Goal: Task Accomplishment & Management: Use online tool/utility

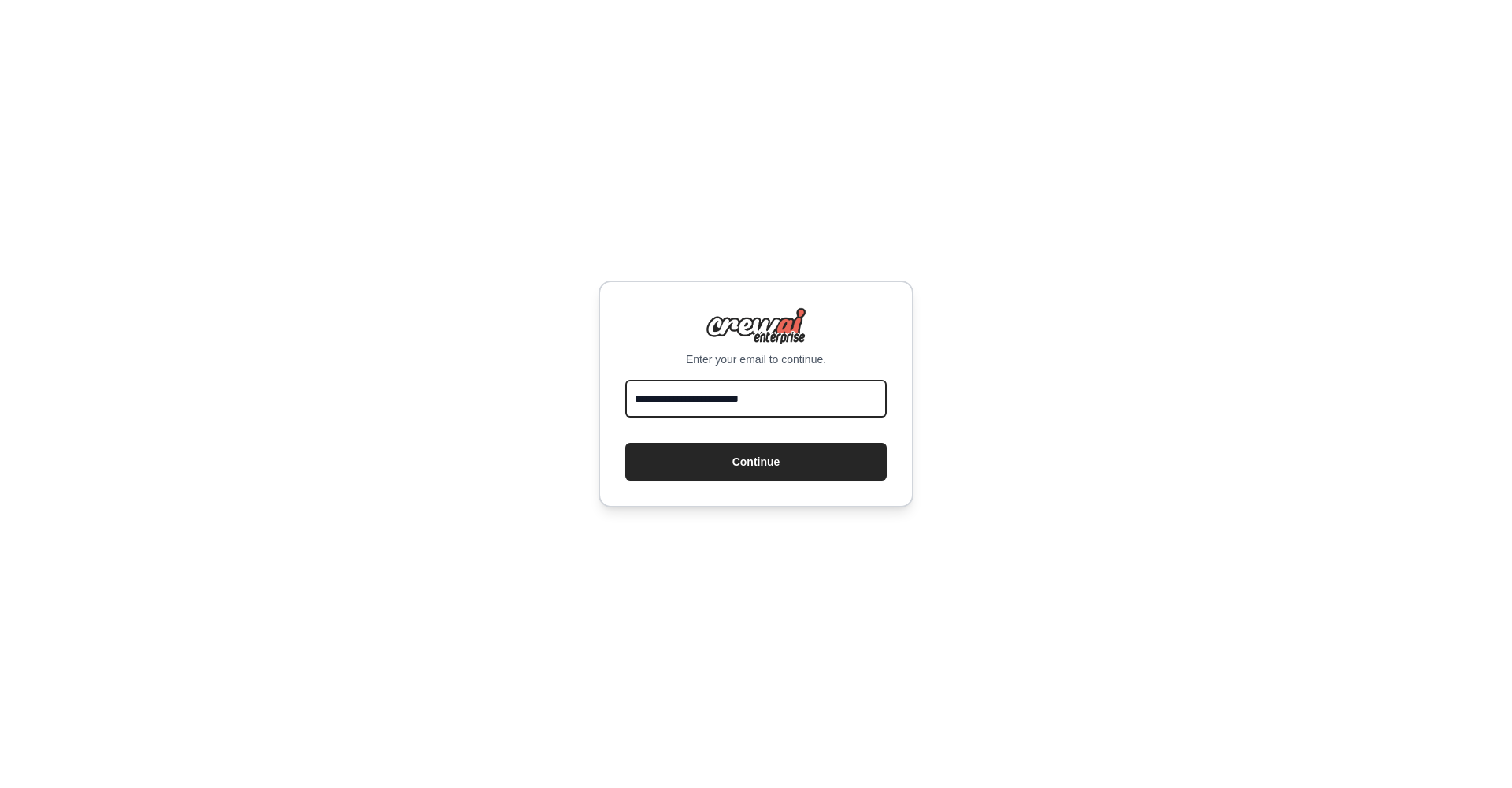
type input "**********"
click at [756, 461] on button "Continue" at bounding box center [756, 461] width 261 height 38
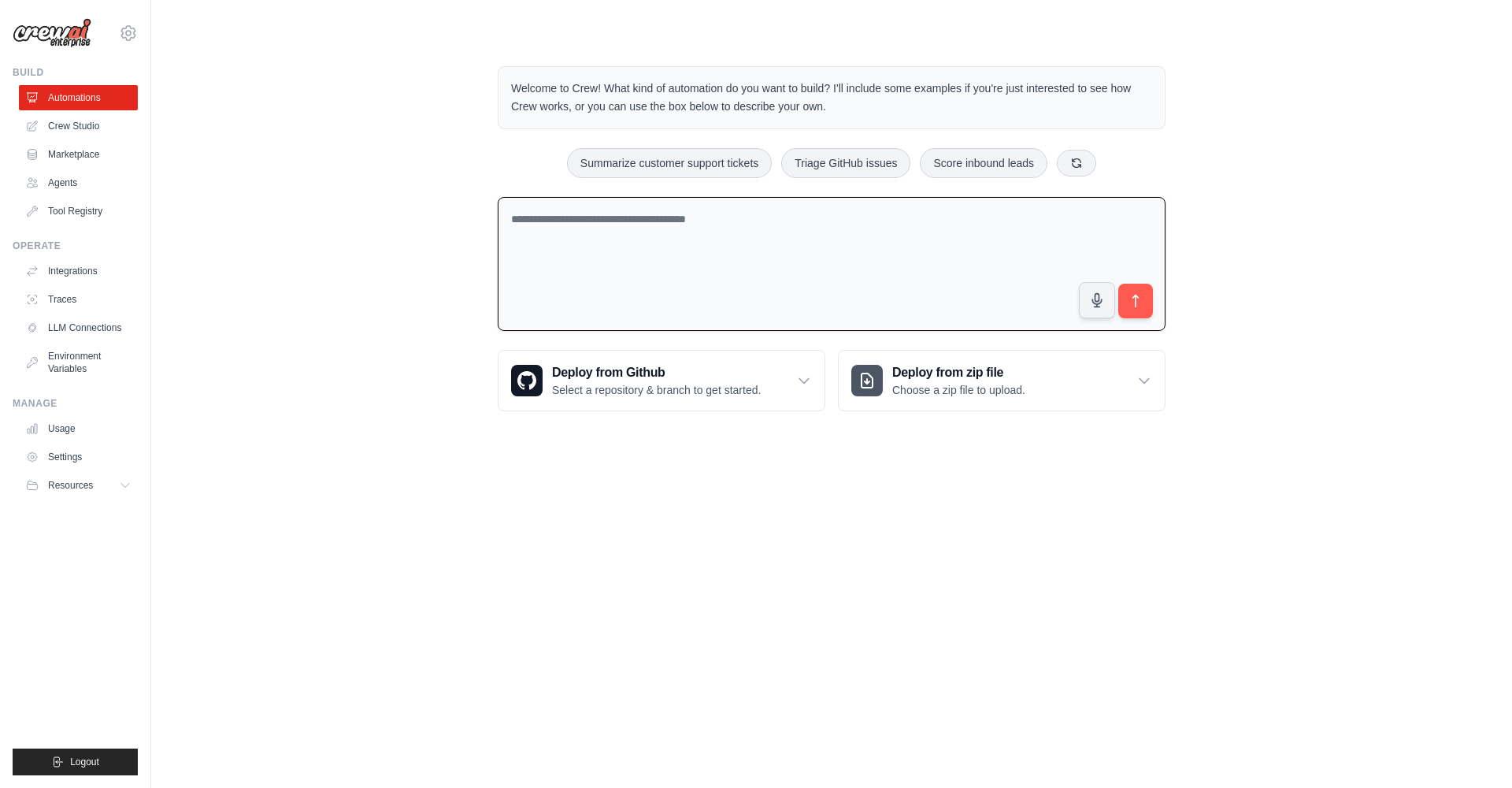
click at [768, 275] on textarea at bounding box center [832, 264] width 667 height 135
click at [689, 267] on textarea at bounding box center [832, 264] width 667 height 135
paste textarea "**********"
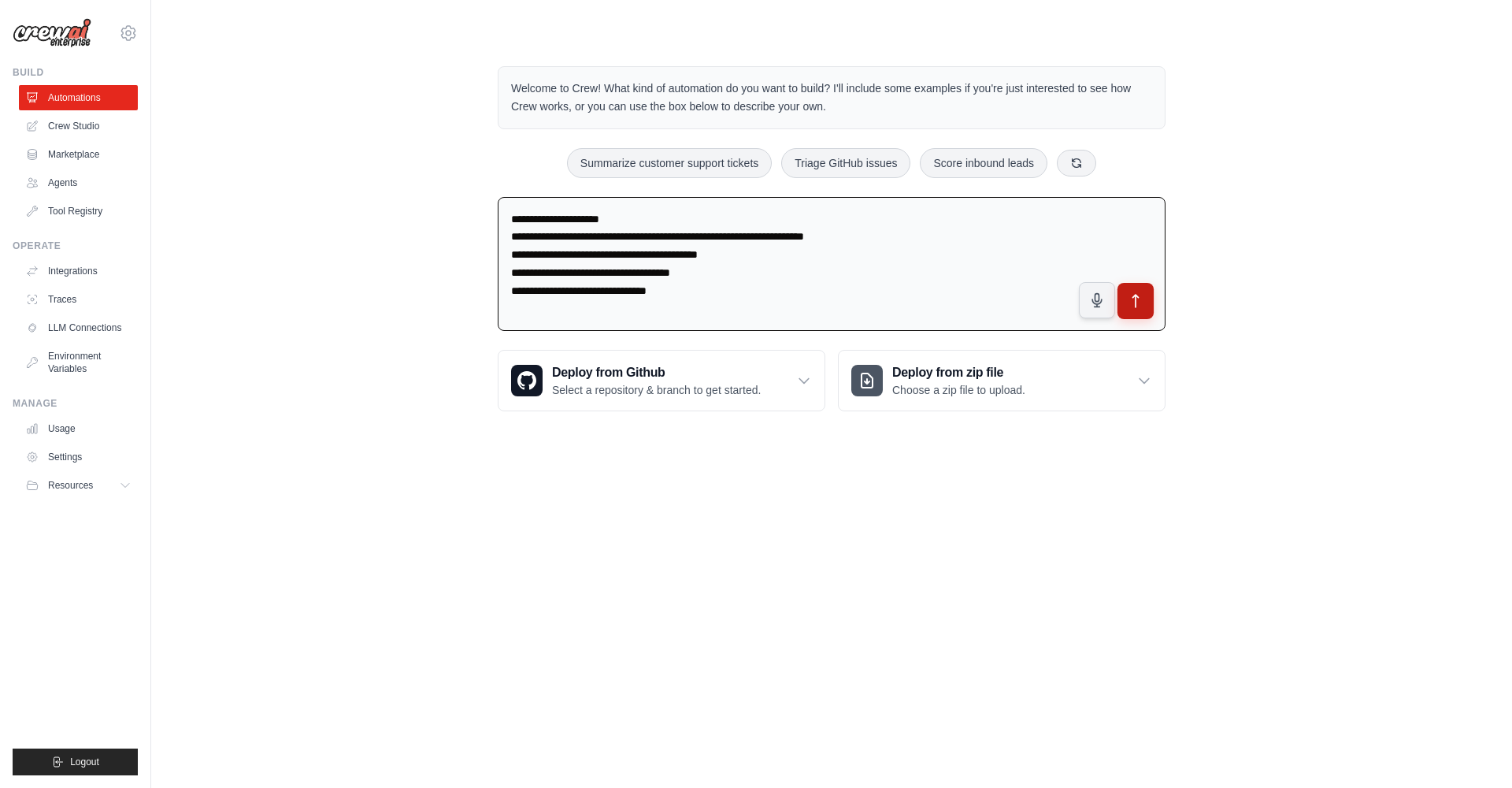
type textarea "**********"
click at [1118, 297] on button "submit" at bounding box center [1135, 301] width 37 height 37
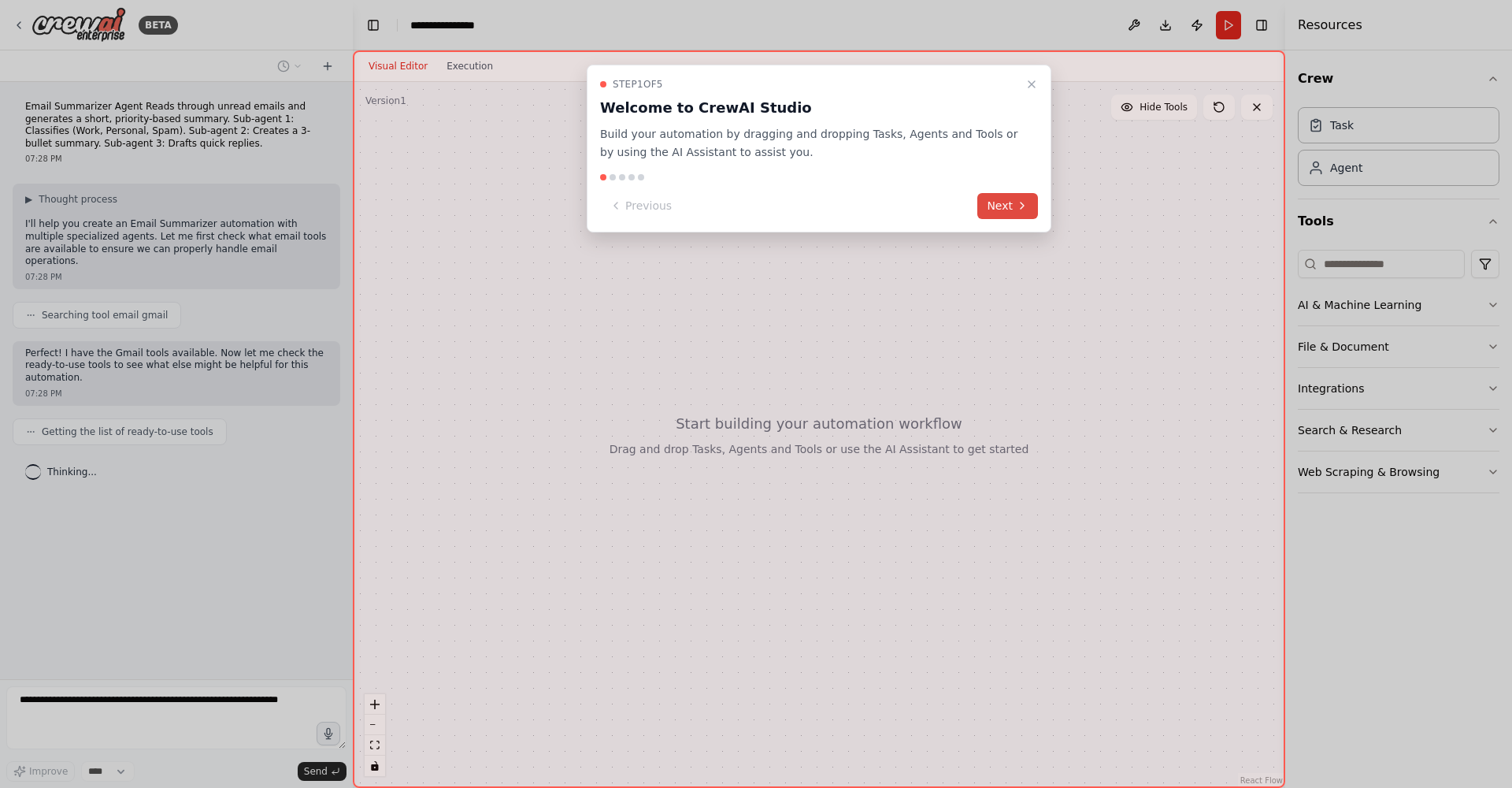
click at [1007, 206] on button "Next" at bounding box center [1008, 206] width 61 height 26
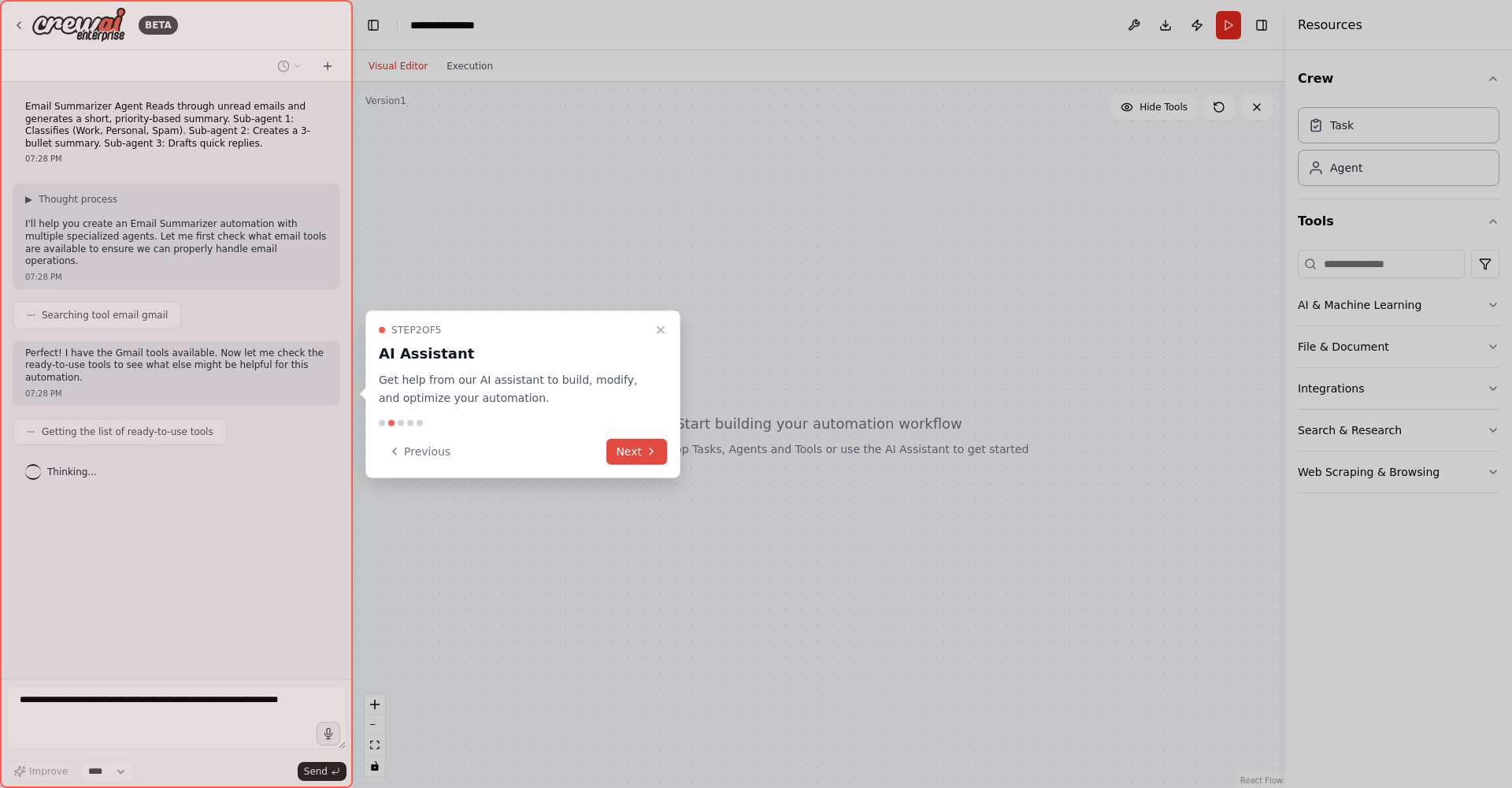
click at [637, 448] on button "Next" at bounding box center [637, 451] width 61 height 26
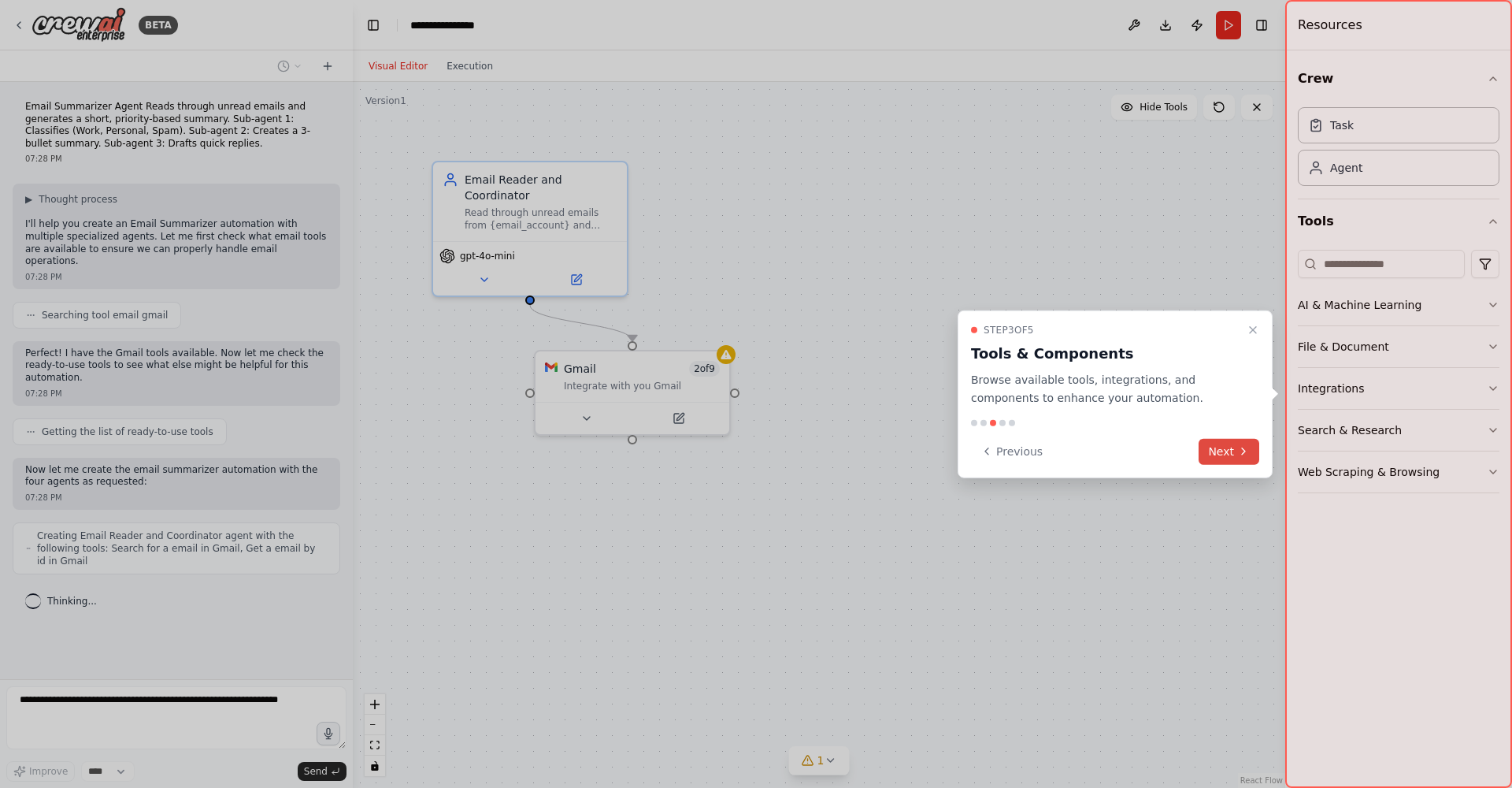
click at [1243, 449] on icon at bounding box center [1243, 452] width 3 height 6
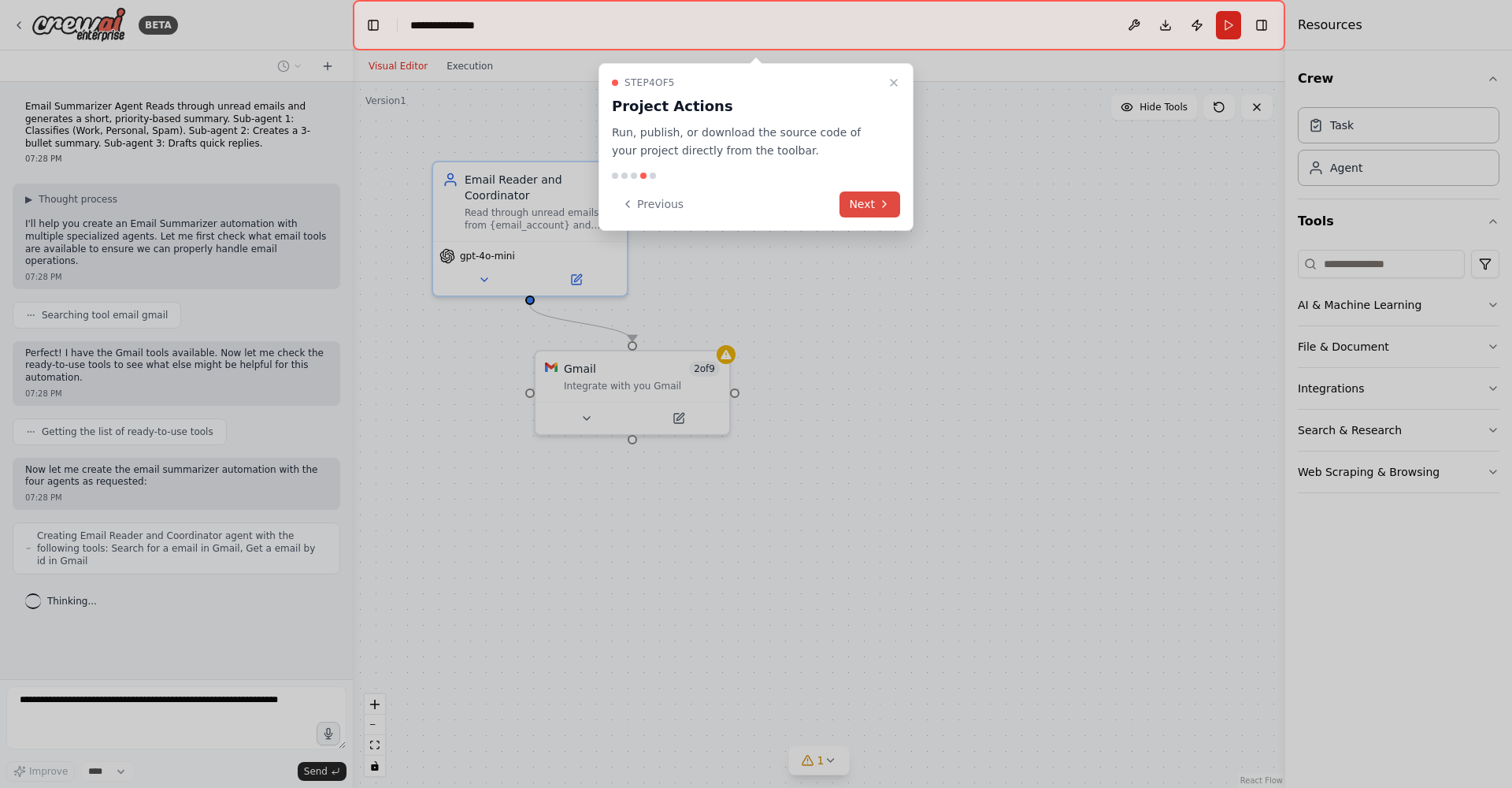
click at [888, 198] on icon at bounding box center [884, 204] width 13 height 13
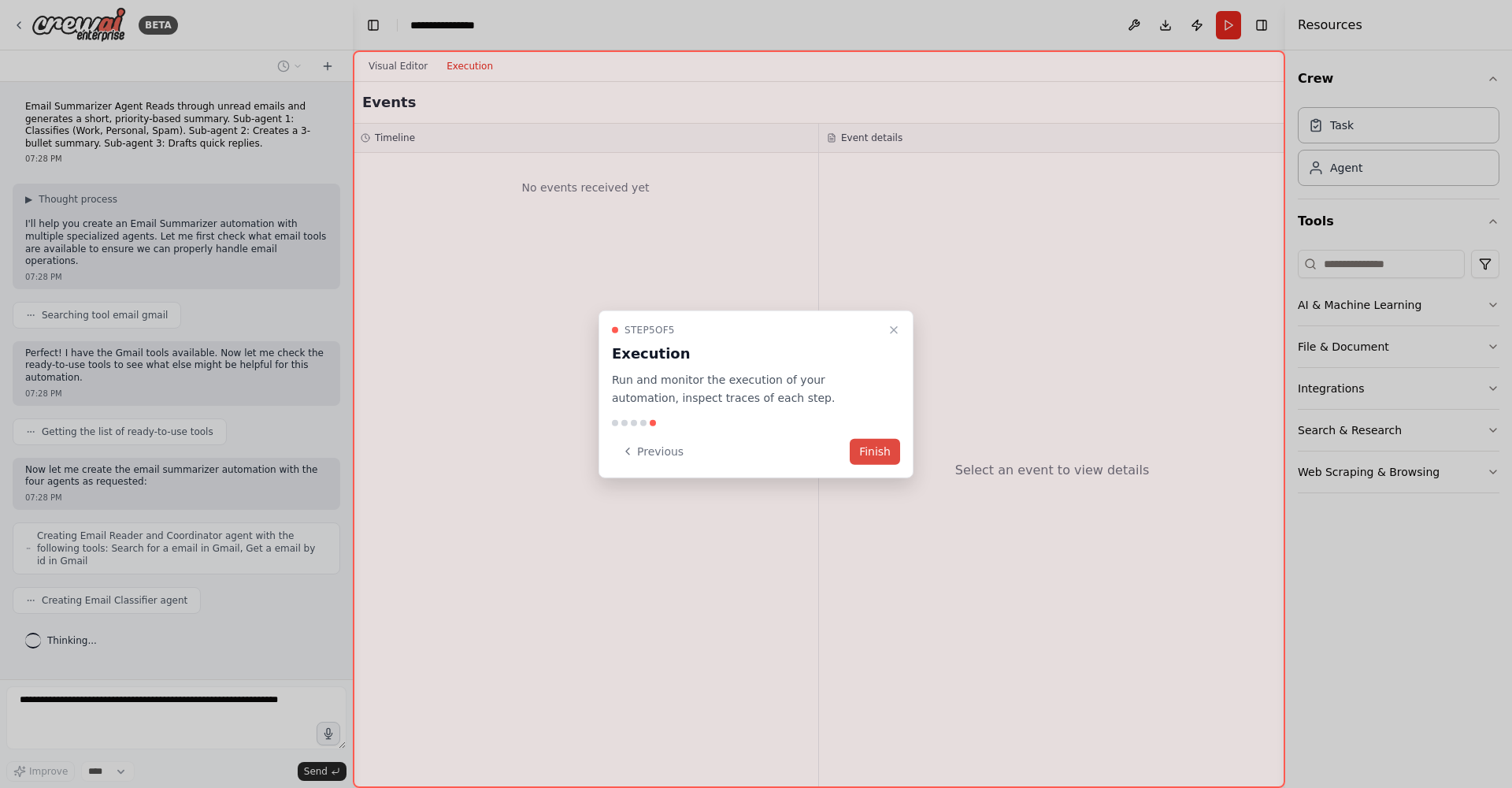
click at [893, 453] on button "Finish" at bounding box center [875, 451] width 50 height 26
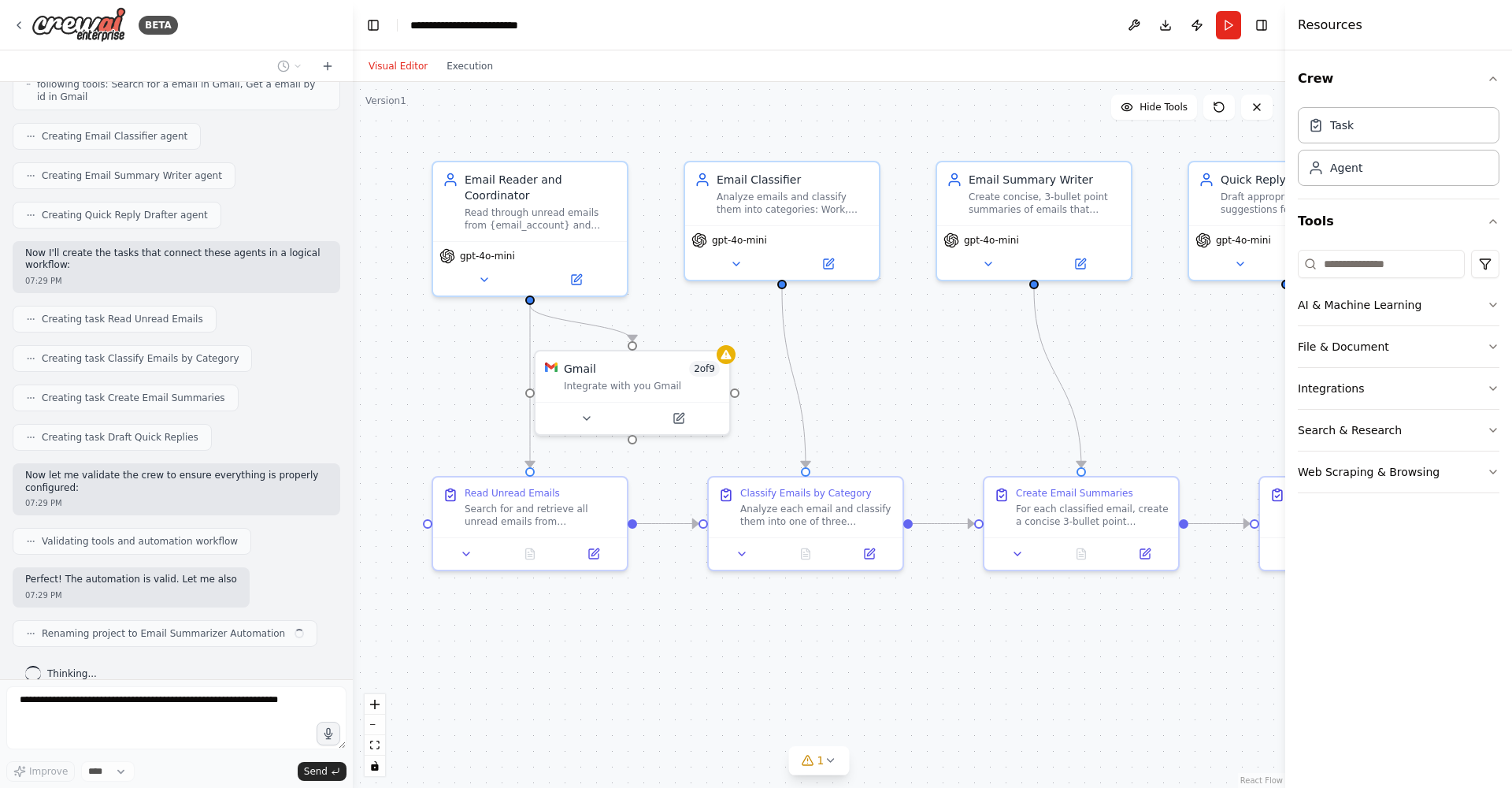
scroll to position [476, 0]
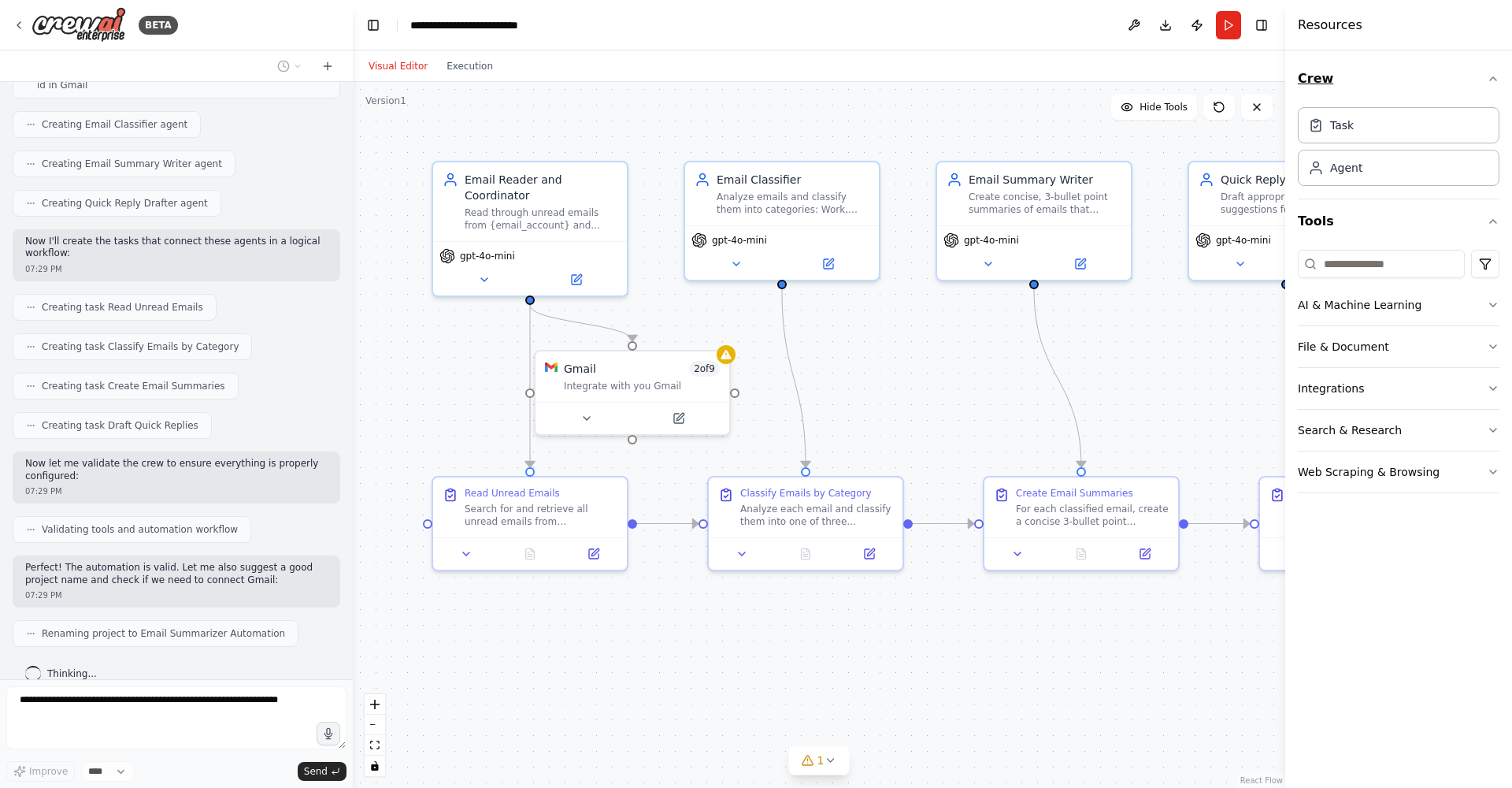
click at [1494, 74] on icon "button" at bounding box center [1493, 79] width 13 height 13
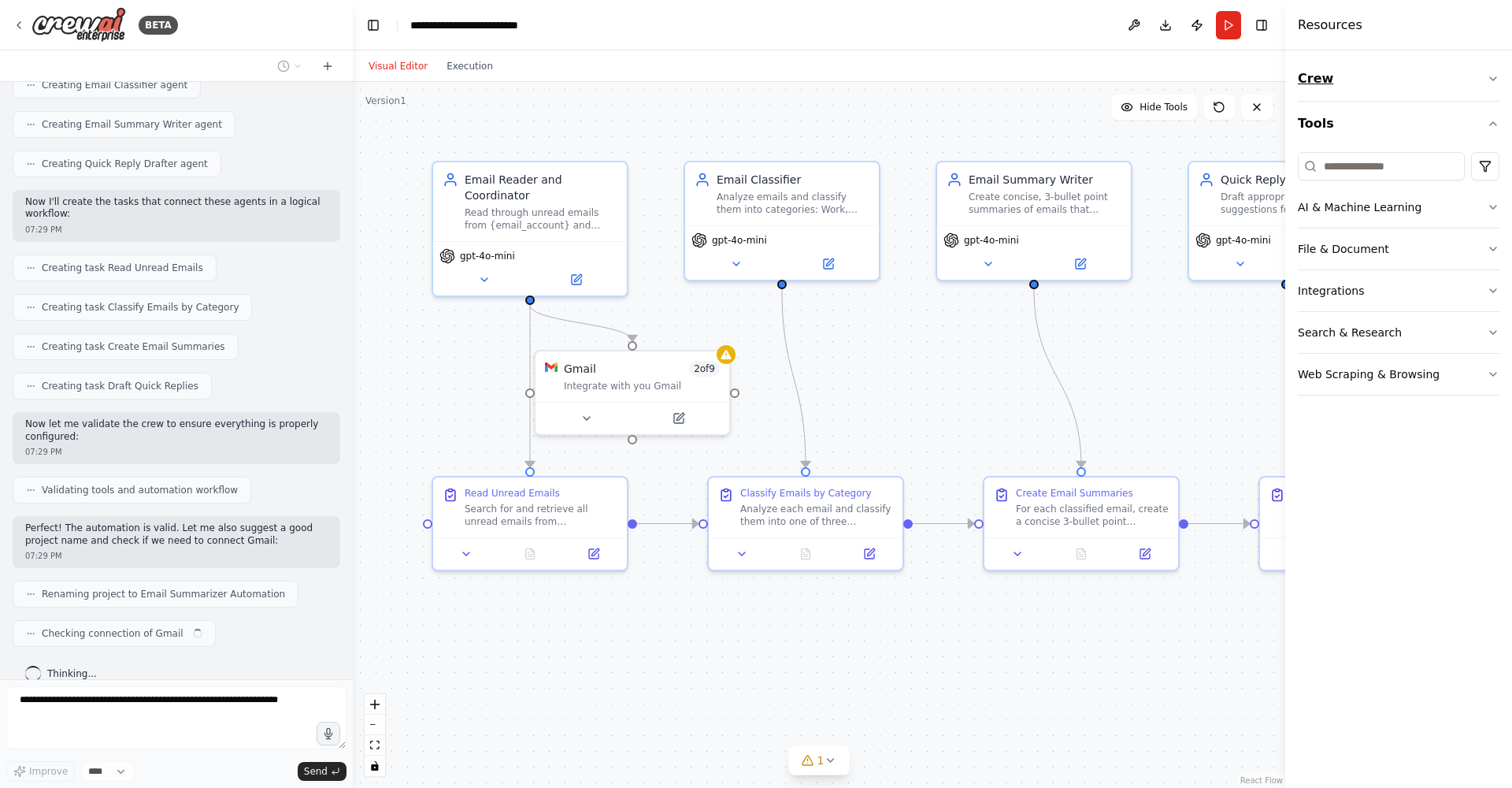
click at [1494, 74] on icon "button" at bounding box center [1493, 79] width 13 height 13
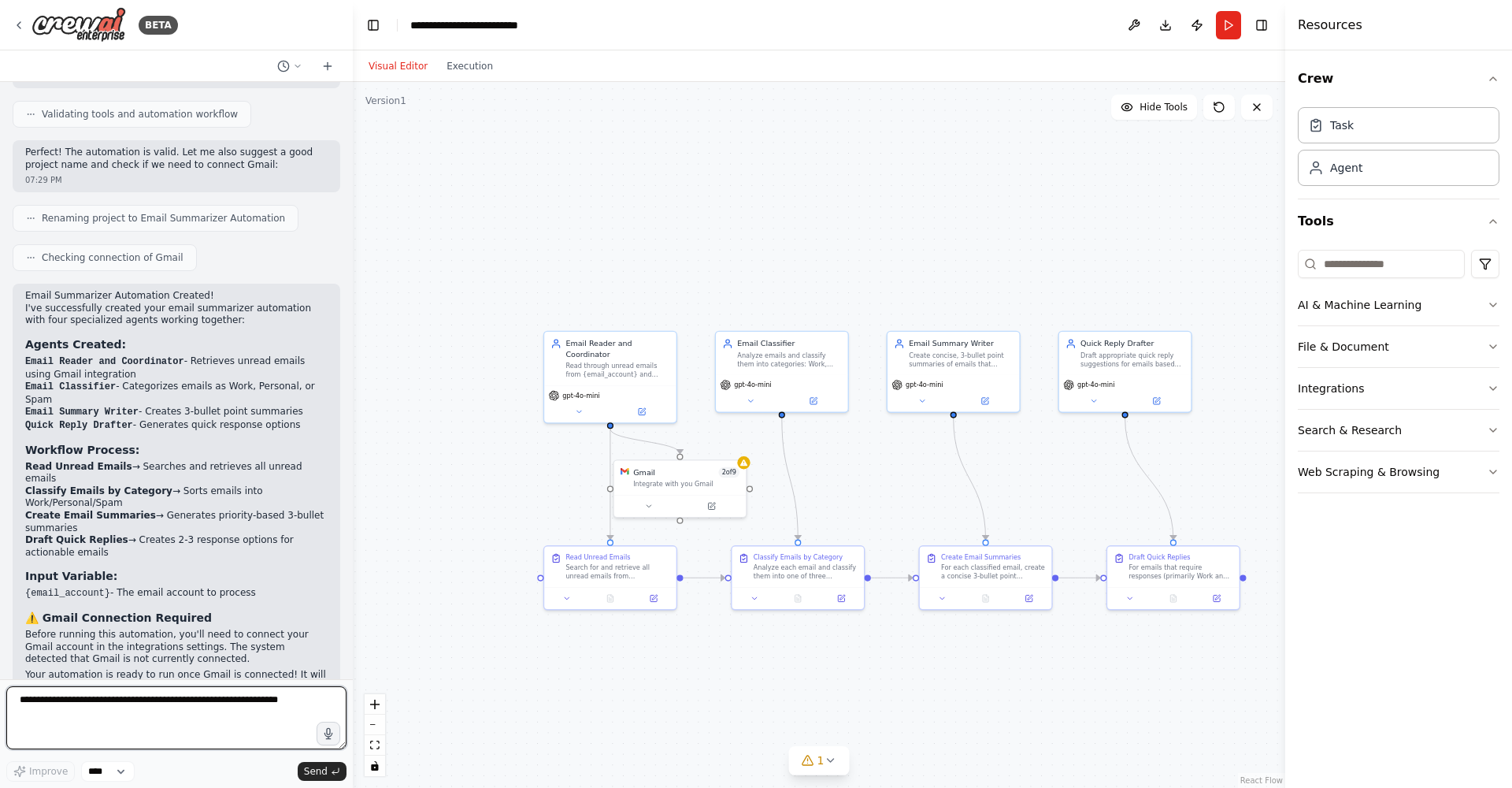
scroll to position [903, 0]
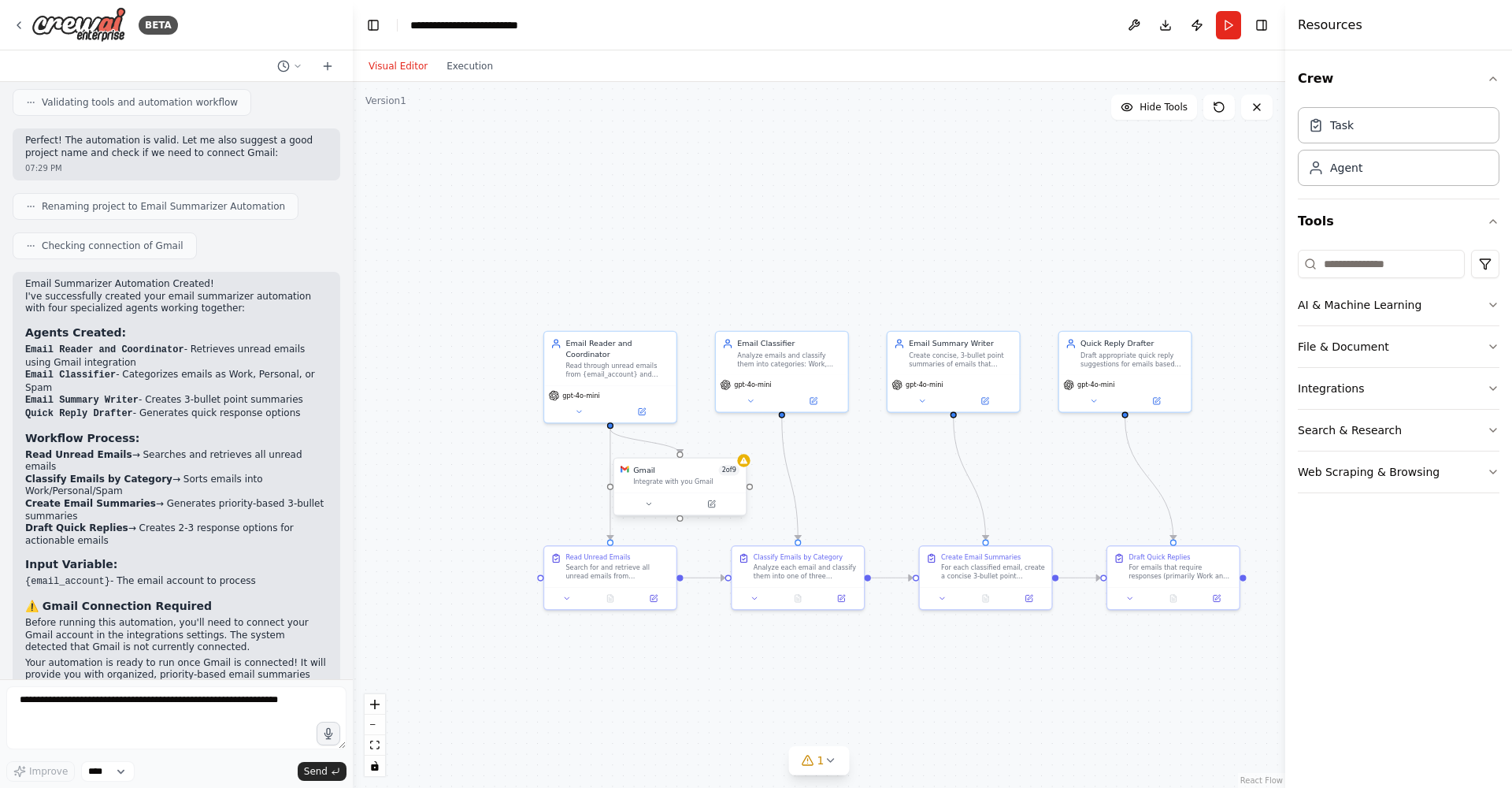
click at [719, 479] on div "Integrate with you Gmail" at bounding box center [686, 482] width 106 height 9
click at [743, 467] on div "Gmail 2 of 9 Integrate with you Gmail" at bounding box center [680, 475] width 132 height 35
click at [659, 505] on button at bounding box center [648, 504] width 61 height 13
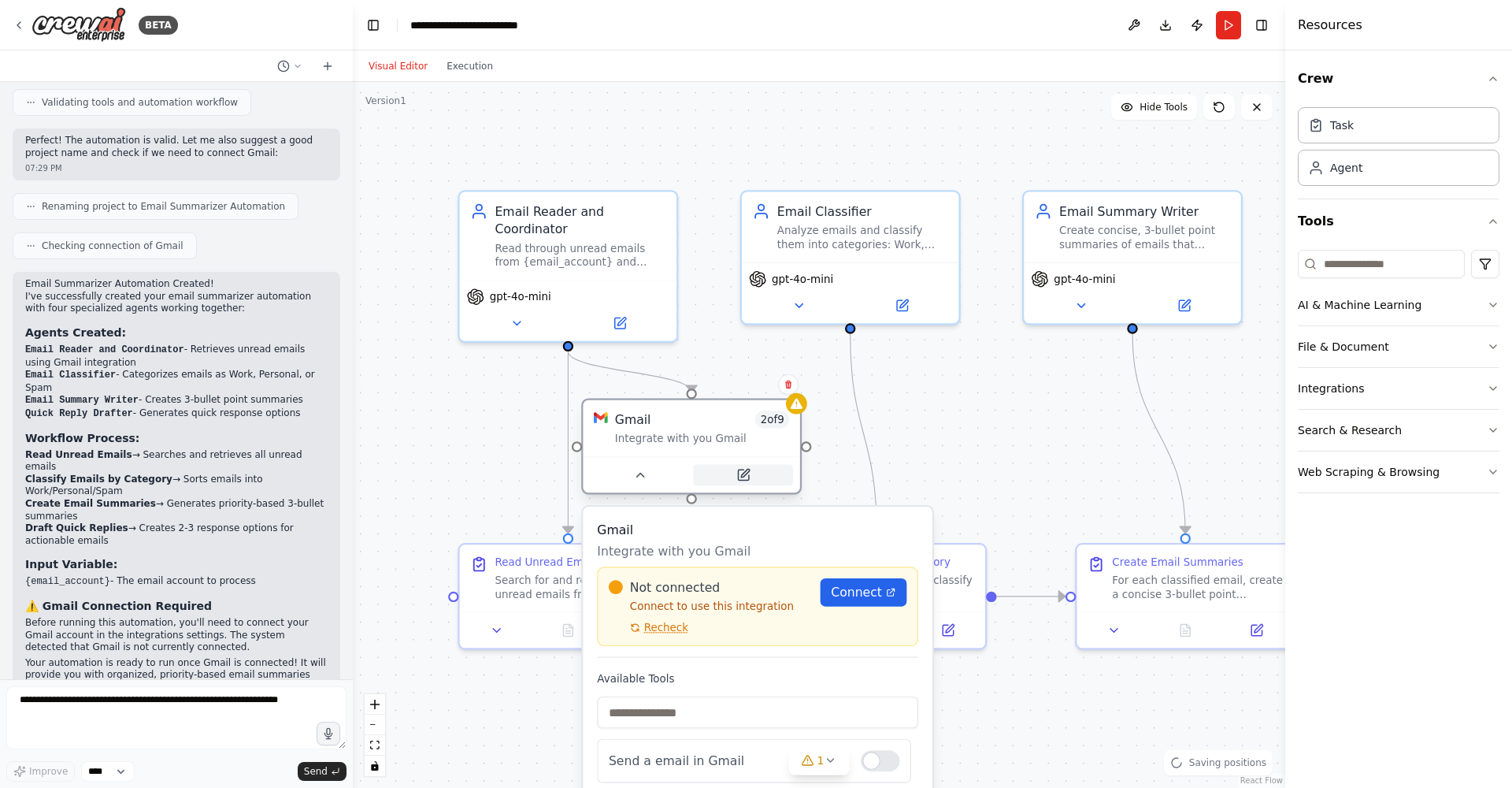
click at [717, 483] on button at bounding box center [742, 474] width 100 height 21
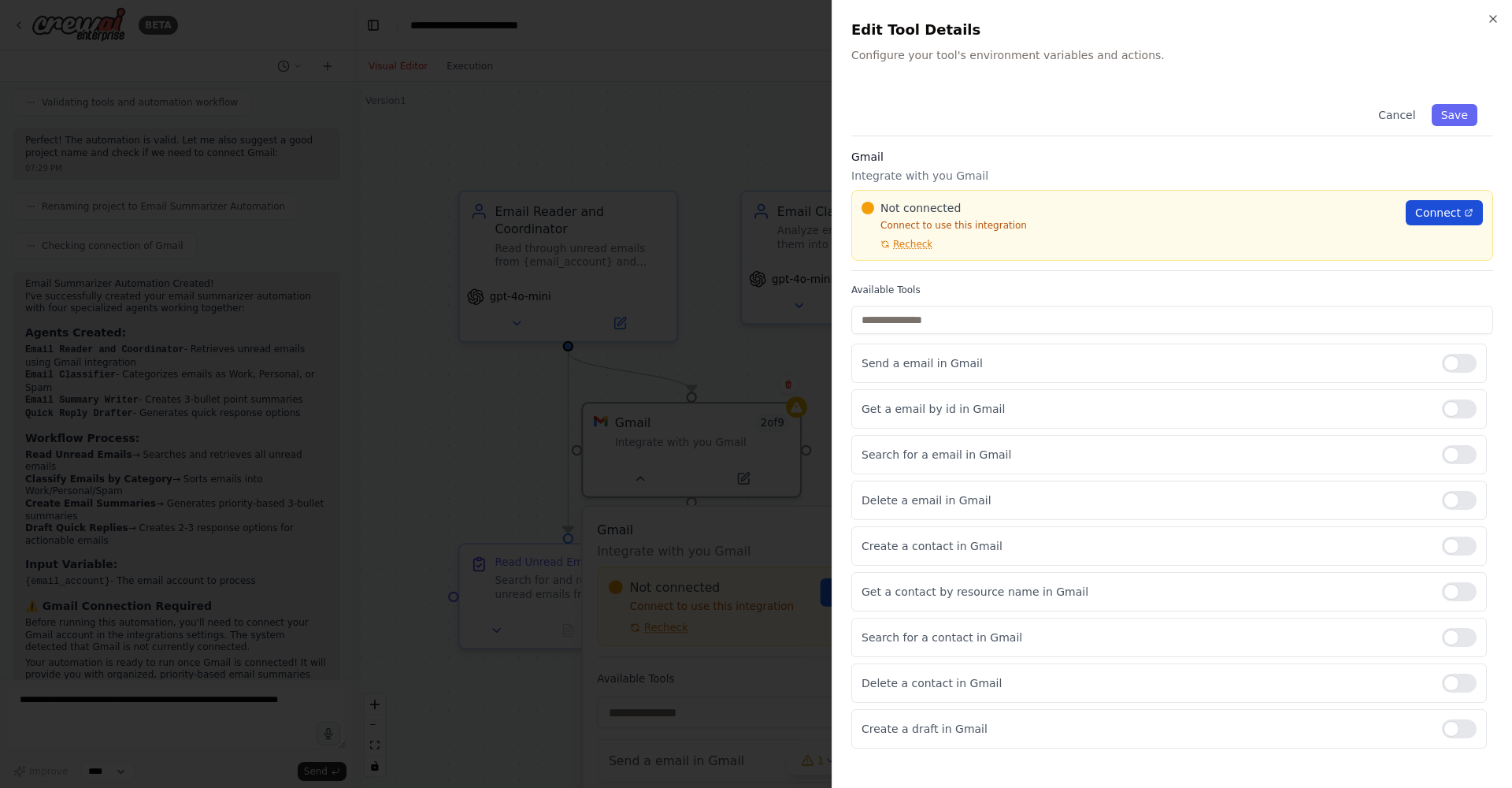
click at [1455, 210] on span "Connect" at bounding box center [1438, 212] width 45 height 15
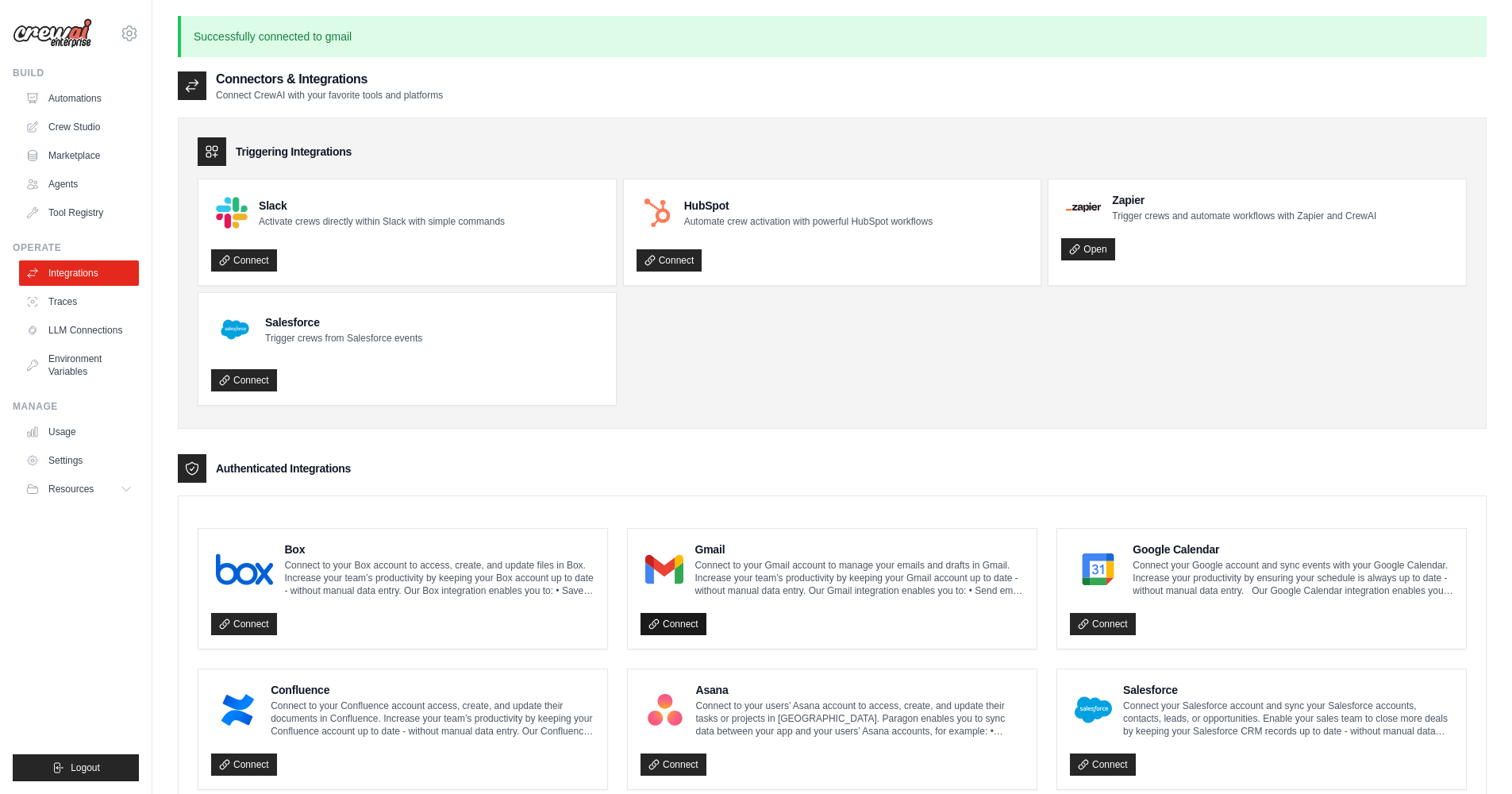
click at [662, 620] on link "Connect" at bounding box center [673, 624] width 65 height 22
click at [671, 620] on link "Connect" at bounding box center [673, 624] width 65 height 22
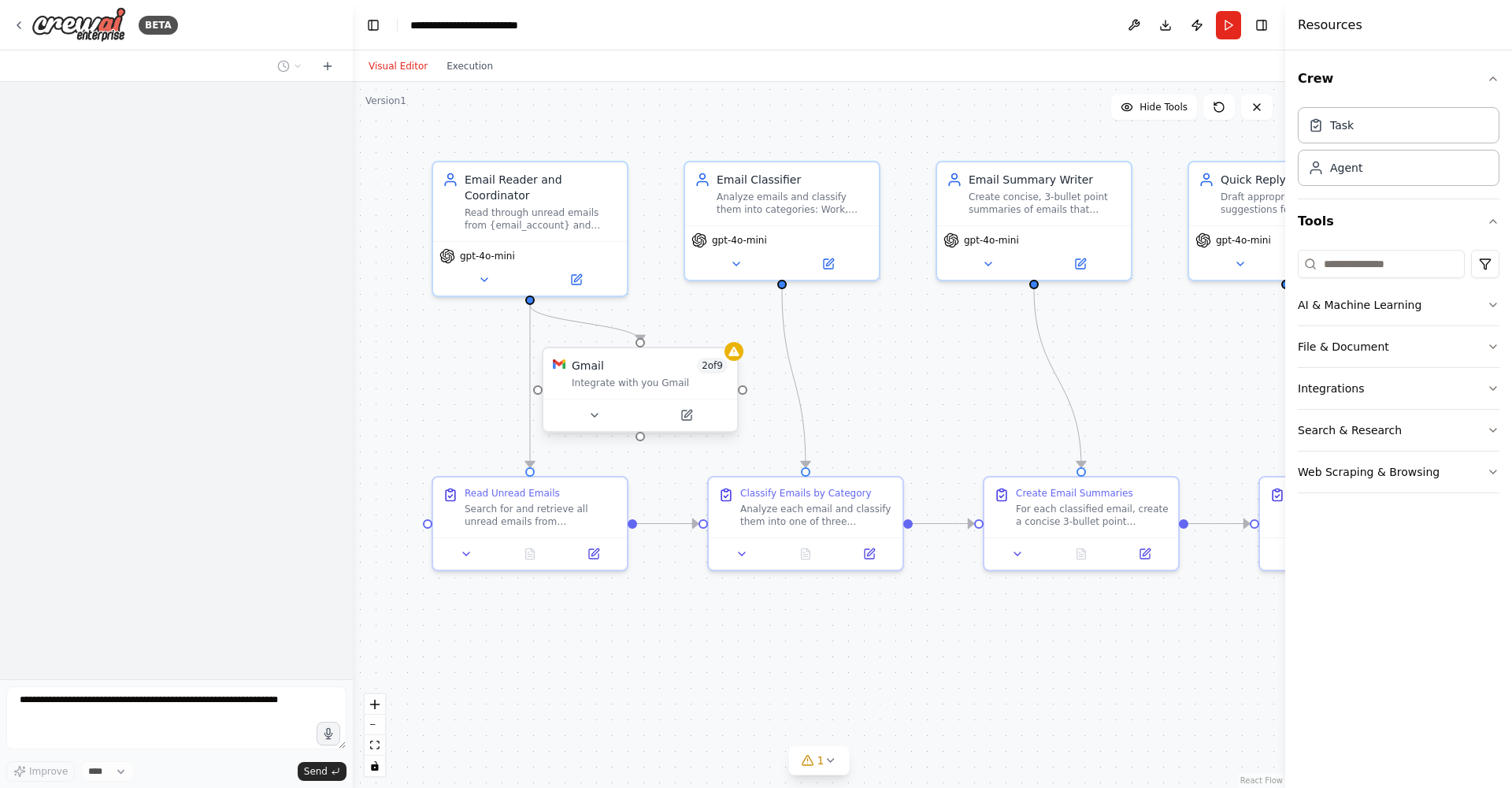
scroll to position [903, 0]
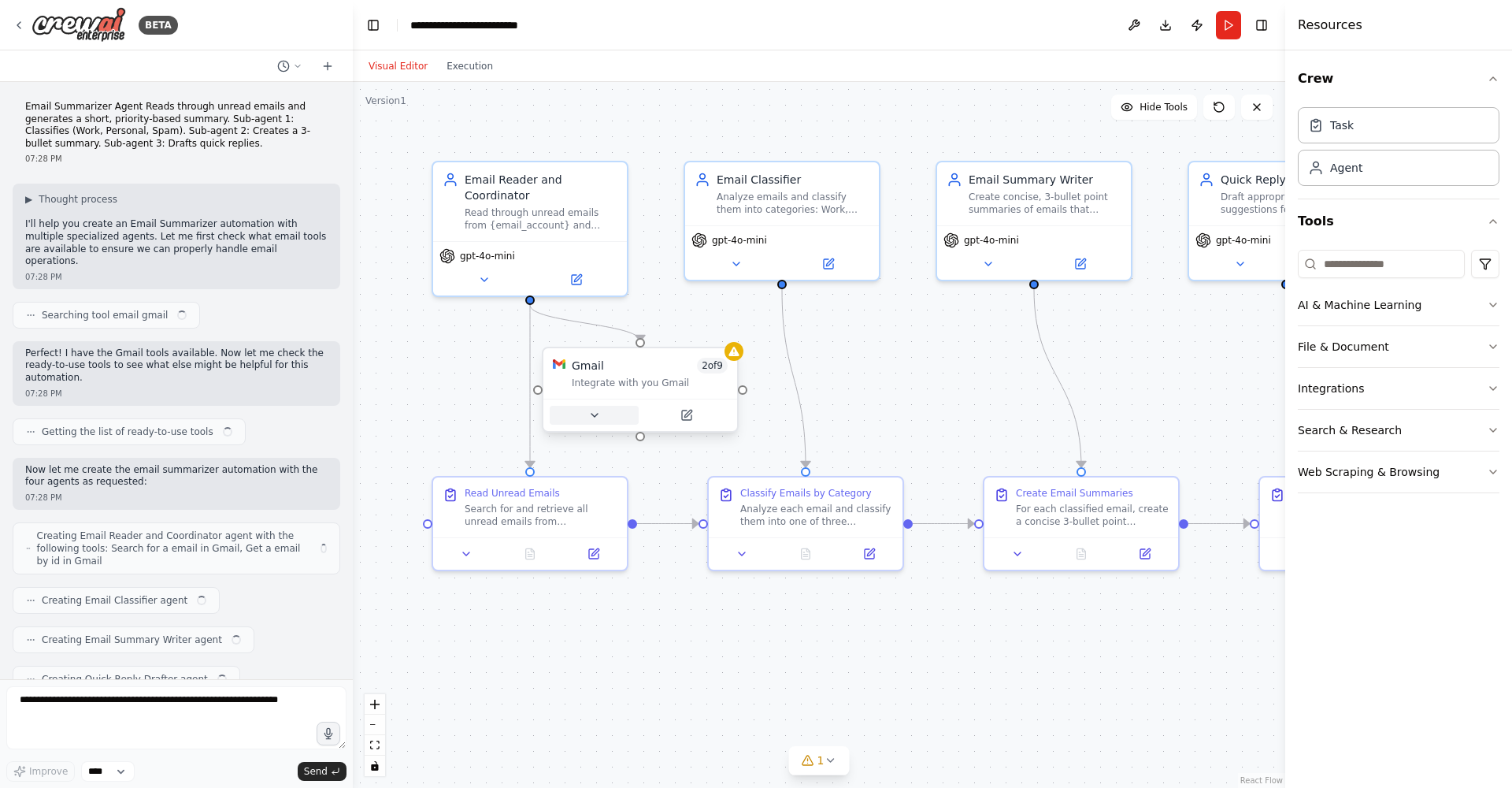
scroll to position [903, 0]
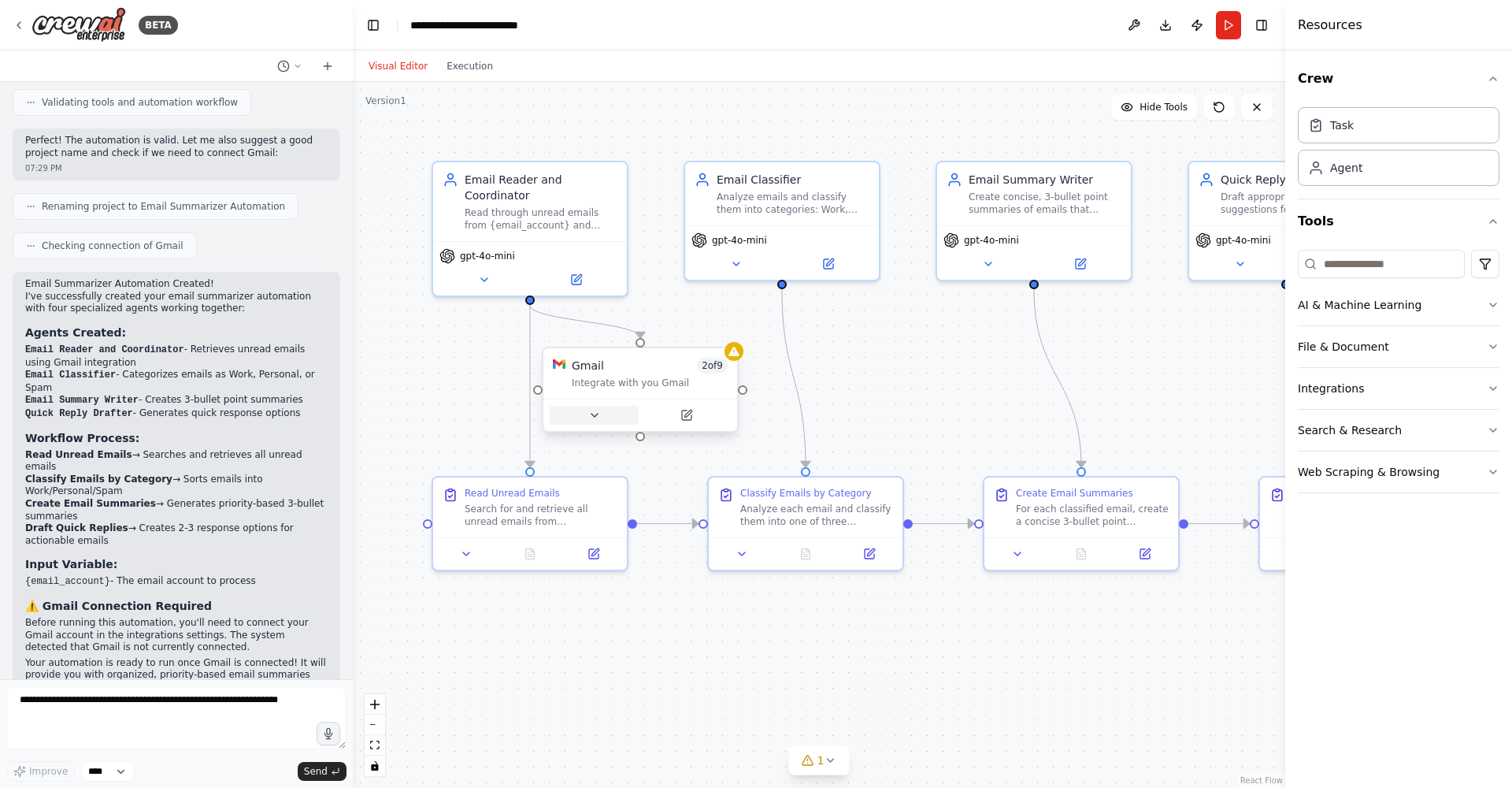
click at [596, 420] on icon at bounding box center [594, 415] width 13 height 13
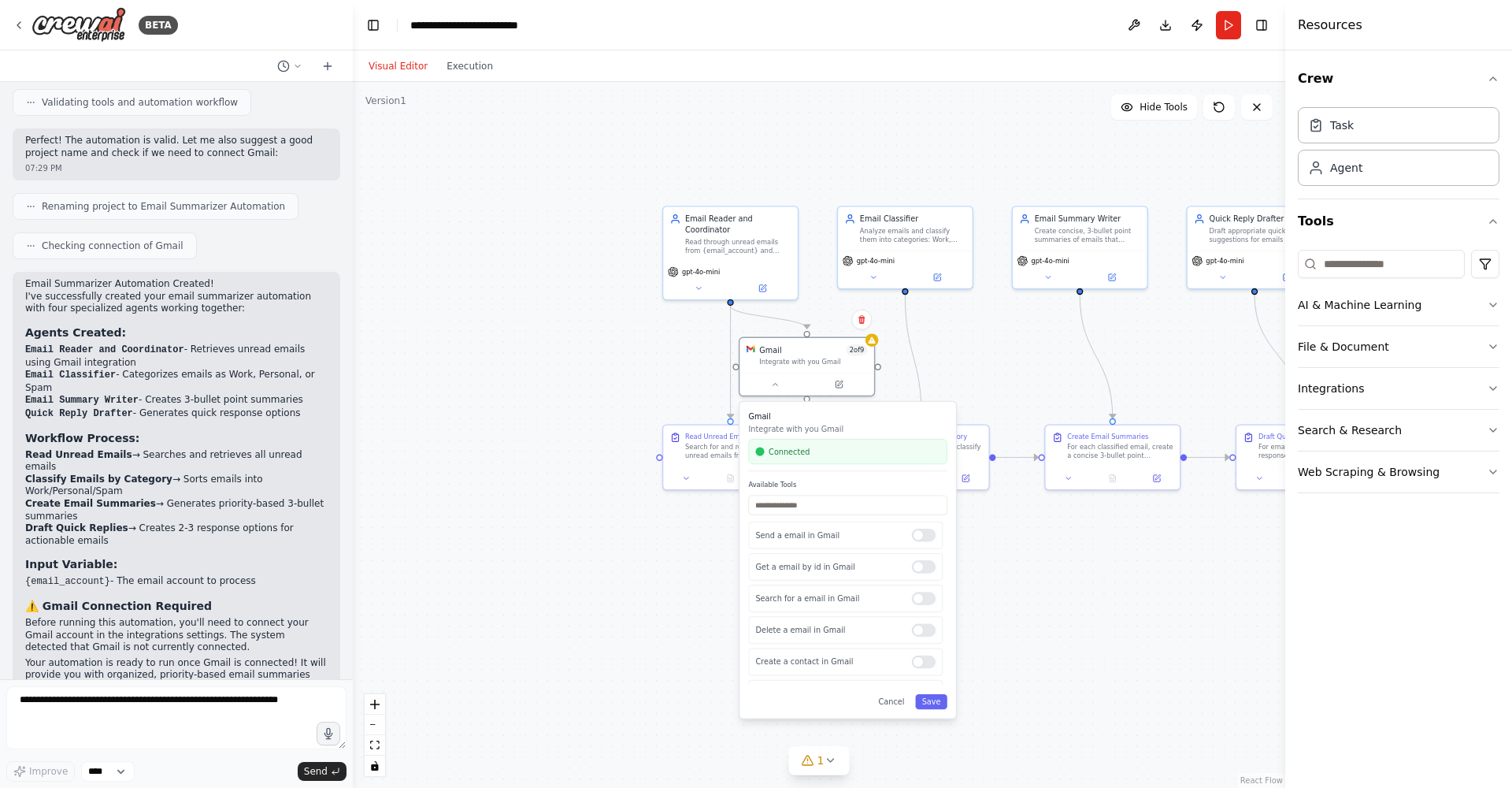
click at [1035, 736] on div ".deletable-edge-delete-btn { width: 20px; height: 20px; border: 0px solid #ffff…" at bounding box center [819, 435] width 932 height 706
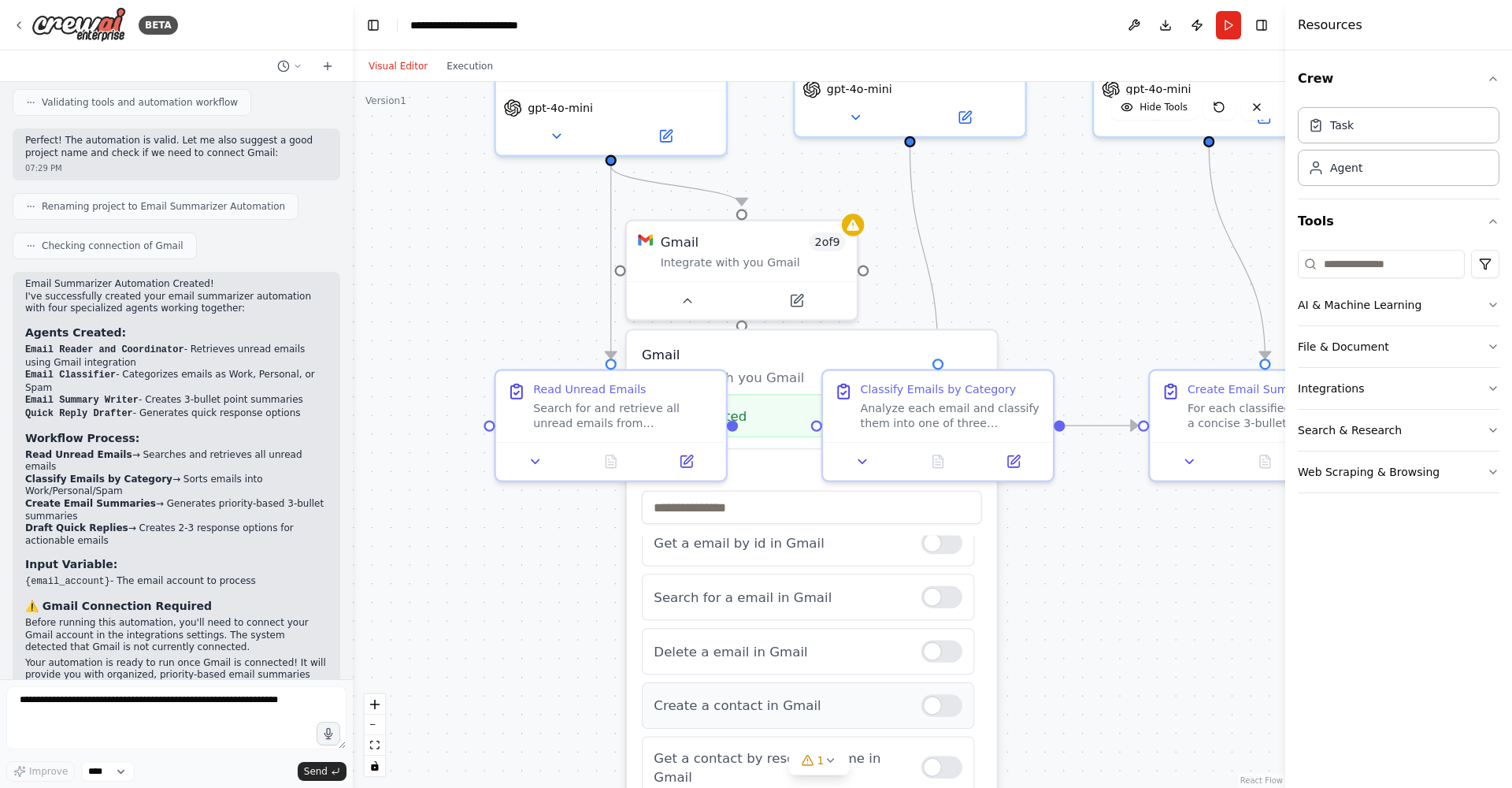
scroll to position [0, 0]
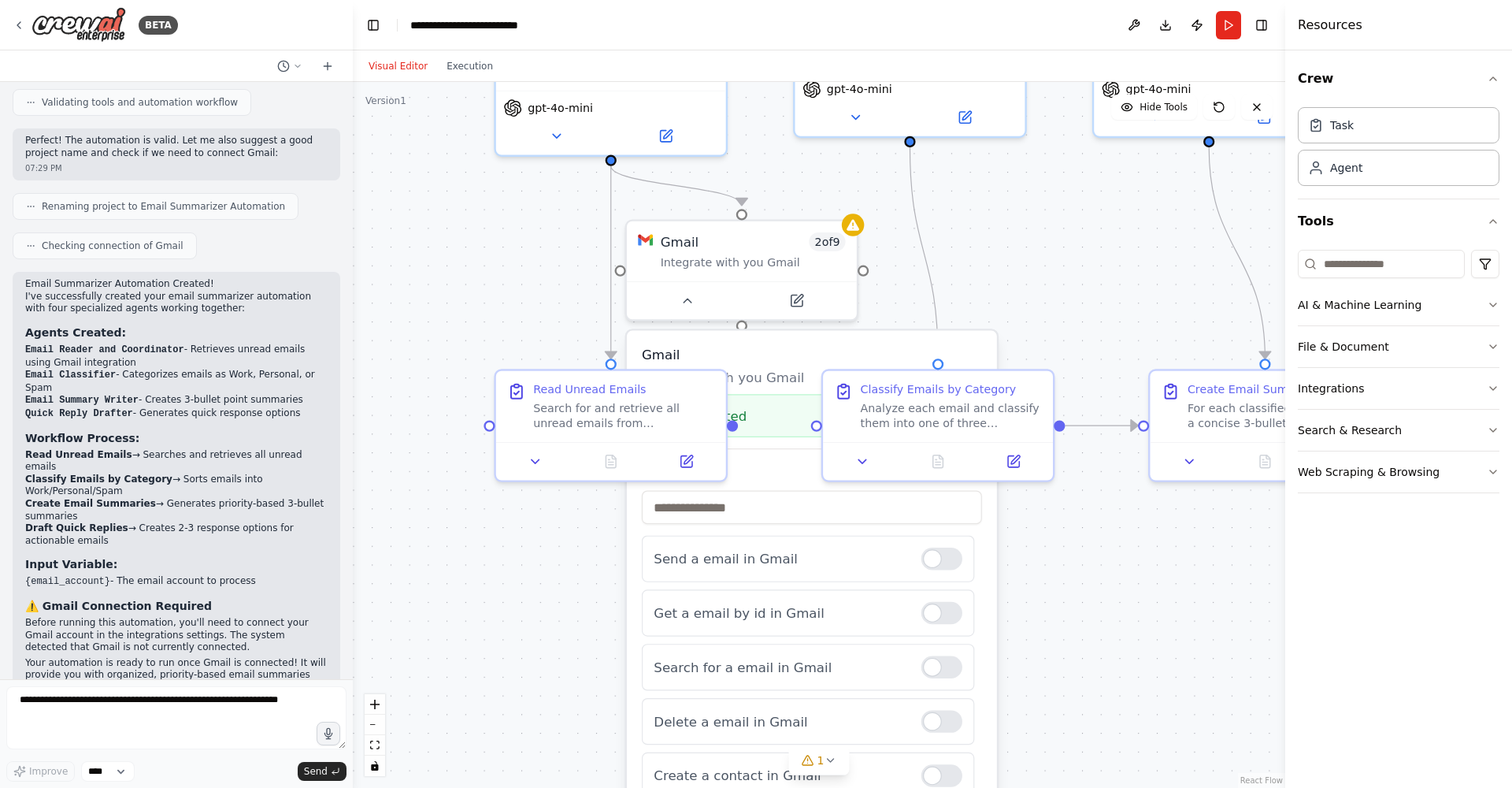
click at [1122, 625] on div ".deletable-edge-delete-btn { width: 20px; height: 20px; border: 0px solid #ffff…" at bounding box center [819, 435] width 932 height 706
click at [685, 298] on icon at bounding box center [687, 297] width 7 height 4
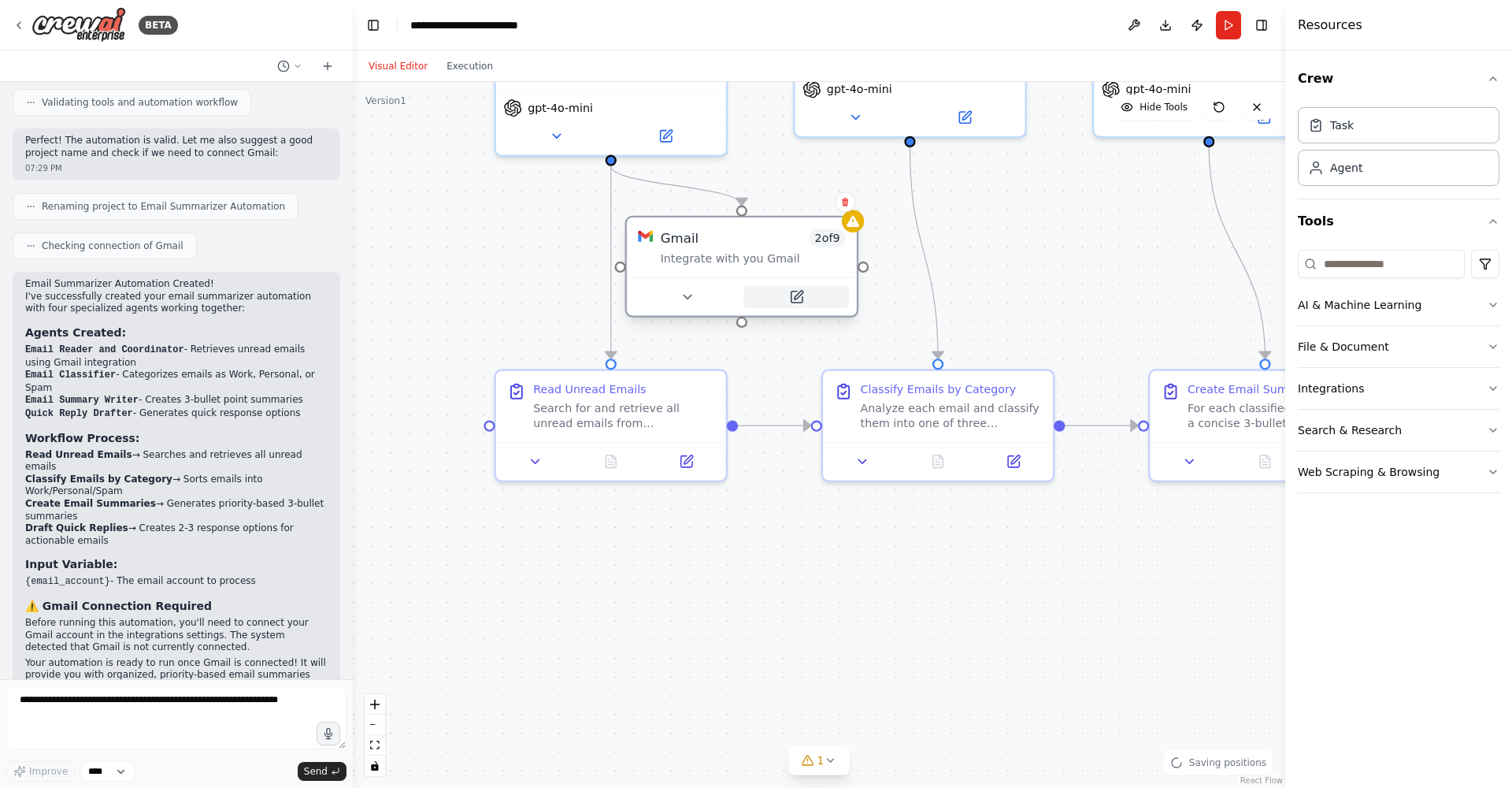
click at [797, 297] on icon at bounding box center [798, 295] width 9 height 9
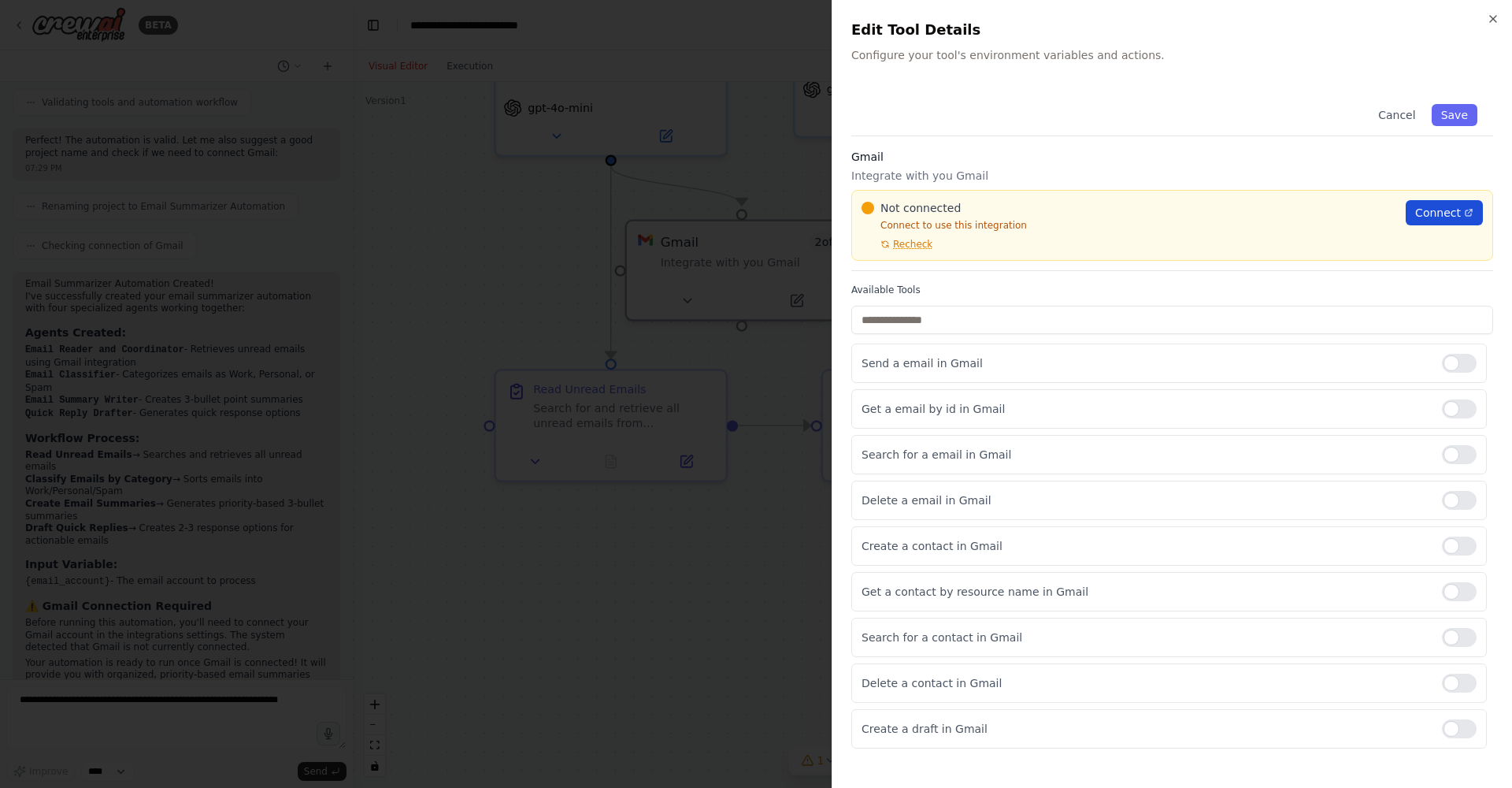
click at [1411, 210] on link "Connect" at bounding box center [1444, 212] width 77 height 25
click at [1460, 361] on div at bounding box center [1459, 362] width 35 height 19
click at [678, 569] on div at bounding box center [756, 394] width 1512 height 788
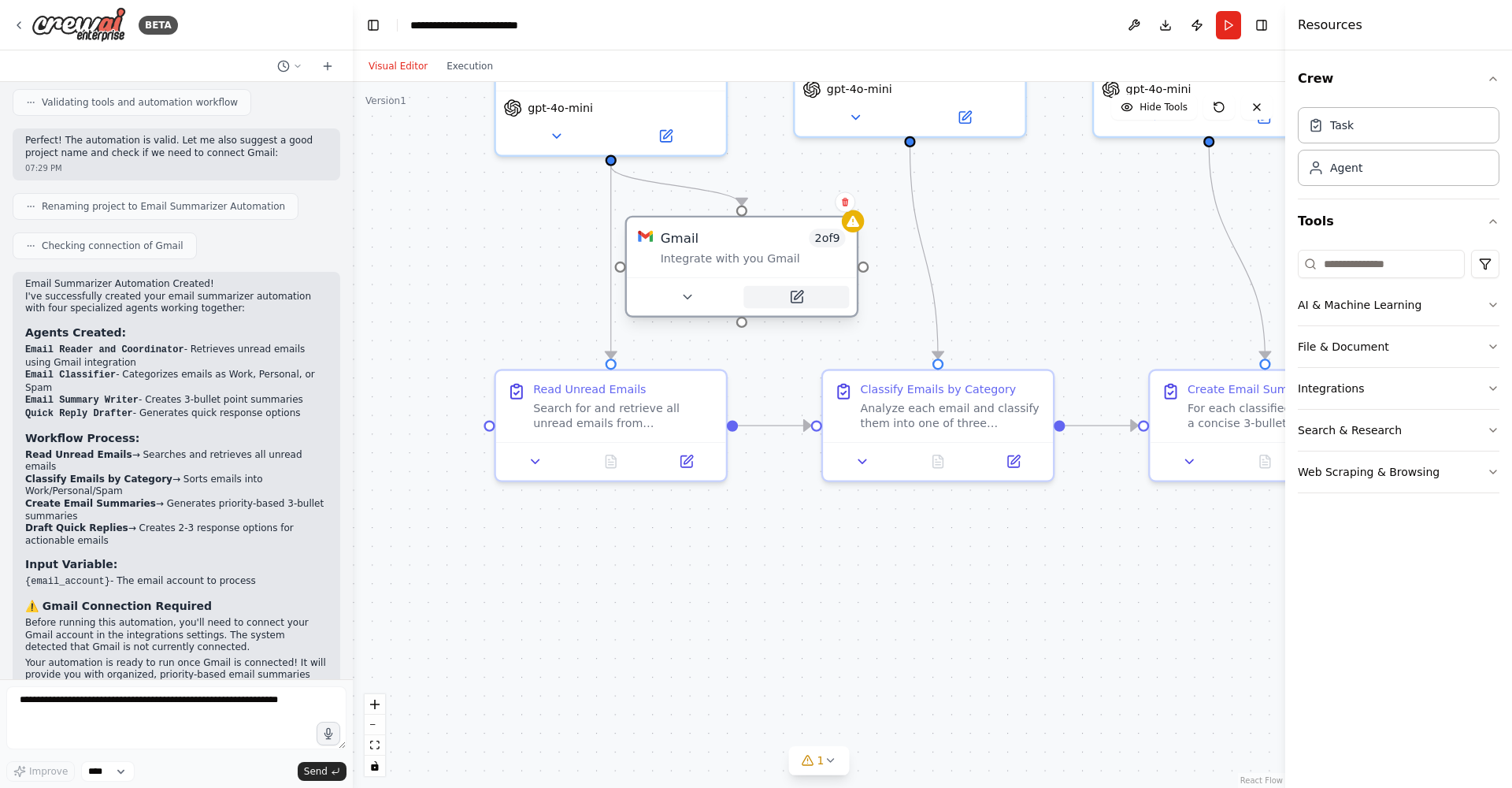
click at [818, 305] on button at bounding box center [797, 297] width 106 height 22
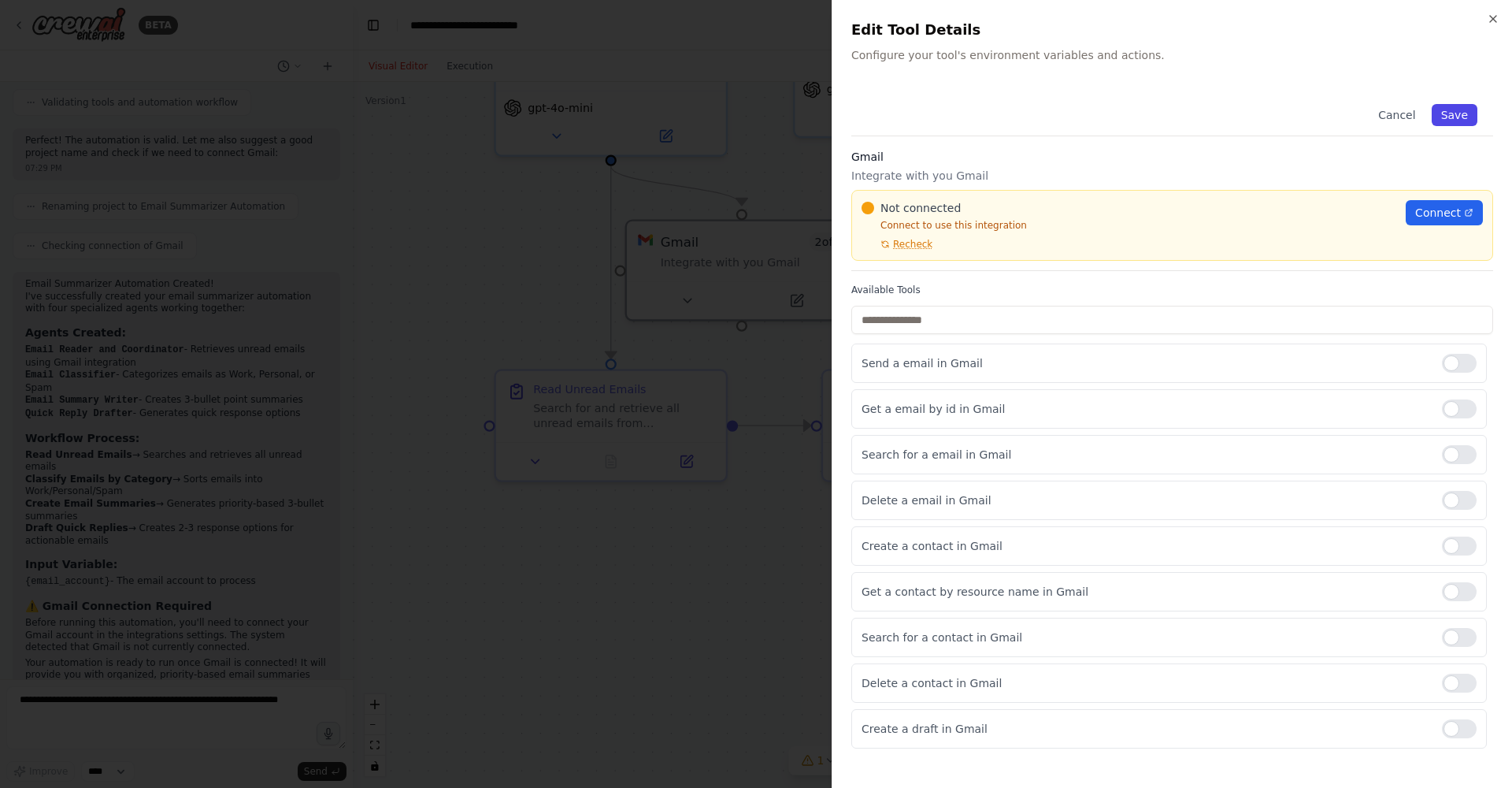
click at [1459, 107] on button "Save" at bounding box center [1454, 115] width 45 height 22
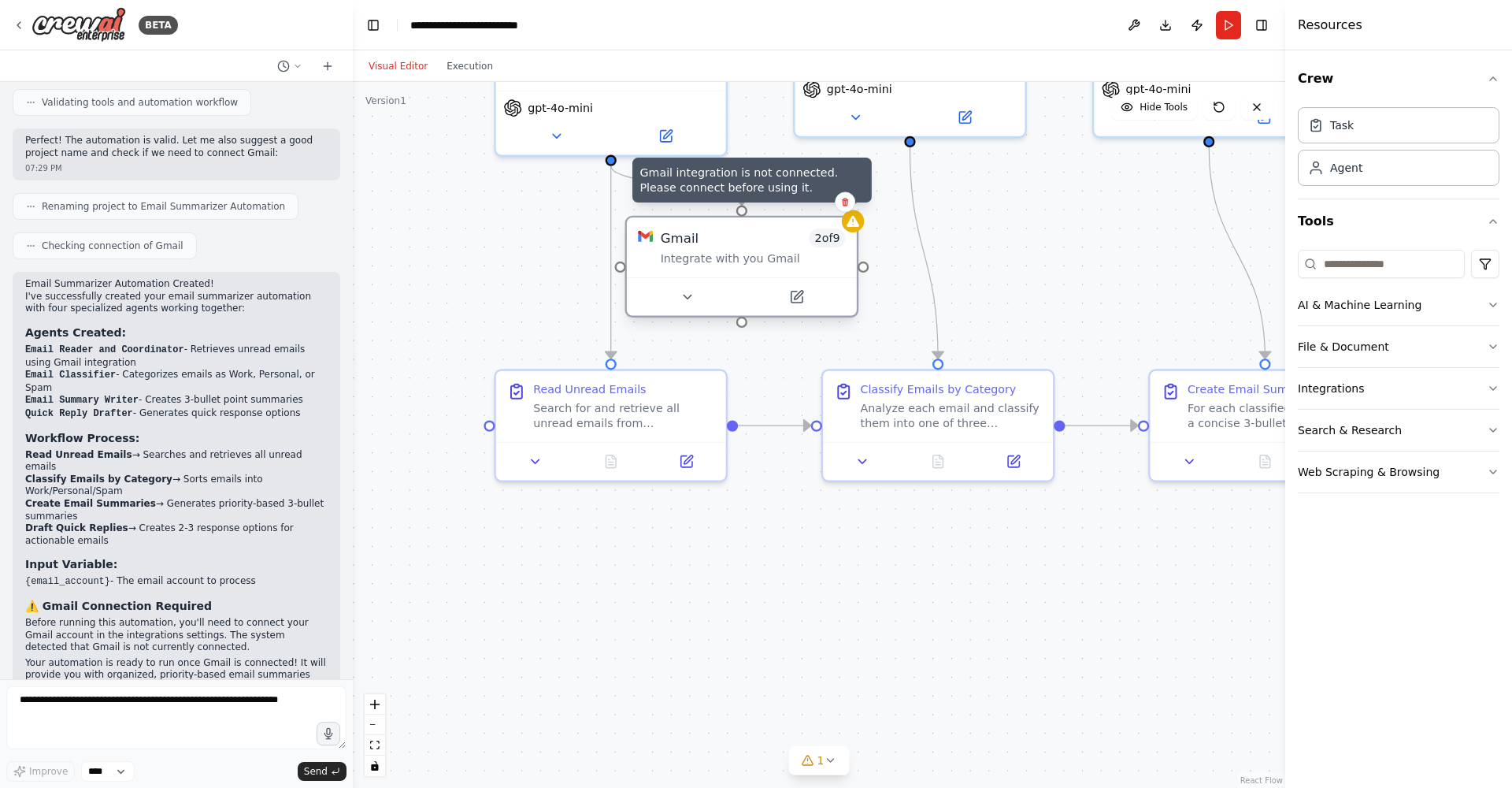
click at [854, 230] on div at bounding box center [853, 221] width 22 height 22
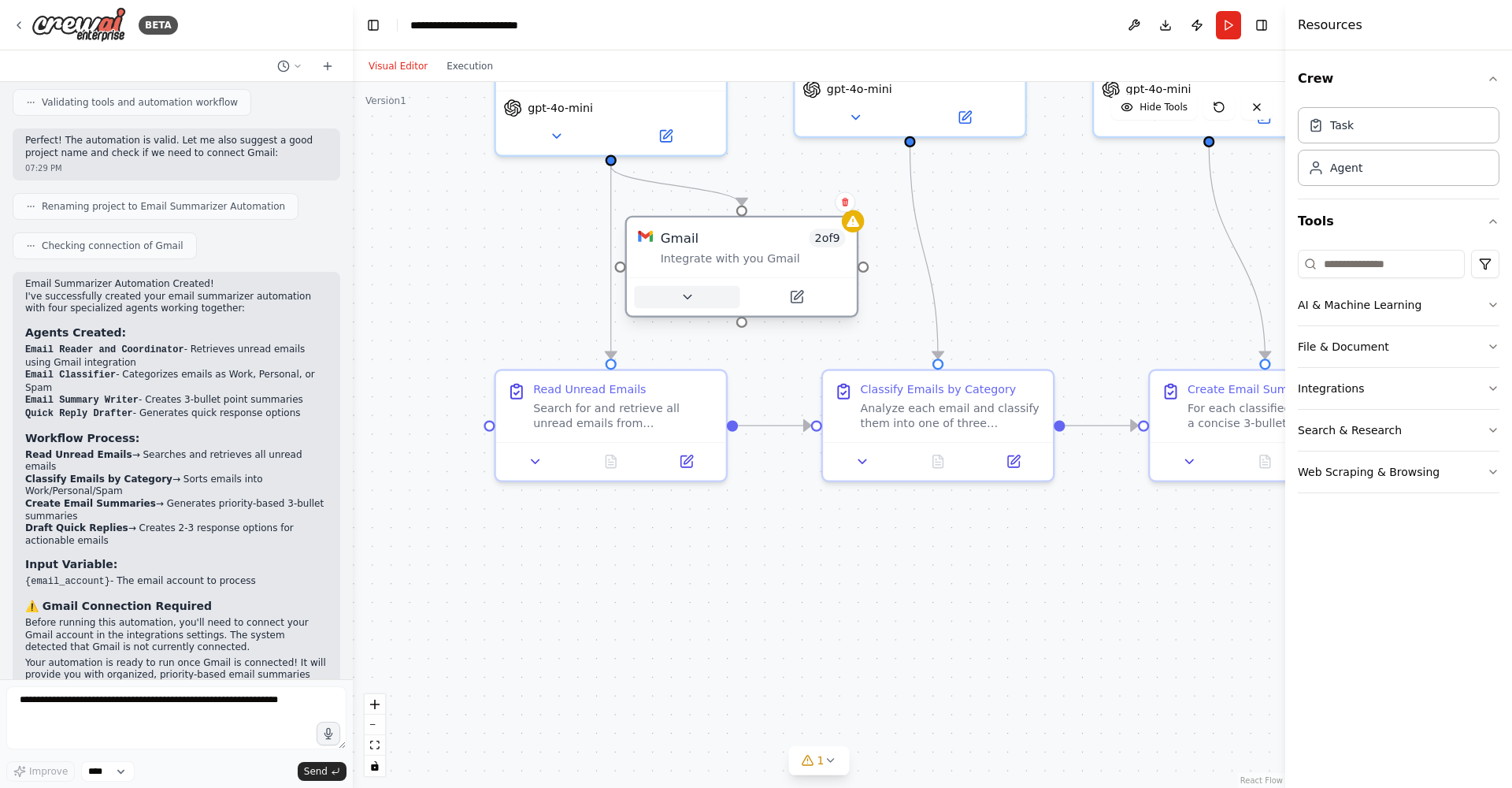
click at [681, 301] on icon at bounding box center [687, 297] width 15 height 15
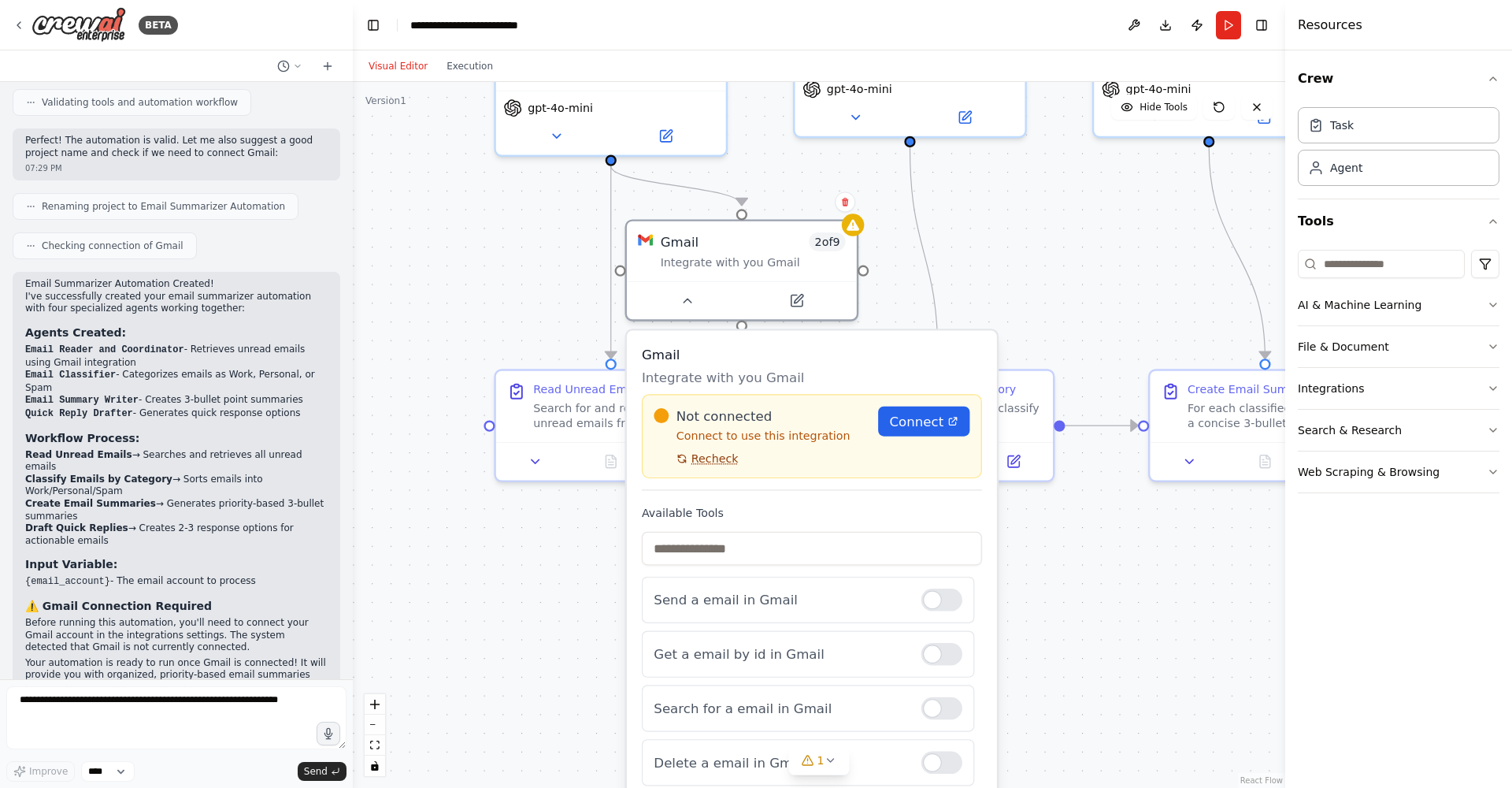
click at [719, 464] on span "Recheck" at bounding box center [715, 459] width 47 height 15
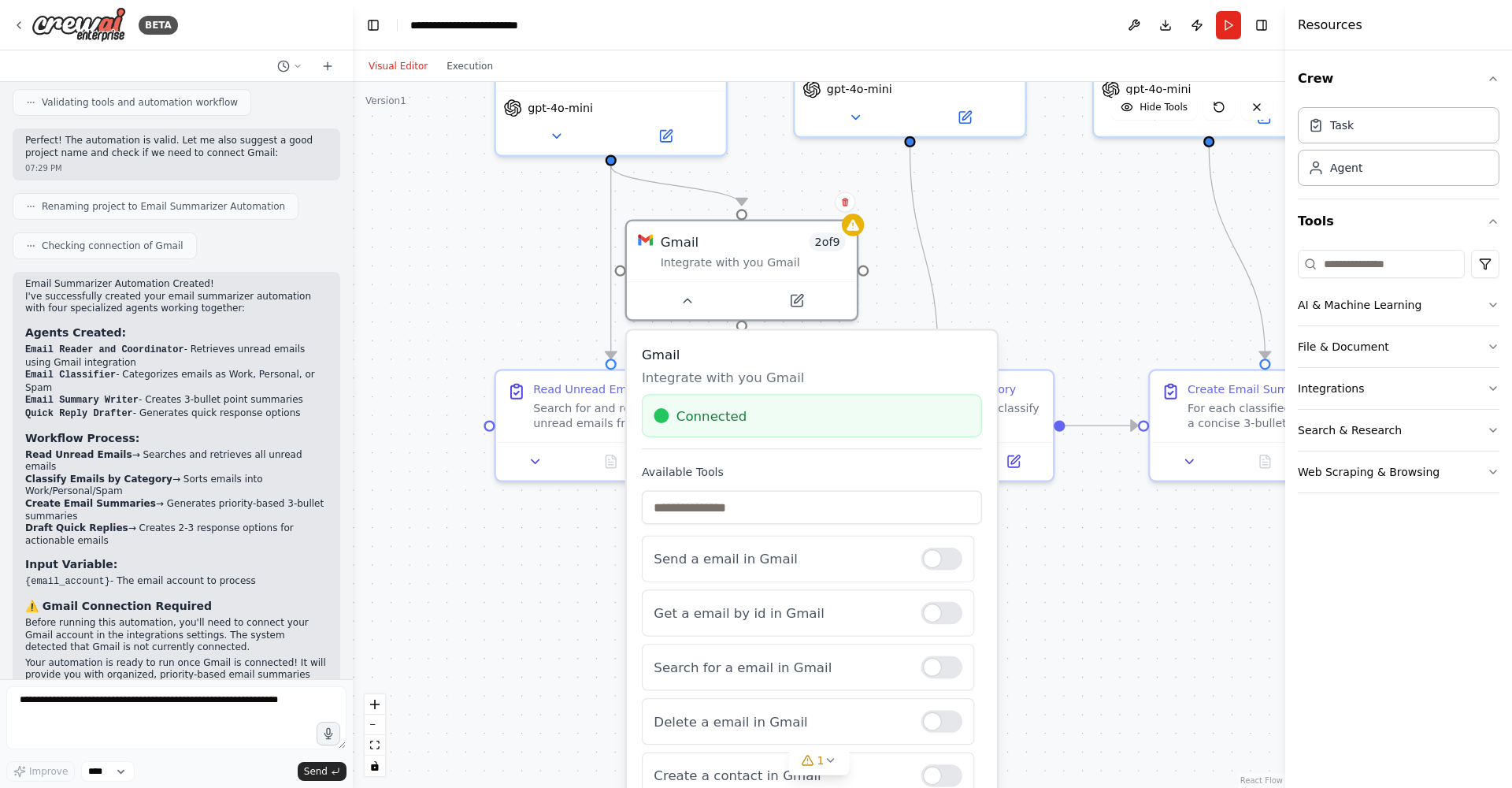
click at [1000, 253] on div ".deletable-edge-delete-btn { width: 20px; height: 20px; border: 0px solid #ffff…" at bounding box center [819, 435] width 932 height 706
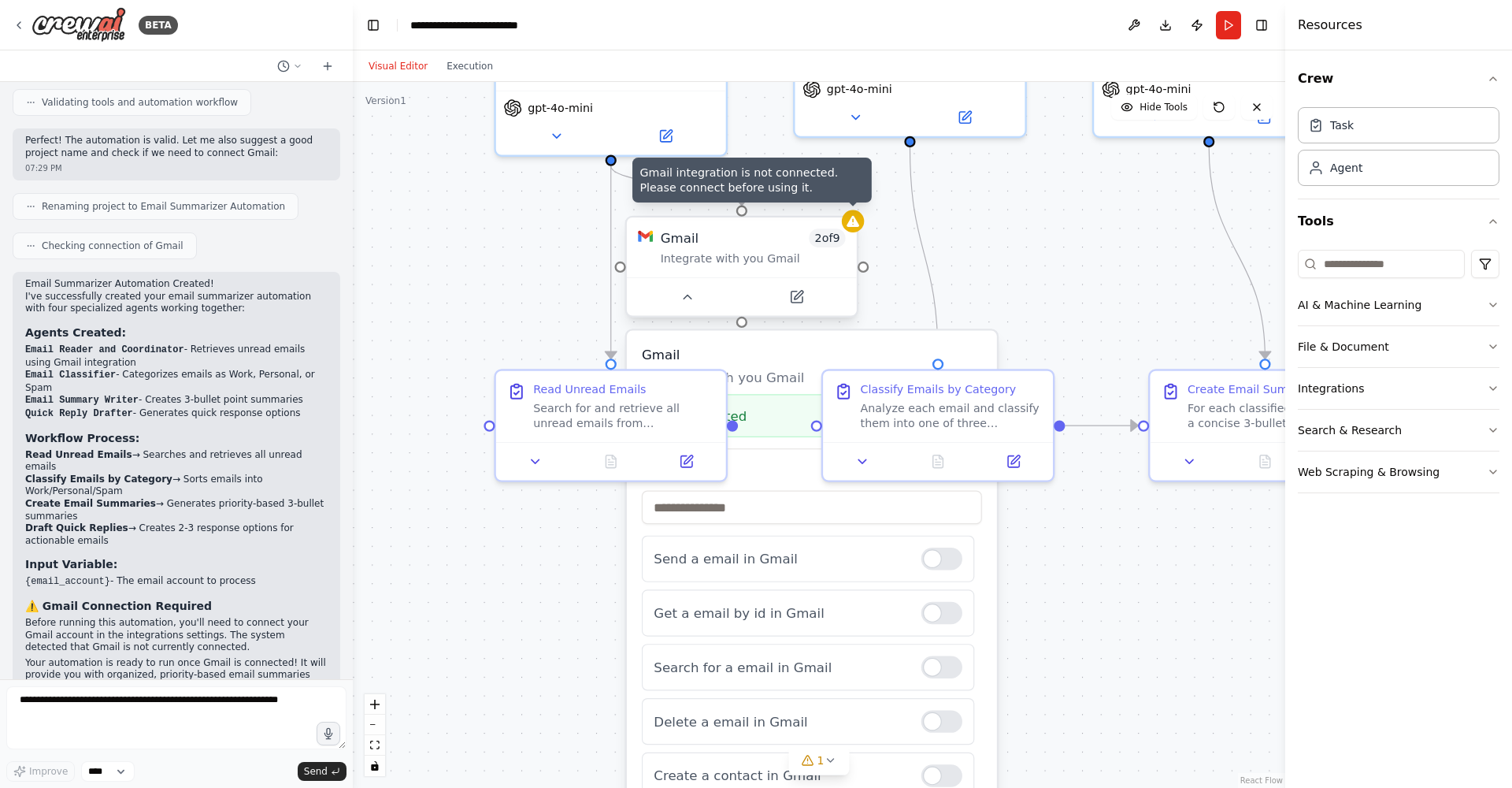
click at [854, 229] on div at bounding box center [853, 221] width 22 height 22
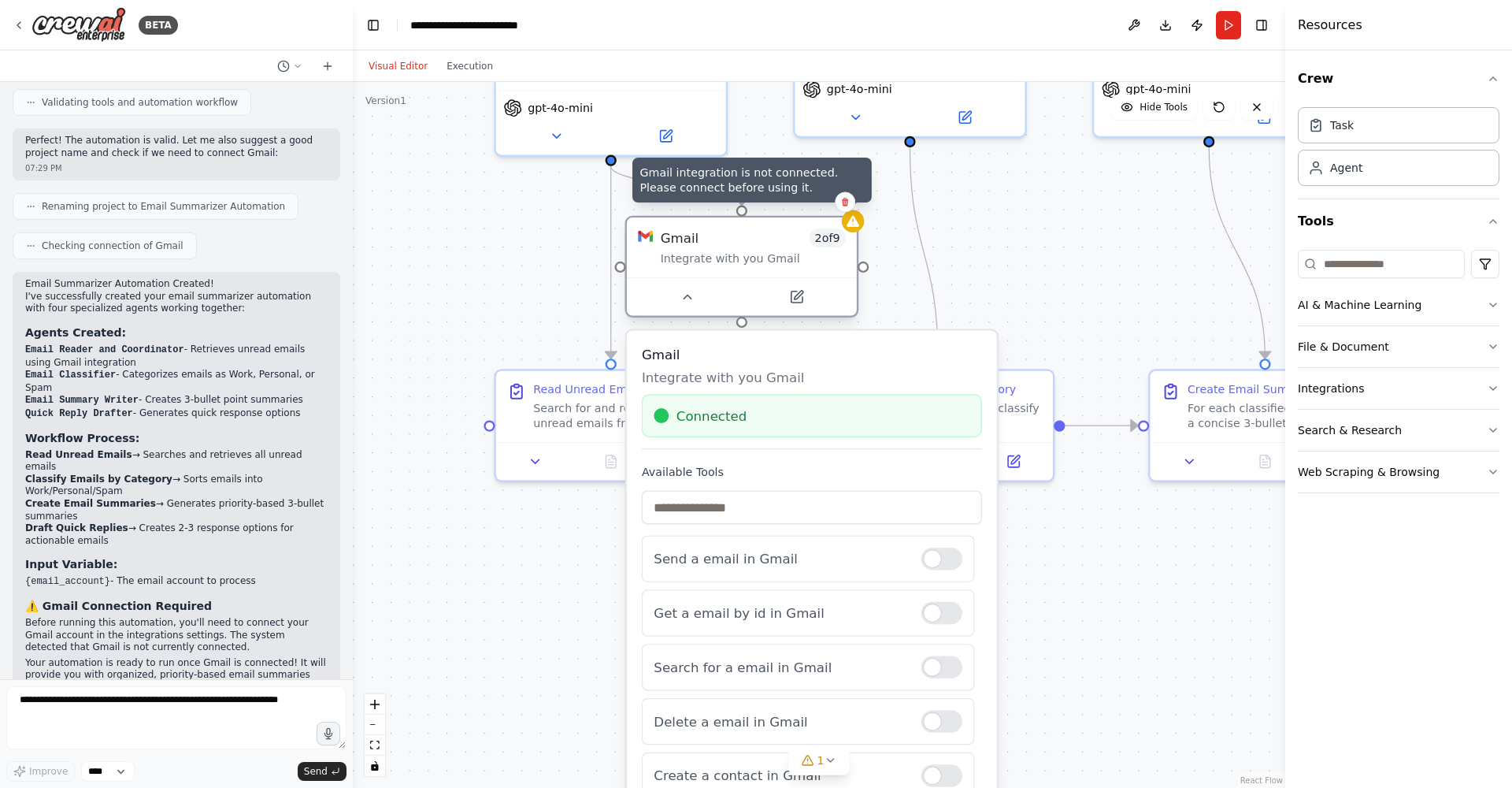
click at [854, 229] on div at bounding box center [853, 221] width 22 height 22
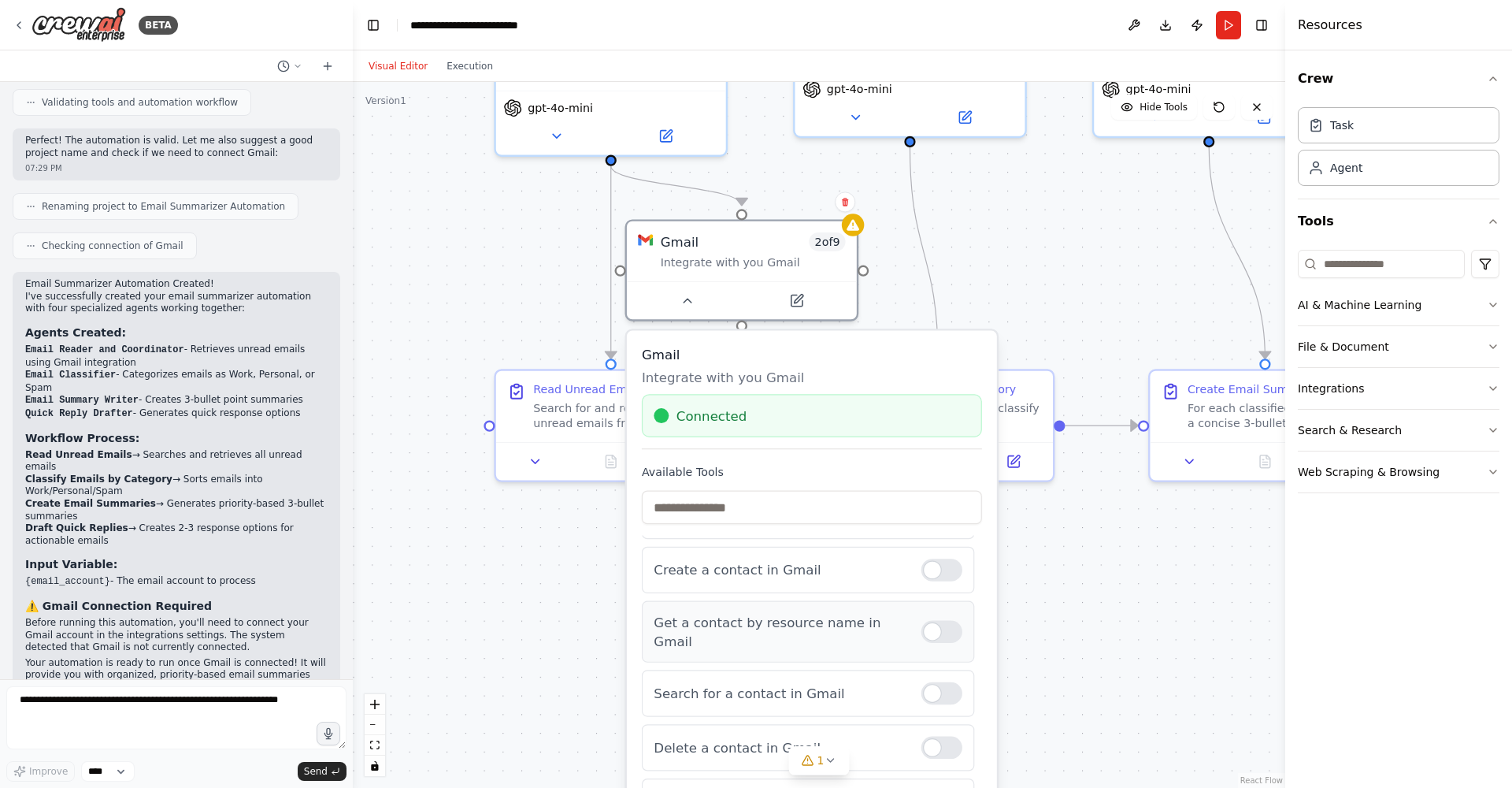
scroll to position [181, 0]
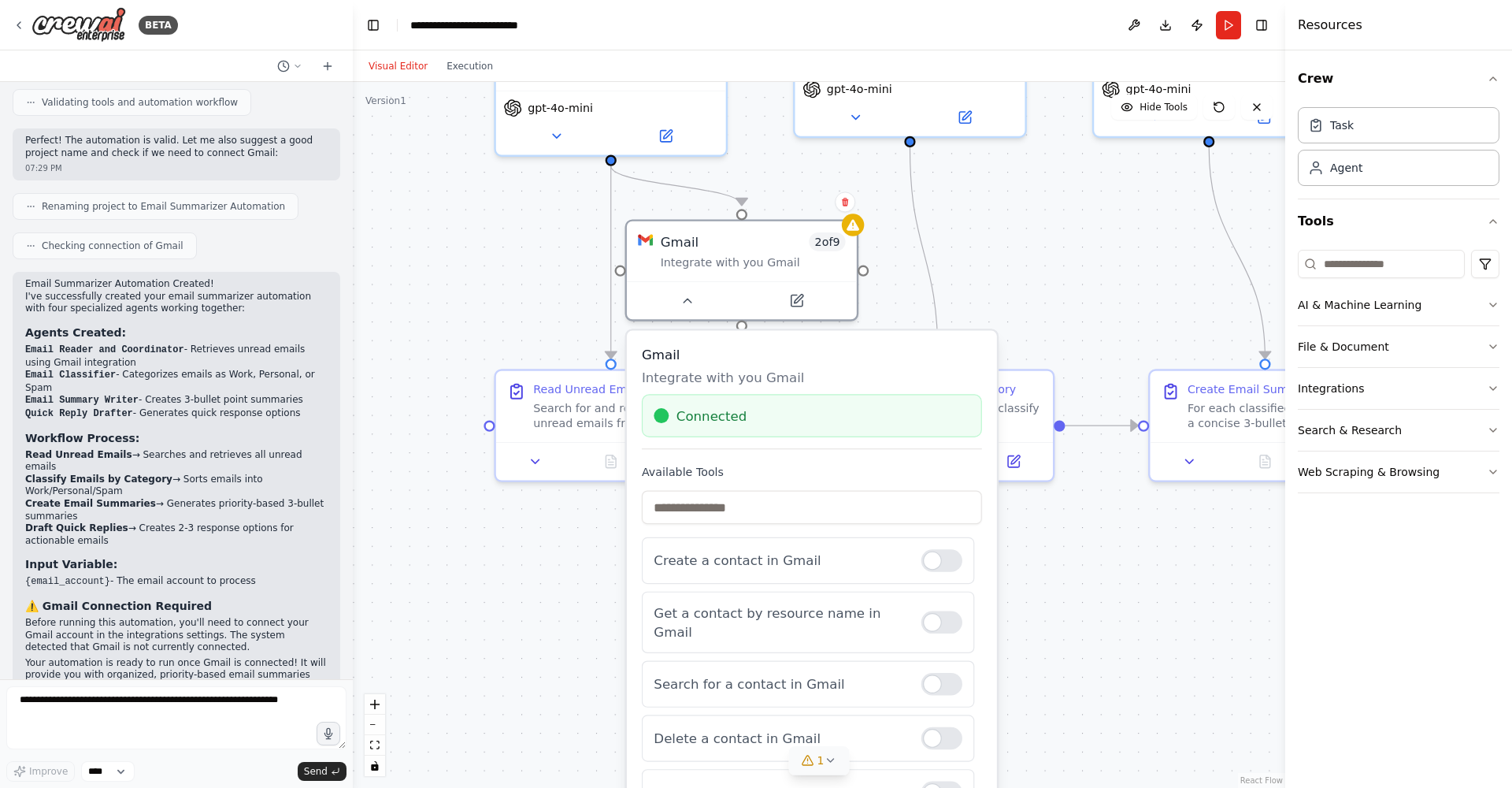
click at [822, 764] on span "1" at bounding box center [821, 760] width 7 height 15
click at [959, 720] on button at bounding box center [972, 720] width 27 height 19
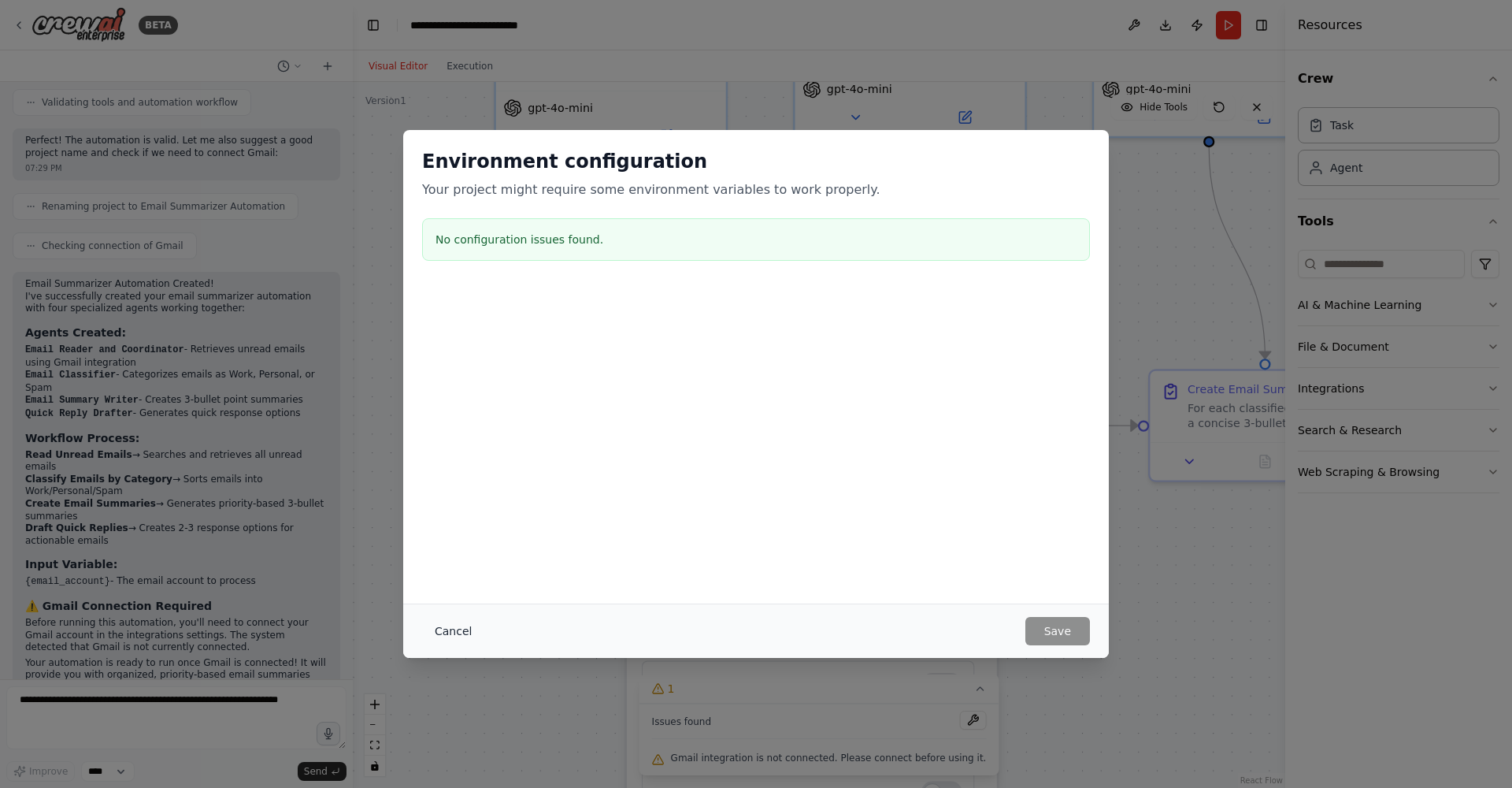
click at [453, 625] on button "Cancel" at bounding box center [453, 630] width 63 height 28
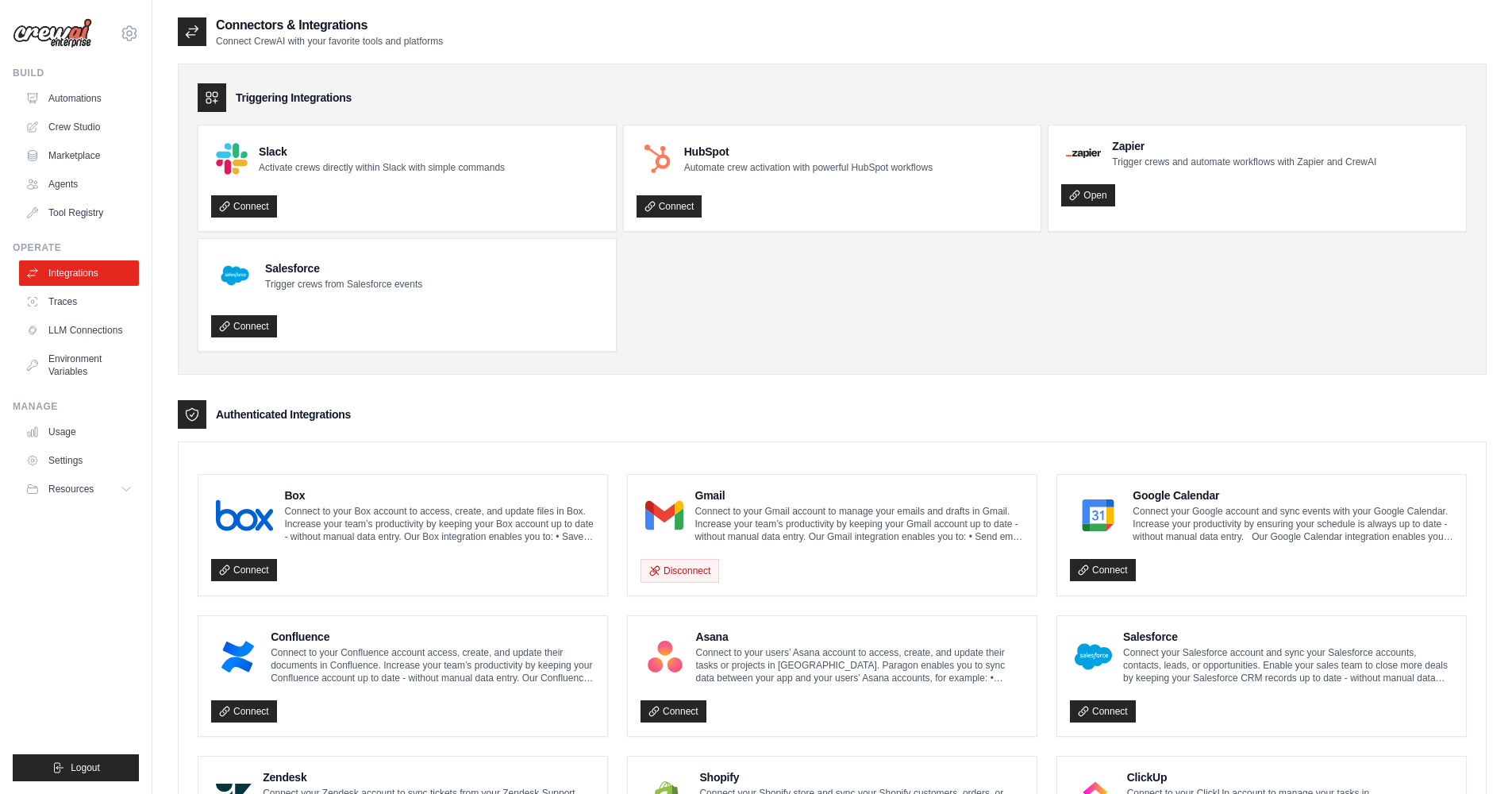
click at [802, 518] on p "Connect to your Gmail account to manage your emails and drafts in Gmail. Increa…" at bounding box center [859, 524] width 329 height 38
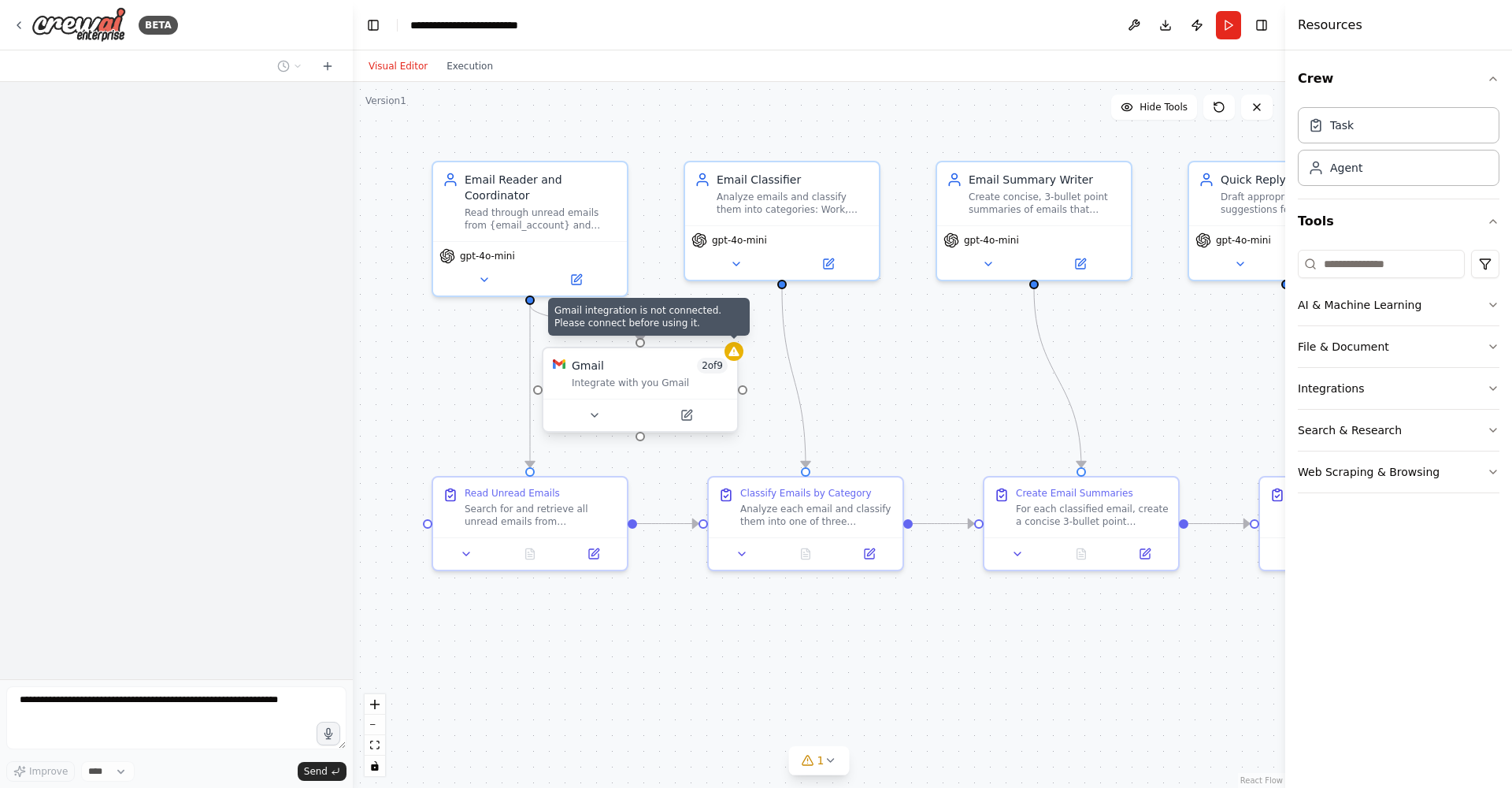
scroll to position [903, 0]
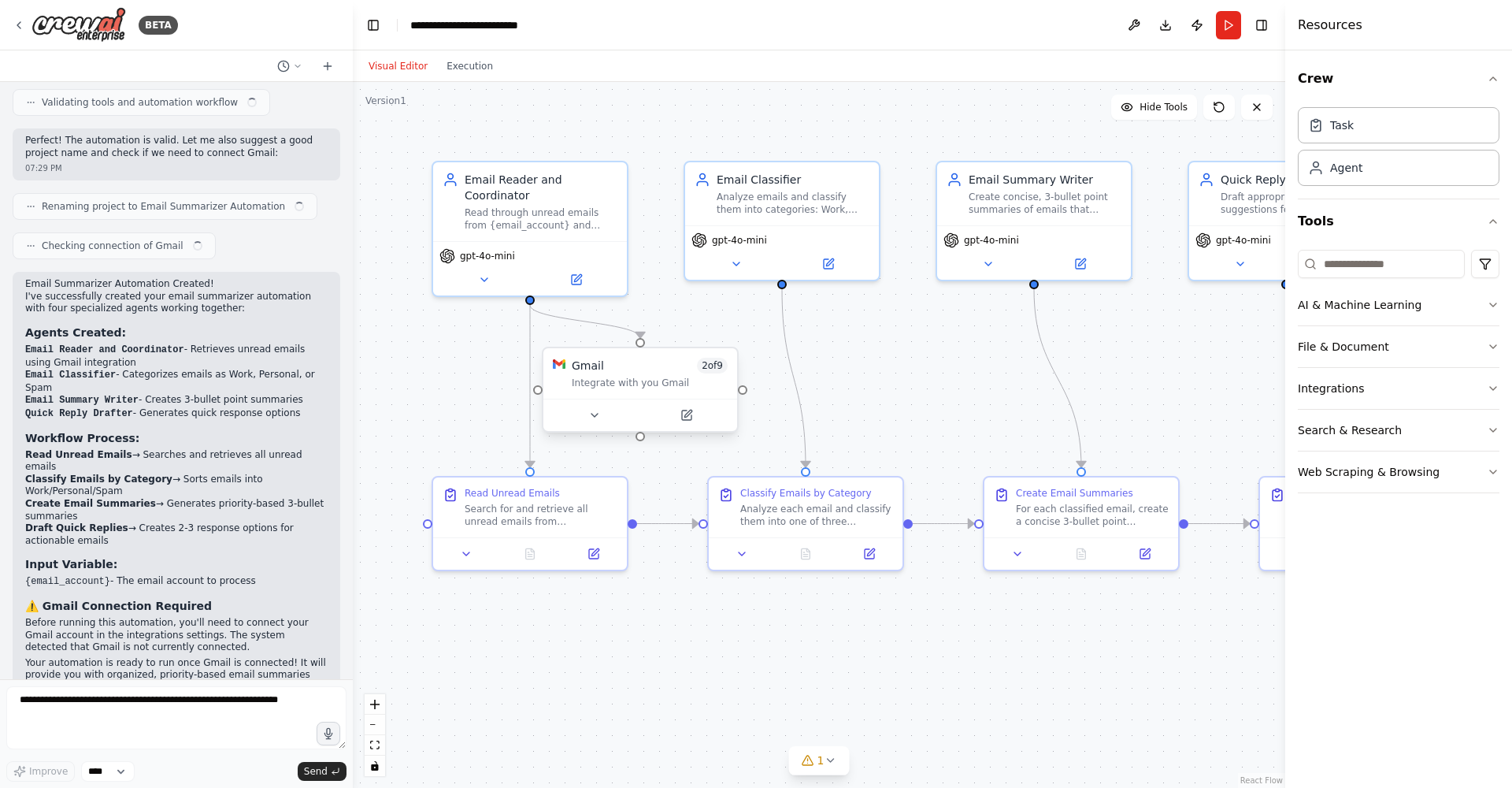
click at [715, 367] on span "2 of 9" at bounding box center [712, 365] width 31 height 15
click at [596, 416] on icon at bounding box center [594, 415] width 13 height 13
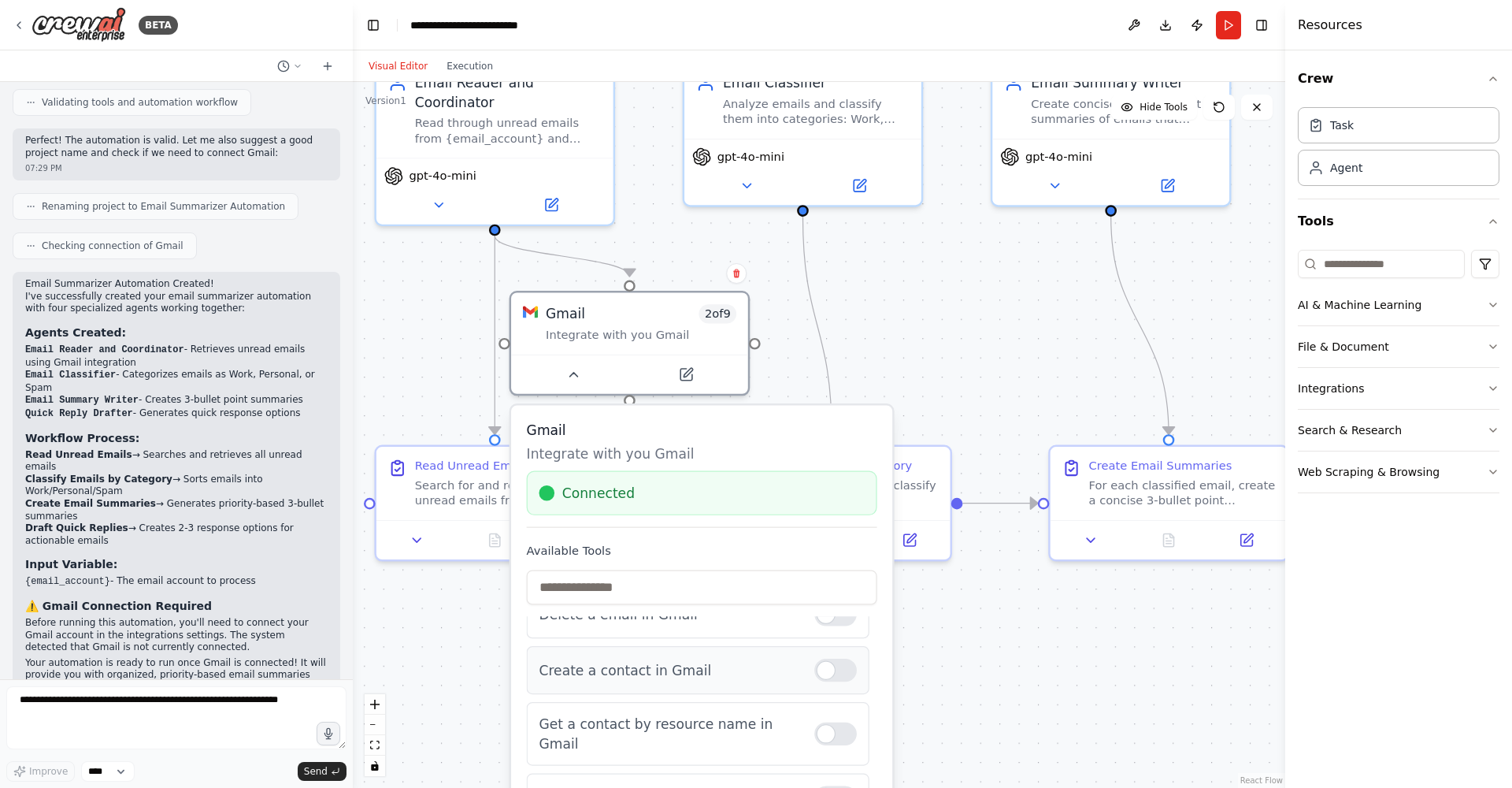
scroll to position [181, 0]
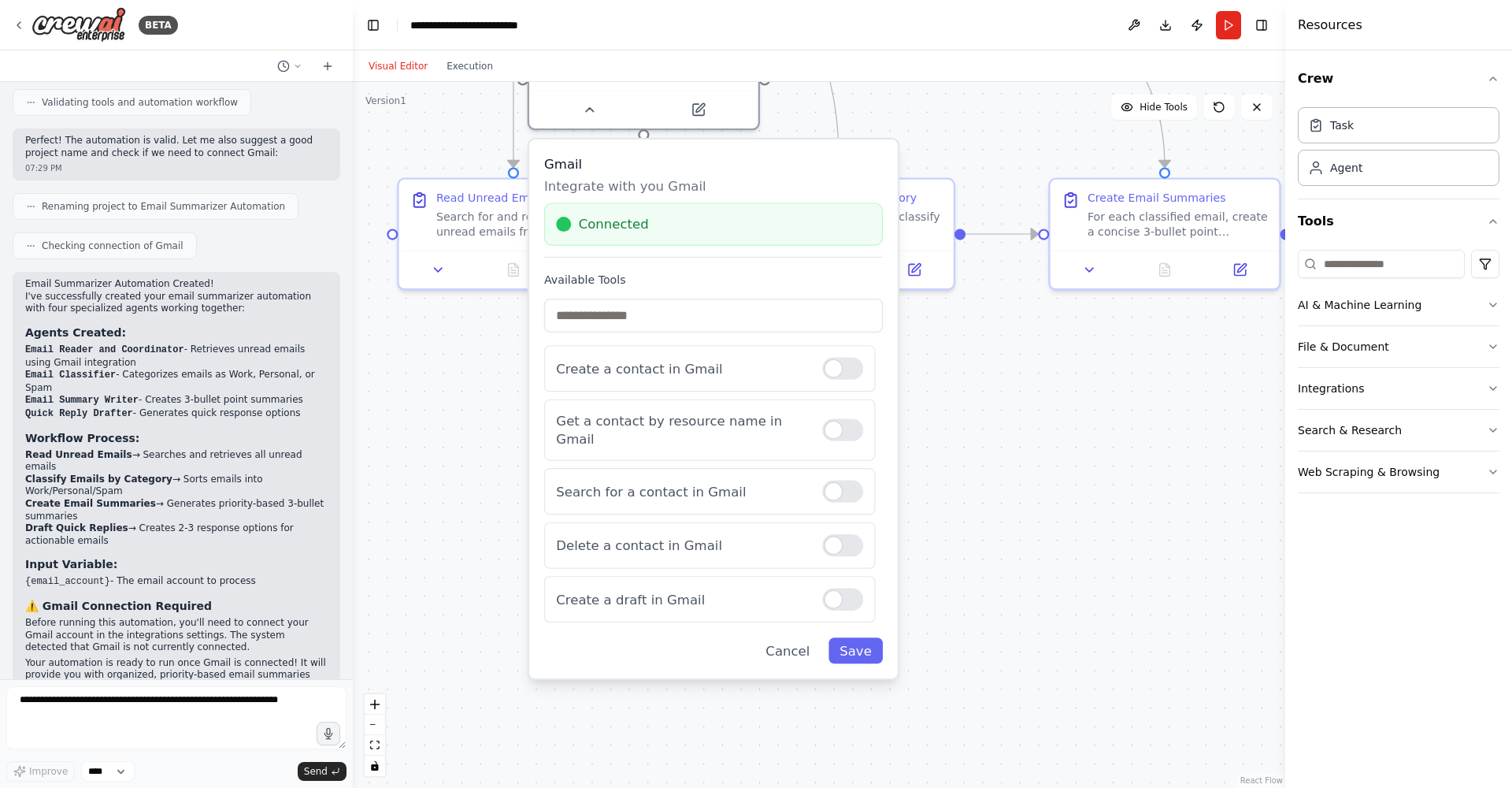
drag, startPoint x: 944, startPoint y: 398, endPoint x: 977, endPoint y: 90, distance: 309.8
click at [977, 90] on div ".deletable-edge-delete-btn { width: 20px; height: 20px; border: 0px solid #ffff…" at bounding box center [819, 435] width 932 height 706
click at [825, 602] on div at bounding box center [843, 599] width 41 height 22
click at [823, 491] on div at bounding box center [843, 491] width 41 height 22
click at [840, 427] on div at bounding box center [843, 429] width 41 height 22
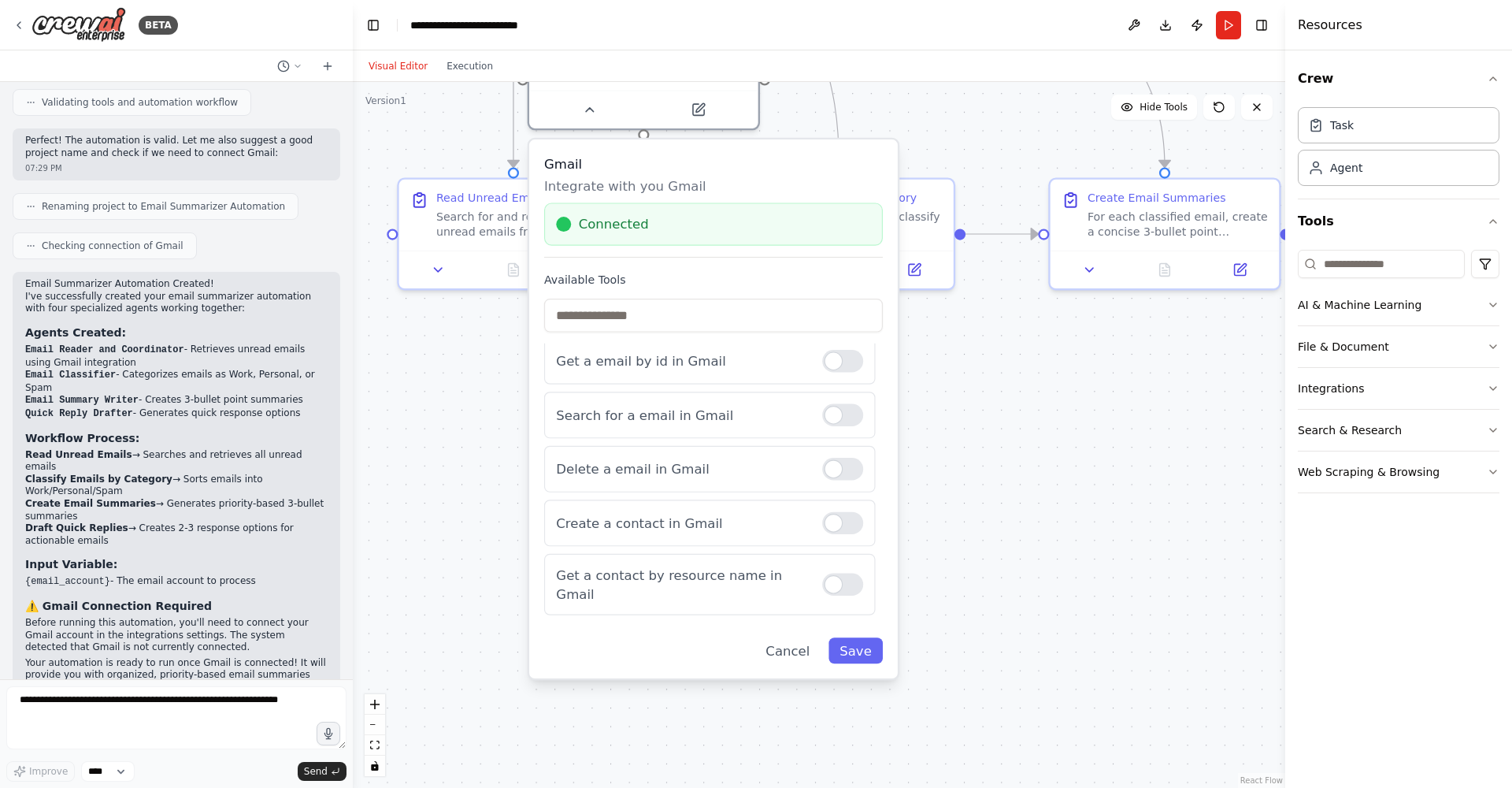
scroll to position [47, 0]
click at [838, 530] on div at bounding box center [843, 526] width 41 height 22
click at [849, 372] on label at bounding box center [843, 366] width 41 height 22
click at [871, 655] on button "Save" at bounding box center [855, 651] width 54 height 26
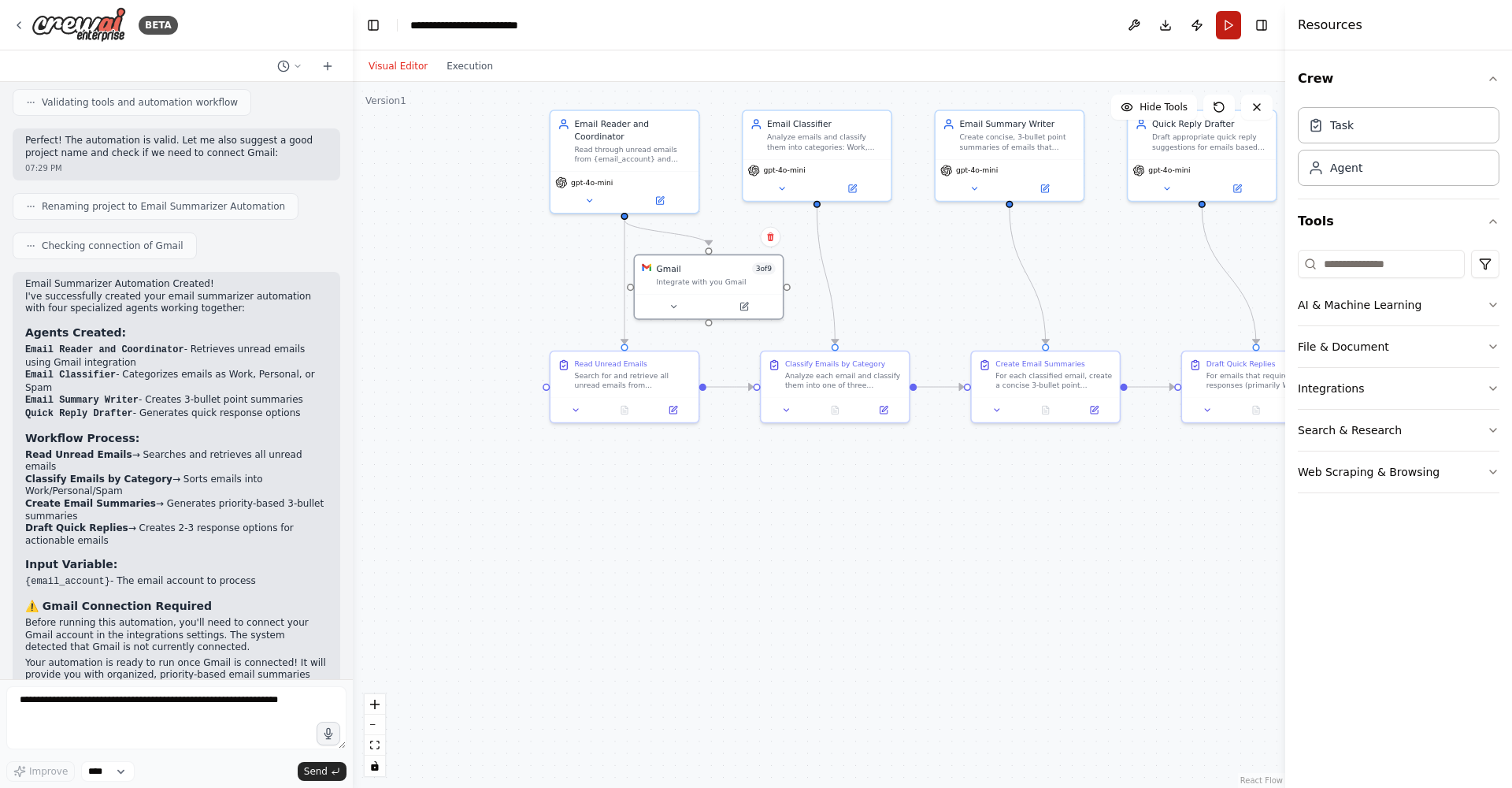
click at [1229, 23] on button "Run" at bounding box center [1228, 25] width 25 height 28
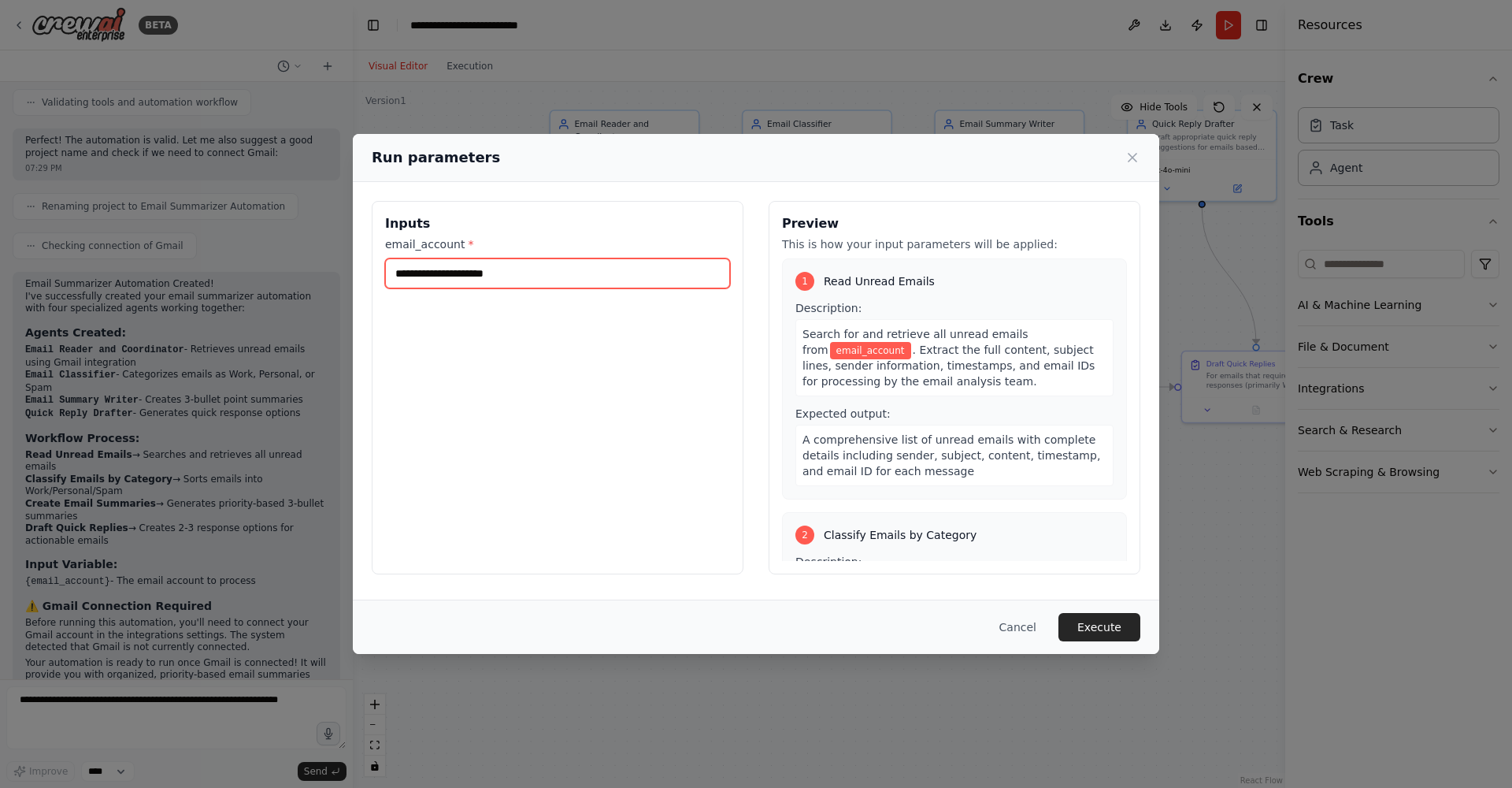
click at [543, 276] on input "email_account *" at bounding box center [557, 273] width 345 height 30
type input "*"
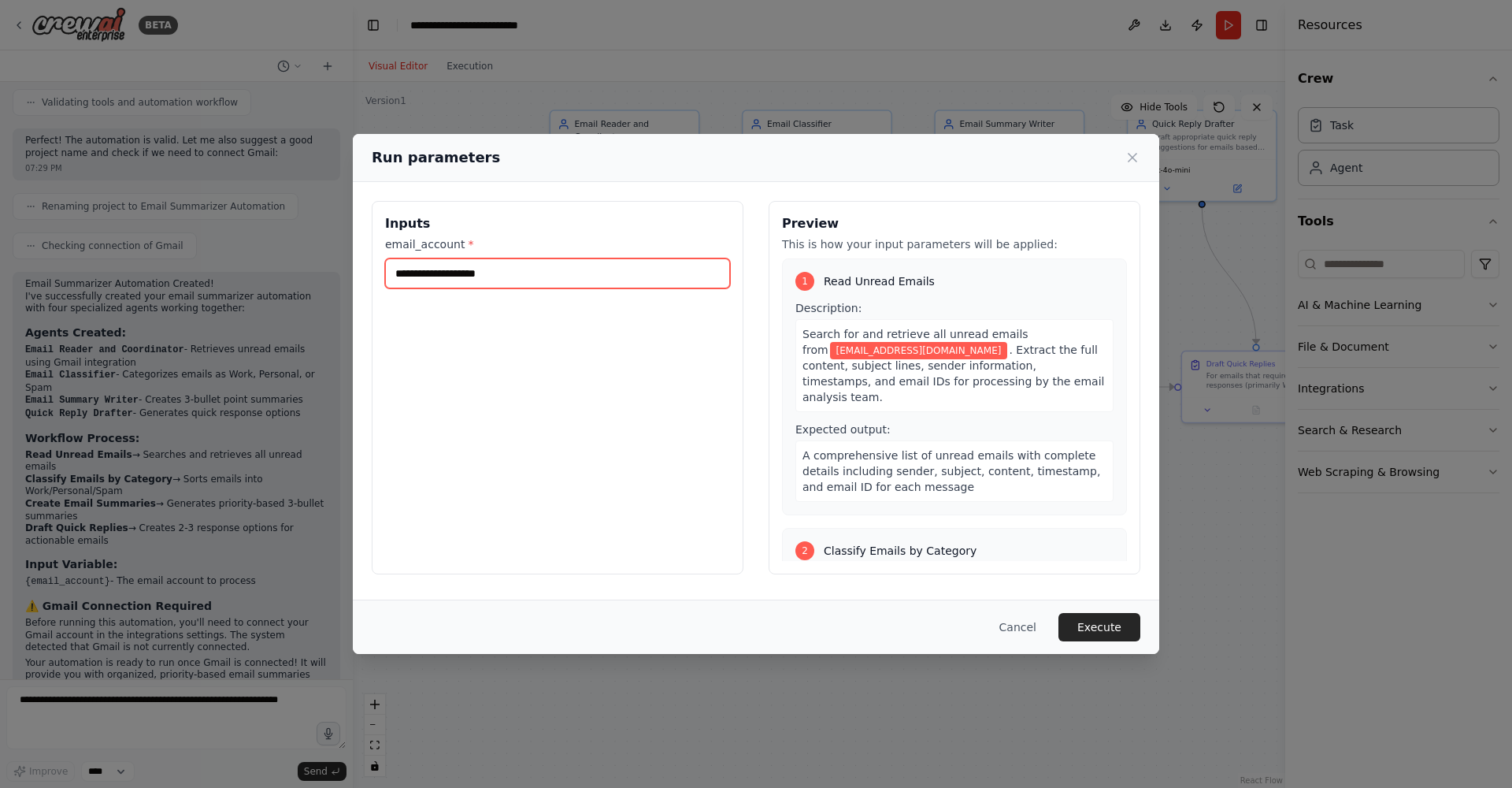
type input "**********"
drag, startPoint x: 624, startPoint y: 281, endPoint x: 296, endPoint y: 263, distance: 328.5
click at [296, 263] on div "**********" at bounding box center [756, 394] width 1512 height 788
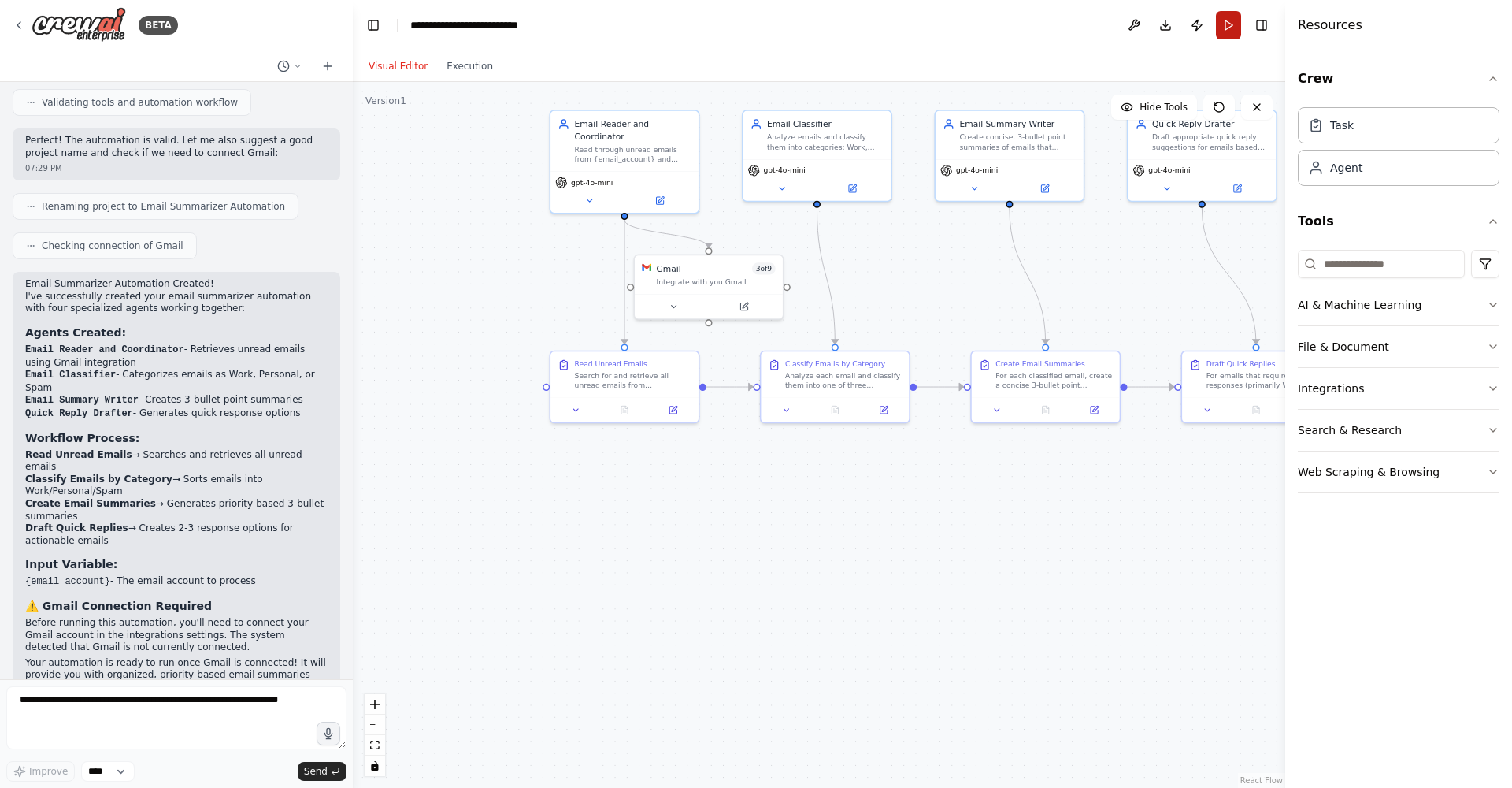
click at [1232, 32] on button "Run" at bounding box center [1228, 25] width 25 height 28
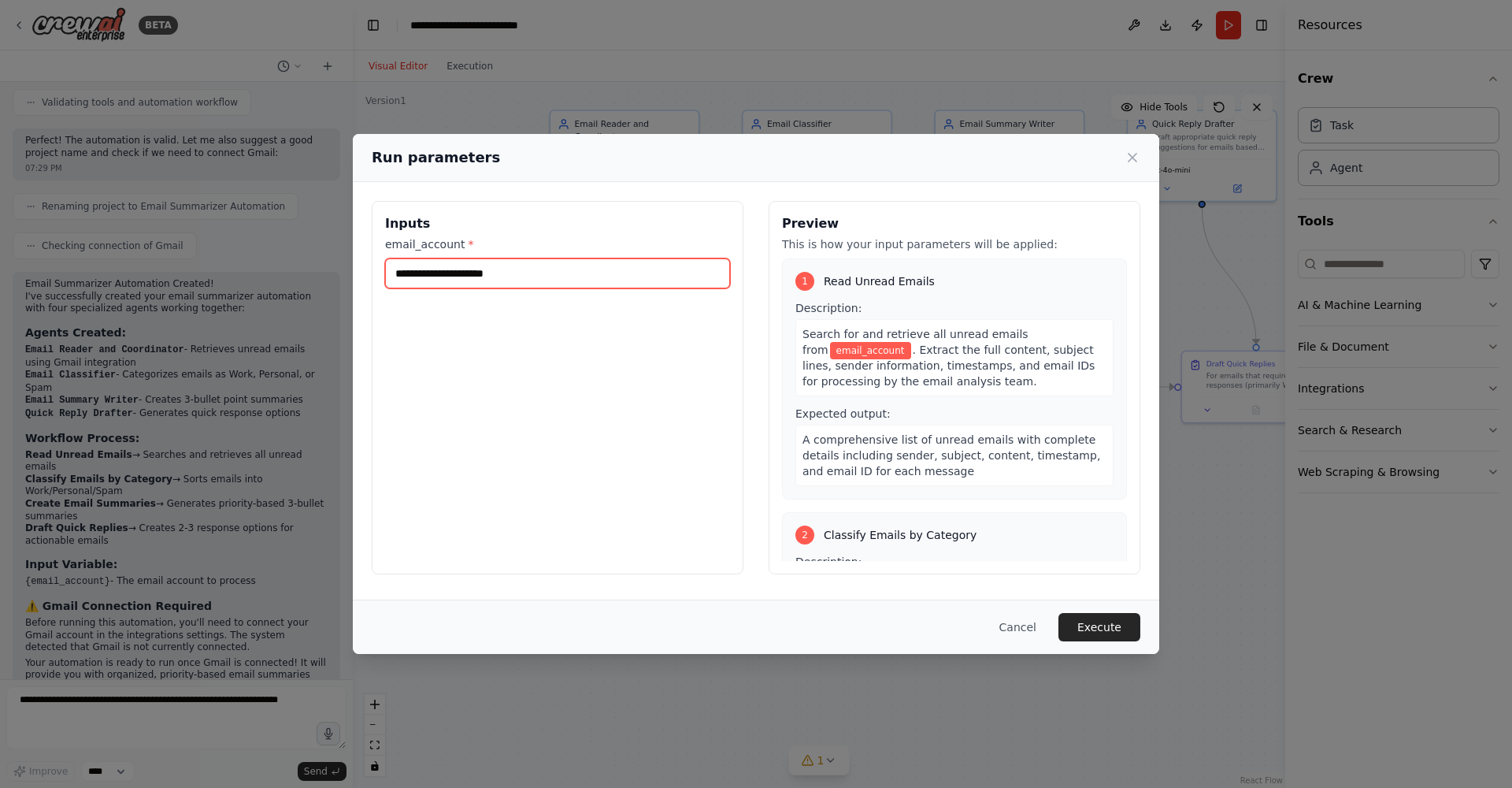
click at [571, 279] on input "email_account *" at bounding box center [557, 273] width 345 height 30
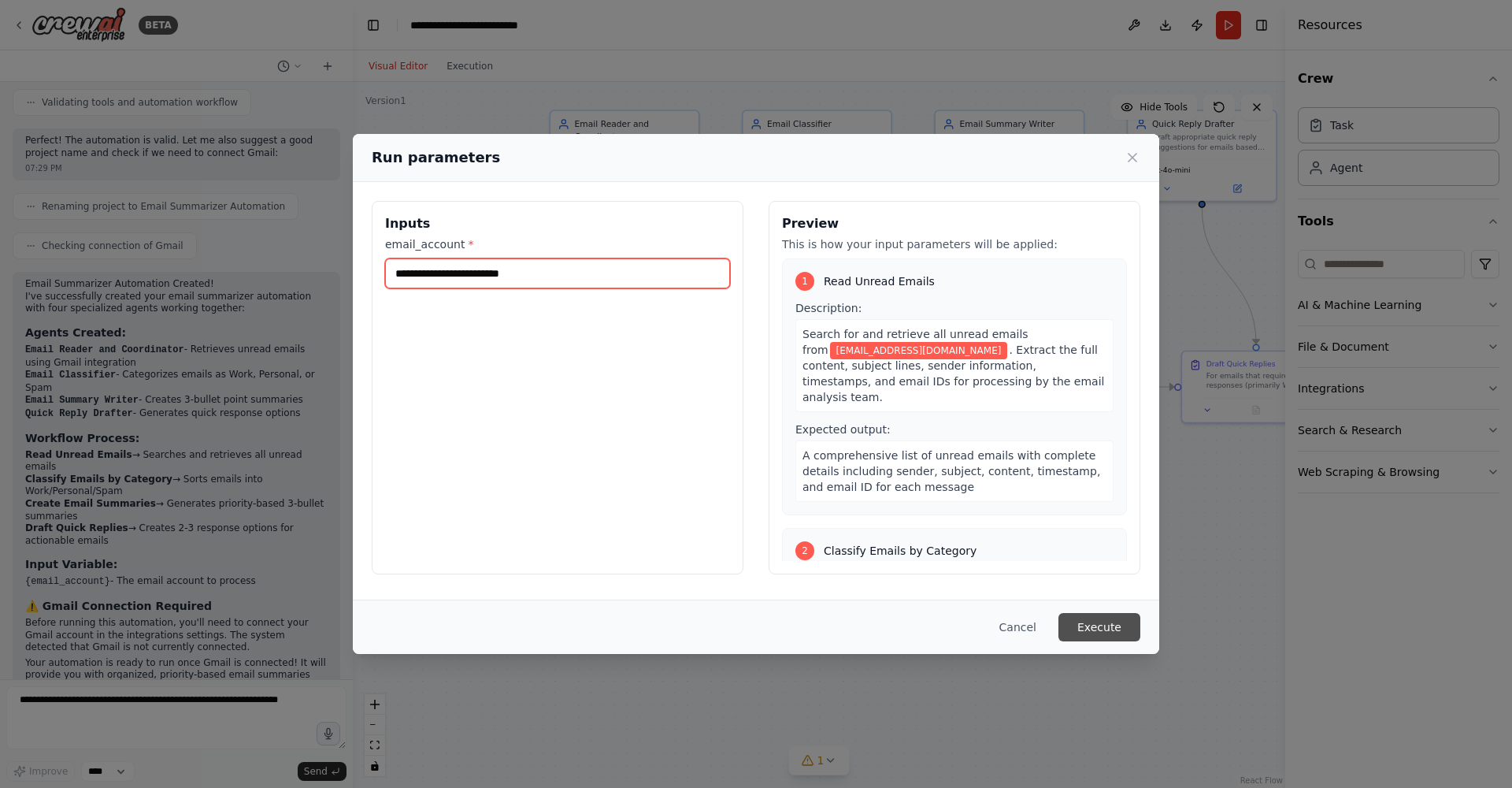
type input "**********"
click at [1123, 630] on button "Execute" at bounding box center [1099, 627] width 82 height 28
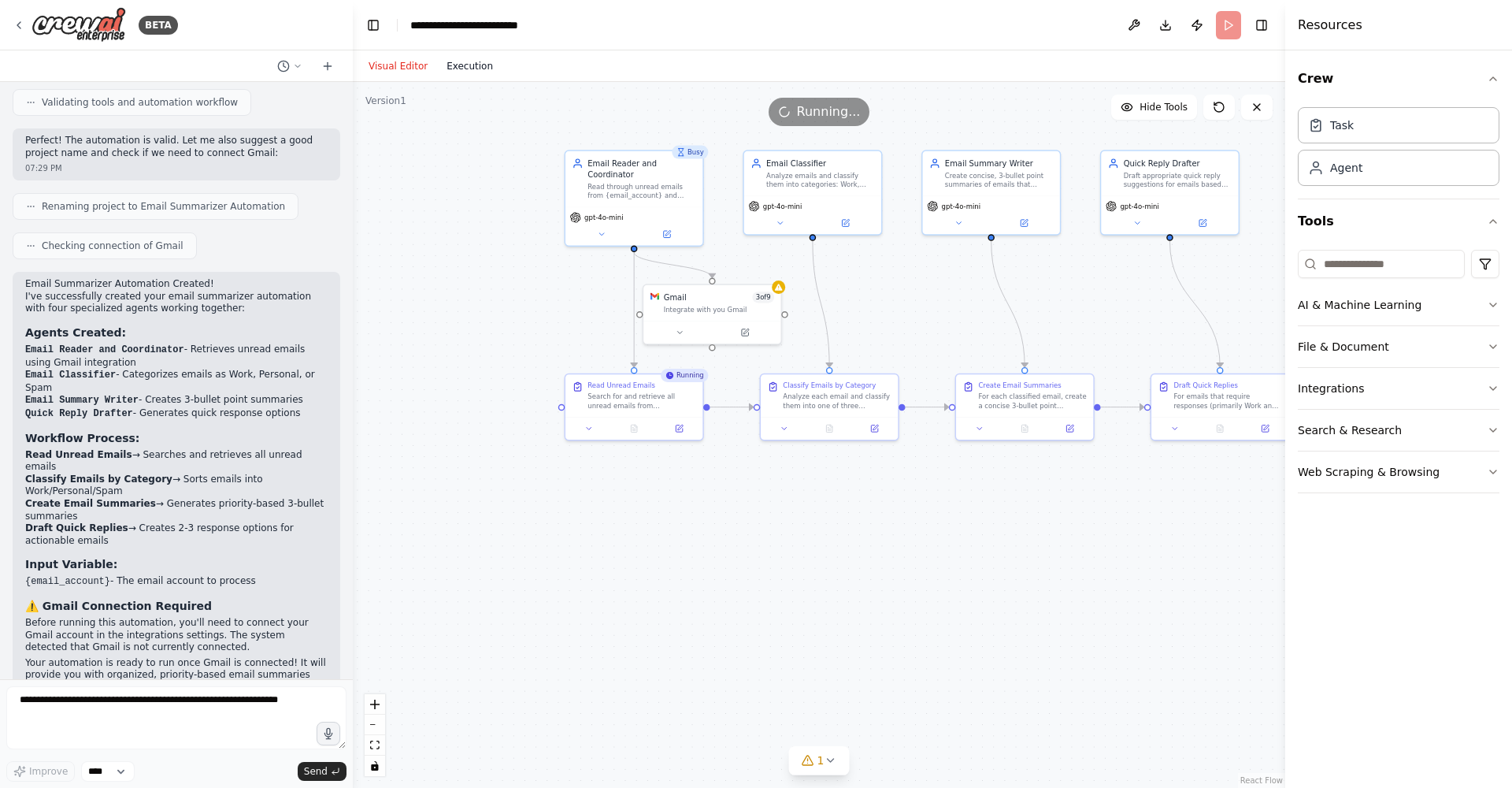
click at [475, 67] on button "Execution" at bounding box center [469, 66] width 65 height 19
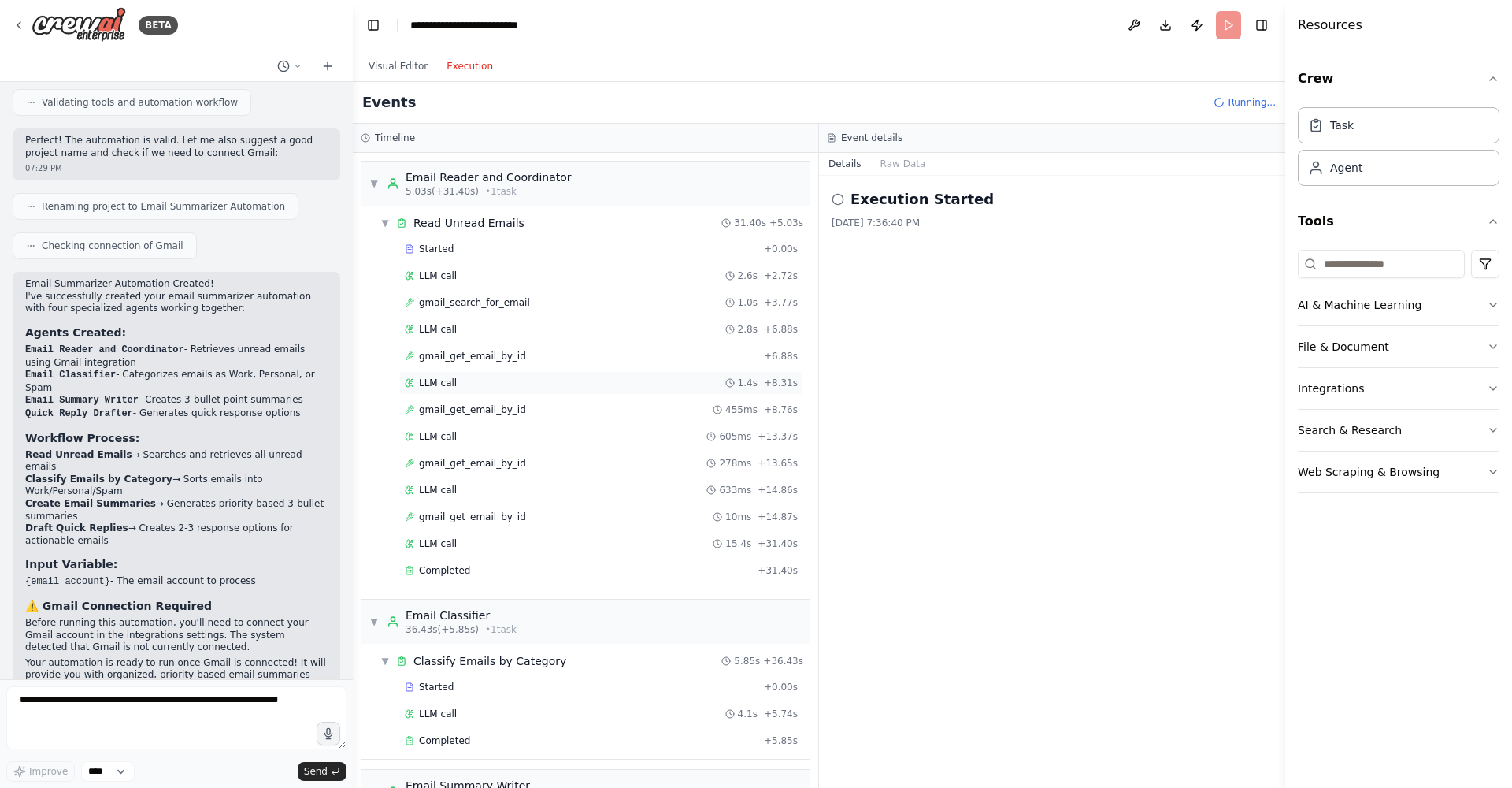
scroll to position [345, 0]
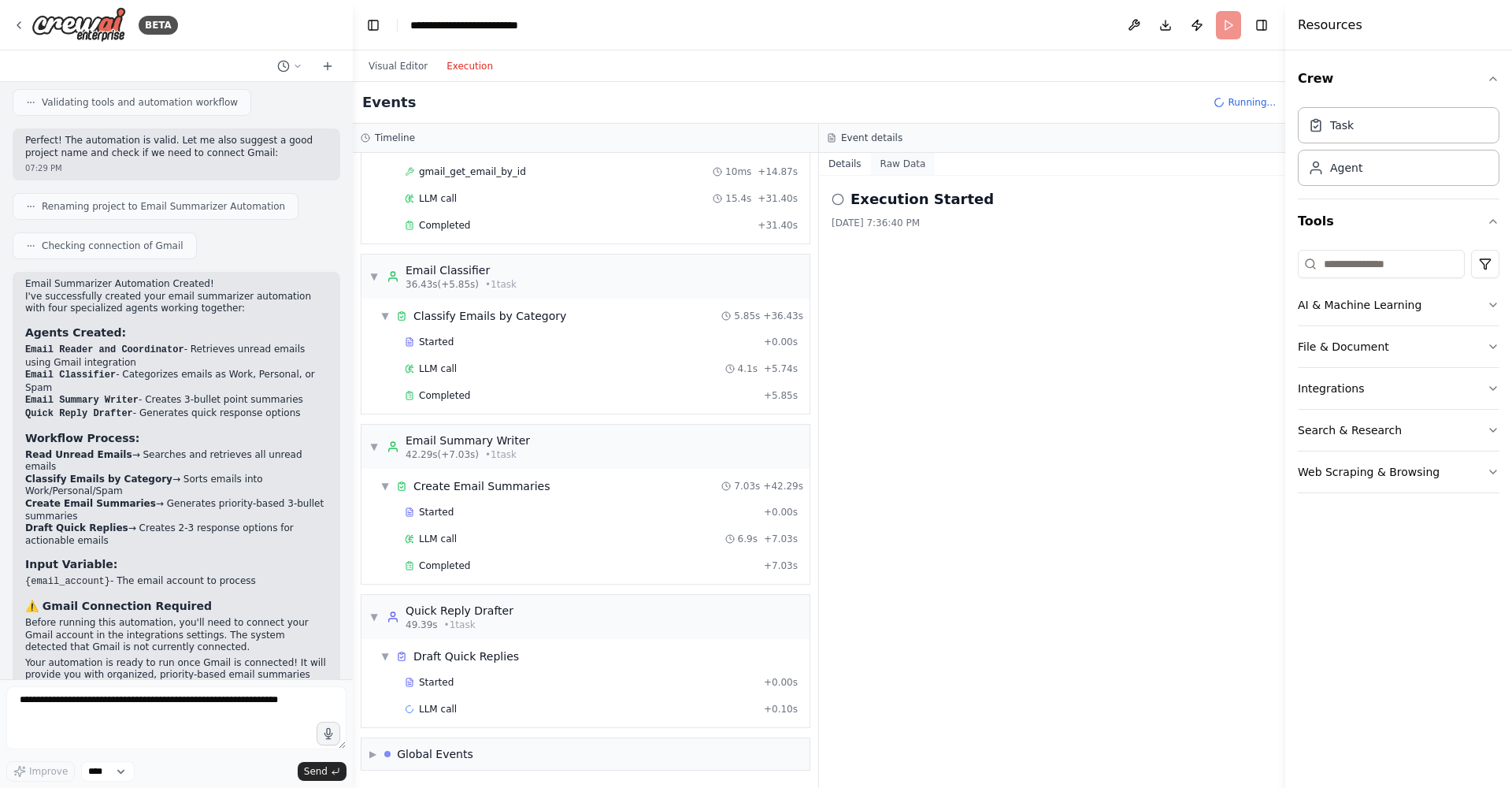
click at [909, 163] on button "Raw Data" at bounding box center [904, 163] width 65 height 22
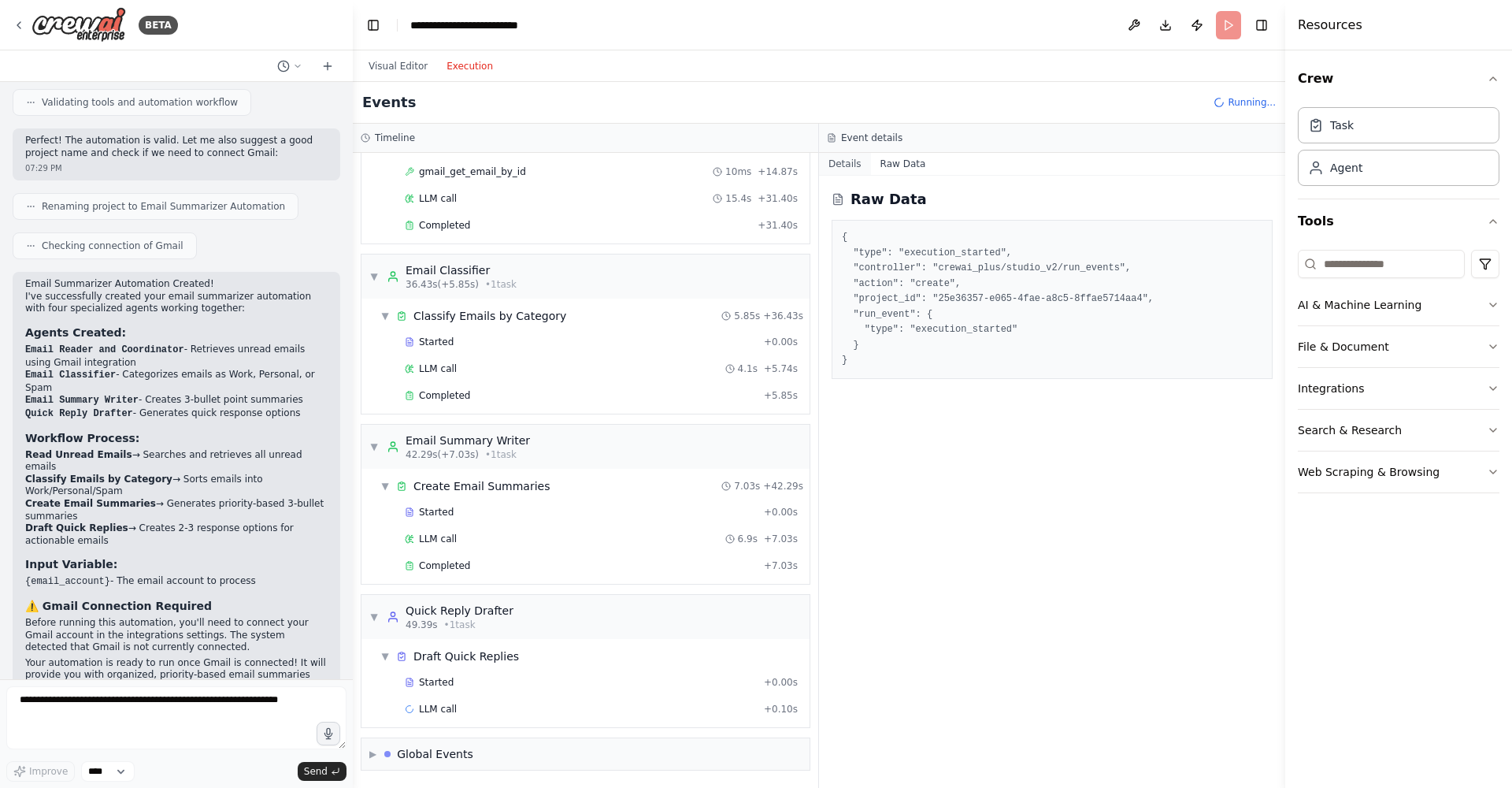
click at [852, 162] on button "Details" at bounding box center [845, 163] width 52 height 22
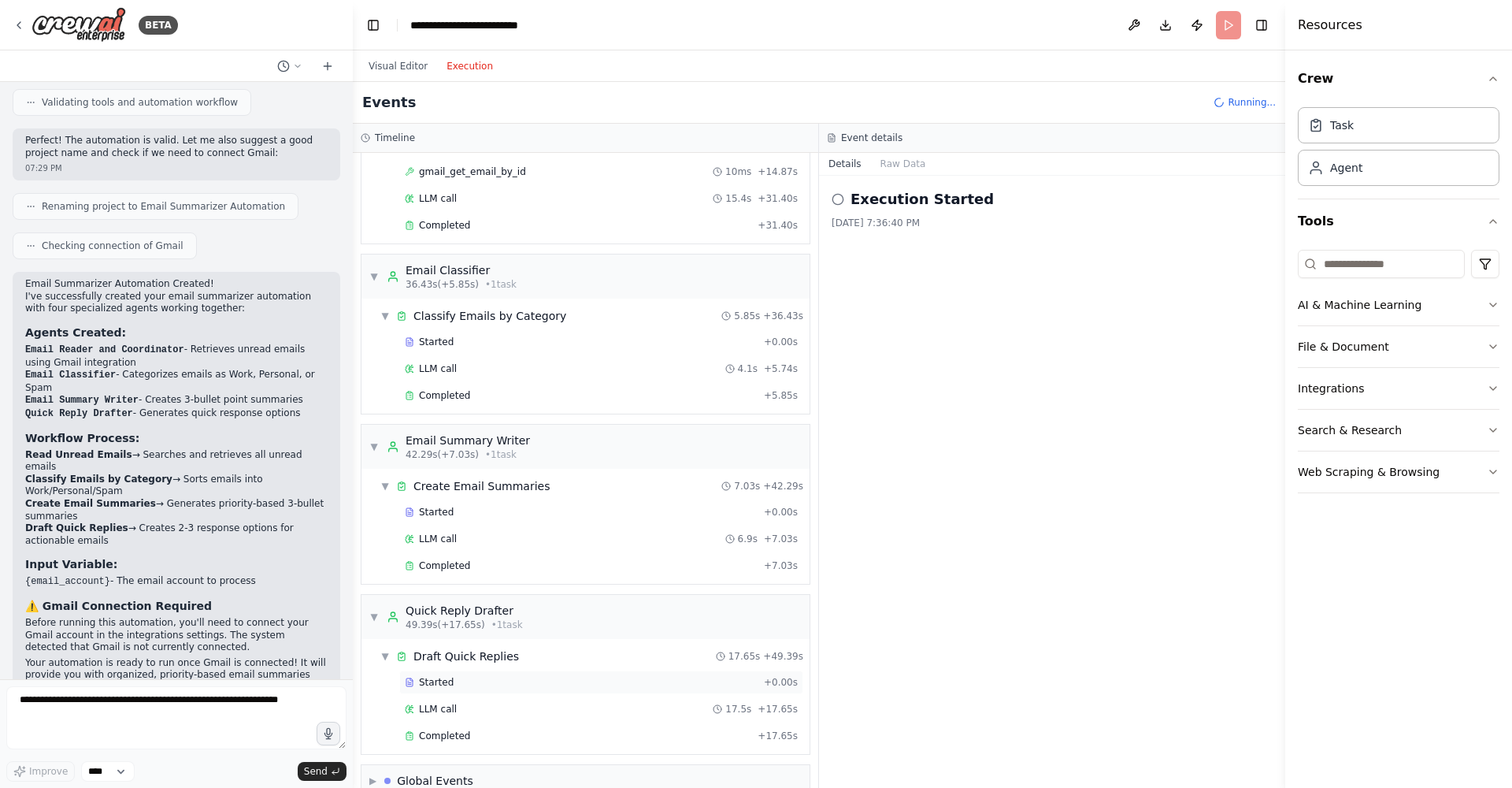
scroll to position [372, 0]
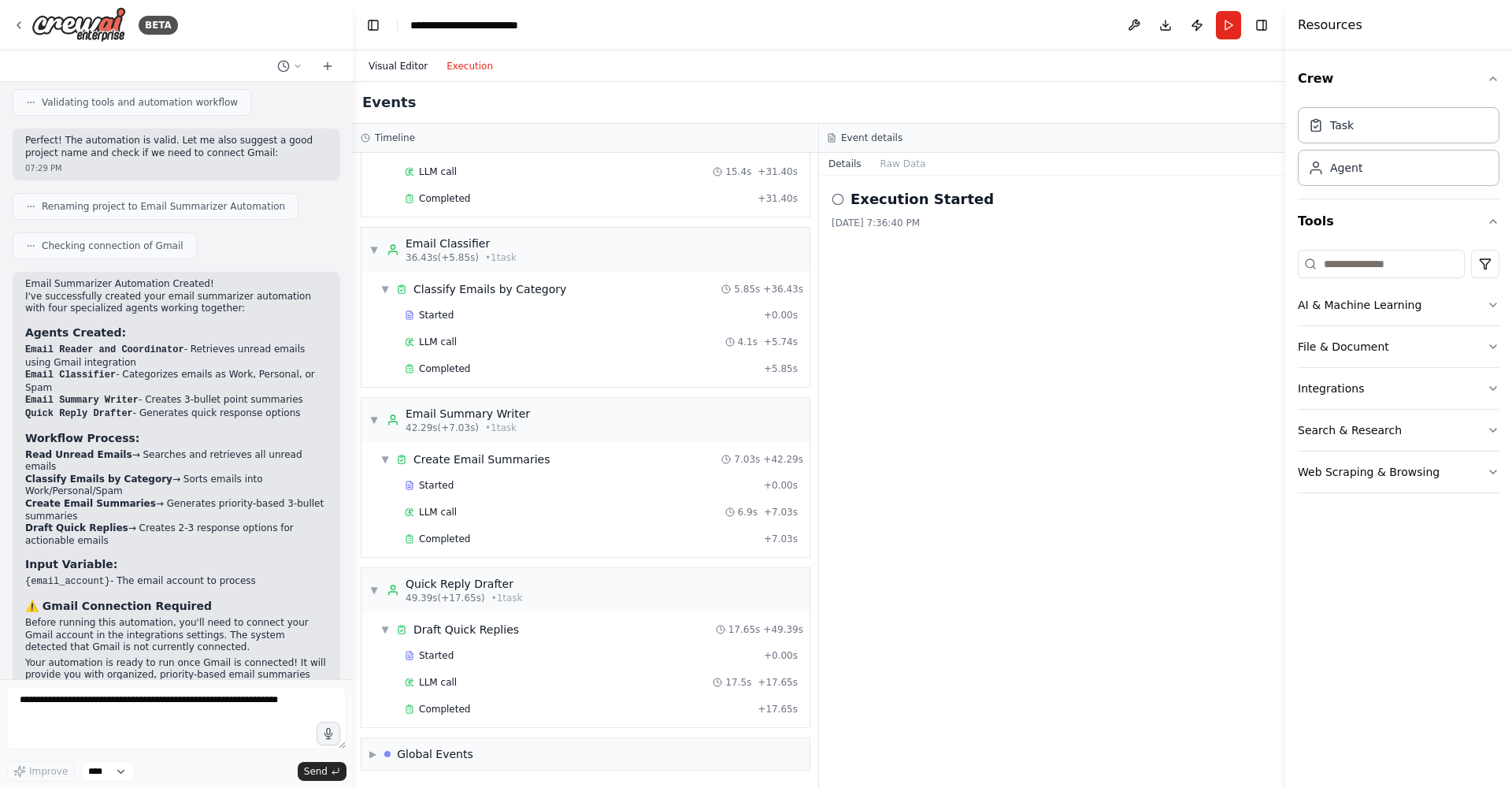
click at [390, 70] on button "Visual Editor" at bounding box center [398, 66] width 78 height 19
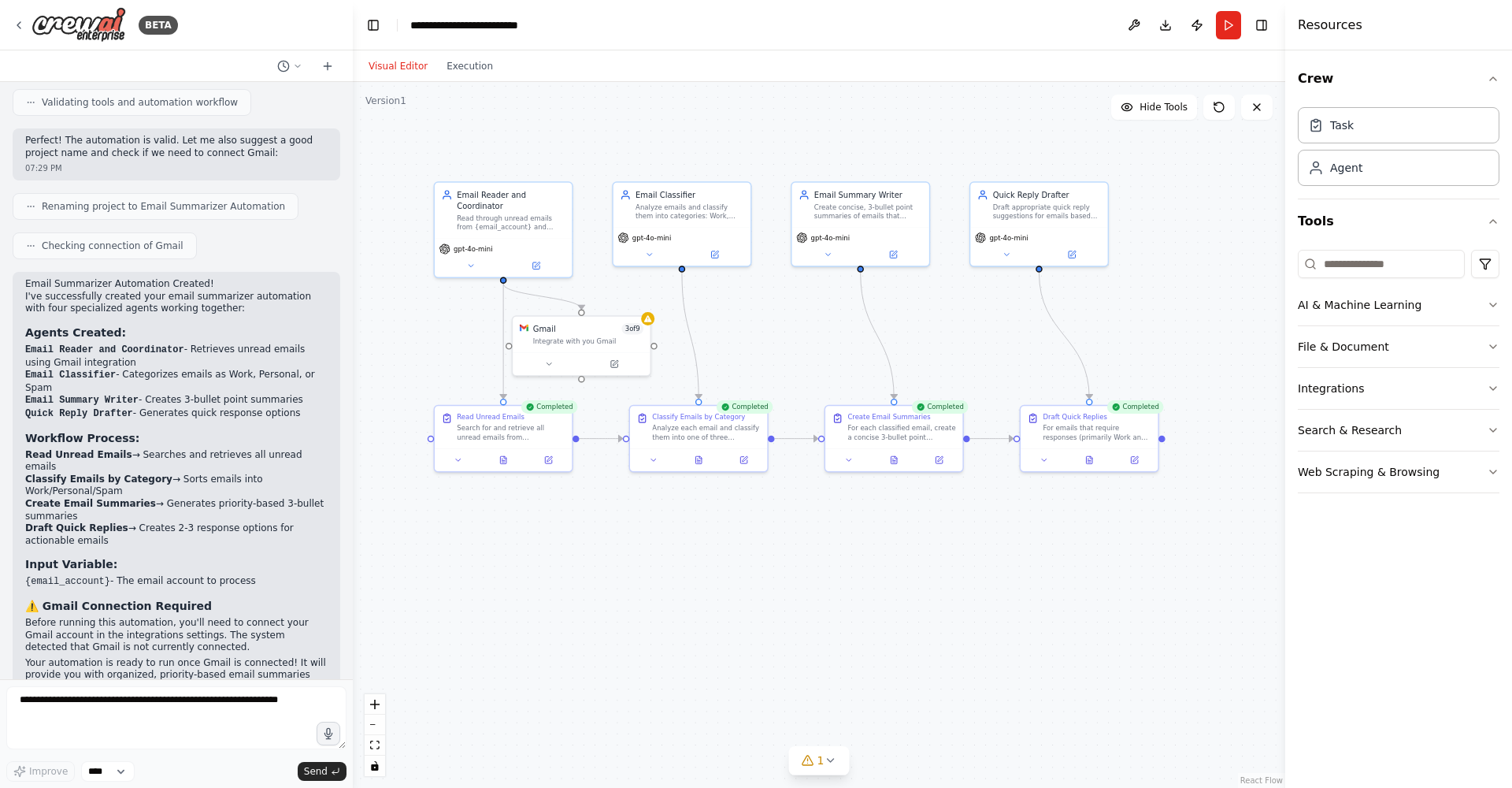
drag, startPoint x: 1024, startPoint y: 620, endPoint x: 893, endPoint y: 652, distance: 134.9
click at [893, 652] on div ".deletable-edge-delete-btn { width: 20px; height: 20px; border: 0px solid #ffff…" at bounding box center [819, 435] width 932 height 706
click at [1091, 457] on icon at bounding box center [1089, 457] width 6 height 7
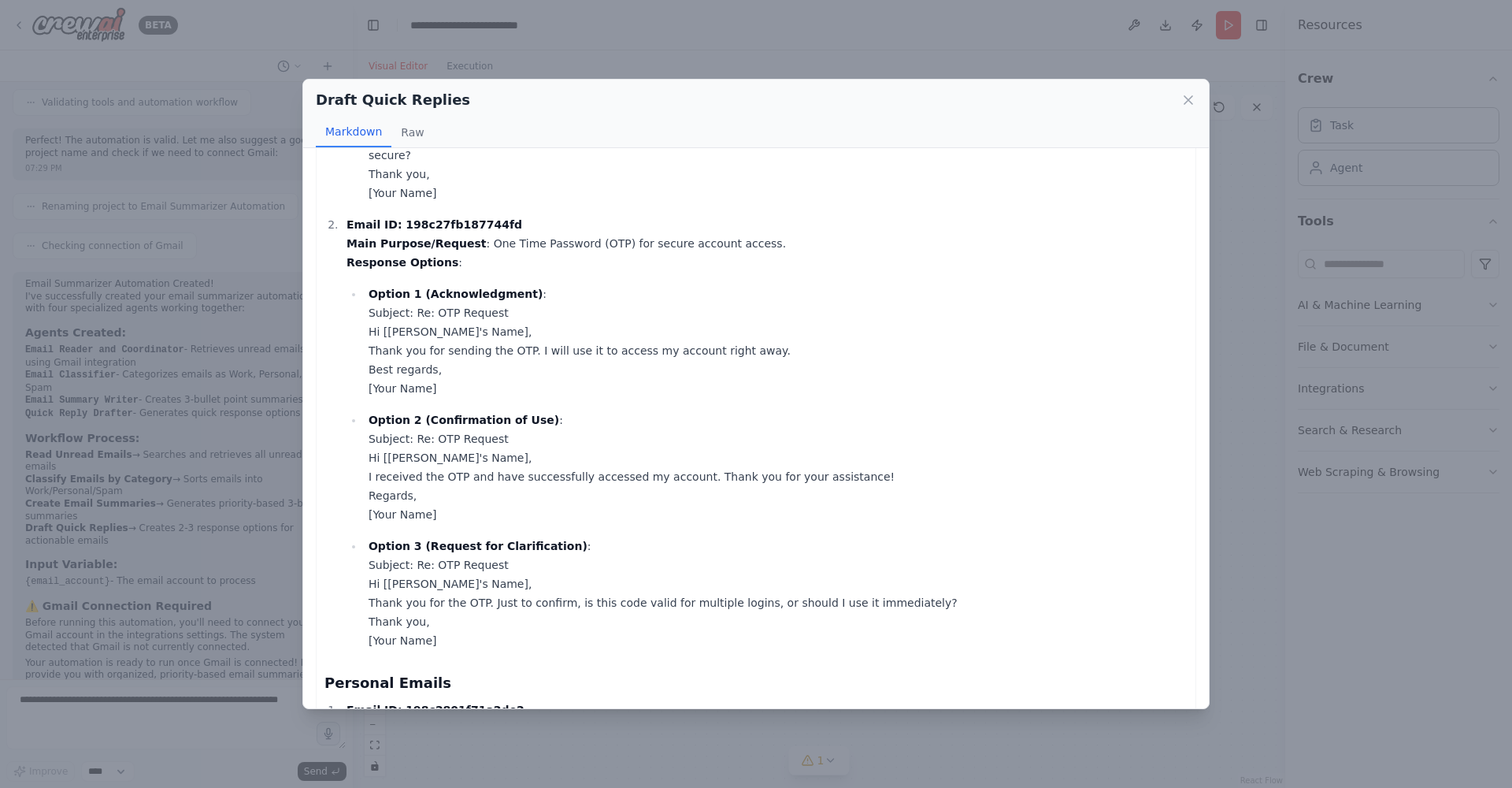
scroll to position [935, 0]
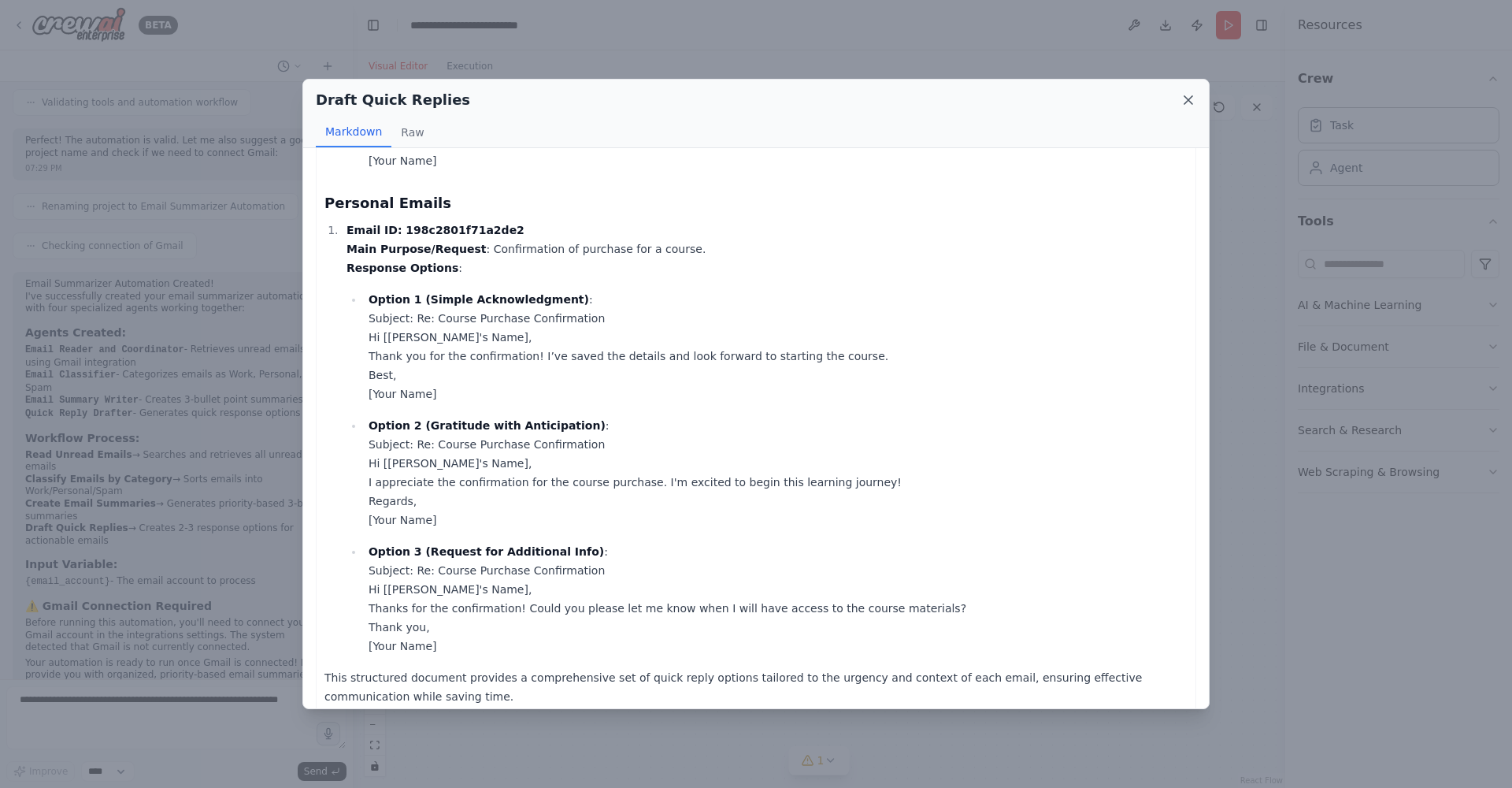
click at [1190, 97] on icon at bounding box center [1189, 100] width 8 height 8
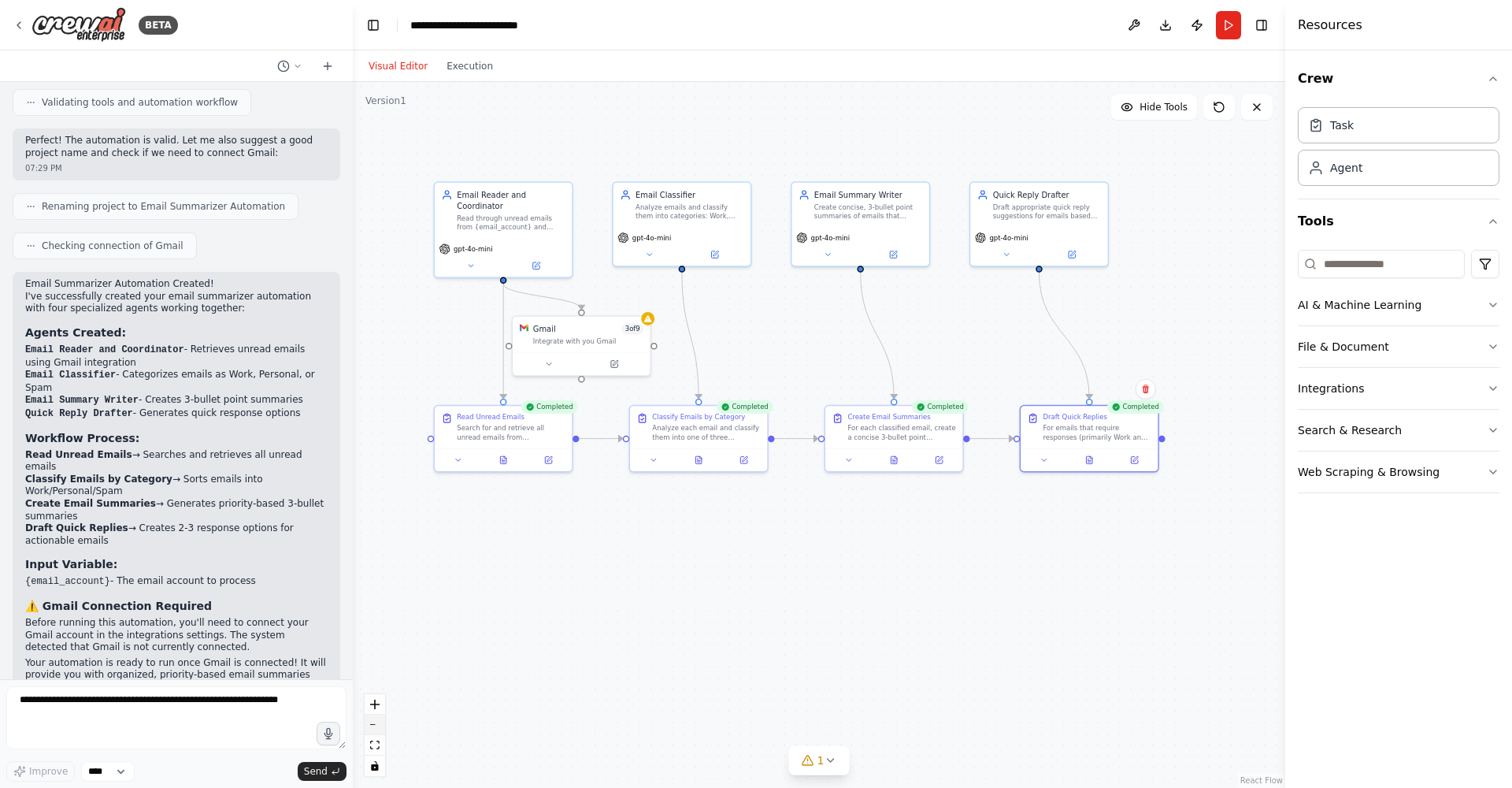
click at [377, 727] on button "zoom out" at bounding box center [374, 725] width 20 height 20
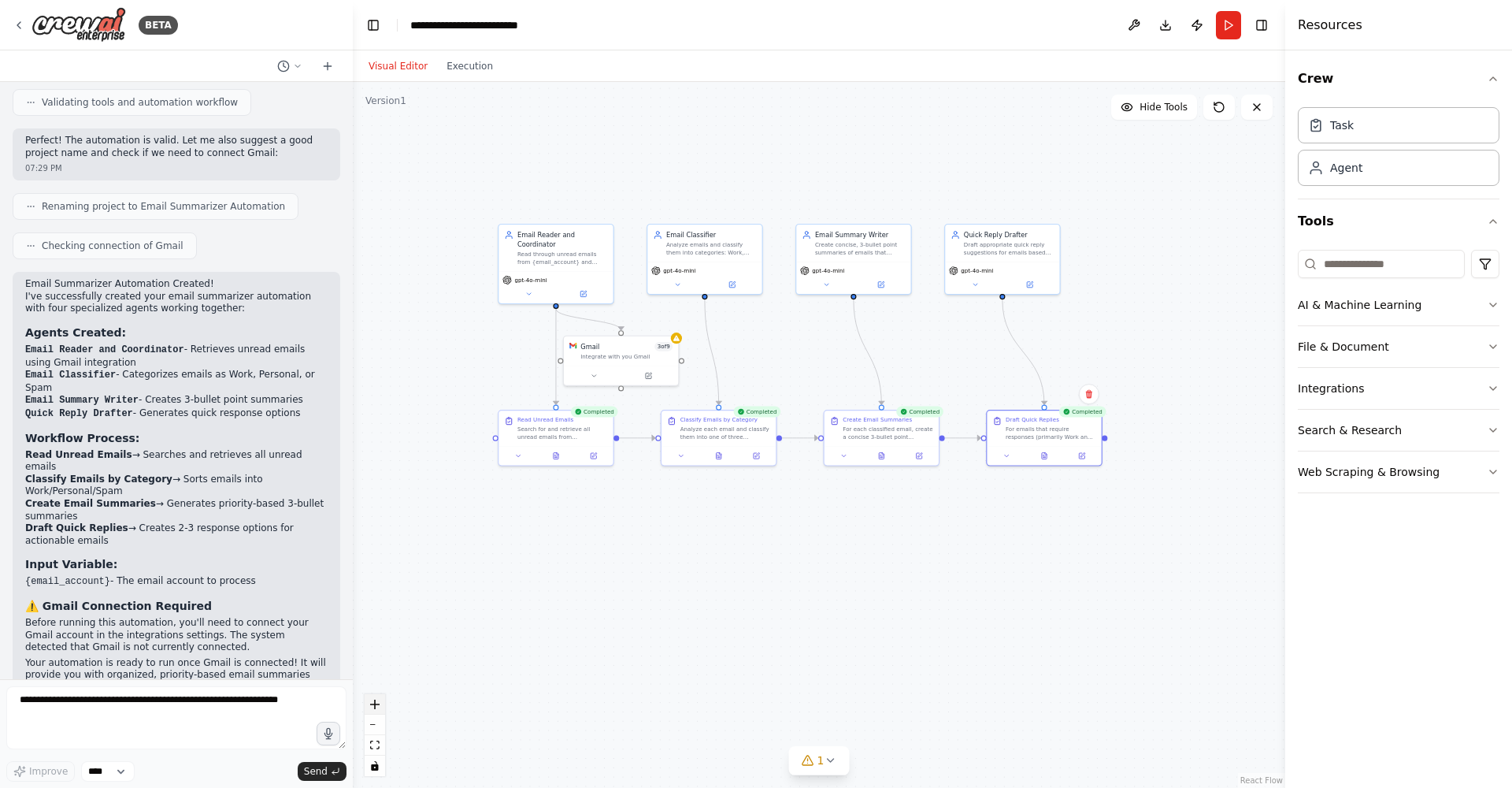
click at [378, 708] on icon "zoom in" at bounding box center [375, 704] width 10 height 10
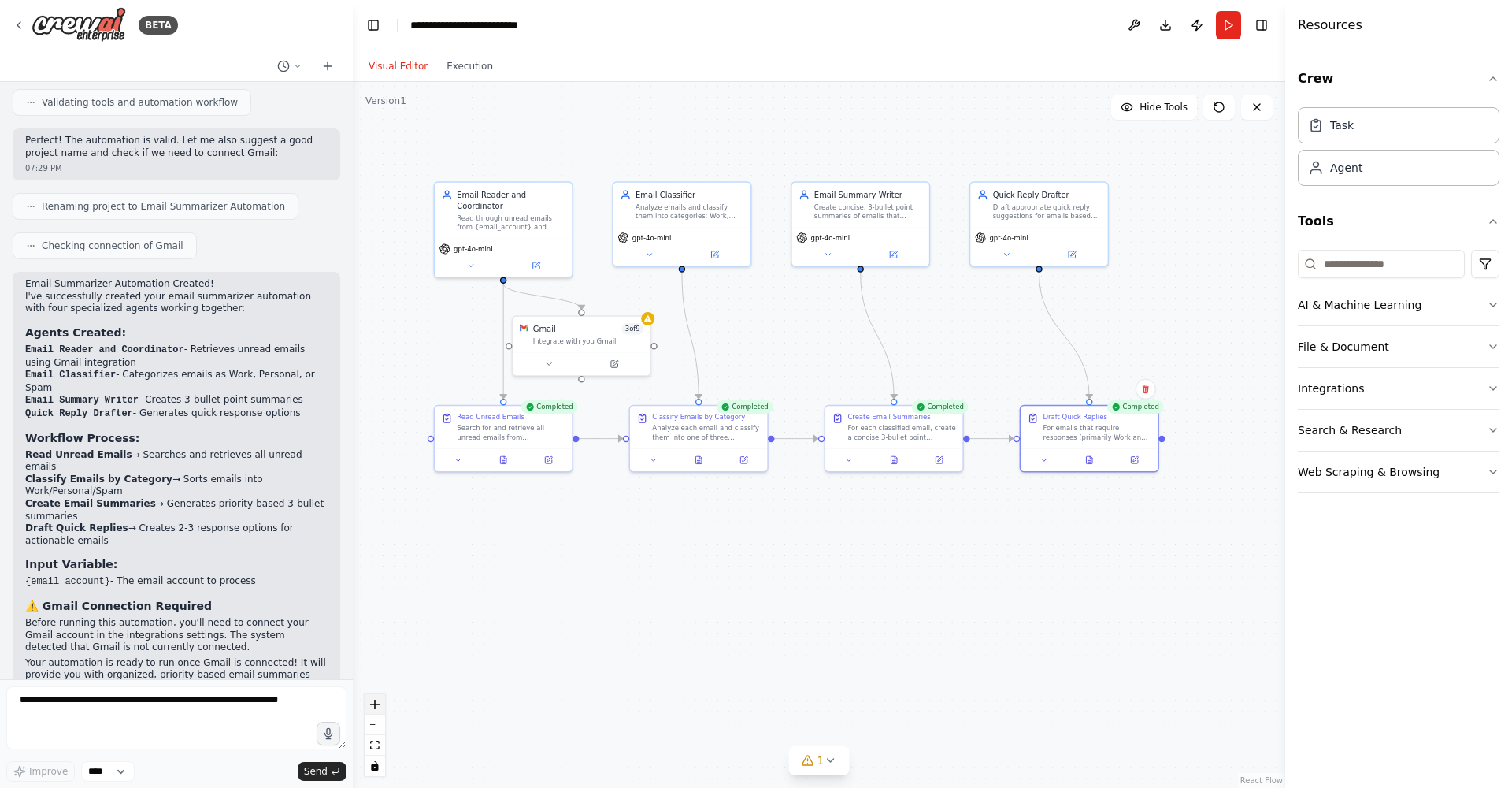
click at [378, 708] on icon "zoom in" at bounding box center [375, 704] width 10 height 10
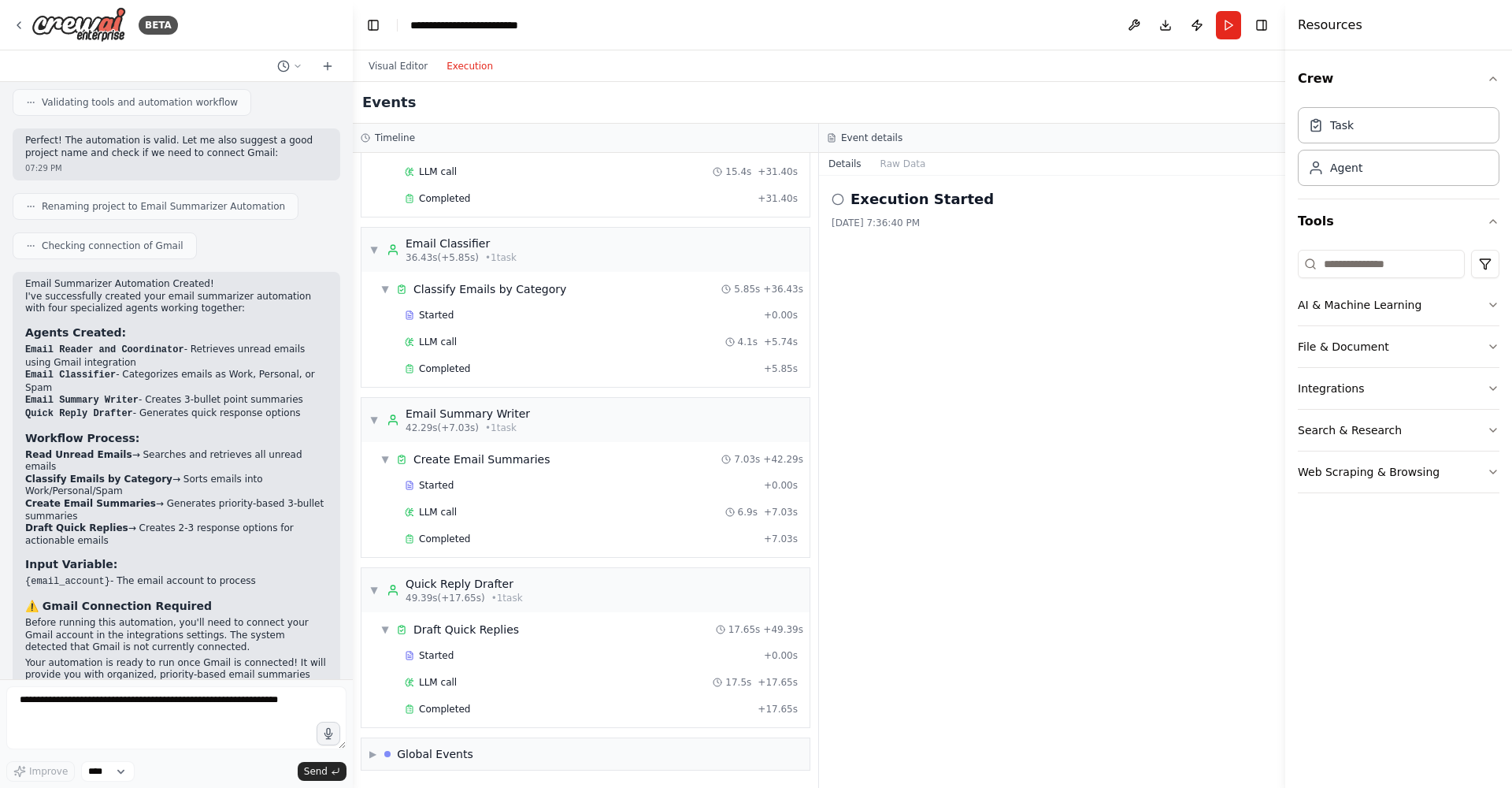
click at [469, 67] on button "Execution" at bounding box center [469, 66] width 65 height 19
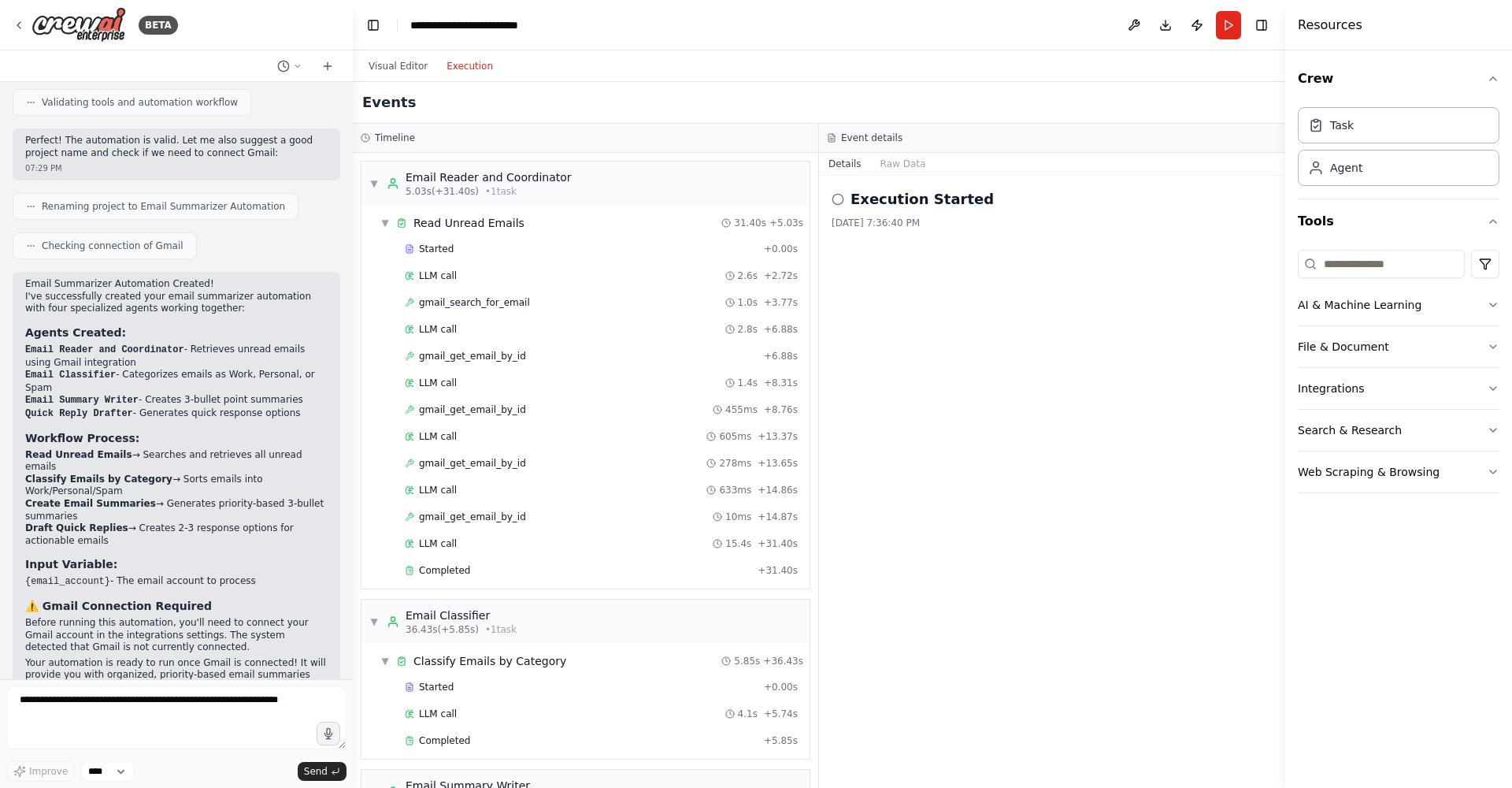
scroll to position [372, 0]
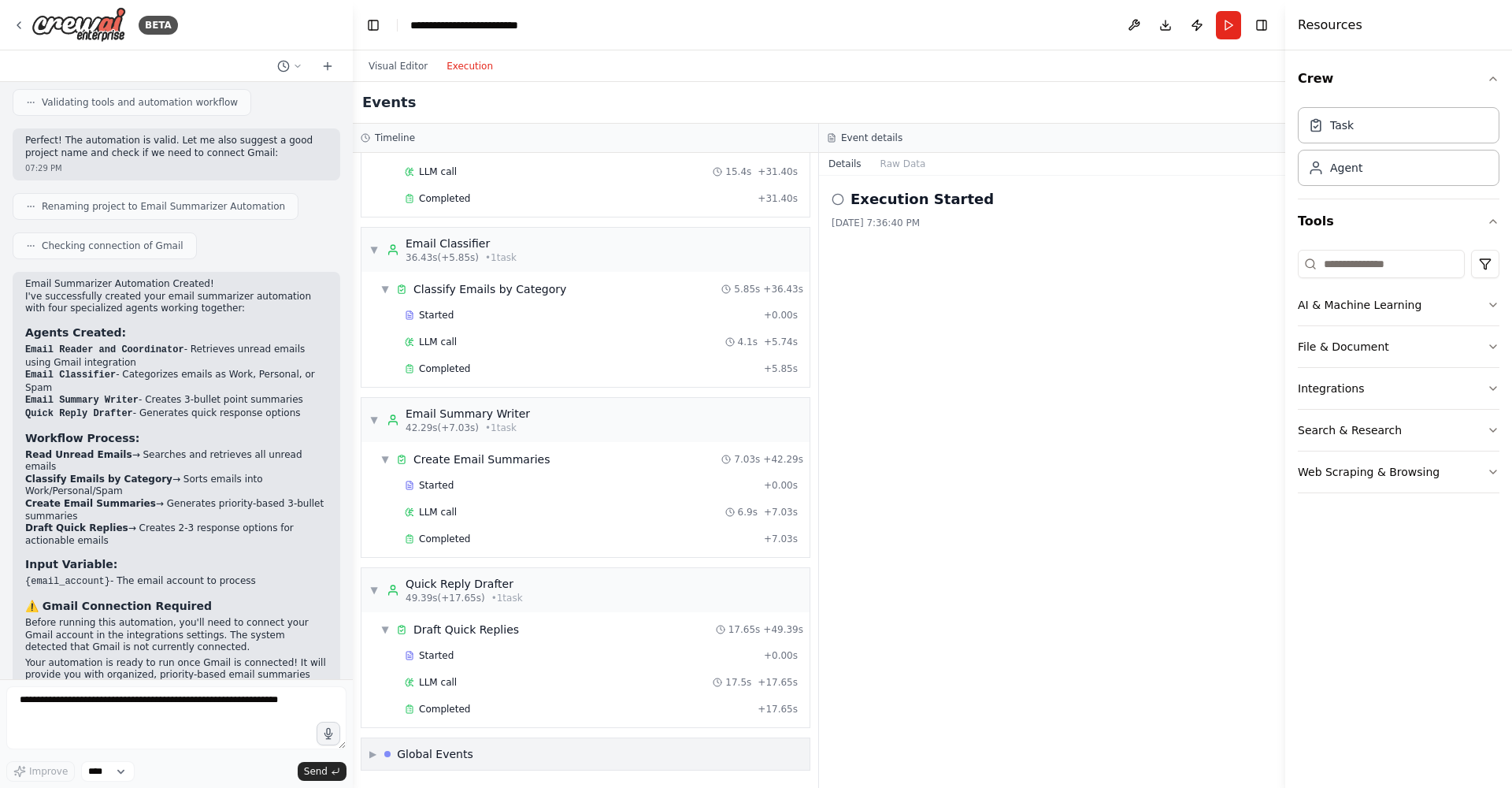
click at [368, 753] on div "▶ Global Events" at bounding box center [585, 754] width 448 height 32
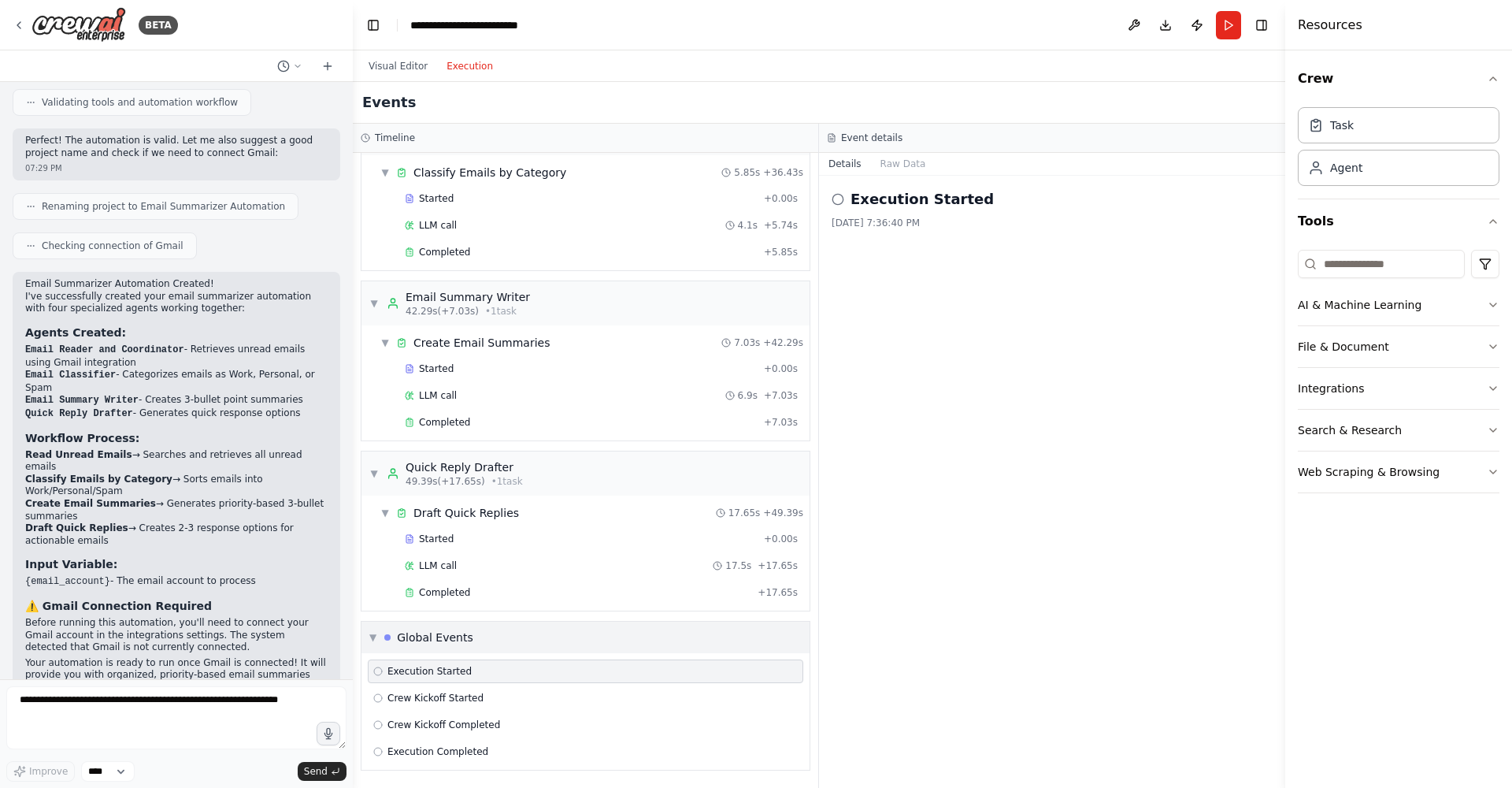
click at [371, 639] on span "▼" at bounding box center [373, 638] width 7 height 13
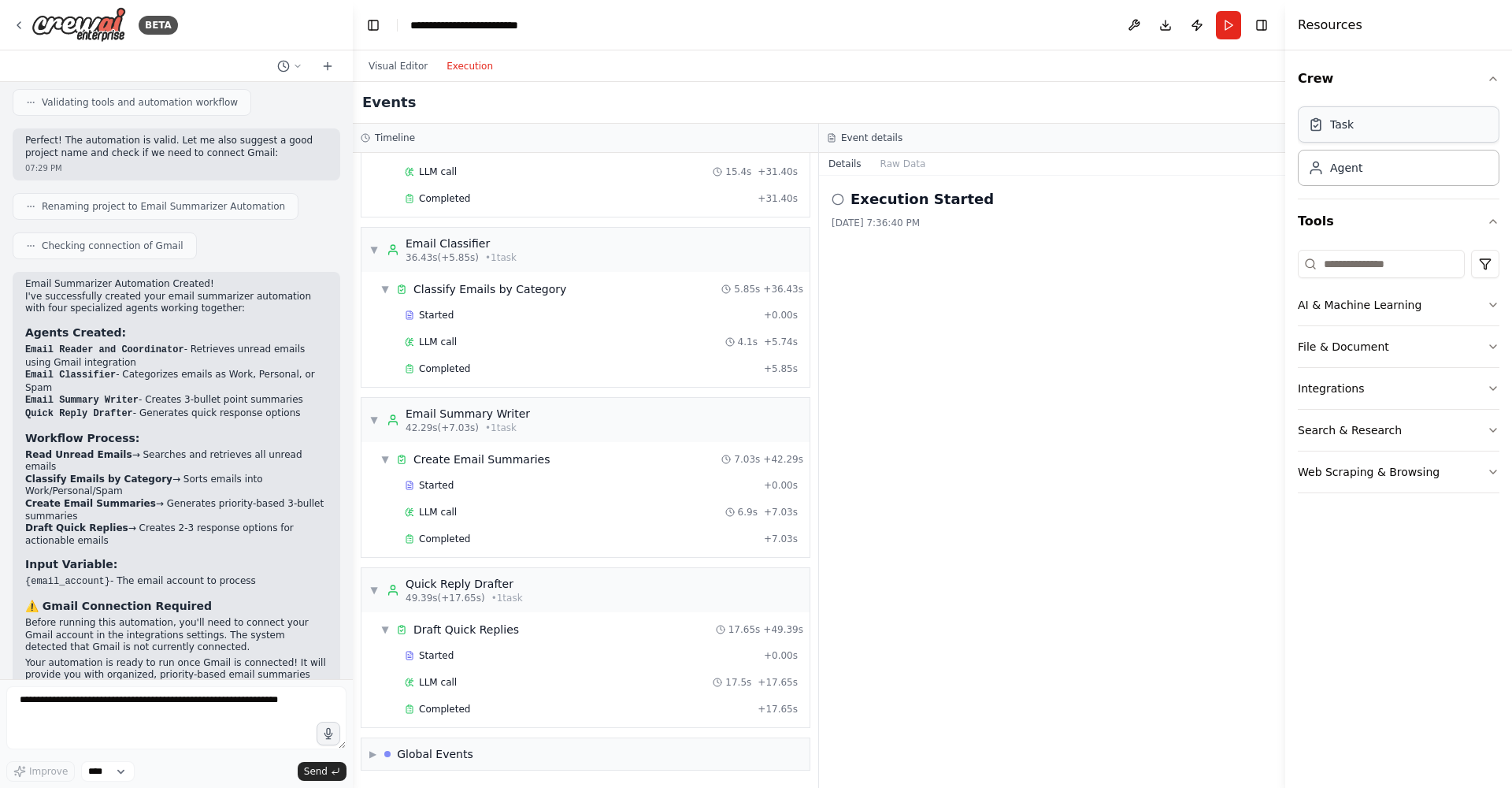
click at [1462, 122] on div "Task" at bounding box center [1398, 124] width 201 height 37
click at [1489, 78] on icon "button" at bounding box center [1493, 79] width 13 height 13
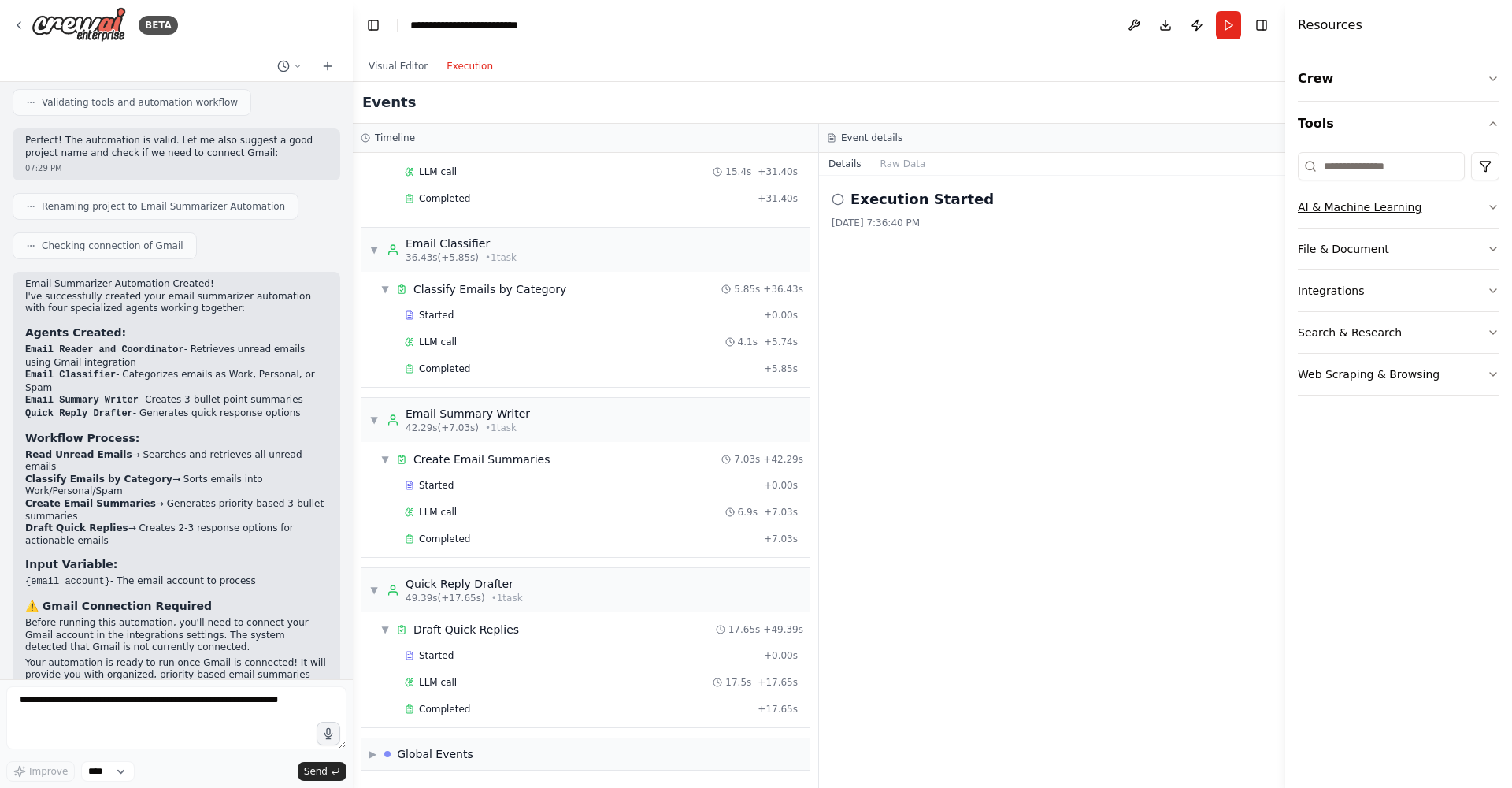
click at [1487, 203] on icon "button" at bounding box center [1493, 207] width 13 height 13
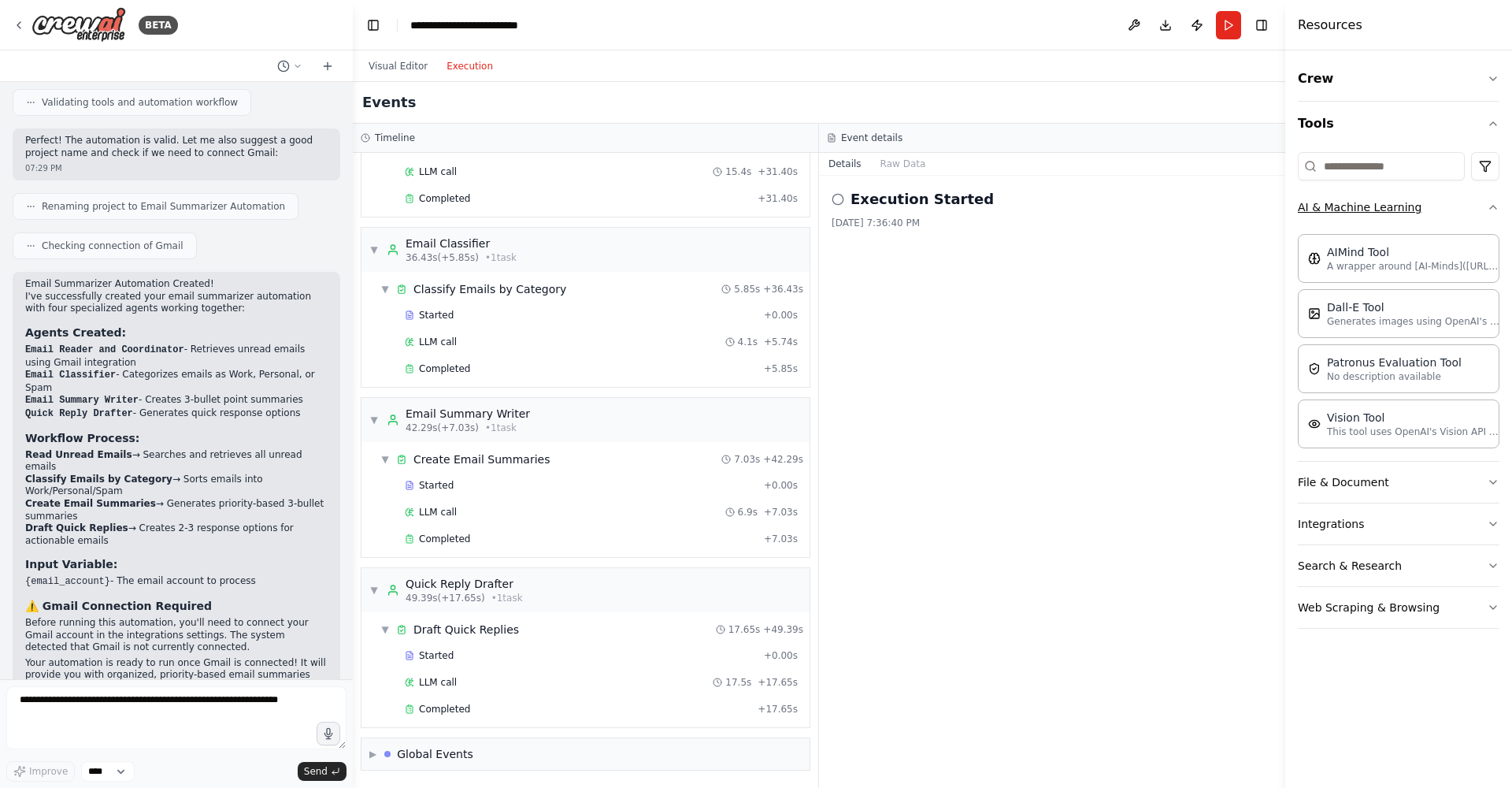
click at [1487, 203] on button "AI & Machine Learning" at bounding box center [1398, 207] width 201 height 41
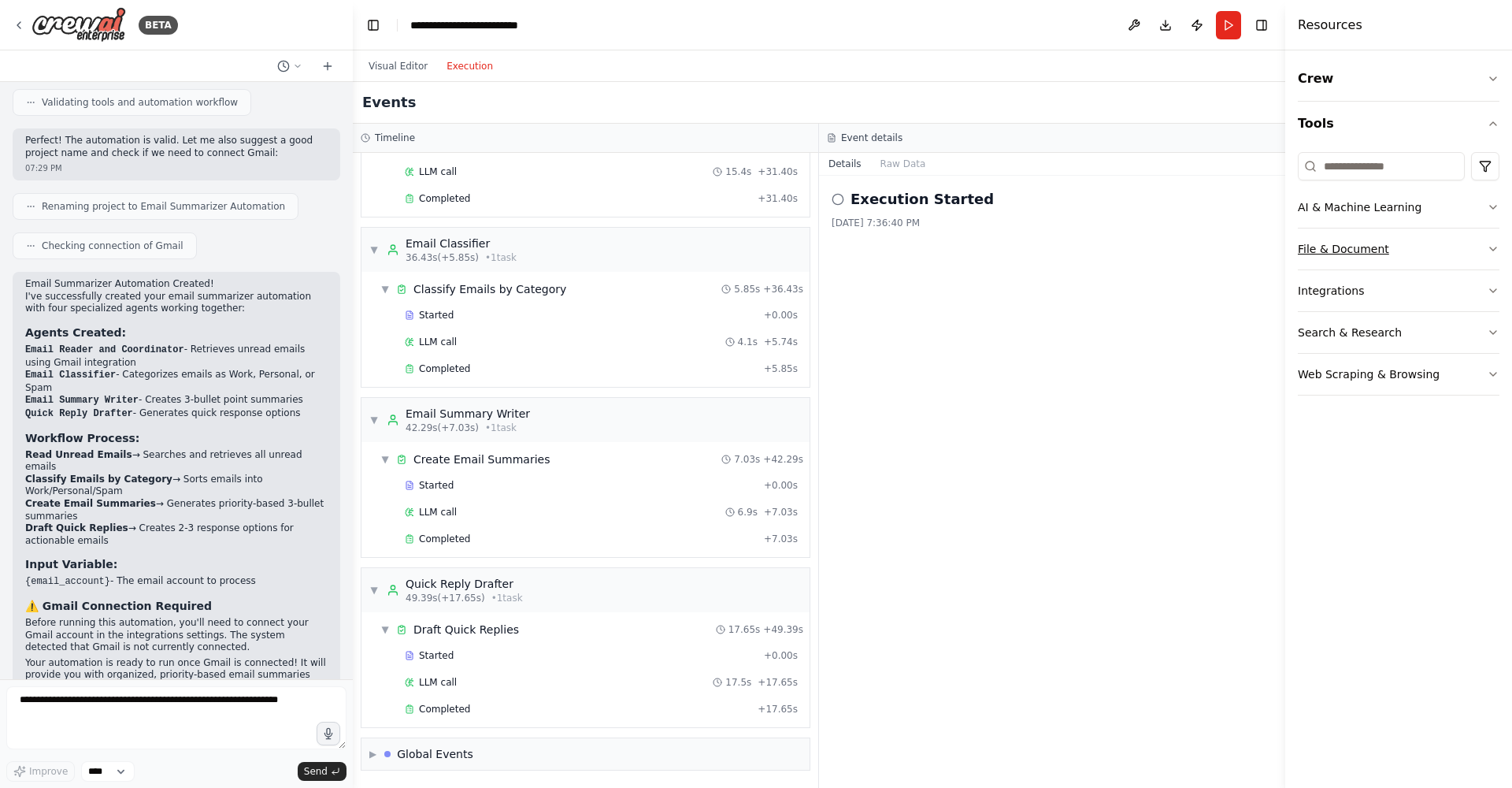
click at [1499, 250] on icon "button" at bounding box center [1493, 249] width 13 height 13
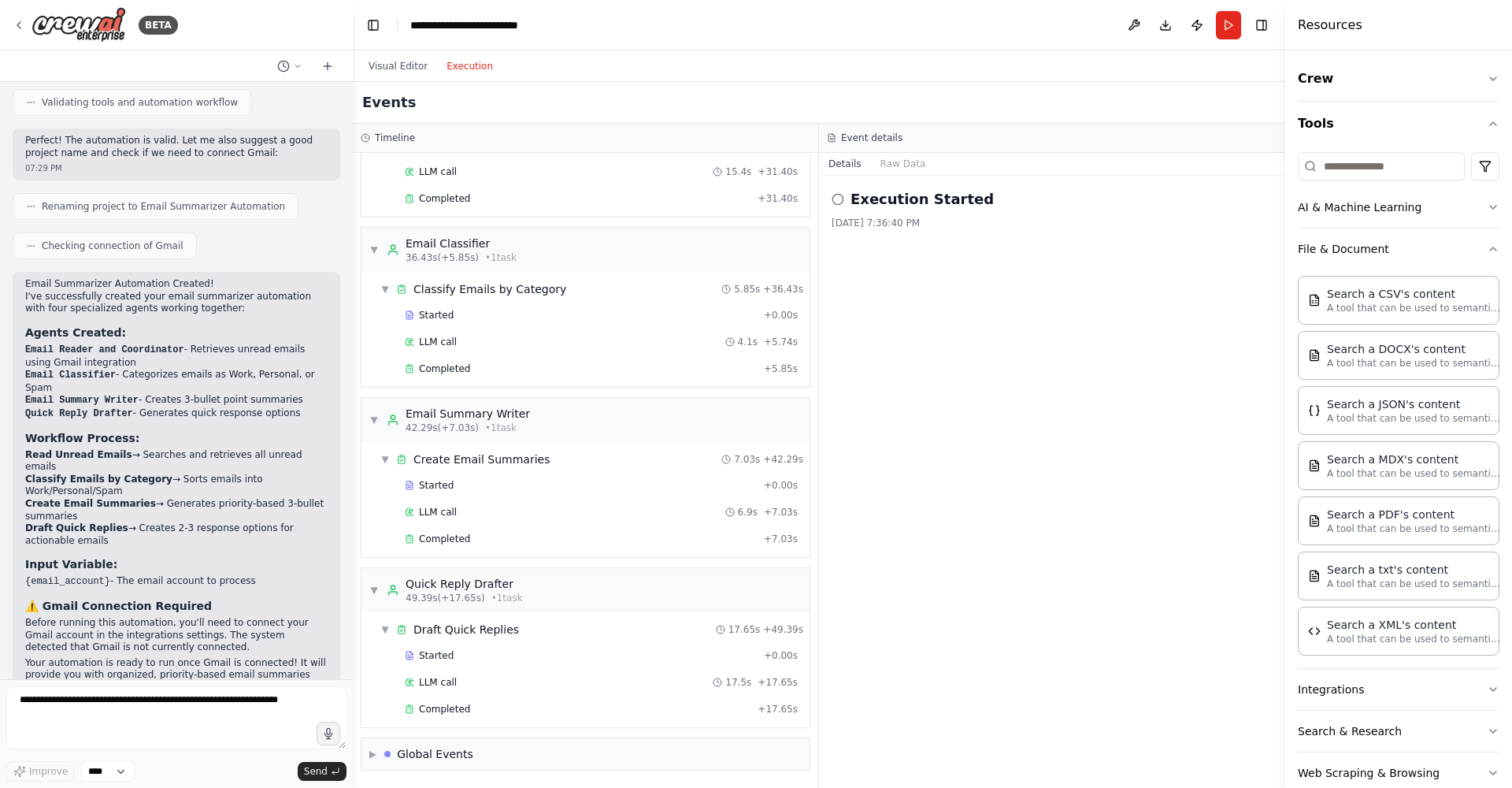
click at [1492, 247] on div "Crew Tools AI & Machine Learning File & Document Search a CSV's content A tool …" at bounding box center [1398, 419] width 227 height 738
click at [1480, 243] on button "File & Document" at bounding box center [1398, 249] width 201 height 41
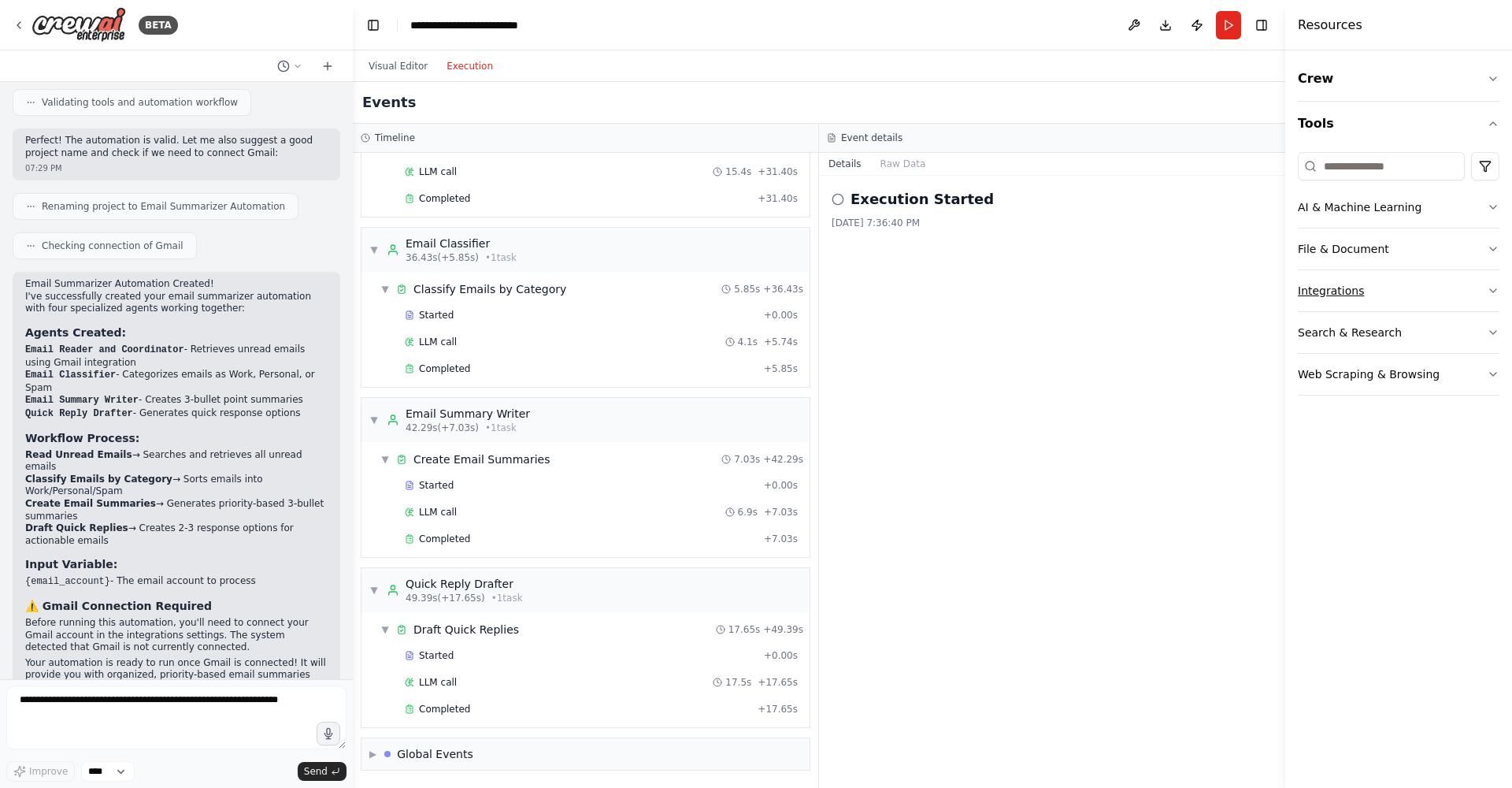
click at [1469, 288] on button "Integrations" at bounding box center [1398, 291] width 201 height 41
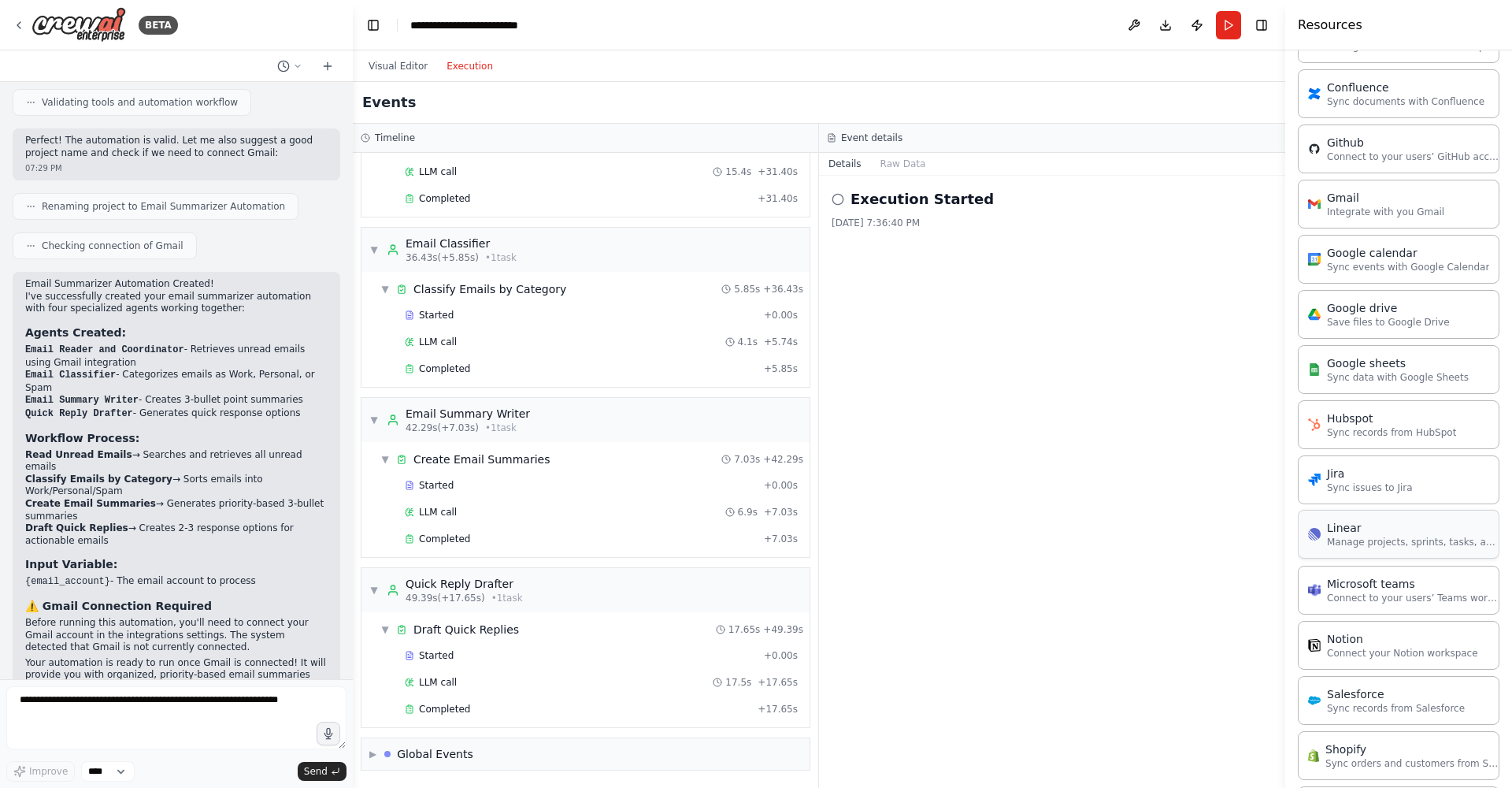
scroll to position [693, 0]
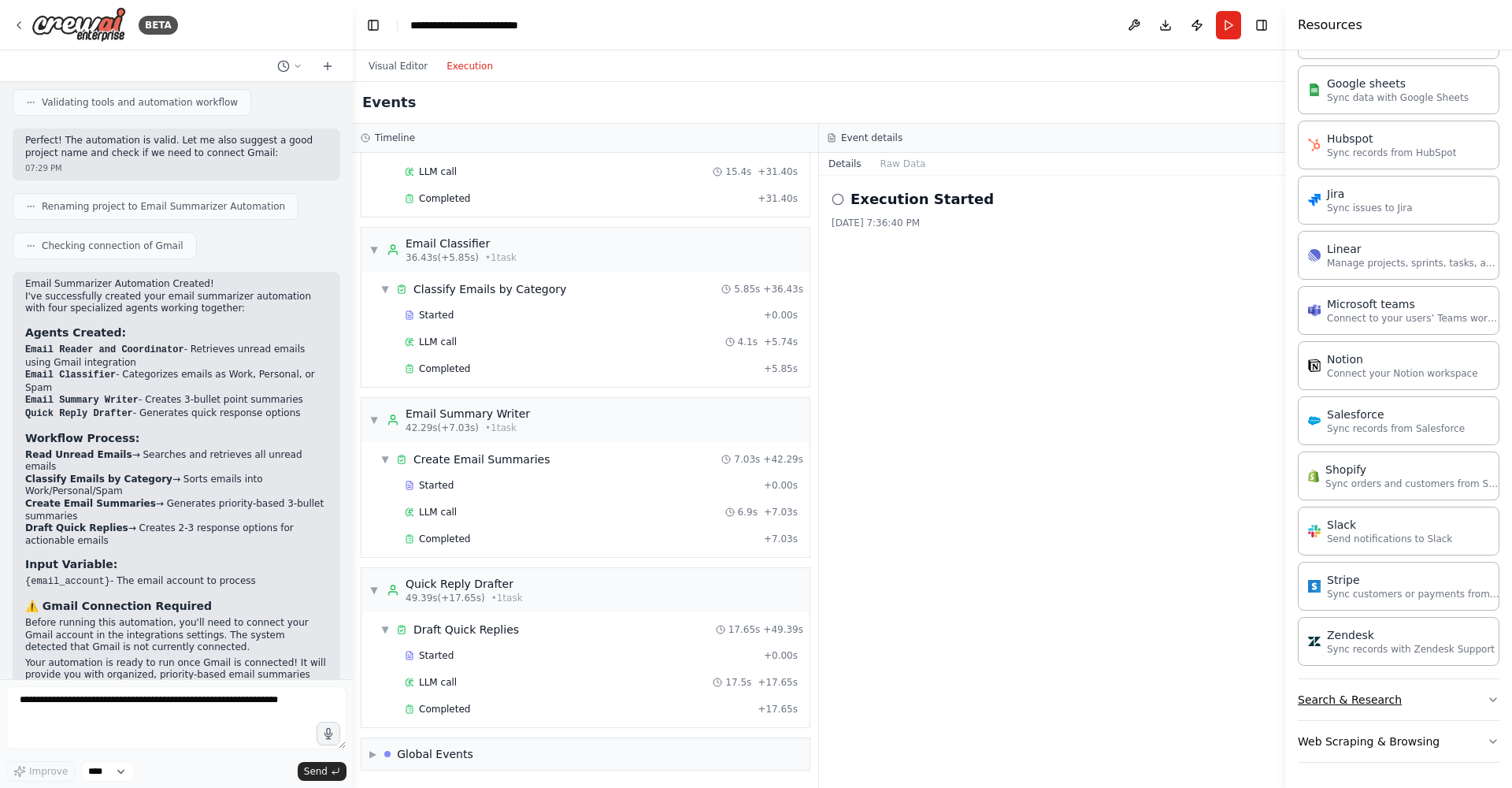
click at [1475, 703] on button "Search & Research" at bounding box center [1398, 699] width 201 height 41
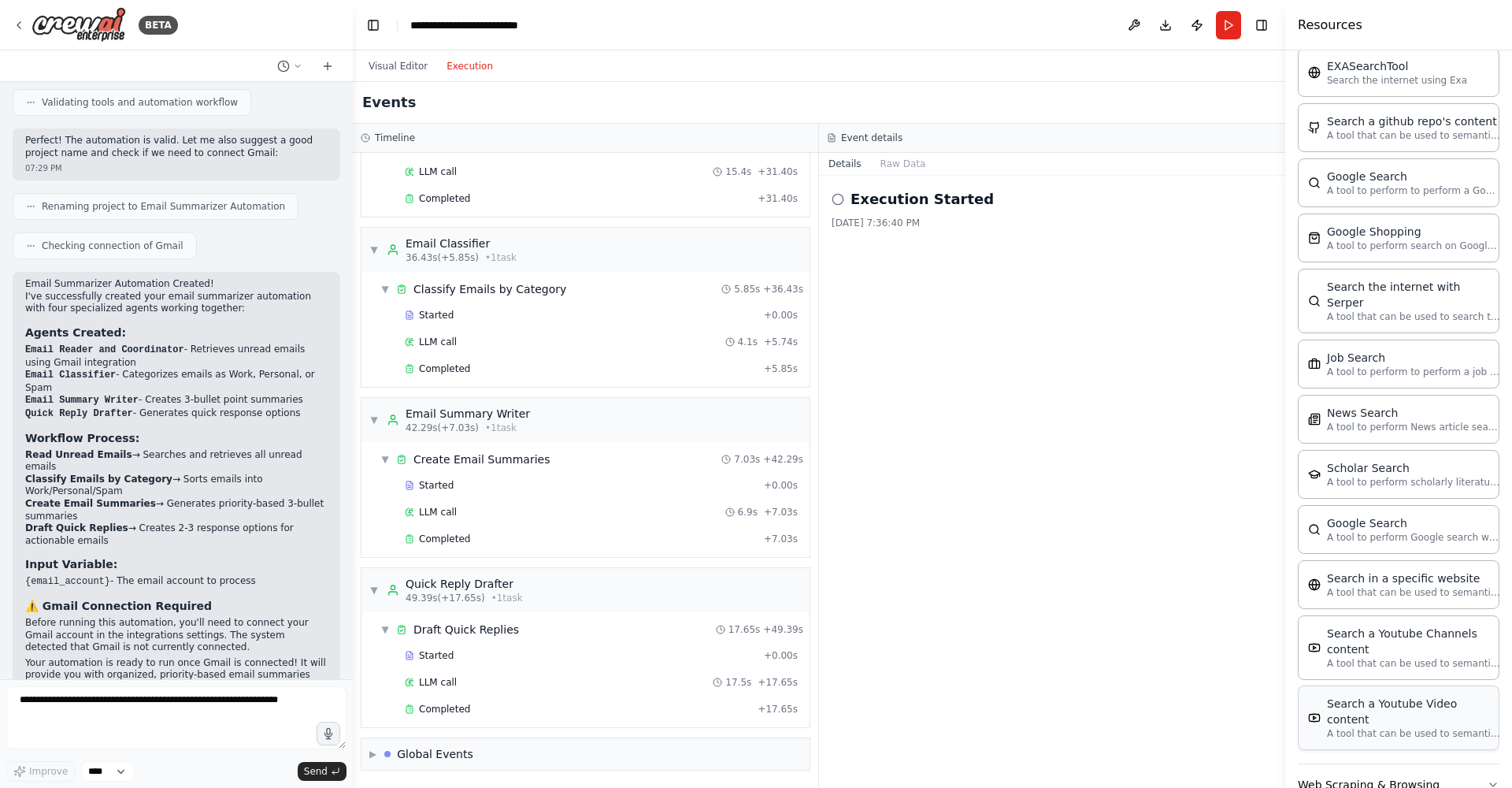
scroll to position [1494, 0]
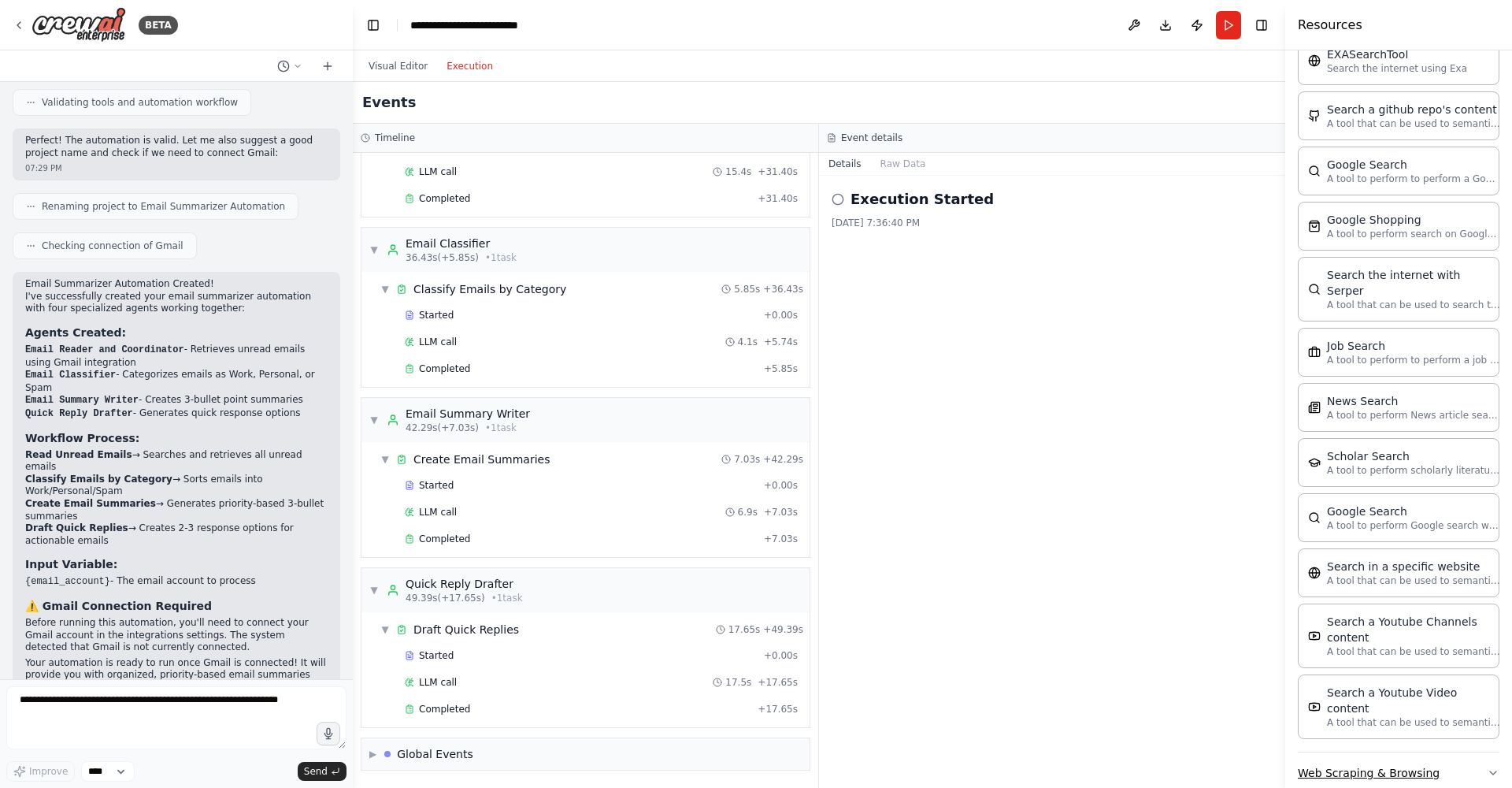
click at [1465, 752] on button "Web Scraping & Browsing" at bounding box center [1398, 773] width 201 height 41
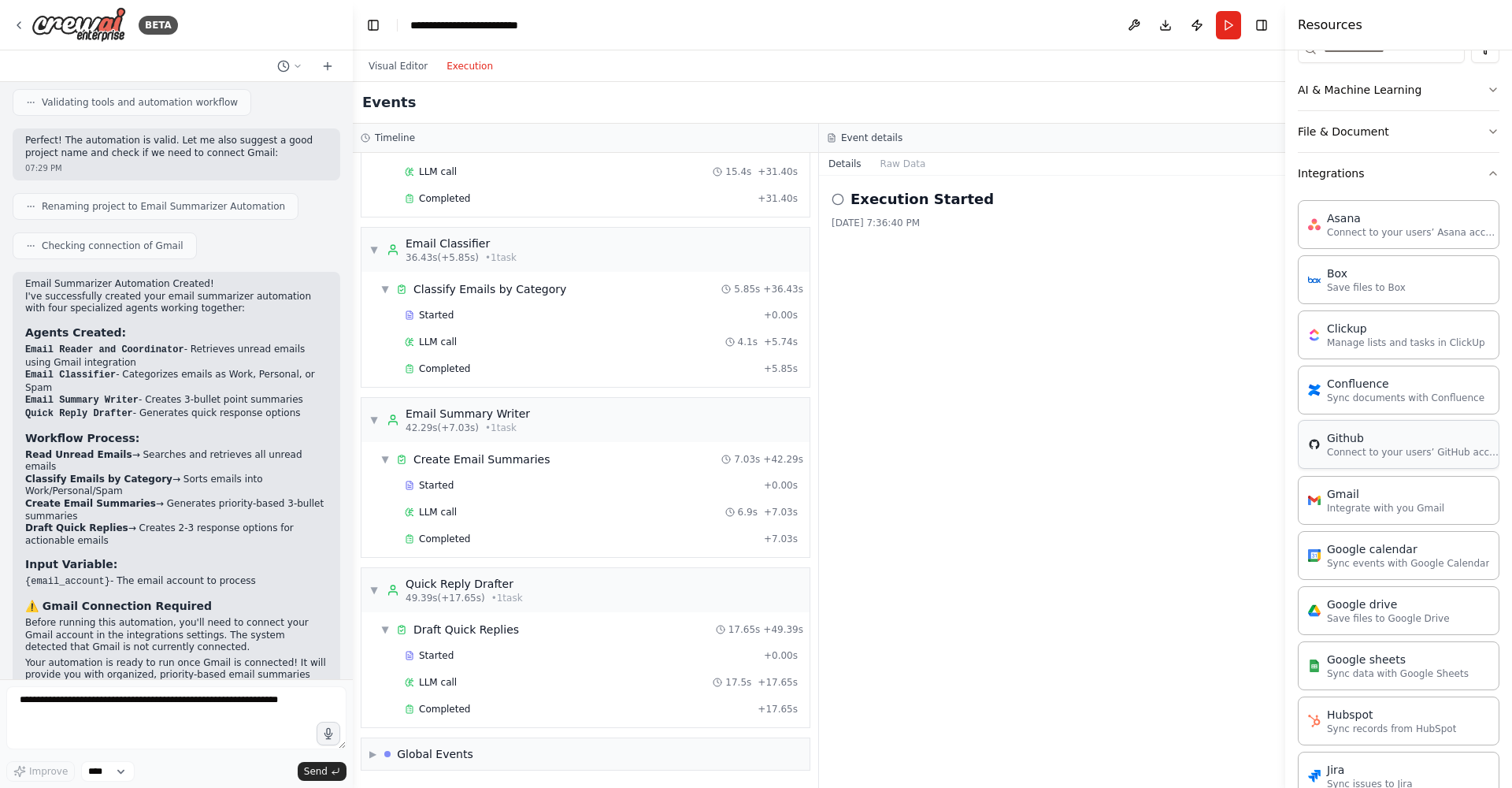
scroll to position [0, 0]
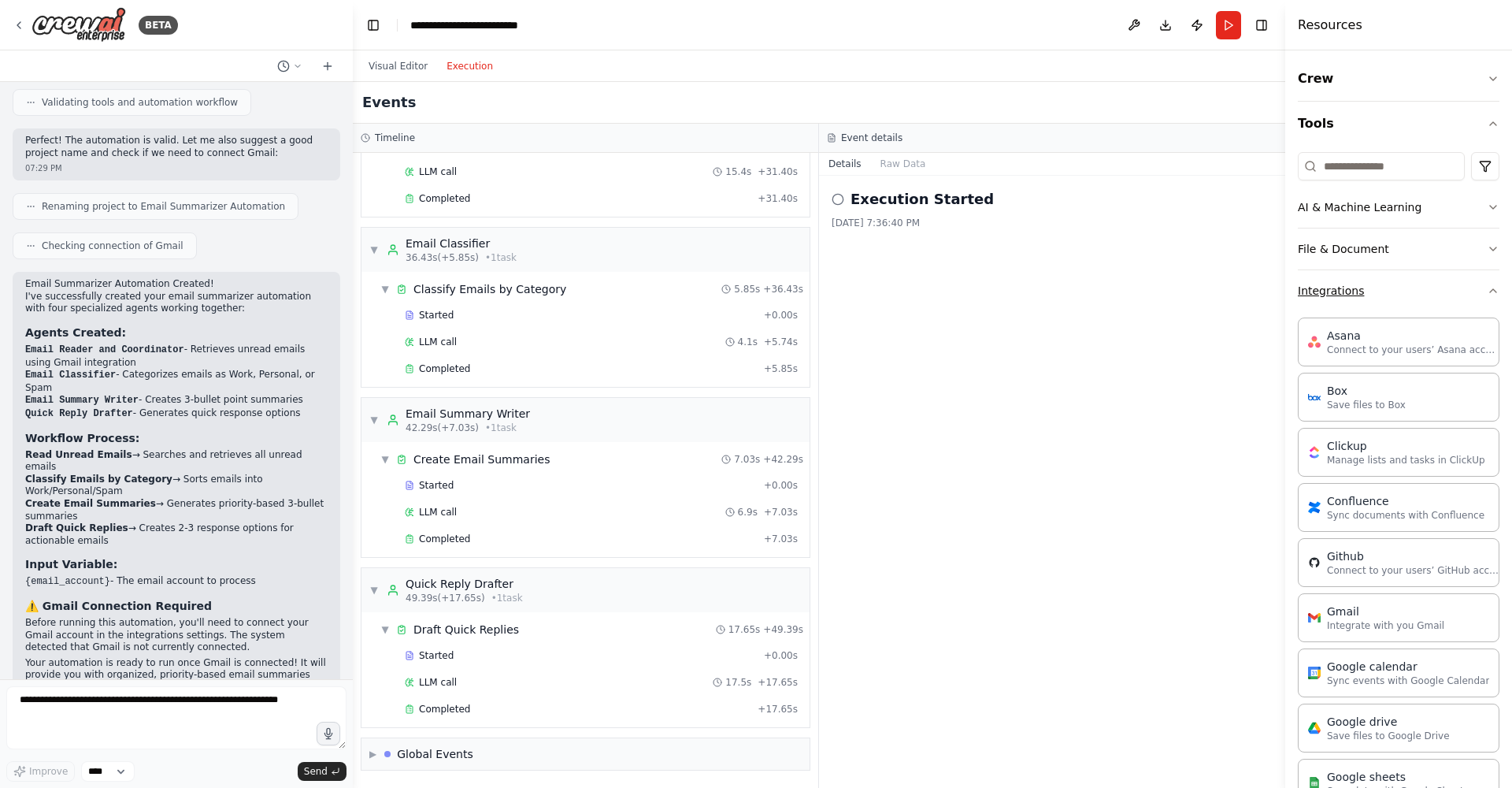
click at [1487, 290] on icon "button" at bounding box center [1493, 291] width 13 height 13
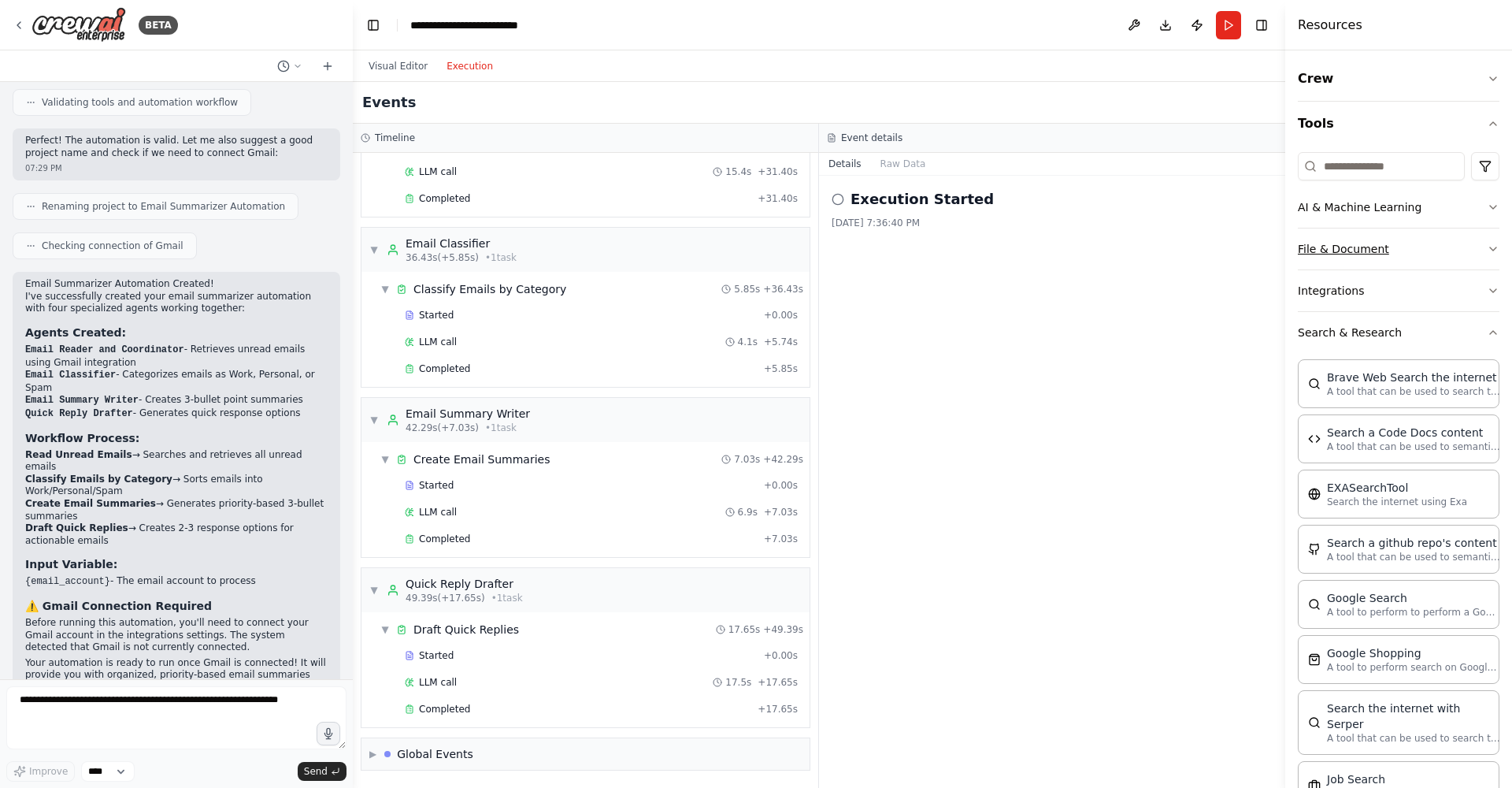
click at [1487, 249] on icon "button" at bounding box center [1493, 249] width 13 height 13
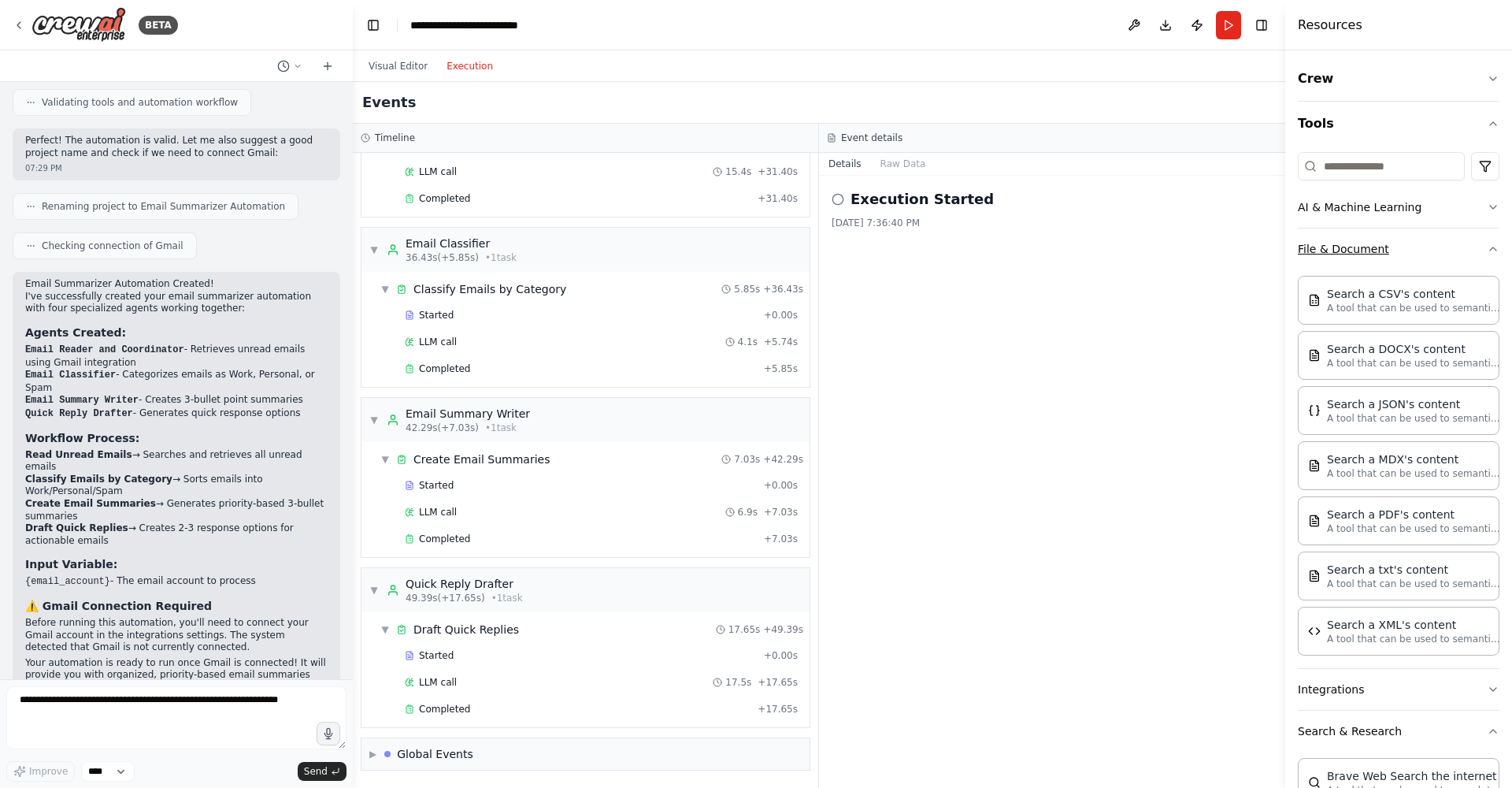
click at [1487, 247] on icon "button" at bounding box center [1493, 249] width 13 height 13
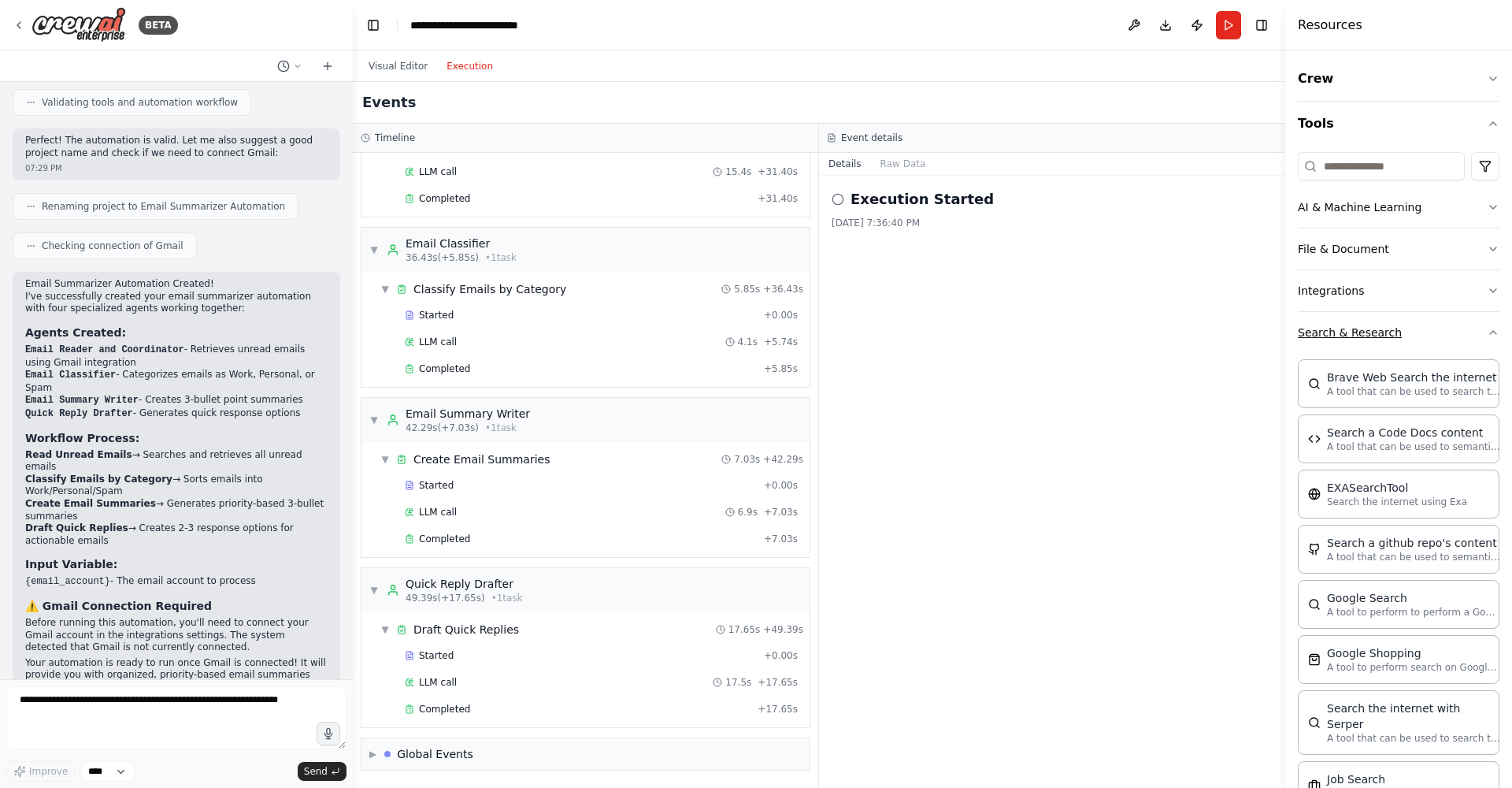
click at [1487, 338] on icon "button" at bounding box center [1493, 333] width 13 height 13
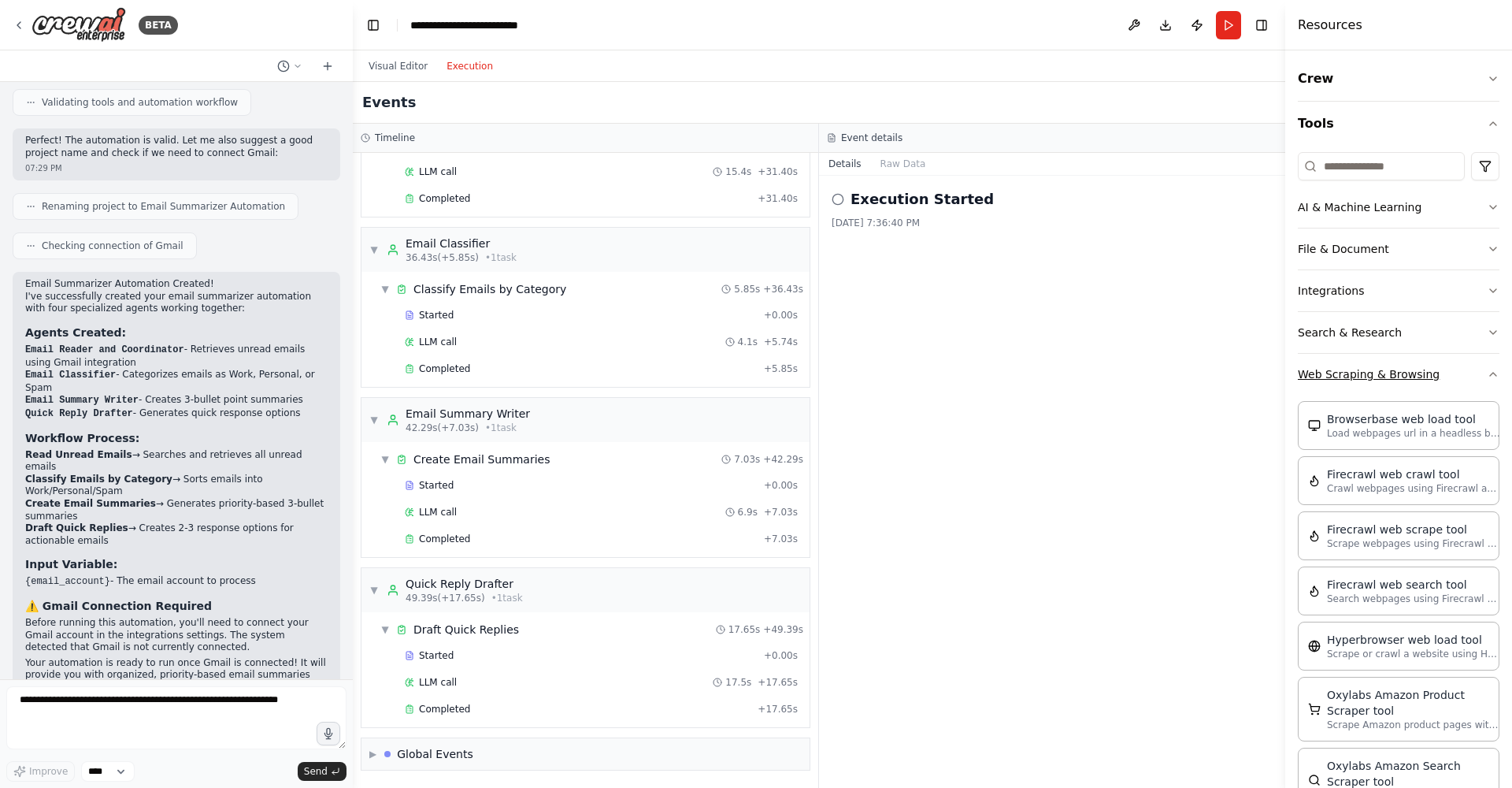
click at [1476, 368] on button "Web Scraping & Browsing" at bounding box center [1398, 374] width 201 height 41
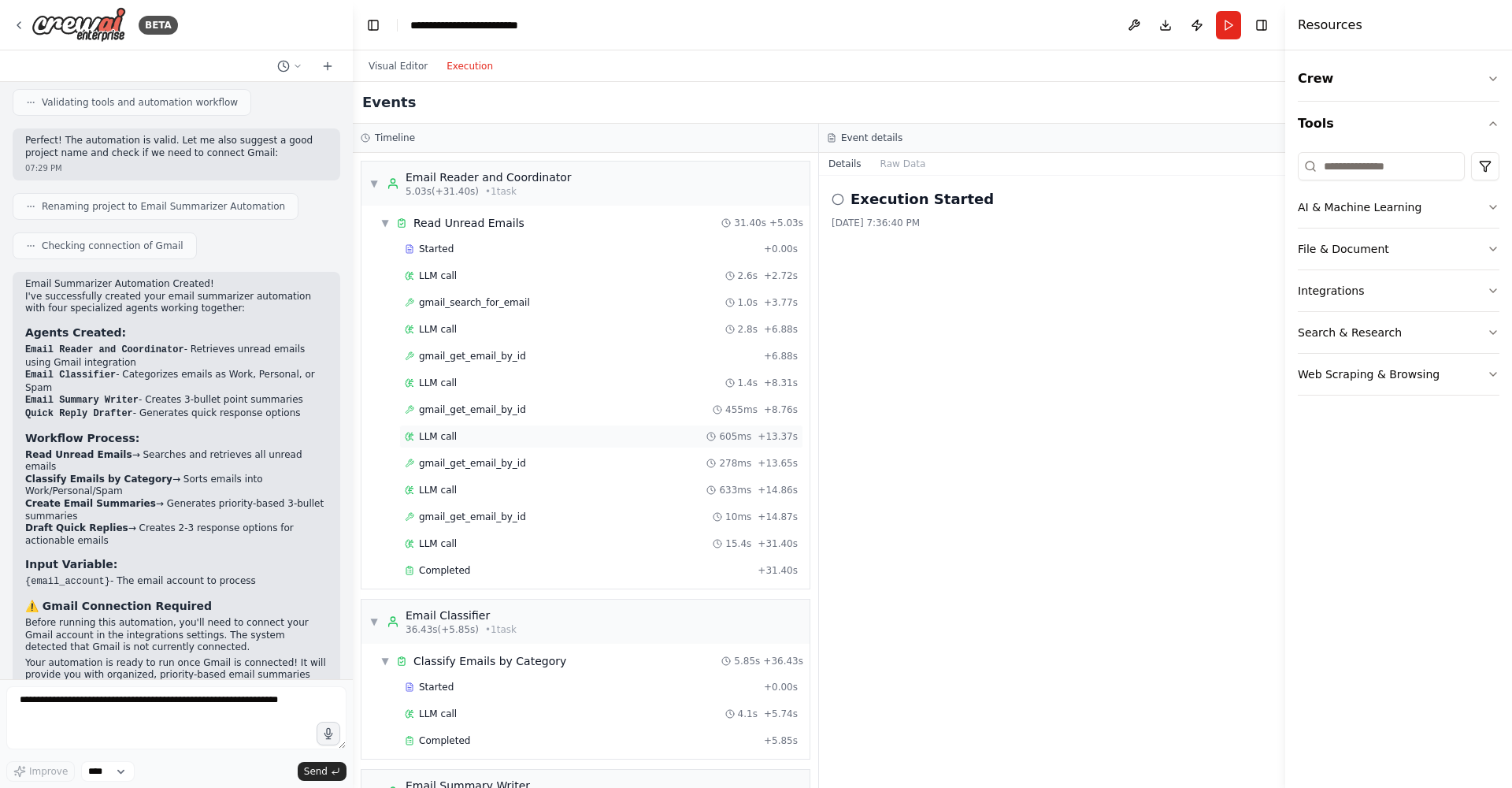
scroll to position [372, 0]
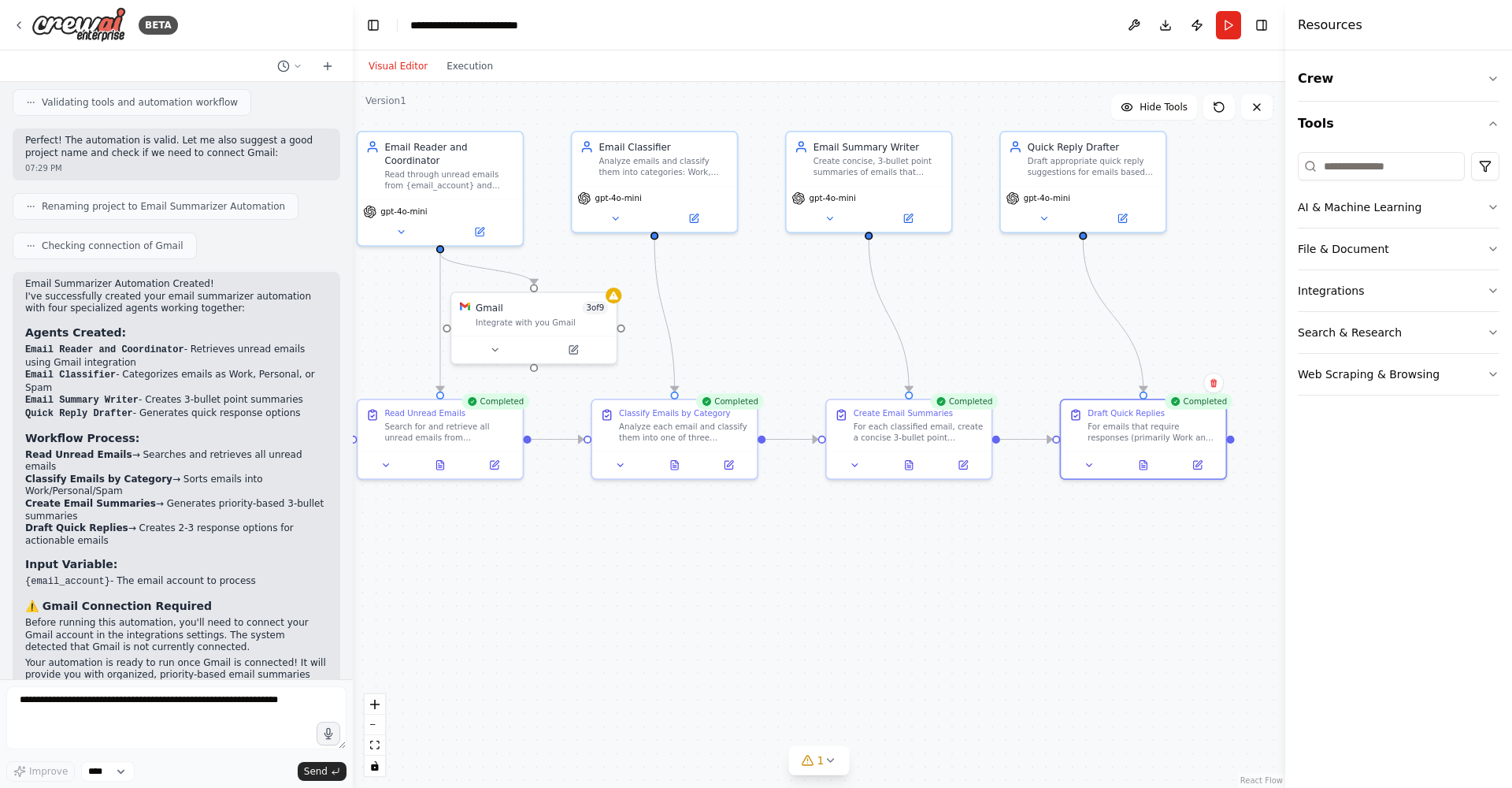
click at [415, 70] on button "Visual Editor" at bounding box center [398, 66] width 78 height 19
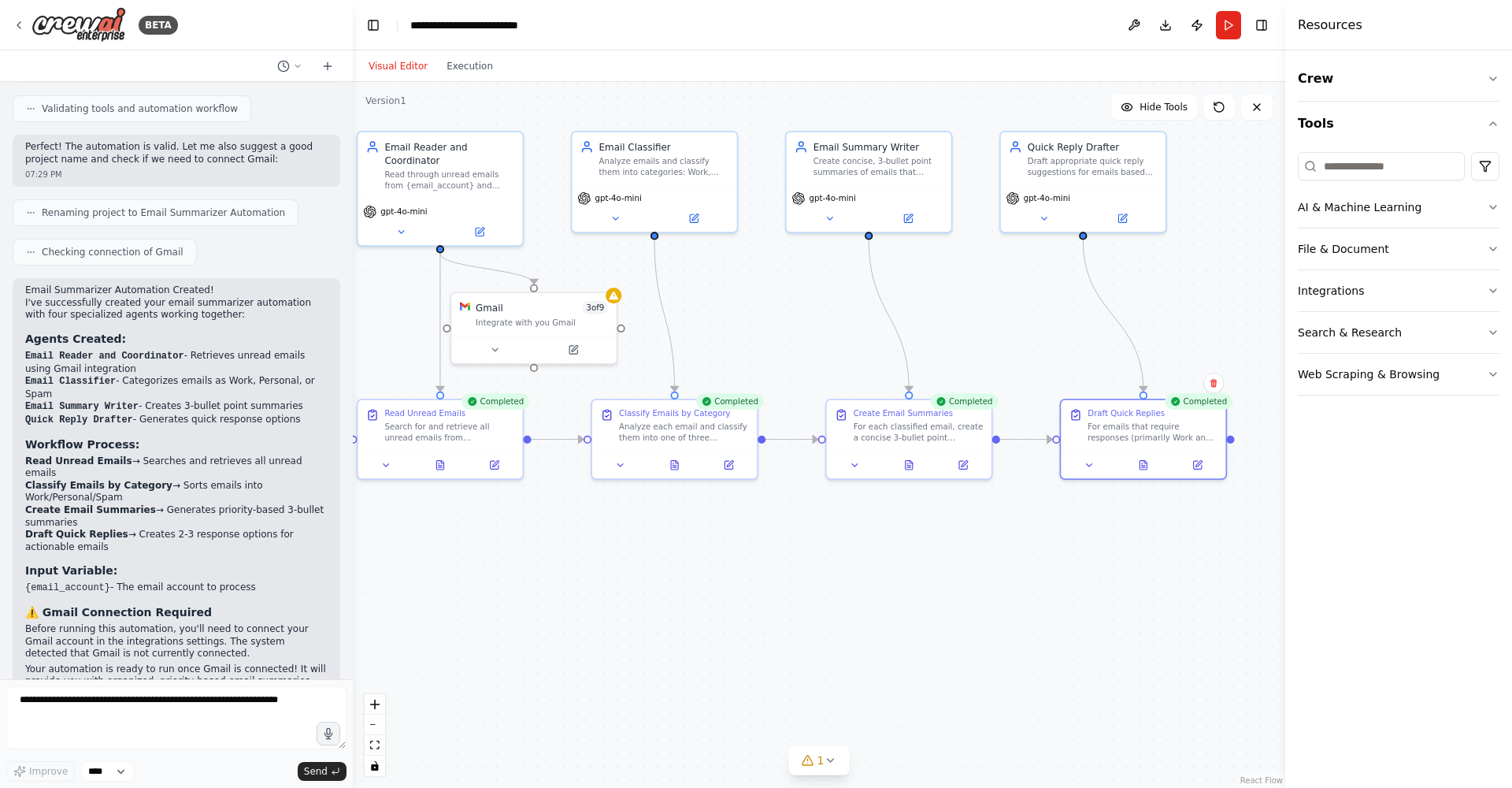
scroll to position [903, 0]
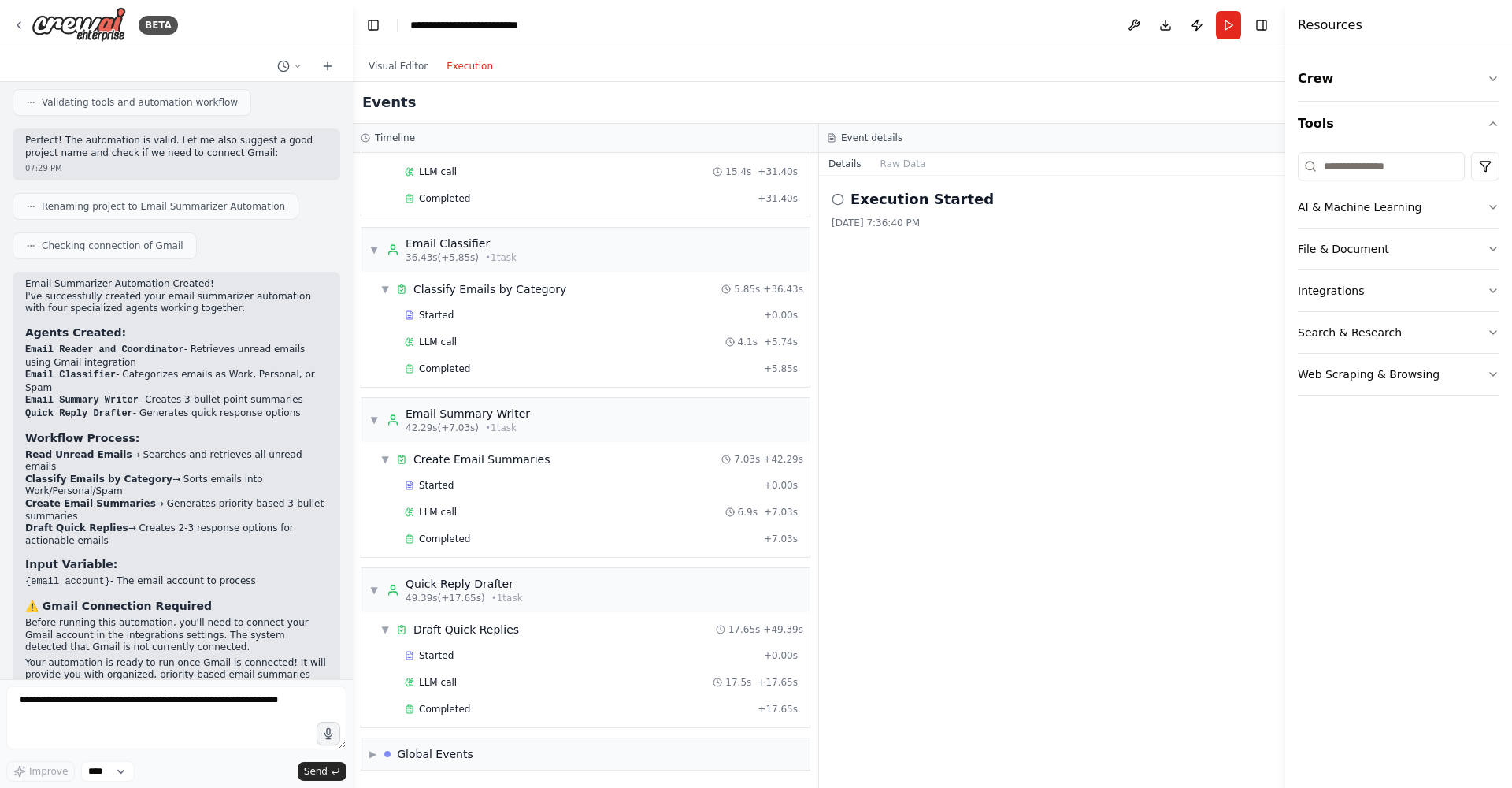
click at [478, 65] on button "Execution" at bounding box center [469, 66] width 65 height 19
click at [473, 535] on div "Completed" at bounding box center [581, 539] width 352 height 13
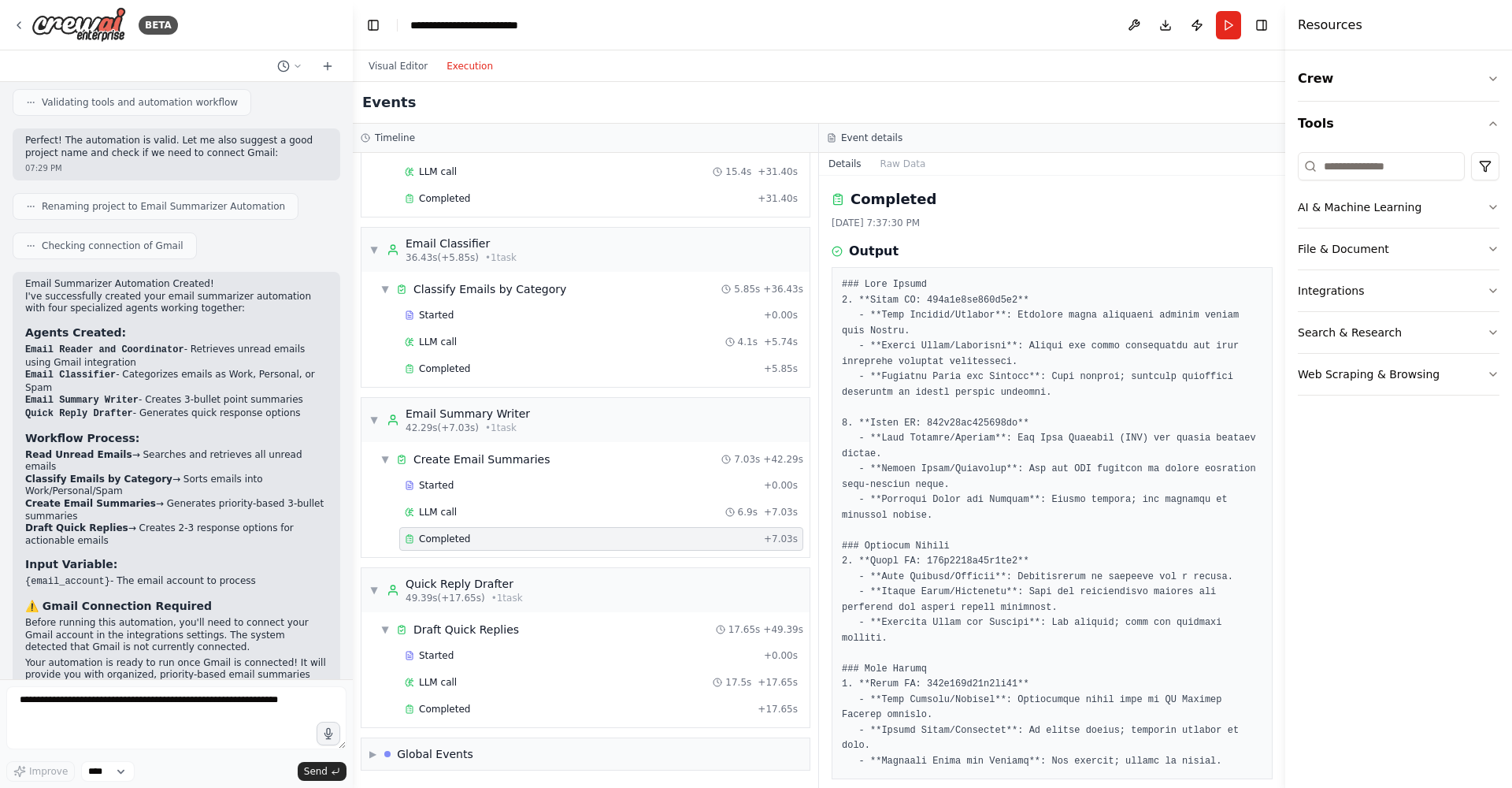
scroll to position [4, 0]
click at [484, 626] on div "Draft Quick Replies" at bounding box center [466, 629] width 106 height 15
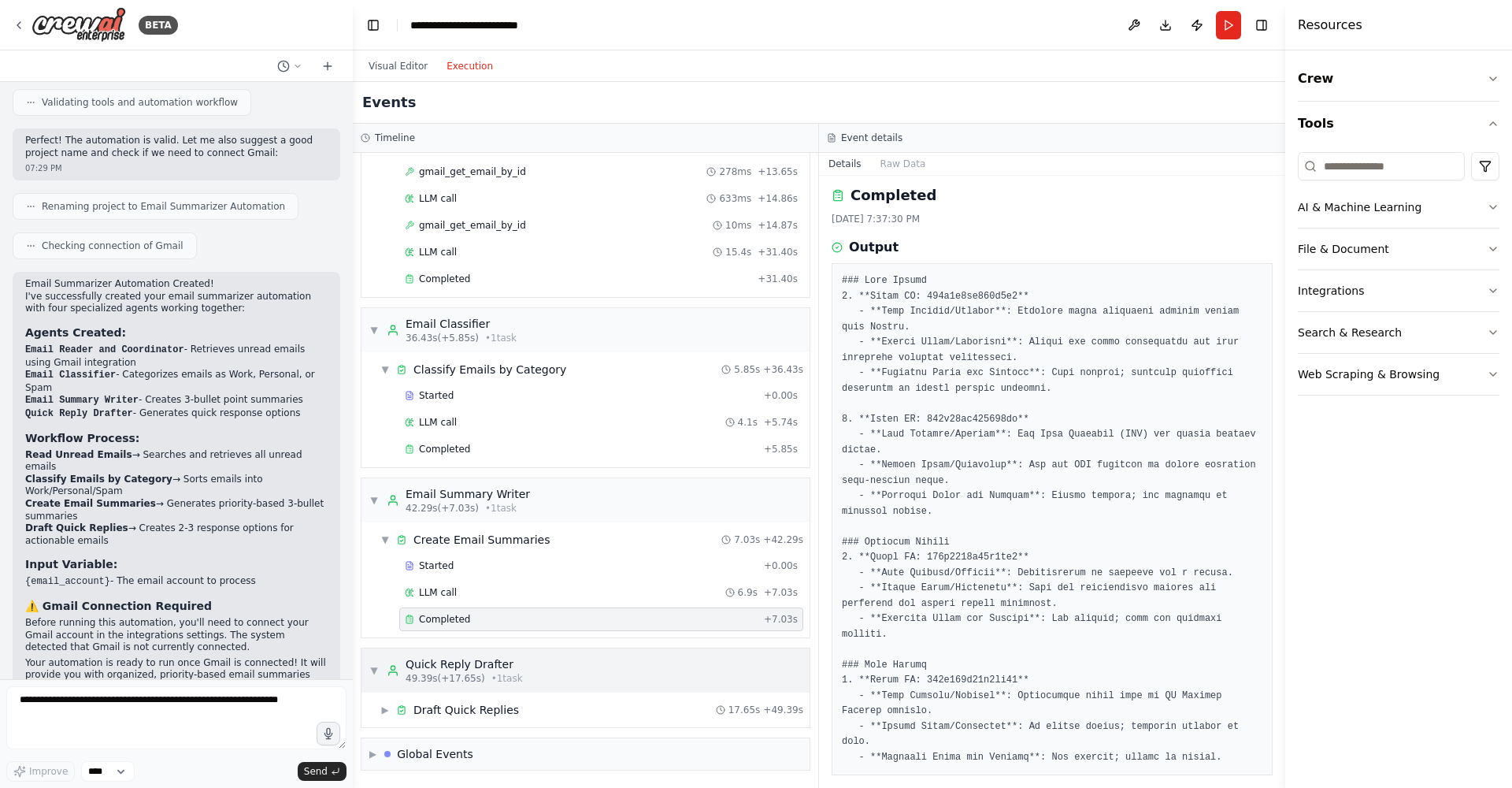
click at [490, 666] on div "Quick Reply Drafter" at bounding box center [464, 664] width 118 height 15
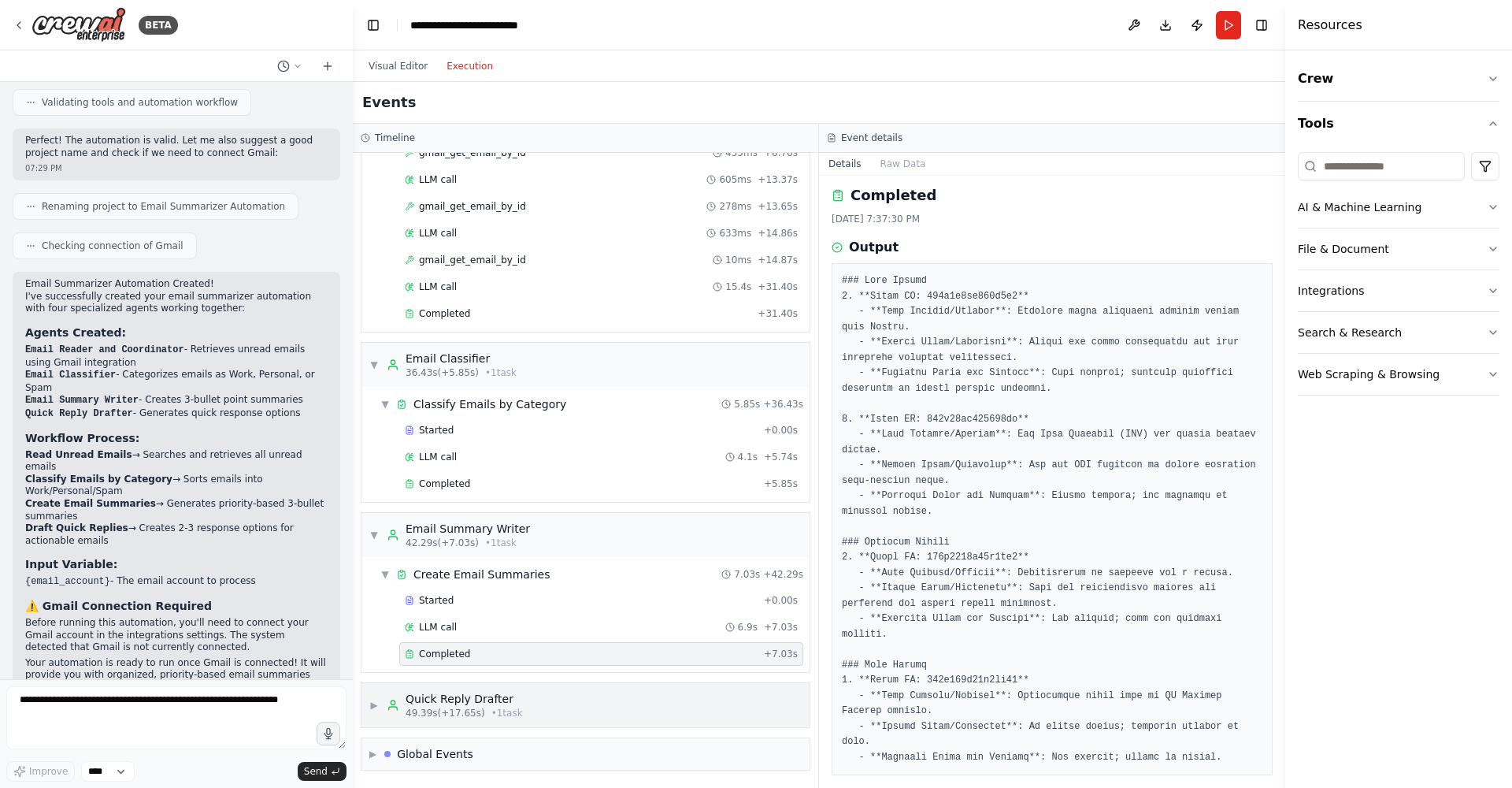
click at [477, 699] on div "Quick Reply Drafter" at bounding box center [464, 699] width 118 height 15
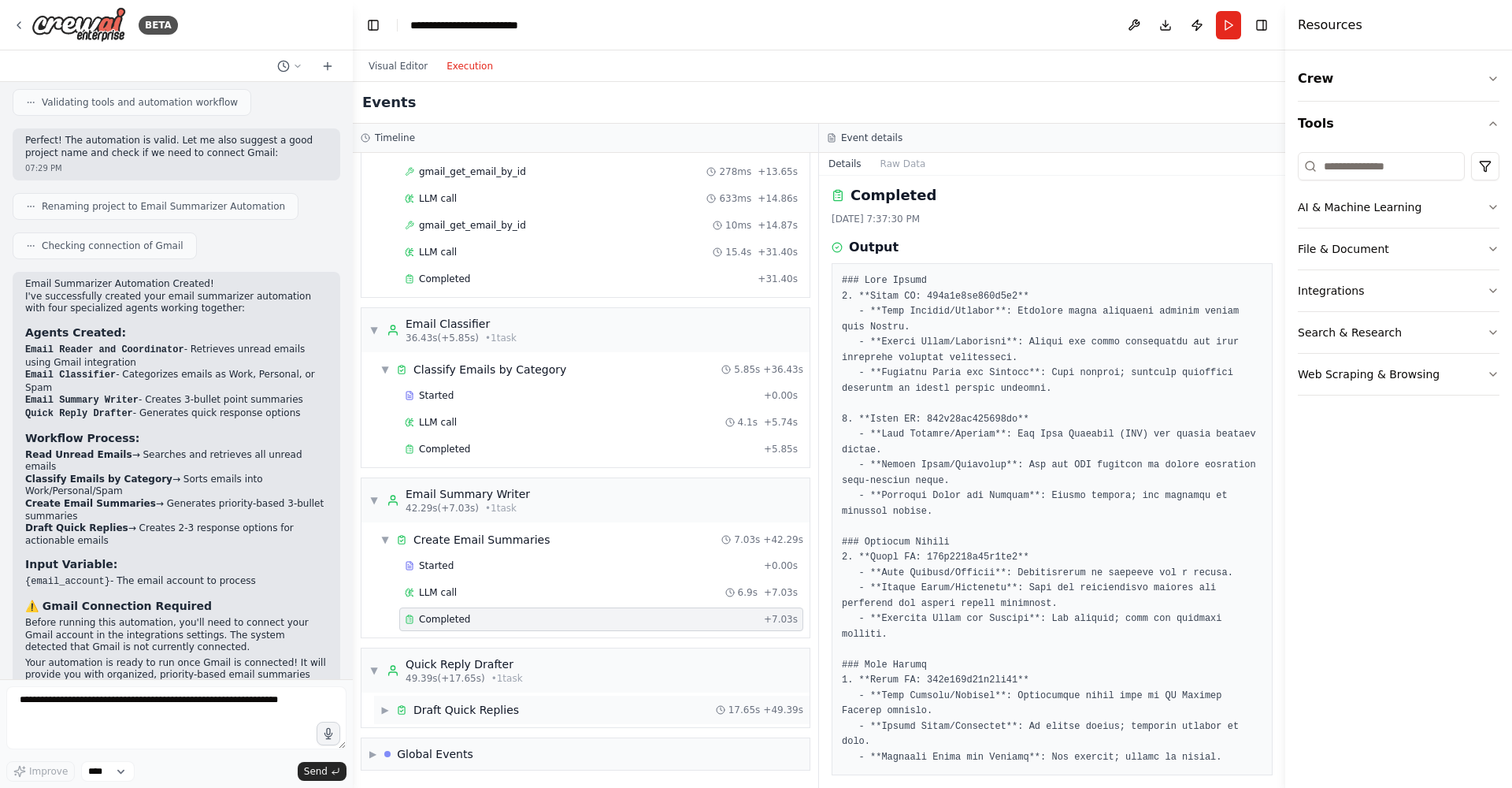
click at [514, 713] on div "▶ Draft Quick Replies 17.65s + 49.39s" at bounding box center [592, 709] width 435 height 28
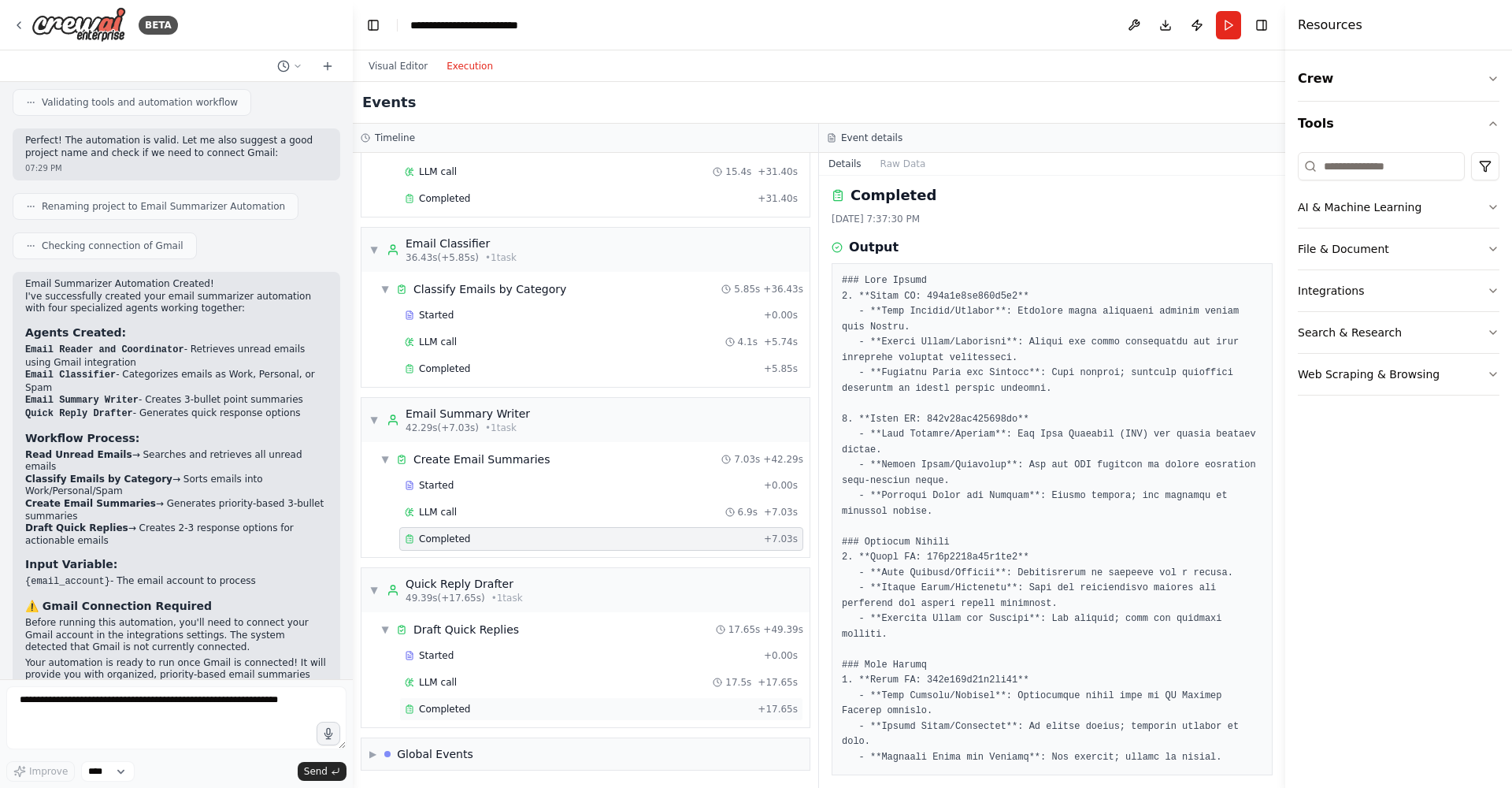
click at [499, 700] on div "Completed + 17.65s" at bounding box center [602, 708] width 404 height 24
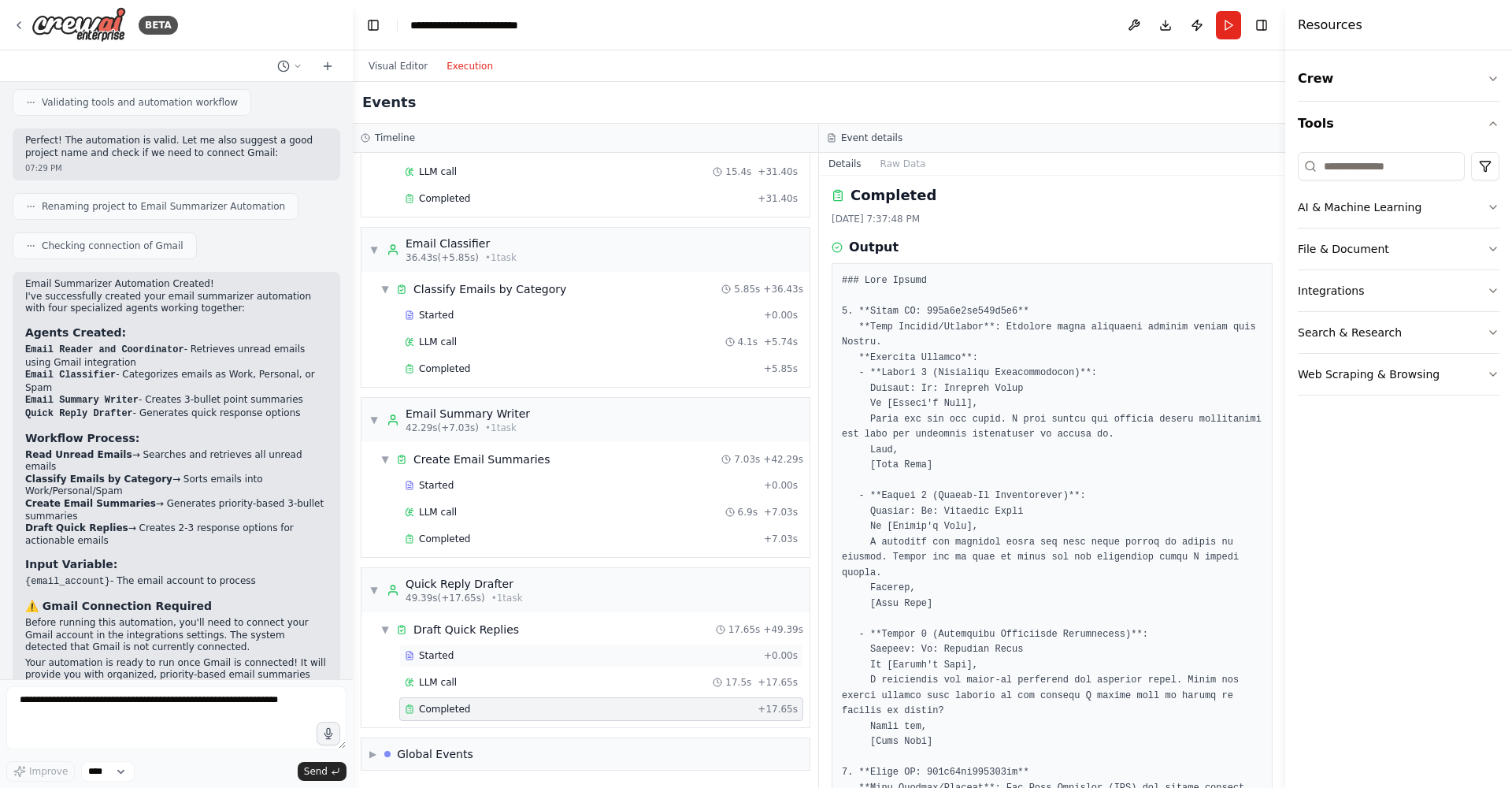
click at [502, 659] on div "Started" at bounding box center [581, 656] width 352 height 13
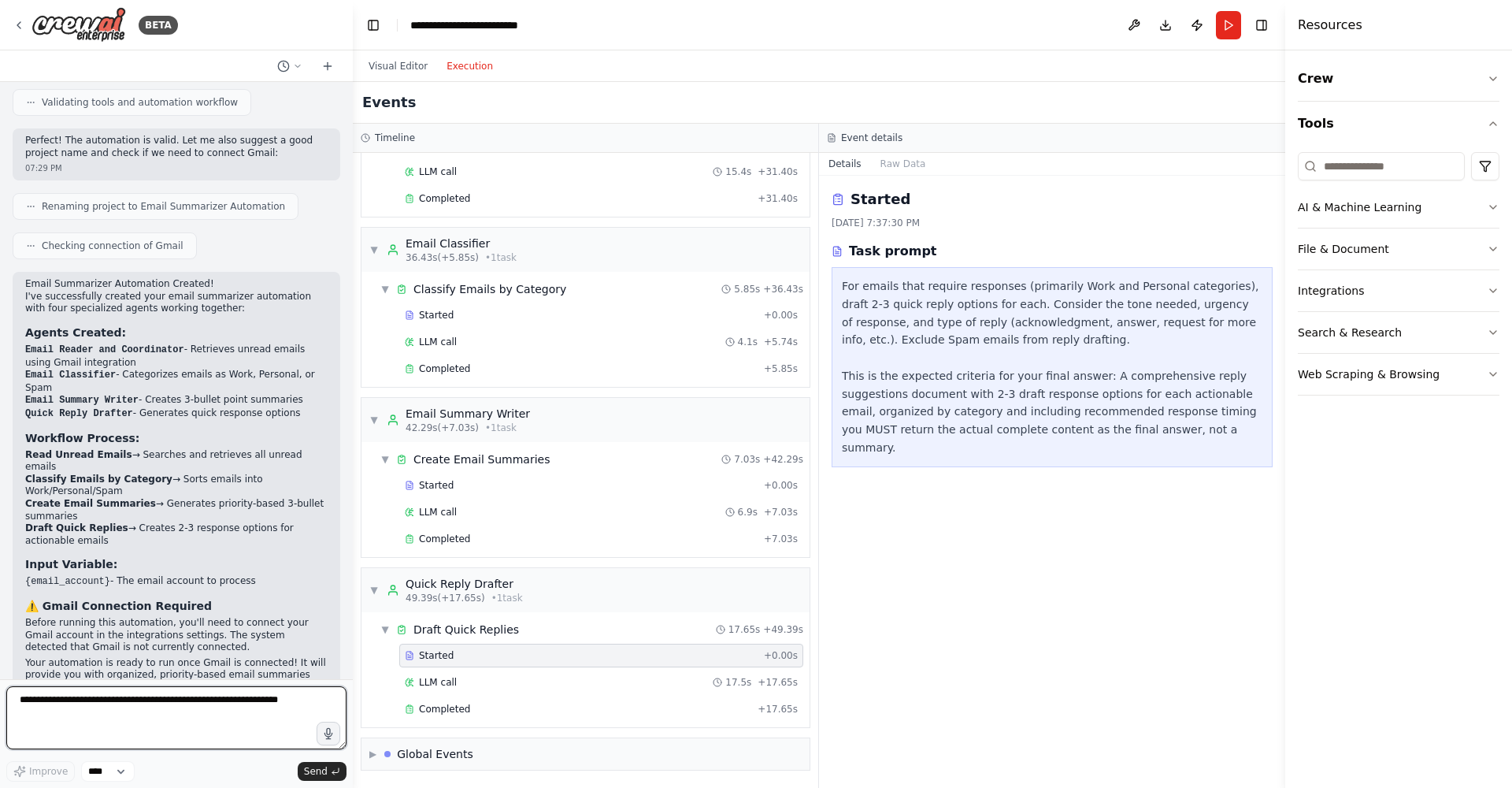
click at [217, 721] on textarea at bounding box center [176, 718] width 340 height 63
click at [408, 71] on button "Visual Editor" at bounding box center [398, 66] width 78 height 19
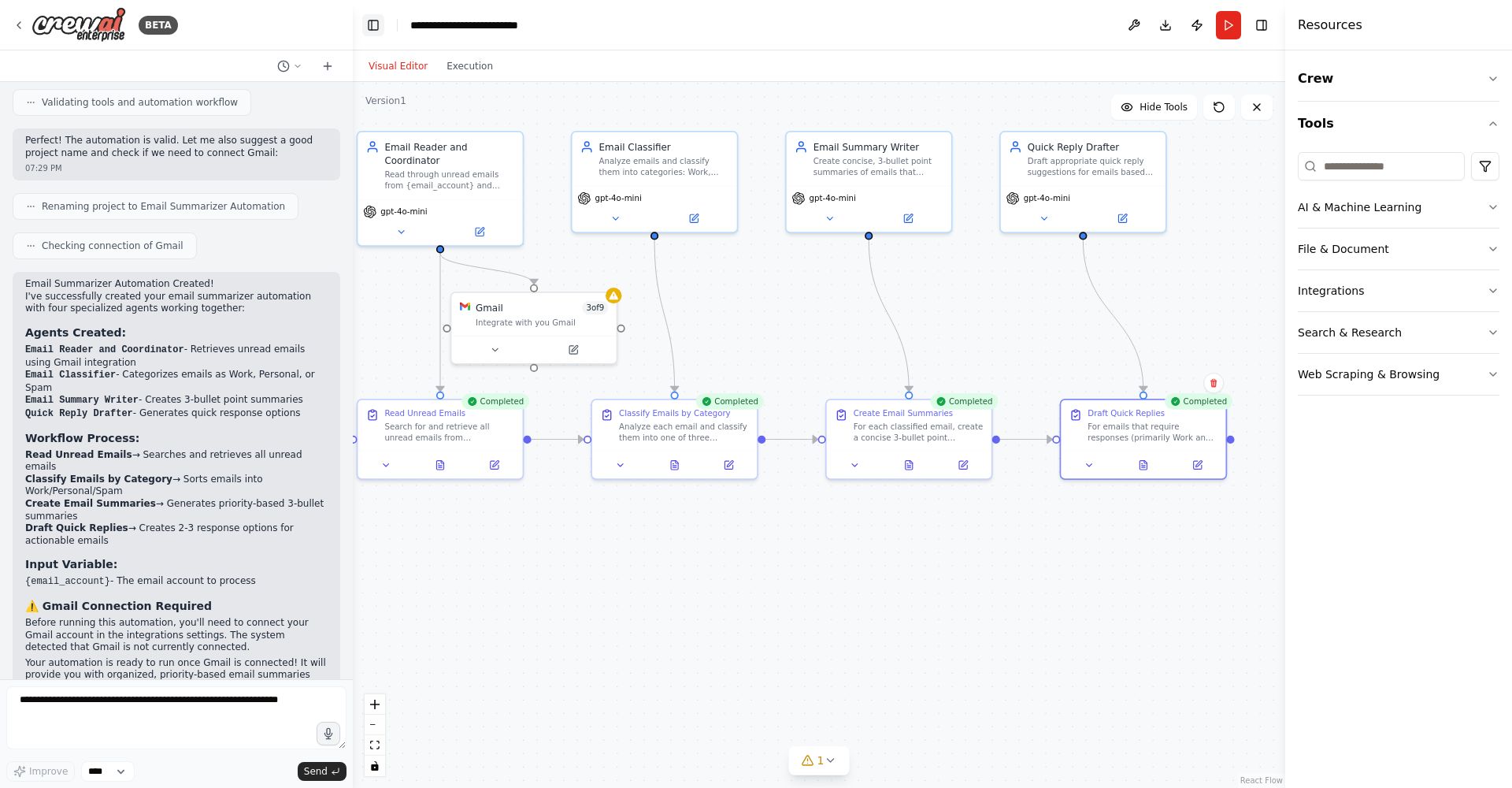
click at [378, 32] on button "Toggle Left Sidebar" at bounding box center [373, 24] width 22 height 22
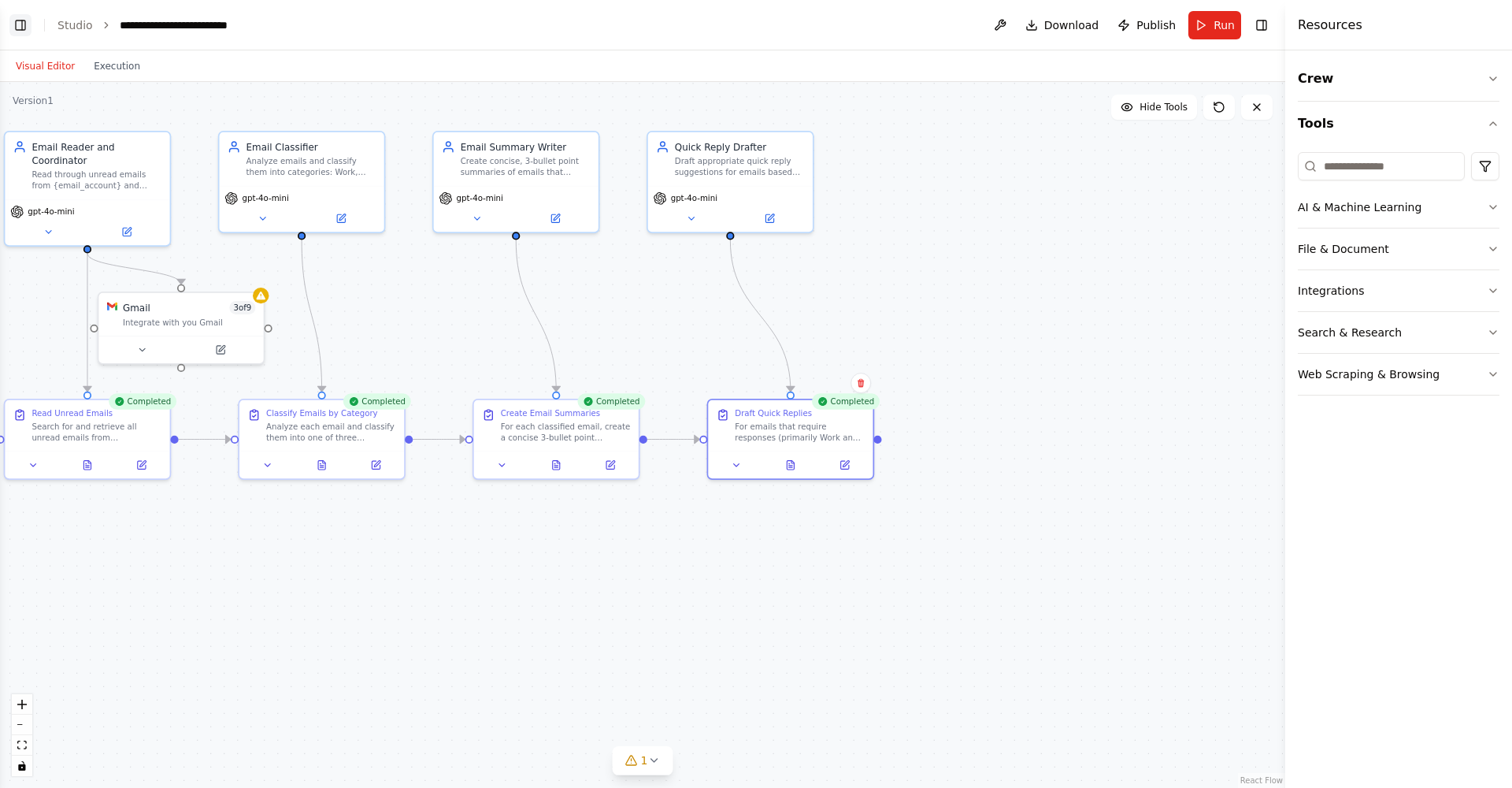
click at [27, 32] on button "Toggle Left Sidebar" at bounding box center [20, 24] width 22 height 22
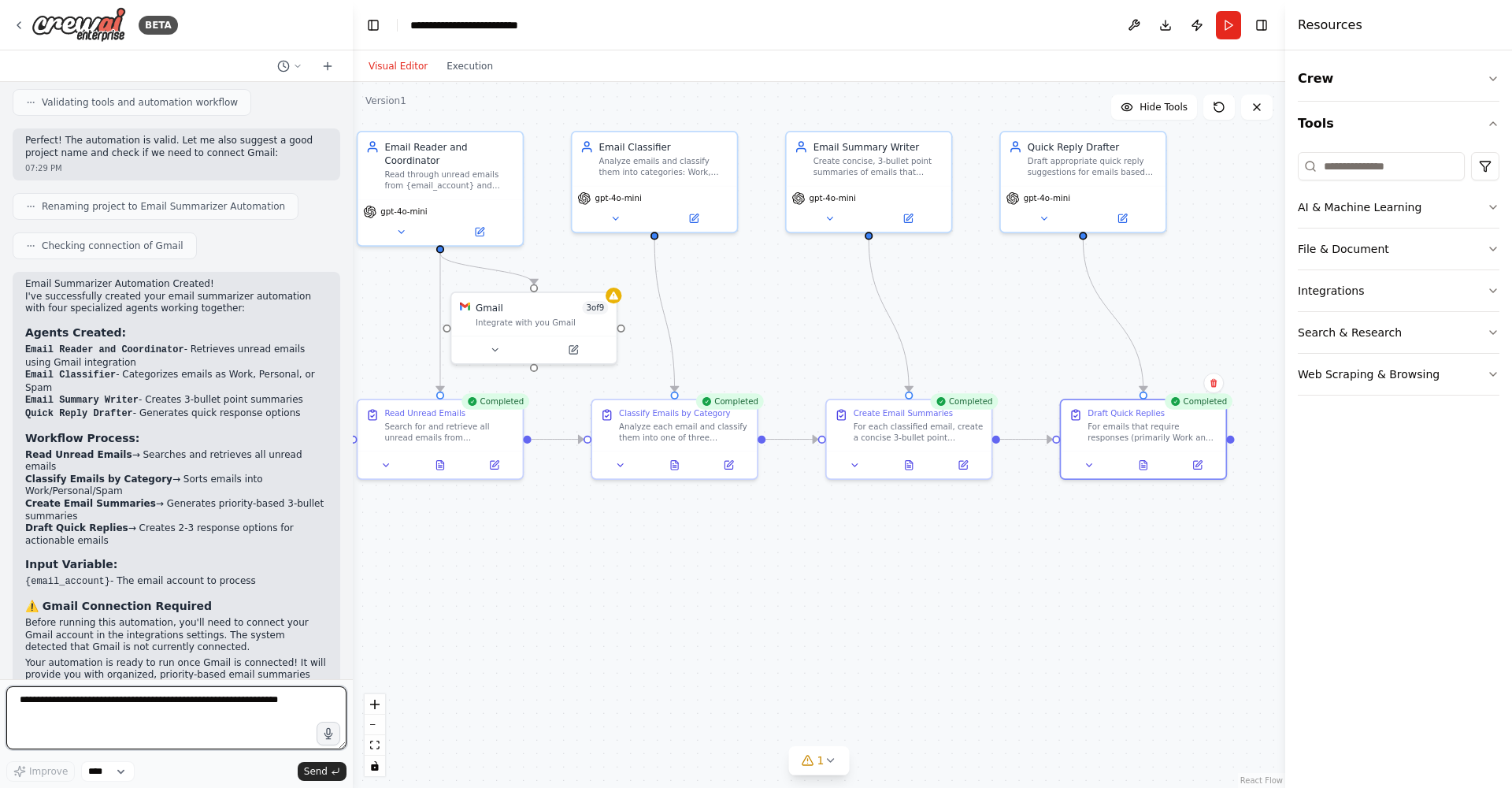
click at [171, 719] on textarea at bounding box center [176, 718] width 340 height 63
type textarea "**********"
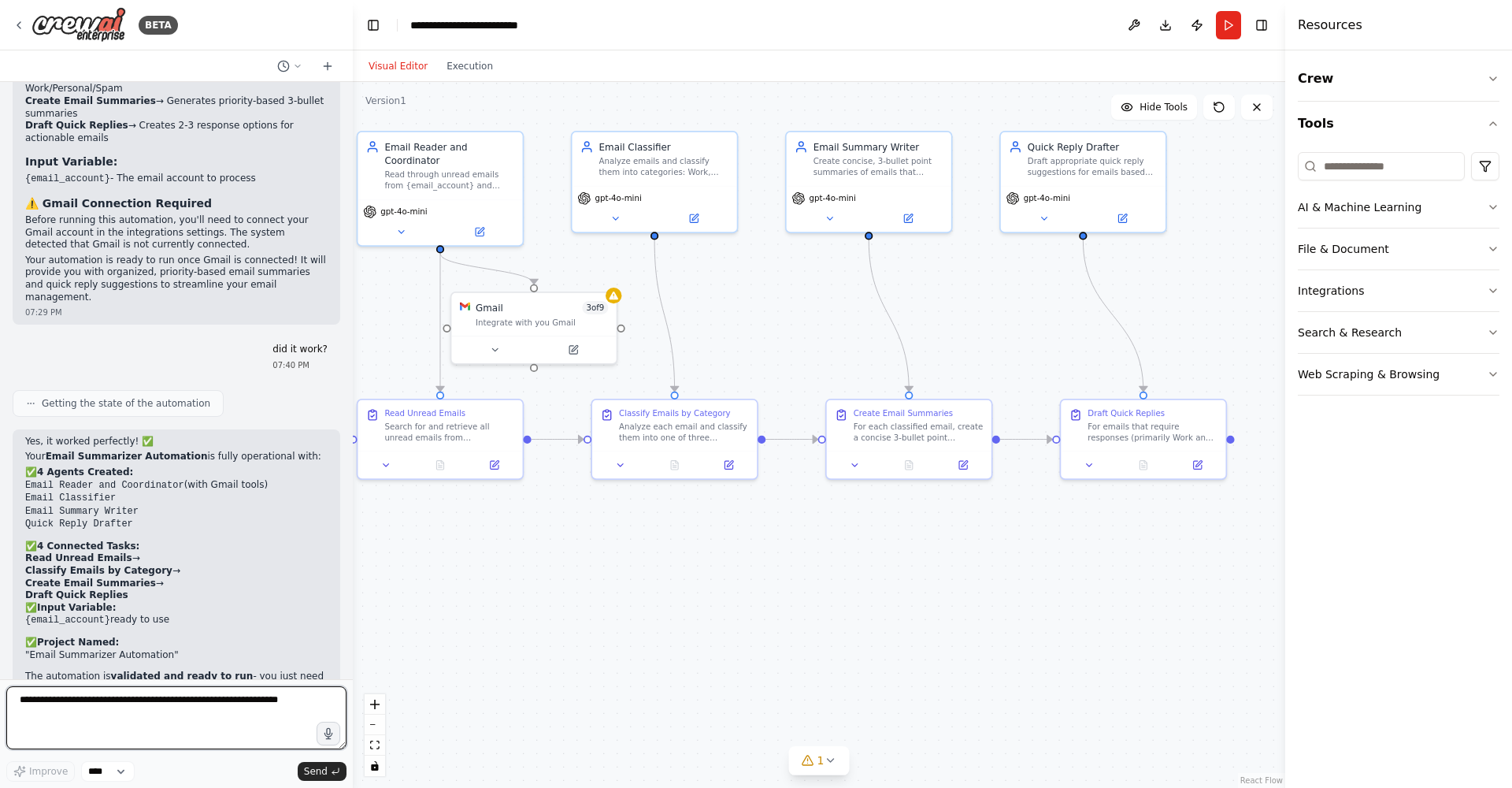
scroll to position [1332, 0]
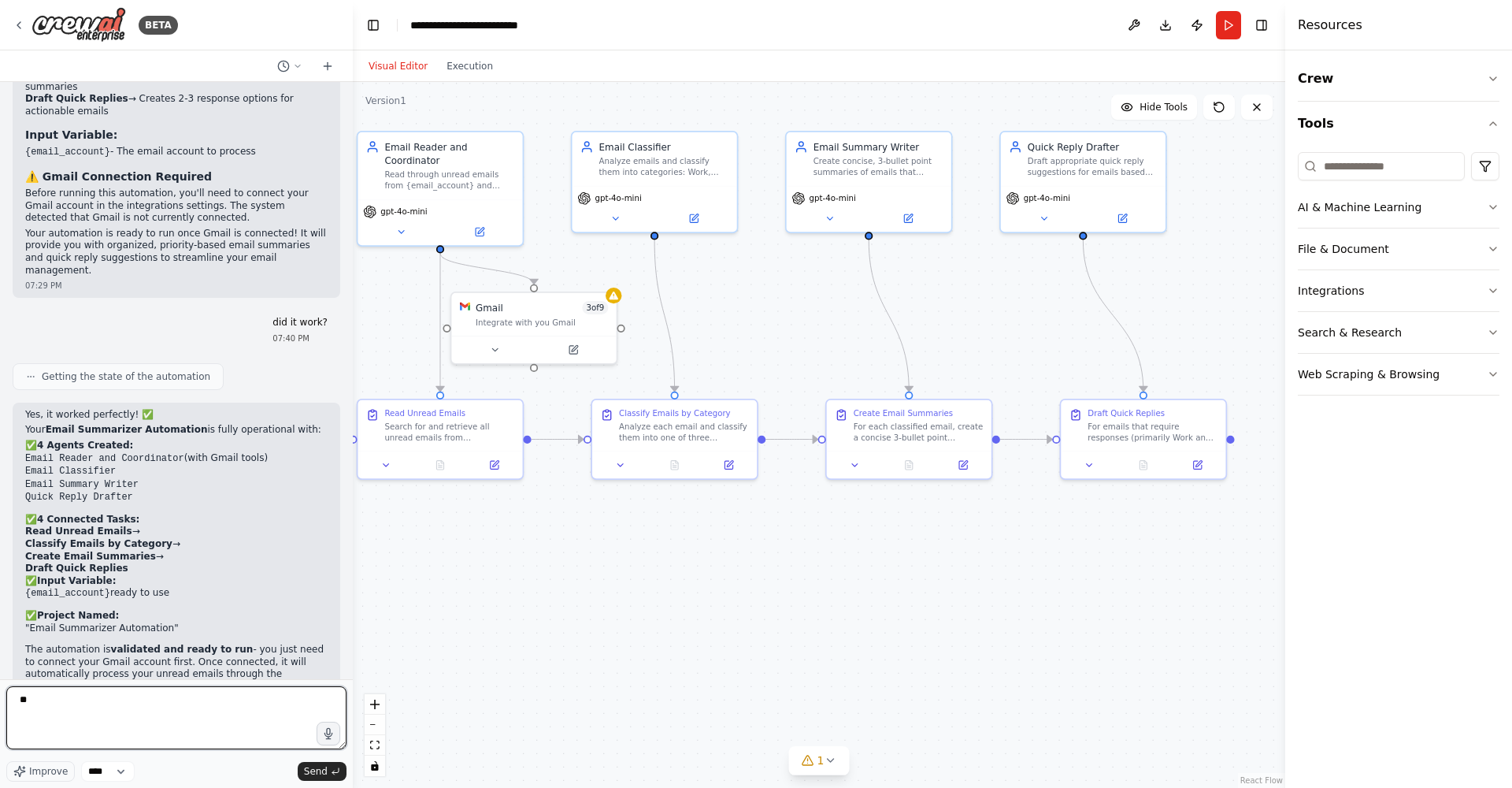
type textarea "*"
type textarea "**********"
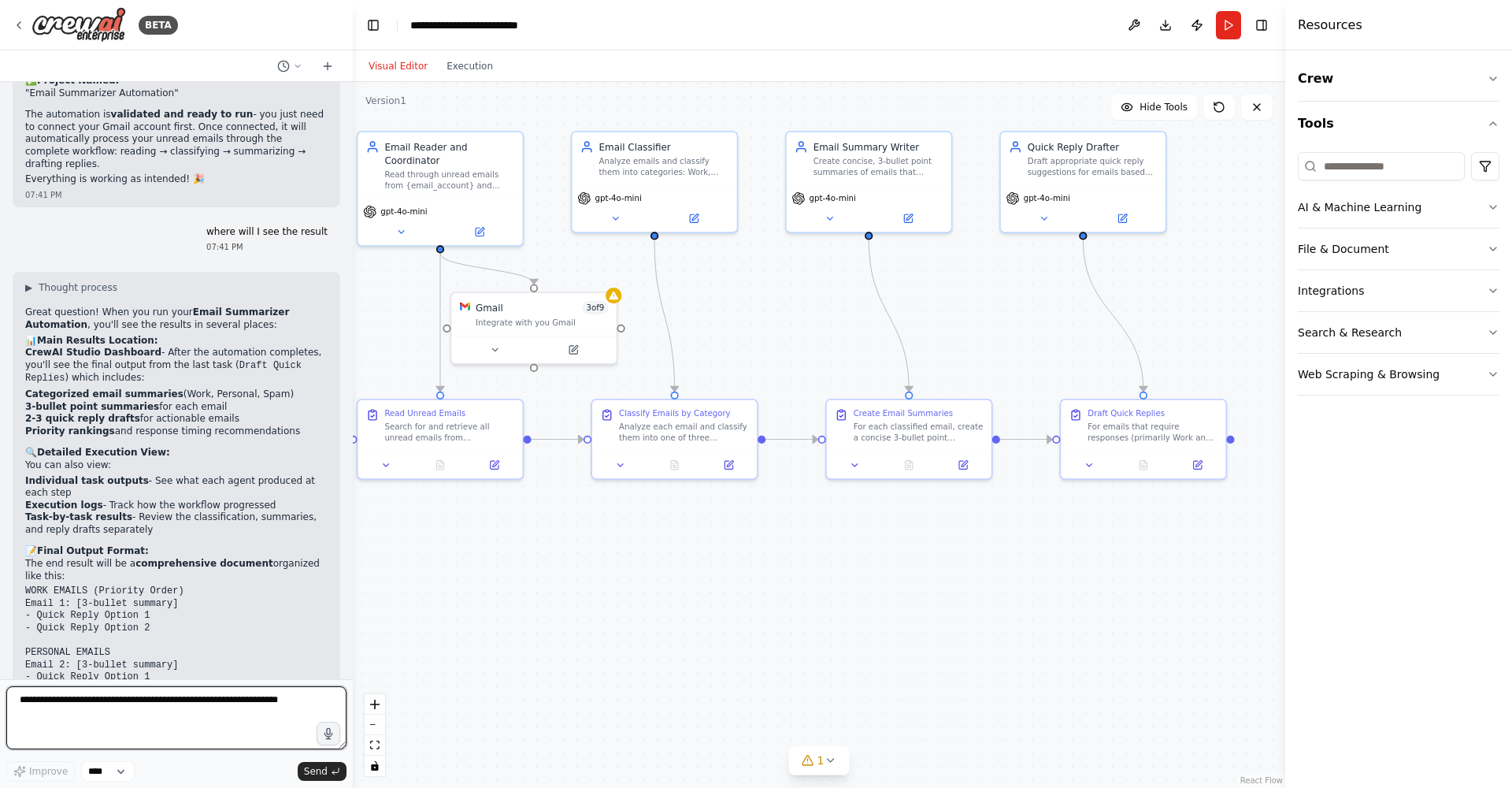
scroll to position [1946, 0]
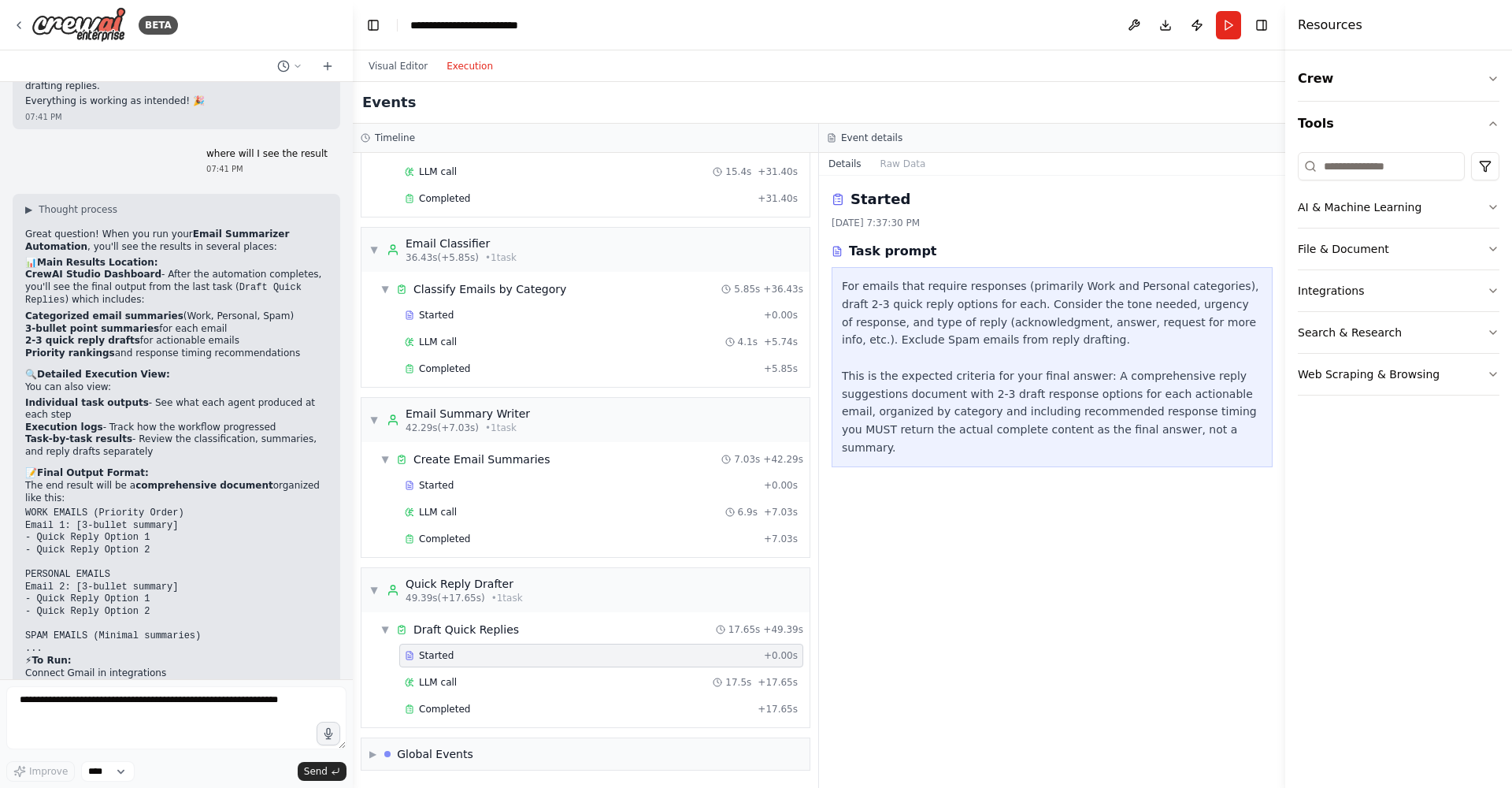
click at [478, 67] on button "Execution" at bounding box center [469, 66] width 65 height 19
click at [464, 709] on span "Completed" at bounding box center [444, 709] width 51 height 13
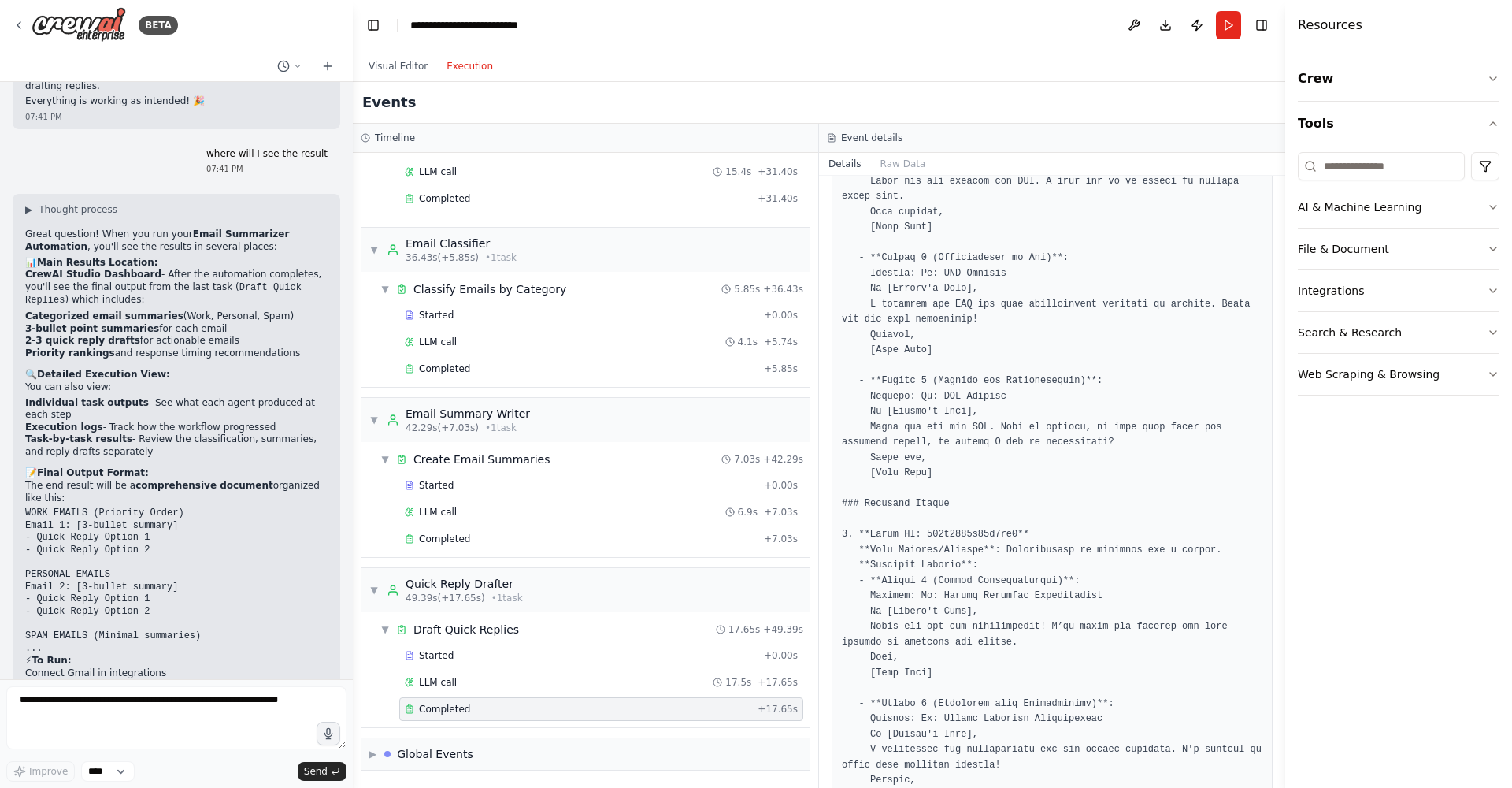
scroll to position [902, 0]
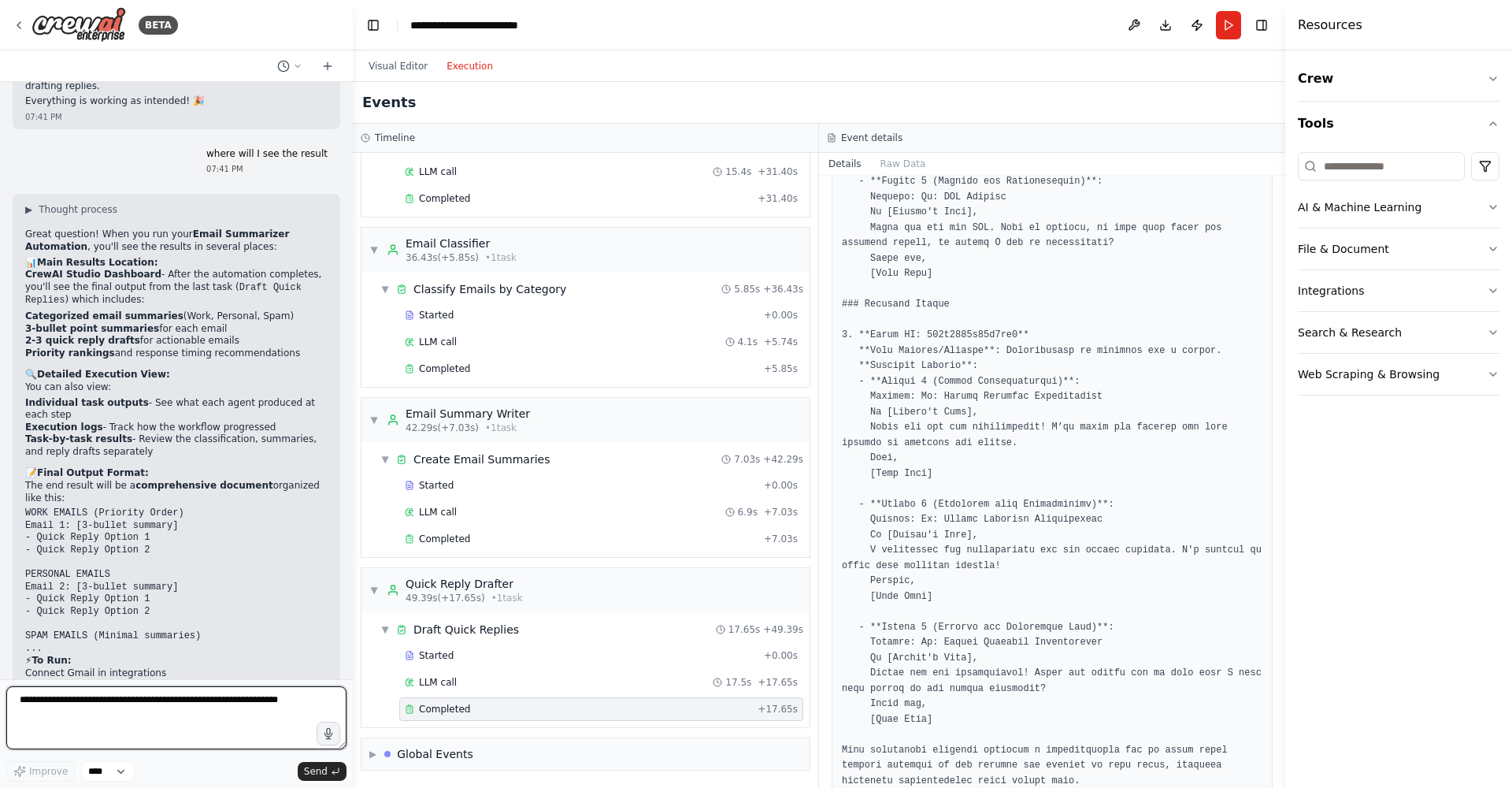
click at [188, 710] on textarea at bounding box center [176, 718] width 340 height 63
type textarea "**********"
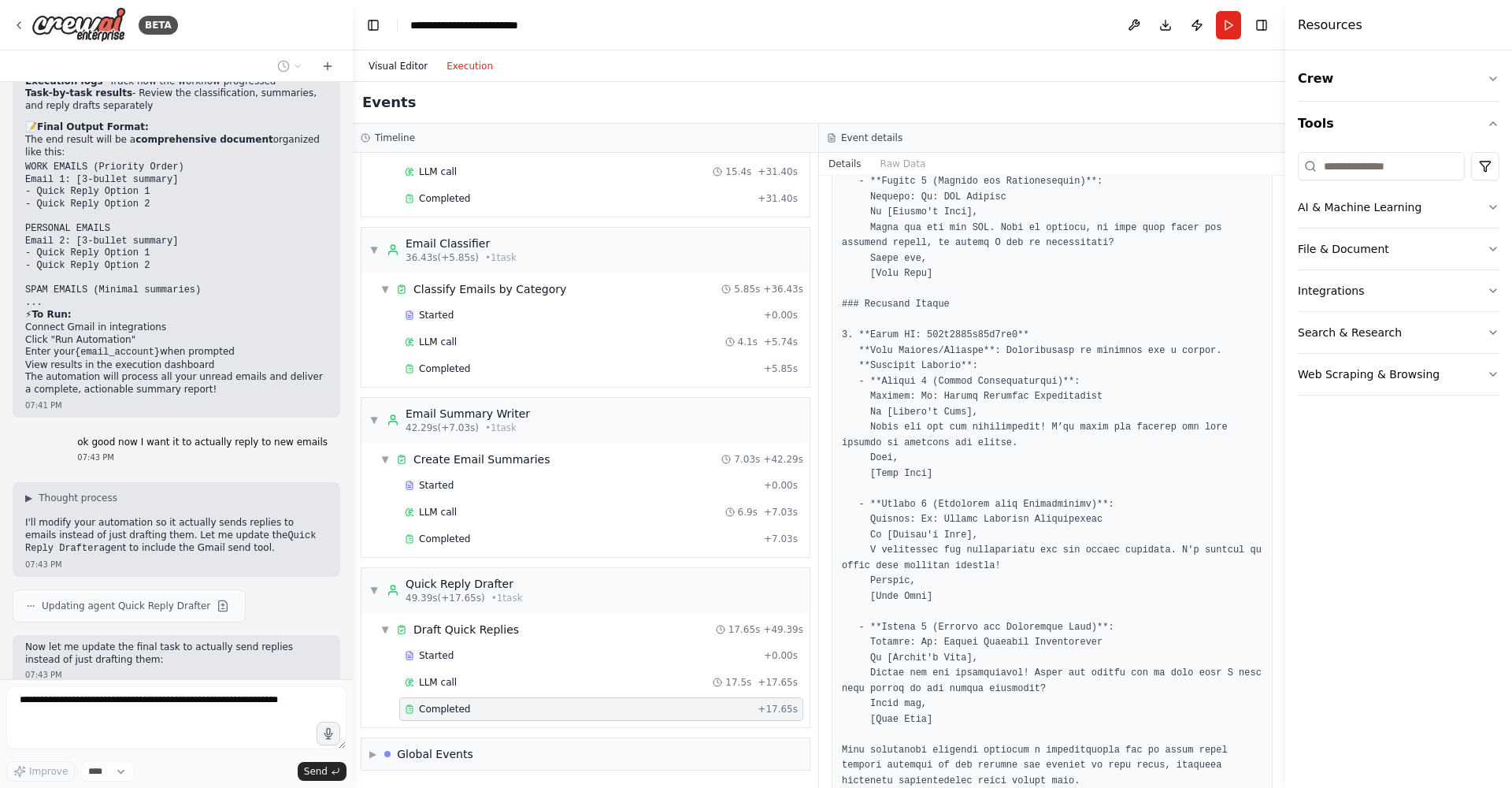
scroll to position [2389, 0]
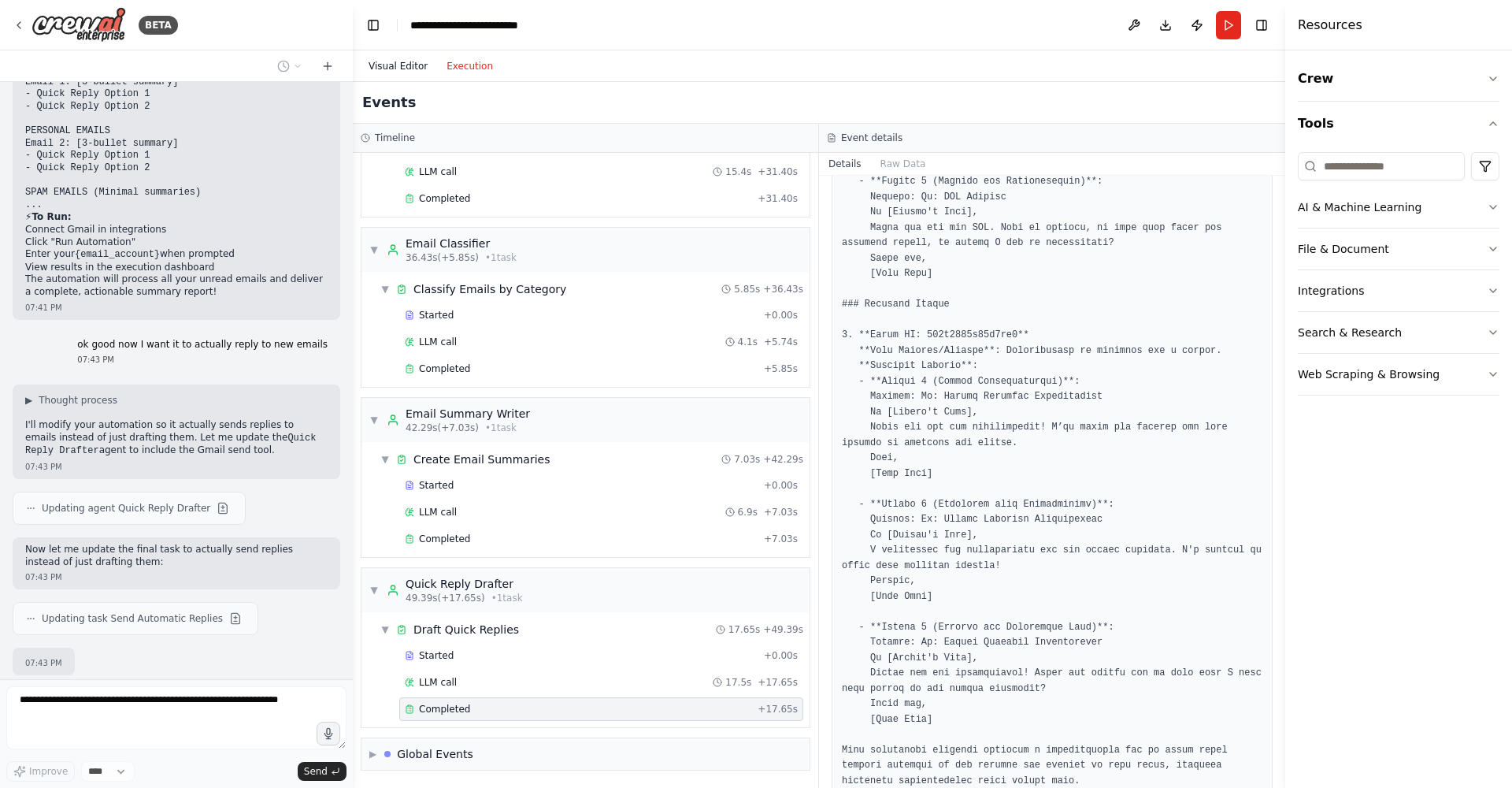
click at [391, 62] on button "Visual Editor" at bounding box center [398, 66] width 78 height 19
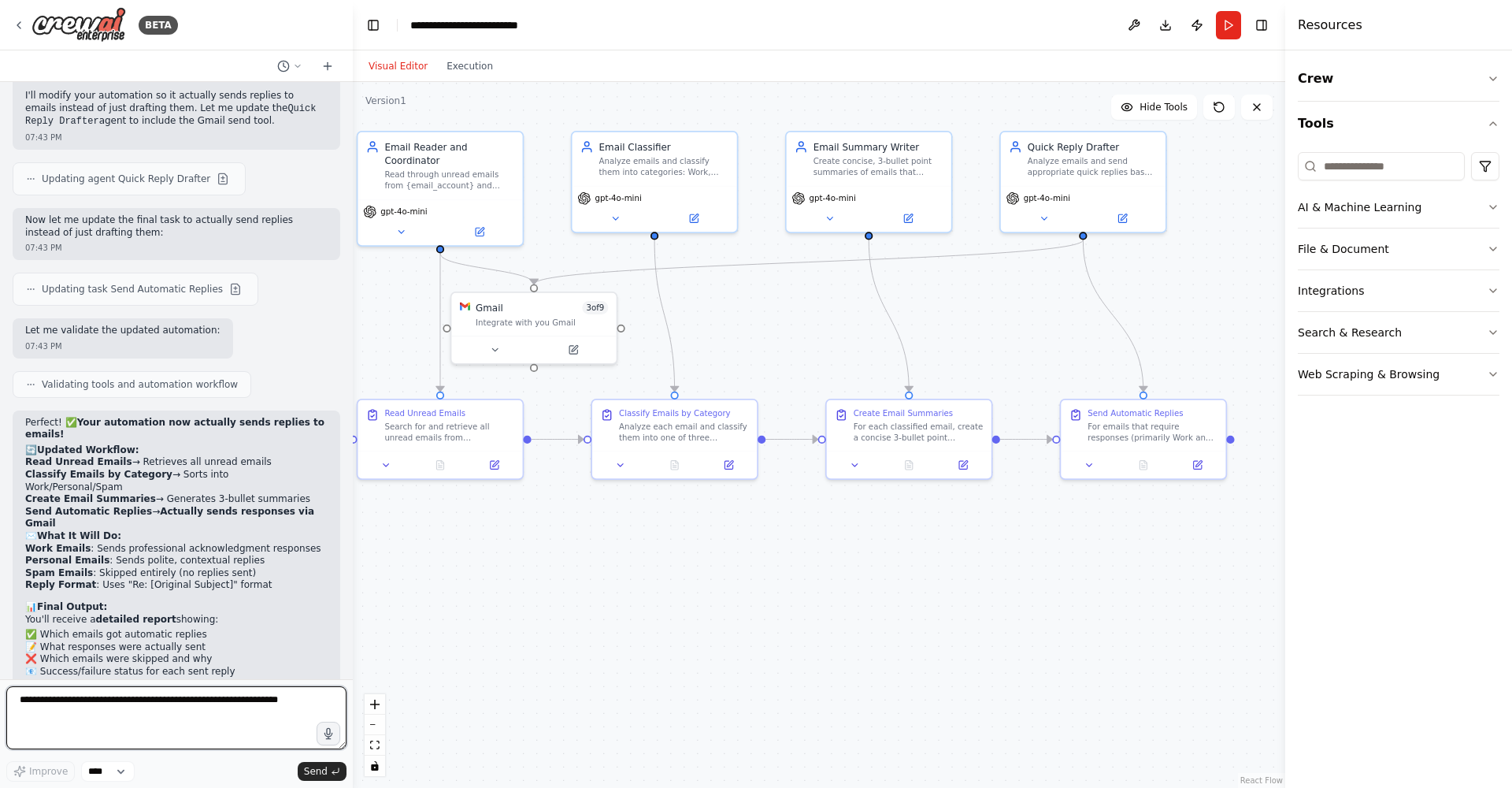
scroll to position [2730, 0]
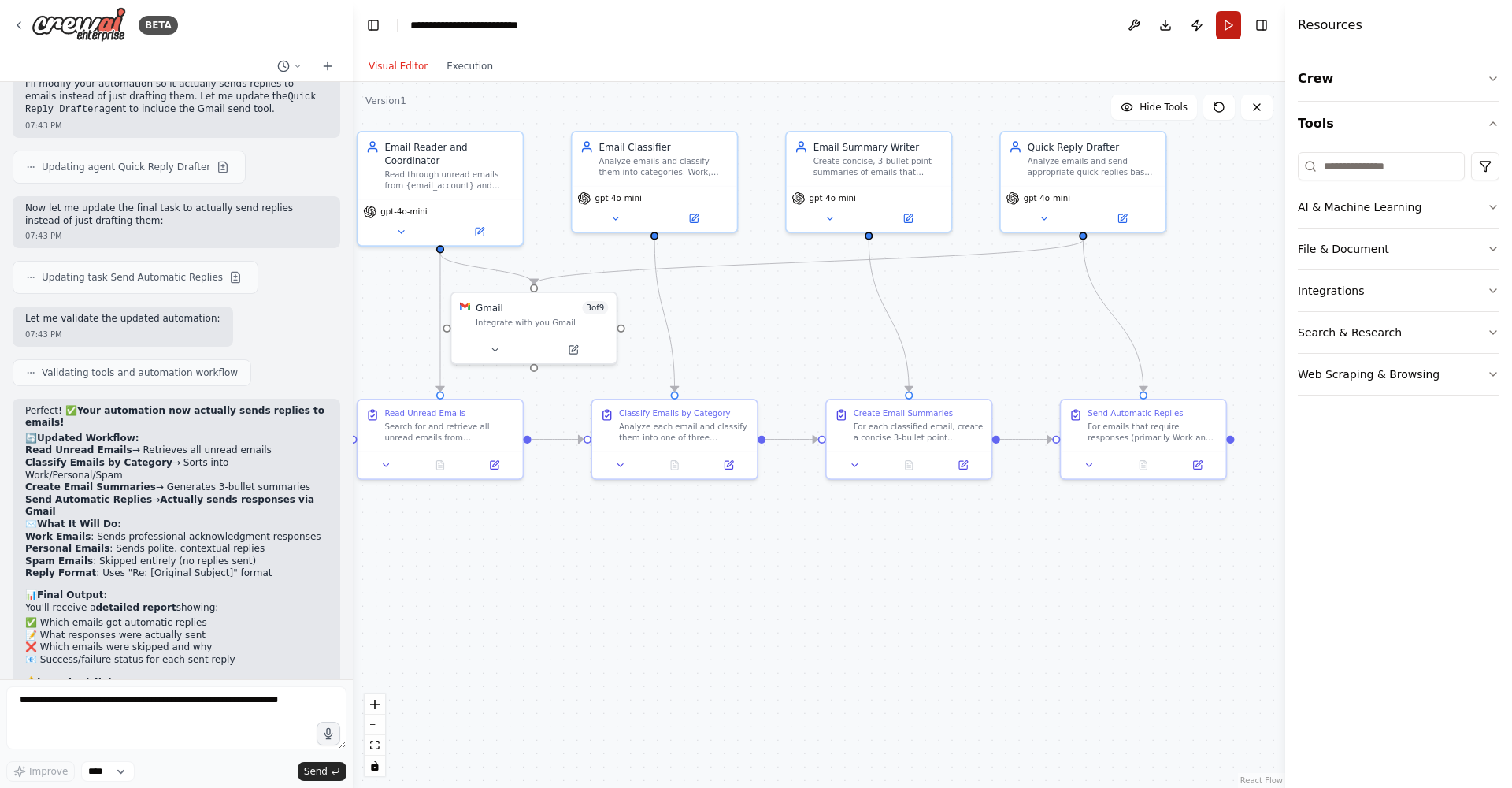
click at [1238, 37] on button "Run" at bounding box center [1228, 25] width 25 height 28
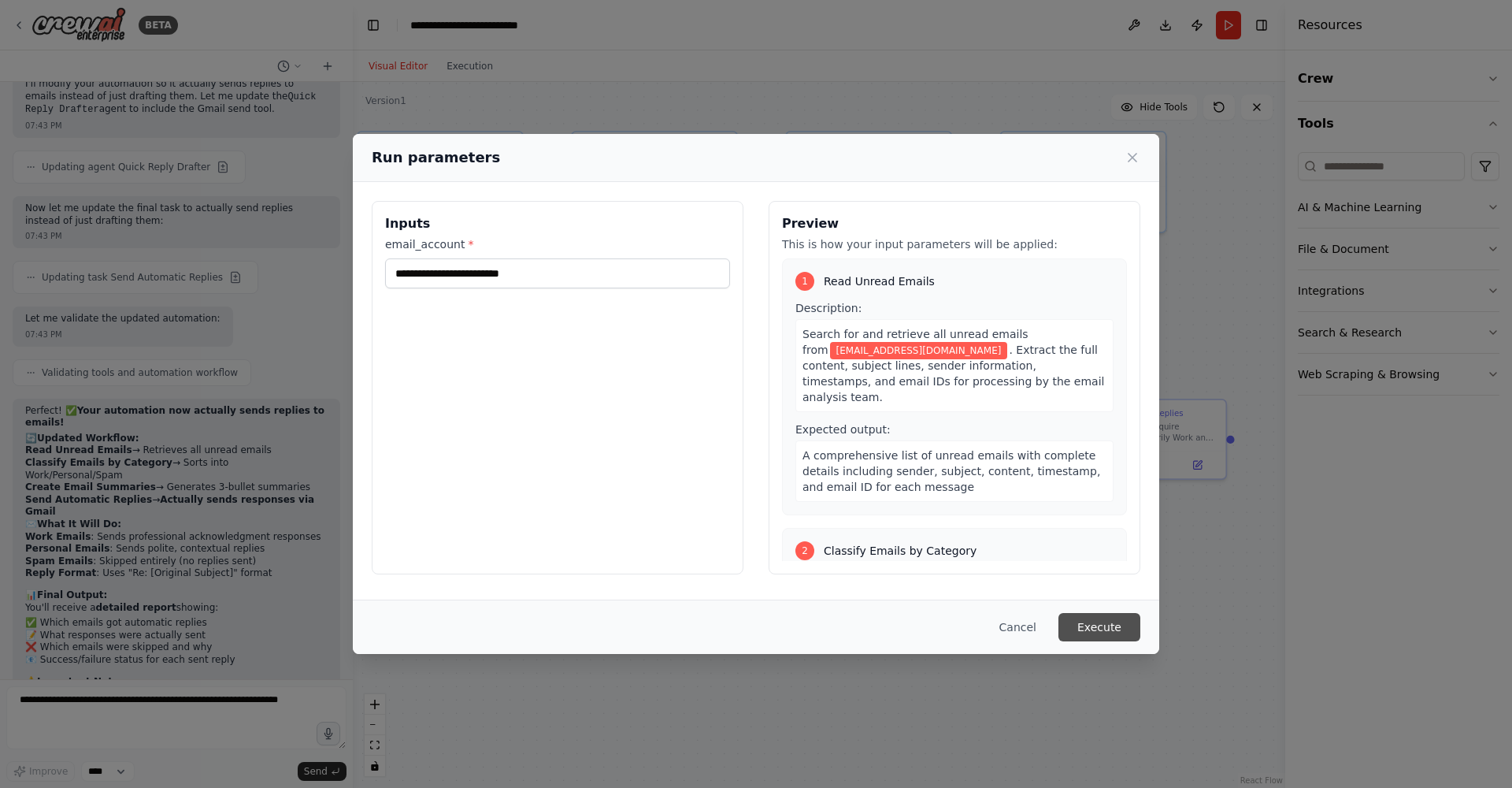
click at [1111, 621] on button "Execute" at bounding box center [1099, 627] width 82 height 28
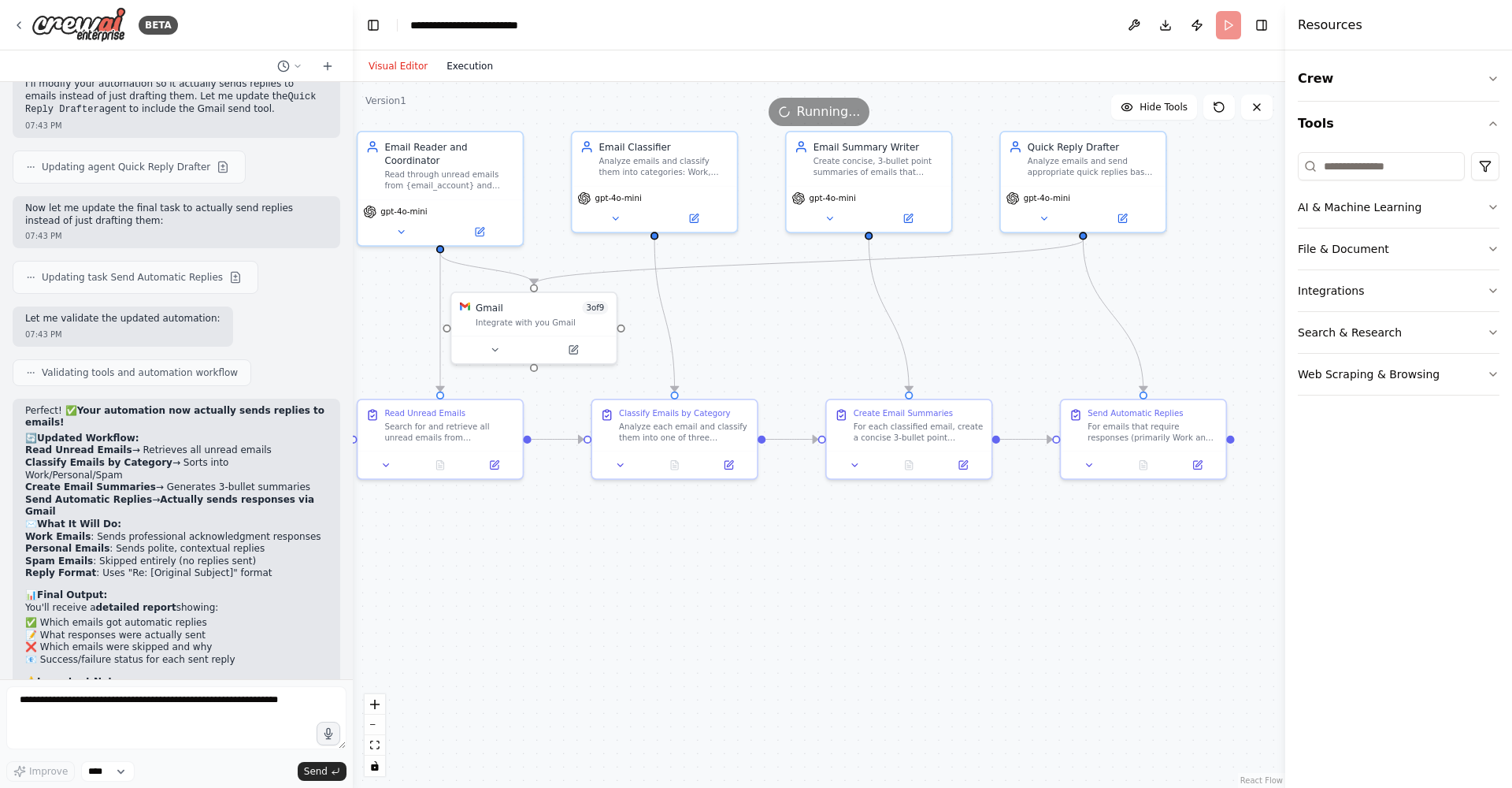
click at [469, 60] on button "Execution" at bounding box center [469, 66] width 65 height 19
click at [388, 67] on button "Visual Editor" at bounding box center [398, 66] width 78 height 19
click at [457, 71] on button "Execution" at bounding box center [469, 66] width 65 height 19
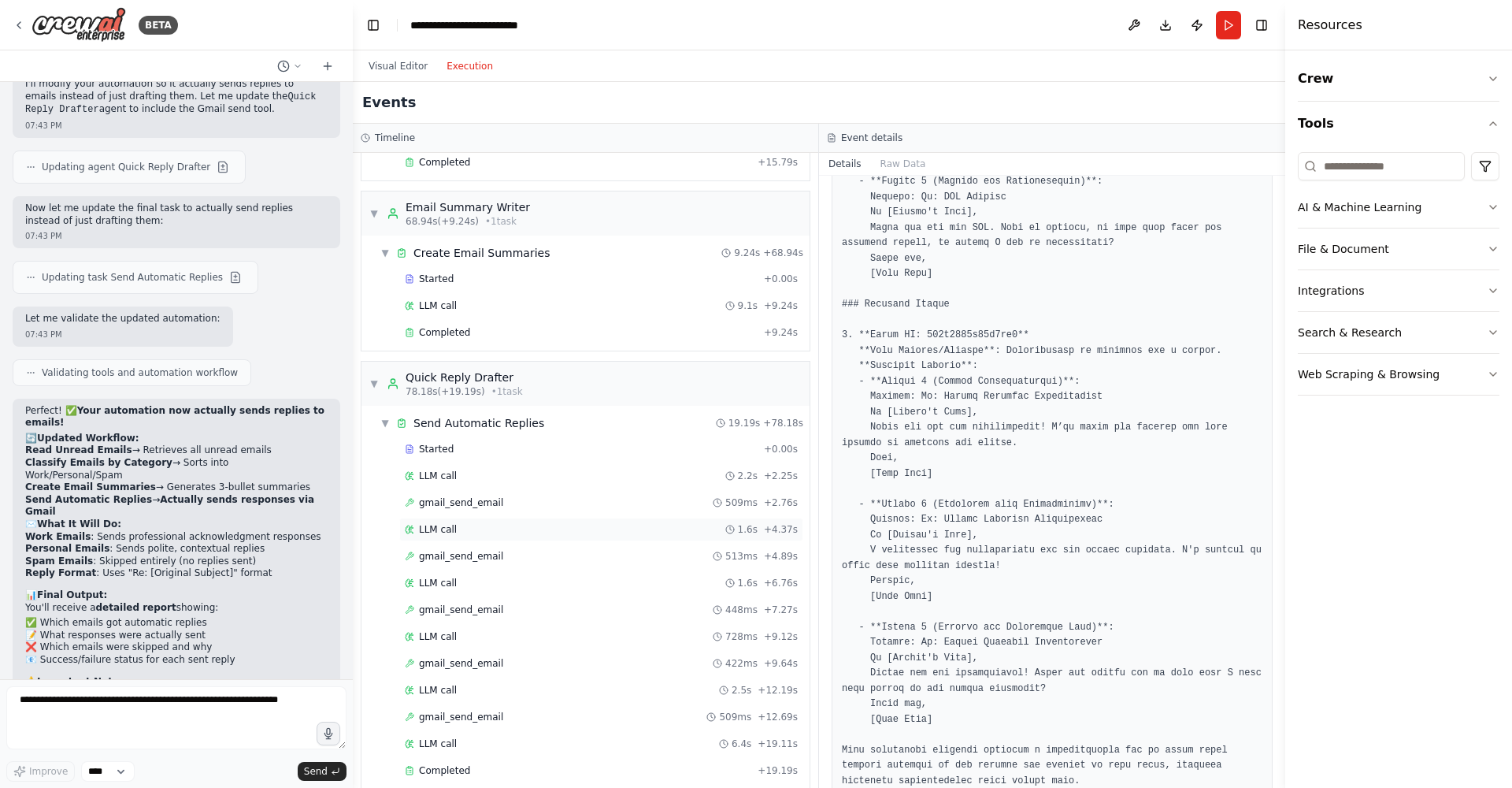
scroll to position [720, 0]
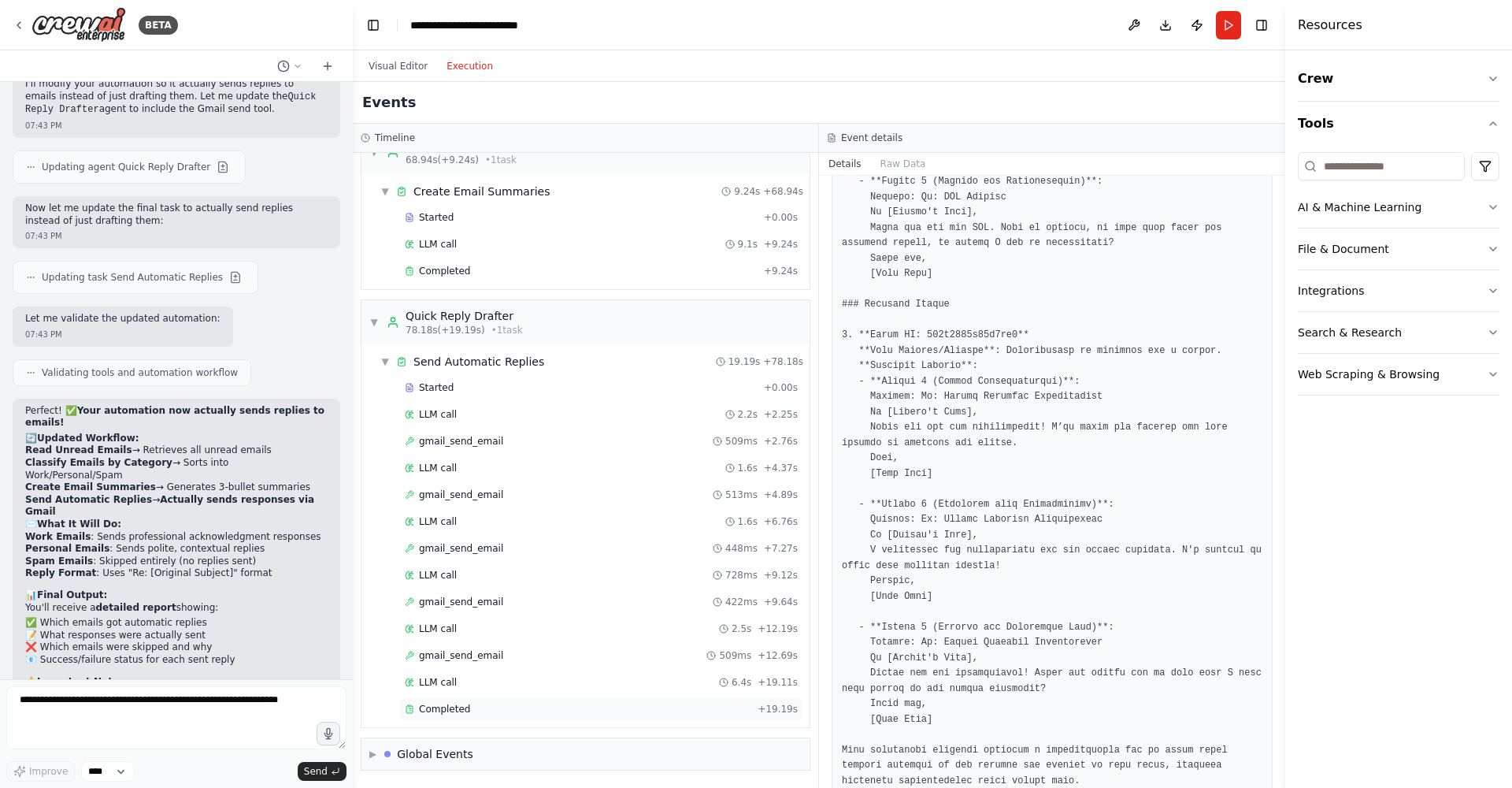
click at [498, 708] on div "Completed" at bounding box center [577, 709] width 347 height 13
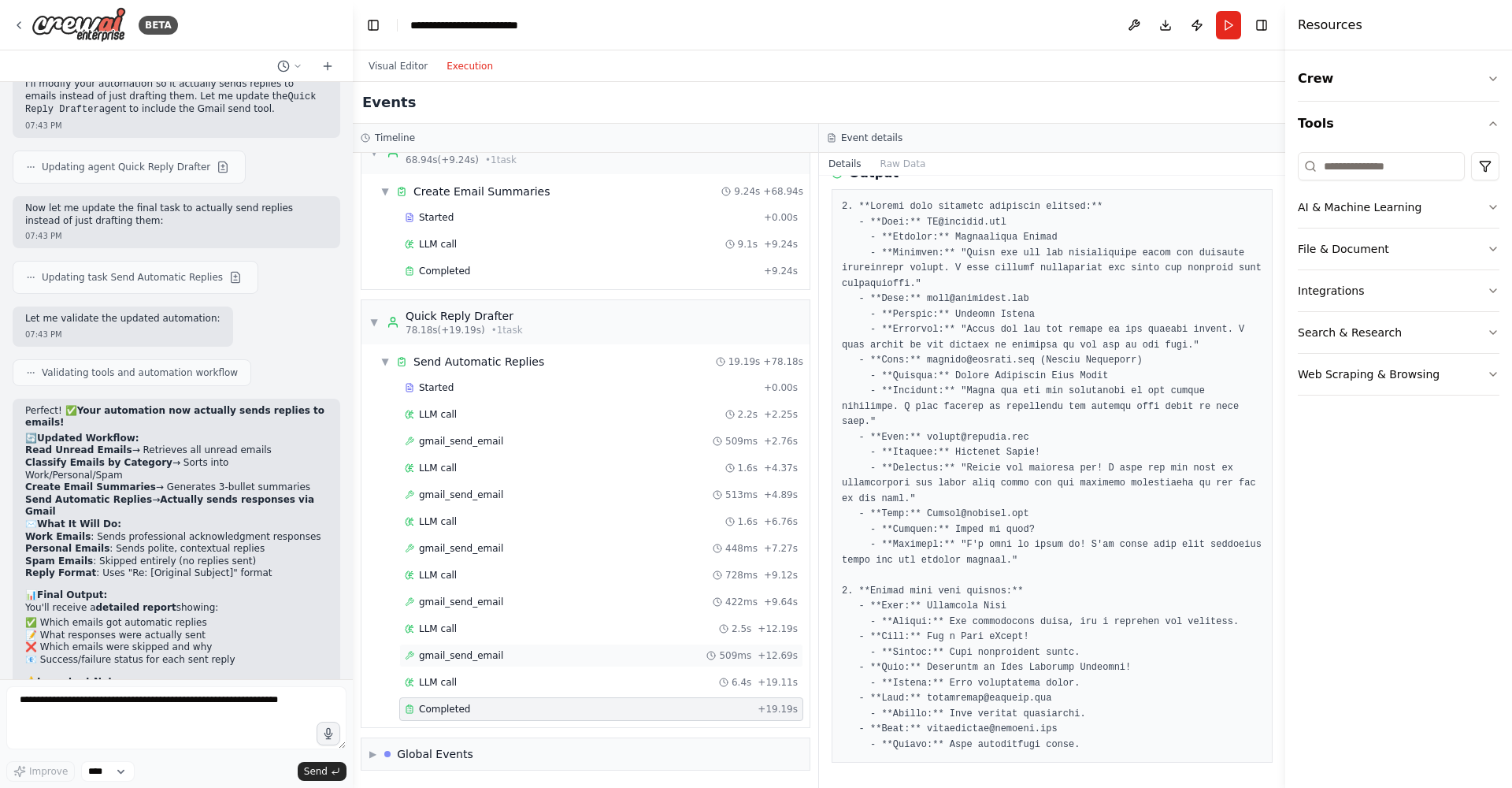
click at [614, 654] on div "gmail_send_email 509ms + 12.69s" at bounding box center [601, 656] width 393 height 13
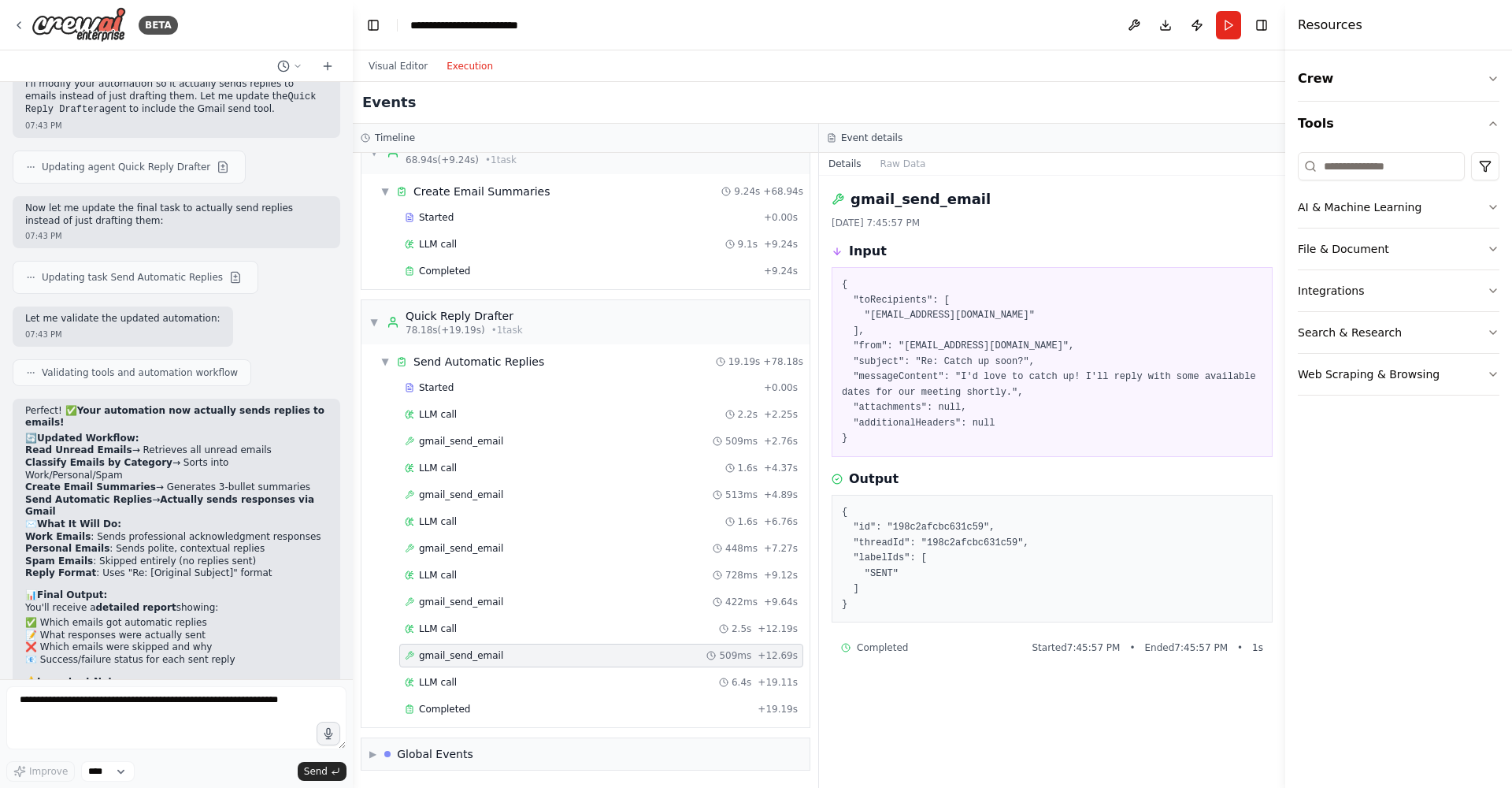
click at [967, 344] on pre "{ "toRecipients": [ "[EMAIL_ADDRESS][DOMAIN_NAME]" ], "from": "[EMAIL_ADDRESS][…" at bounding box center [1052, 362] width 421 height 170
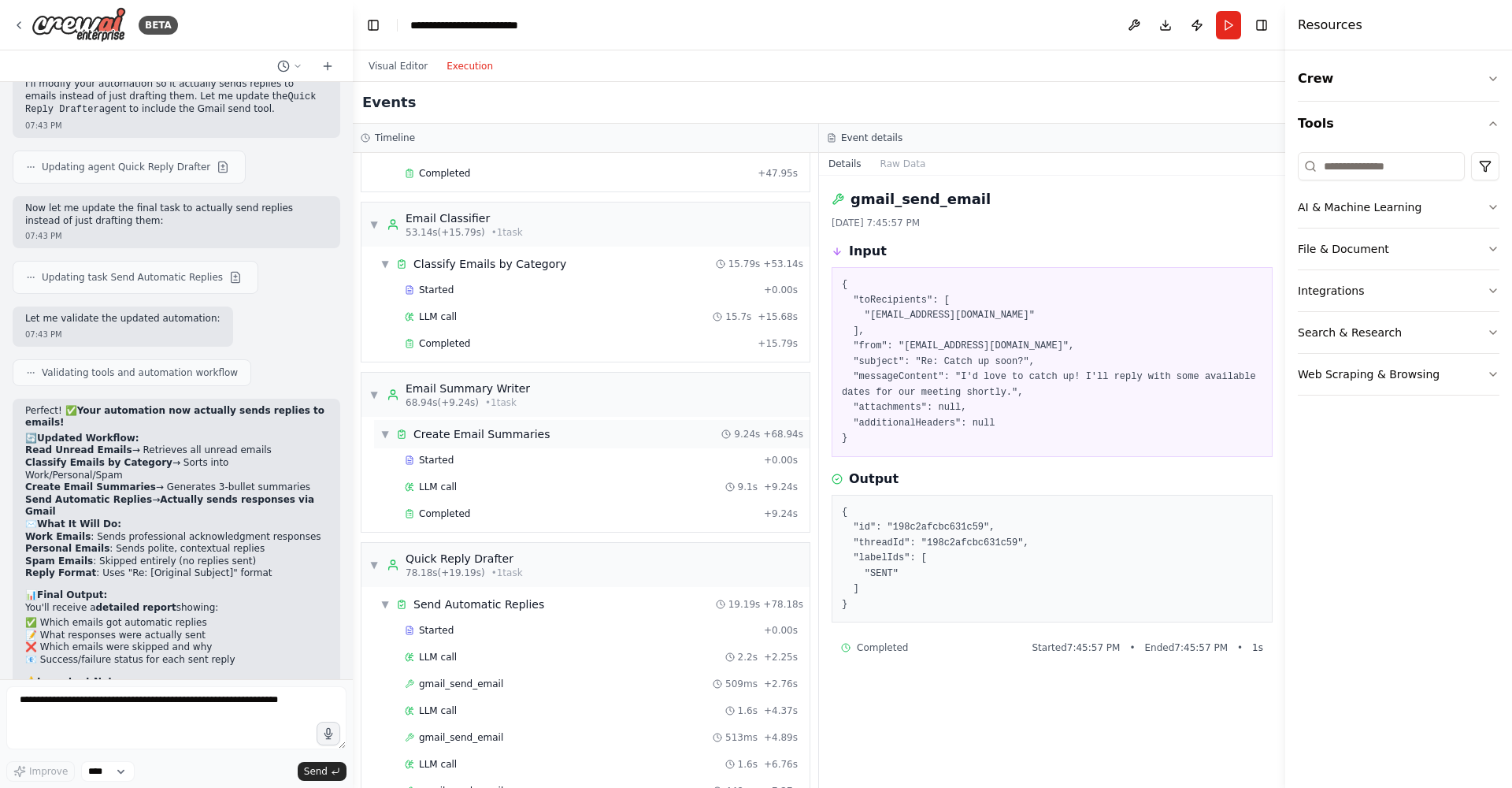
scroll to position [720, 0]
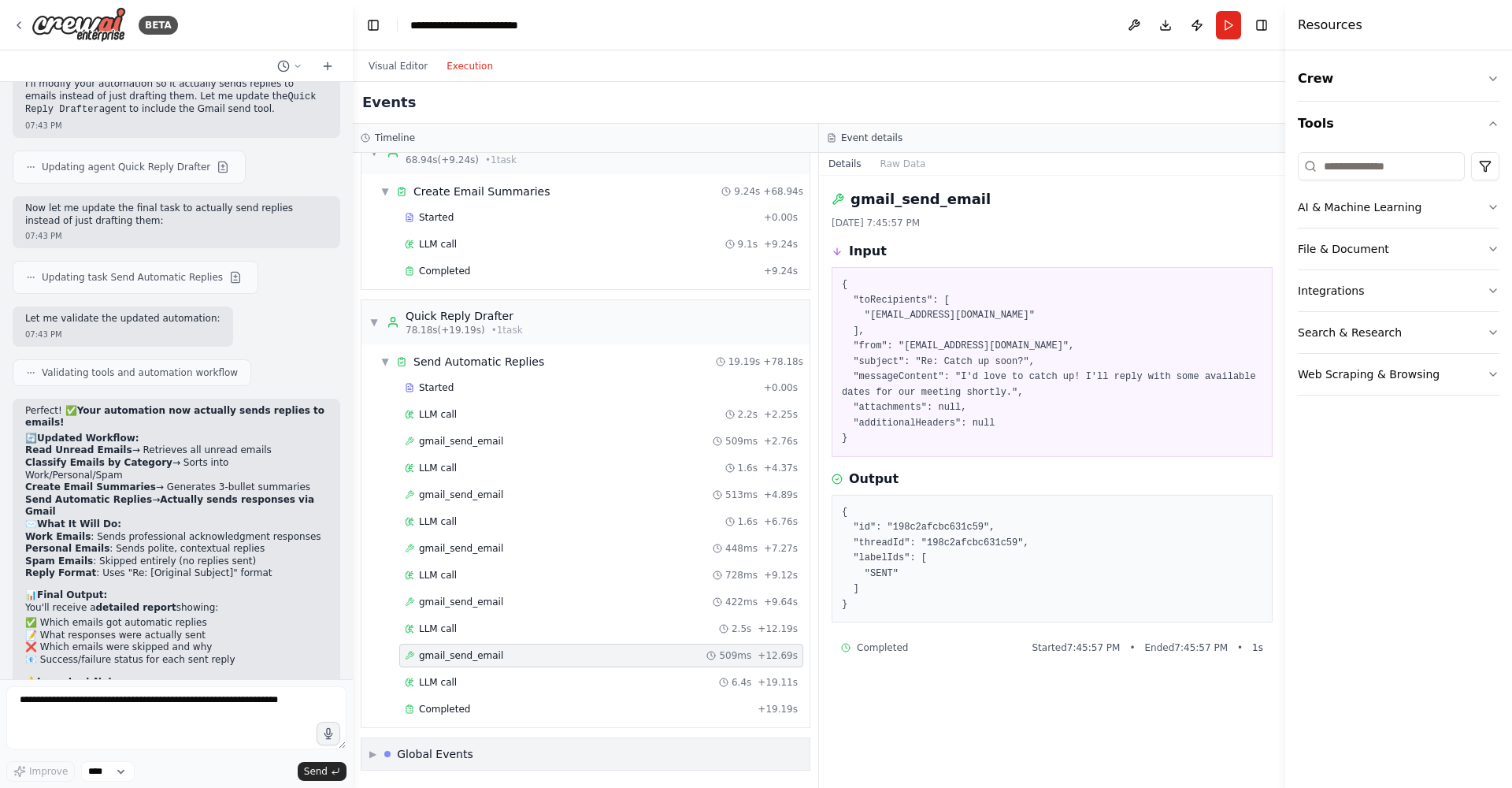
click at [375, 754] on span "▶" at bounding box center [373, 754] width 7 height 13
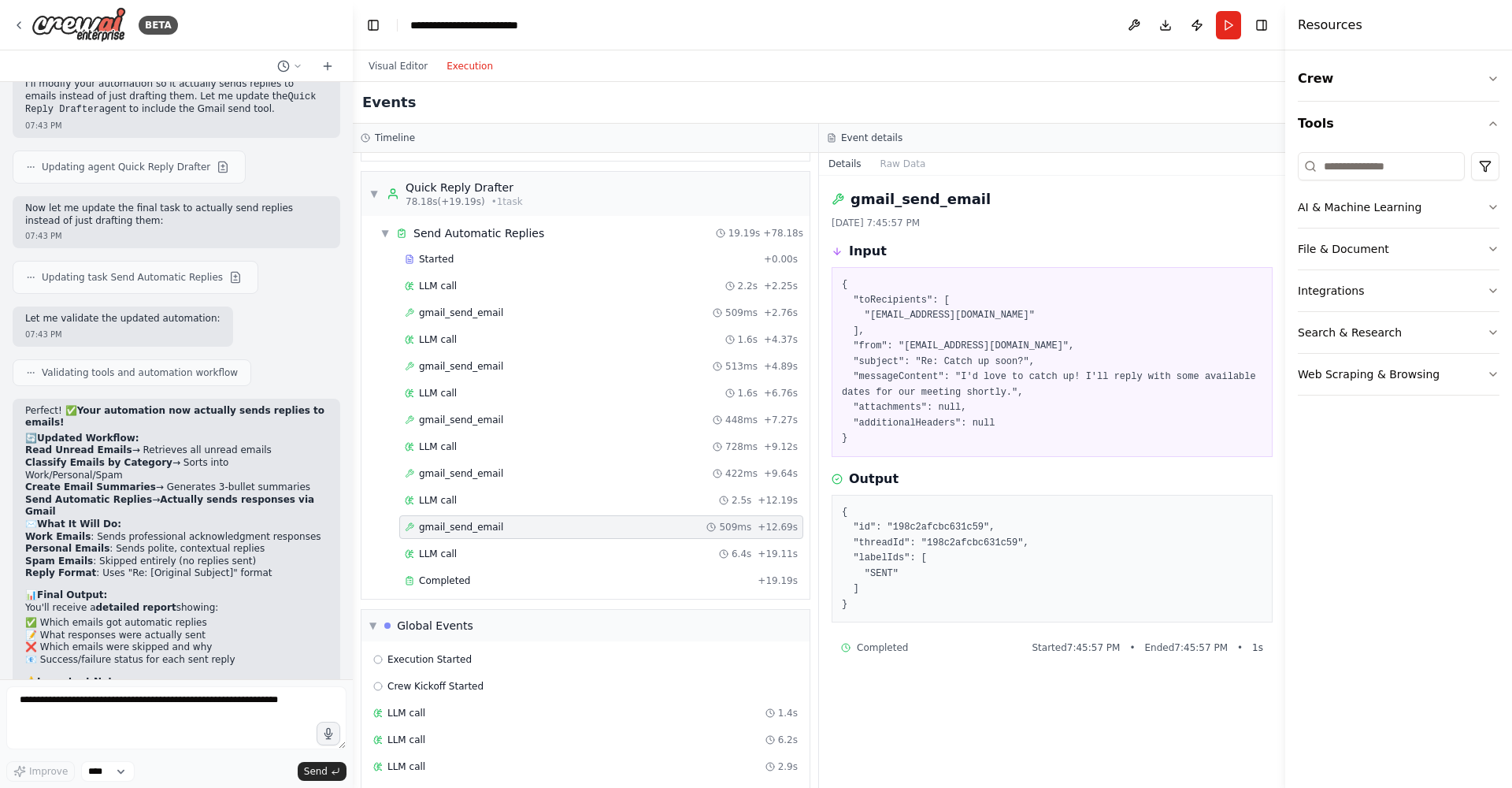
scroll to position [917, 0]
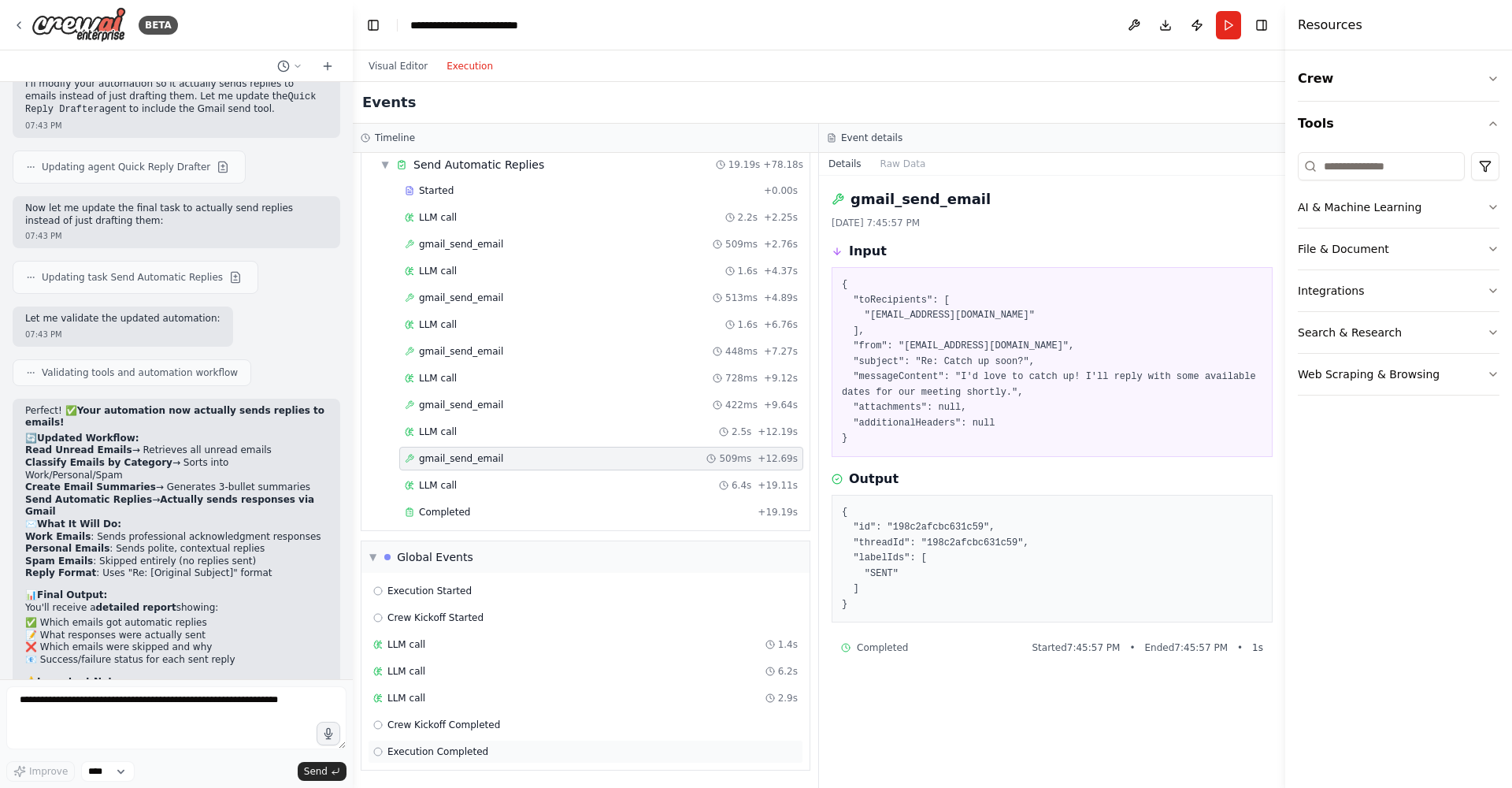
click at [477, 754] on span "Execution Completed" at bounding box center [438, 751] width 101 height 13
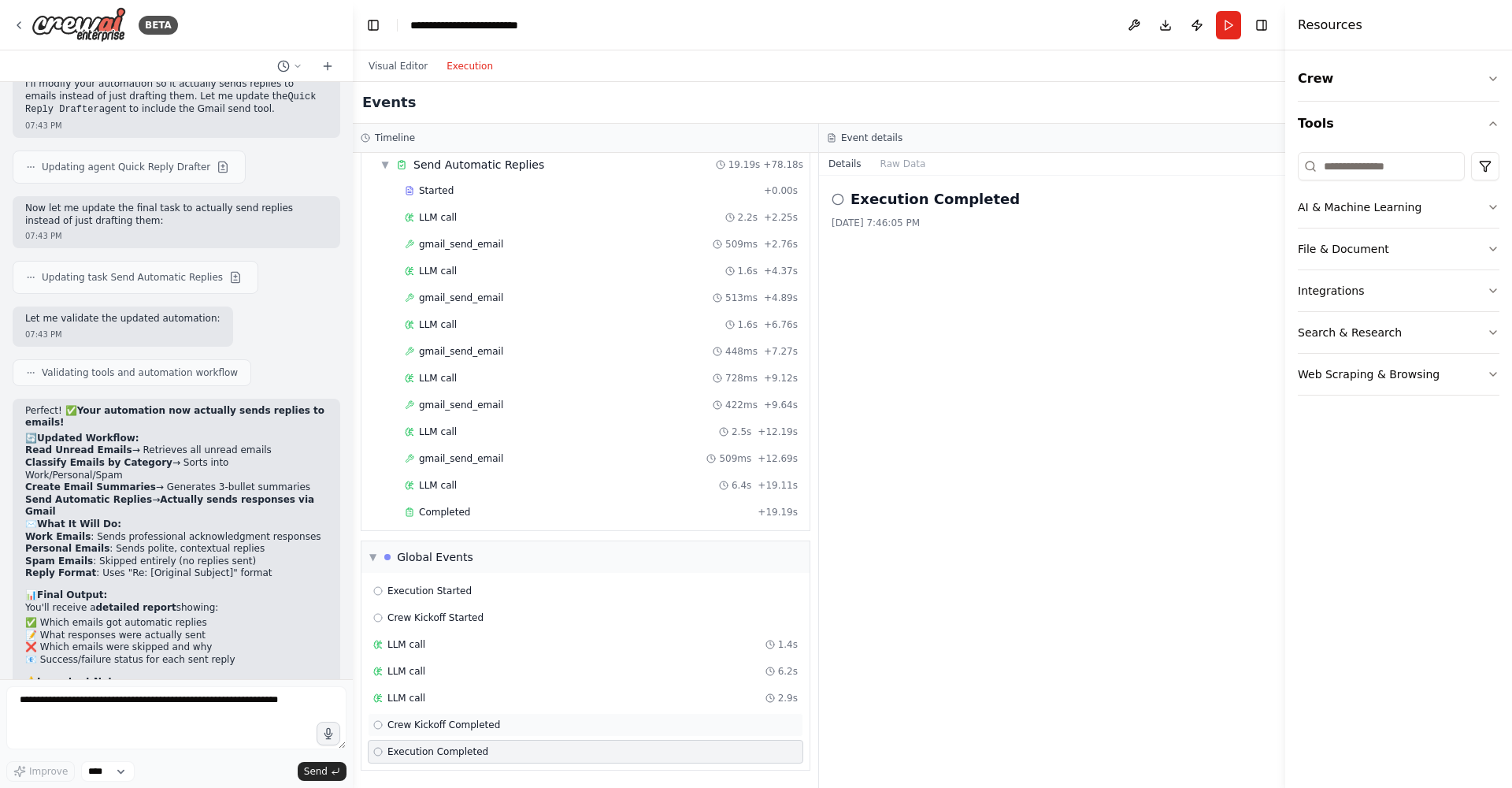
click at [480, 736] on div "Crew Kickoff Completed" at bounding box center [585, 725] width 435 height 24
click at [474, 690] on div "LLM call 2.9s" at bounding box center [585, 698] width 435 height 24
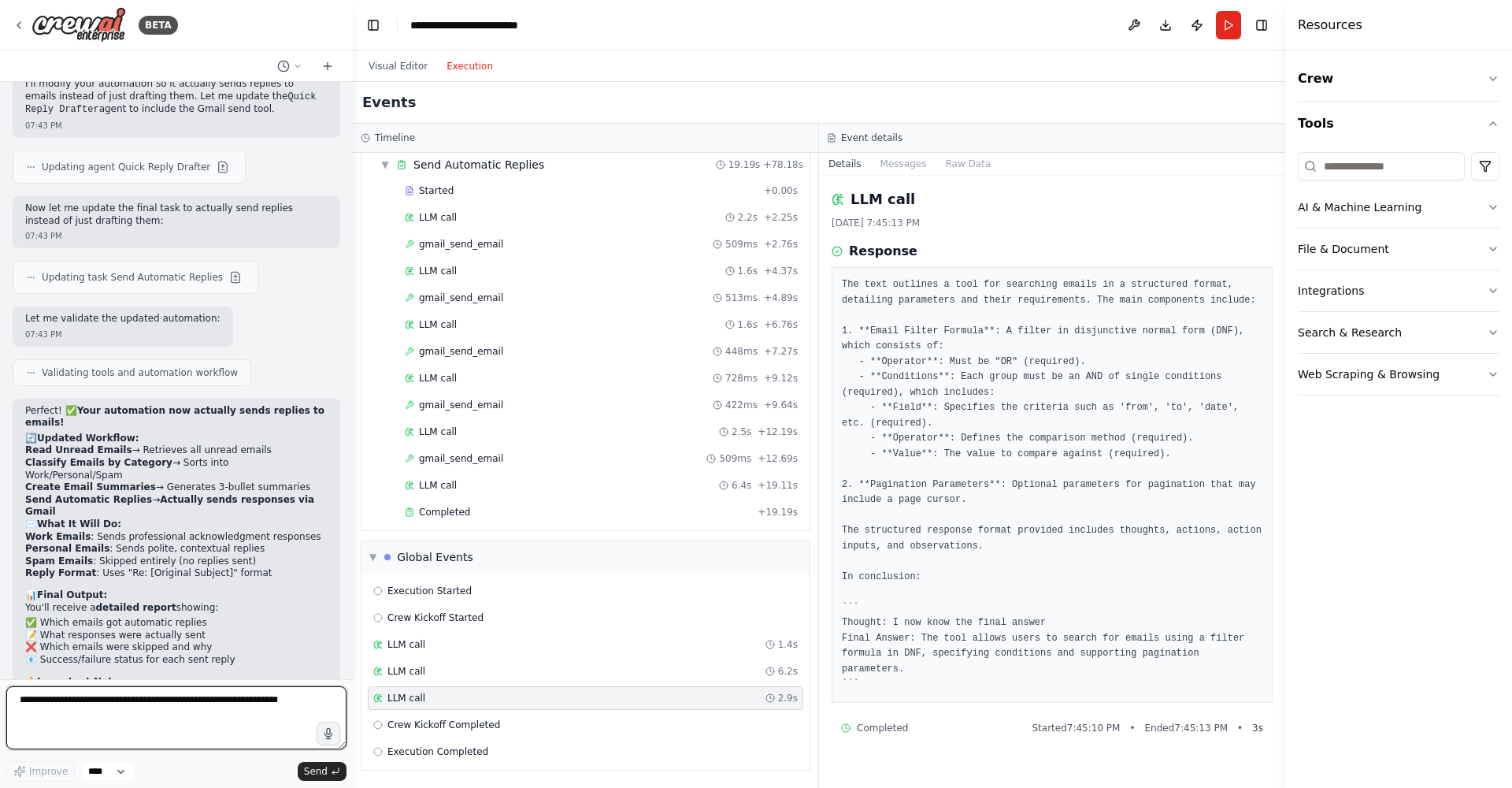
click at [169, 719] on textarea at bounding box center [176, 718] width 340 height 63
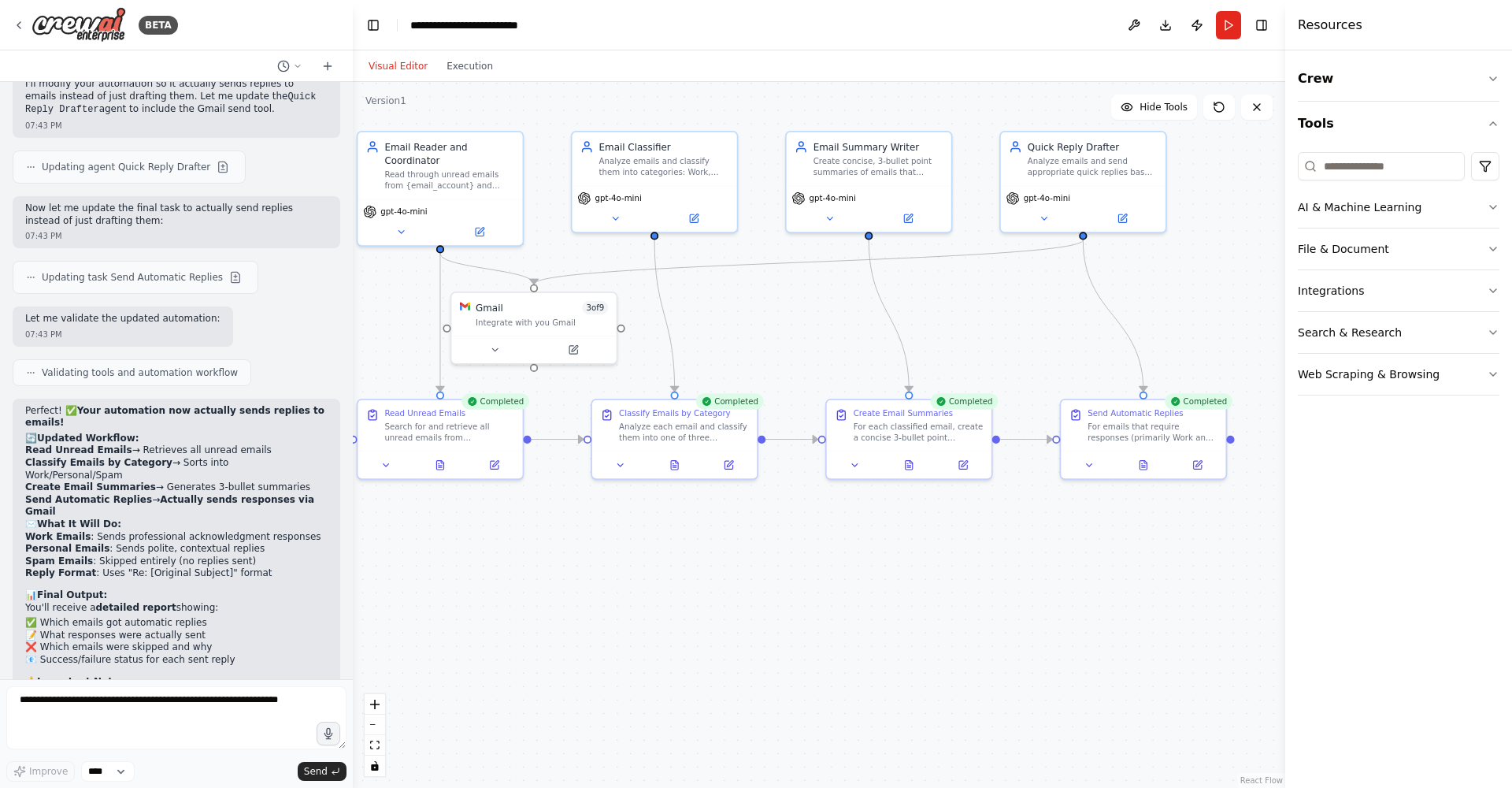
click at [403, 71] on button "Visual Editor" at bounding box center [398, 66] width 78 height 19
click at [106, 718] on textarea at bounding box center [176, 718] width 340 height 63
click at [475, 343] on button at bounding box center [495, 346] width 76 height 15
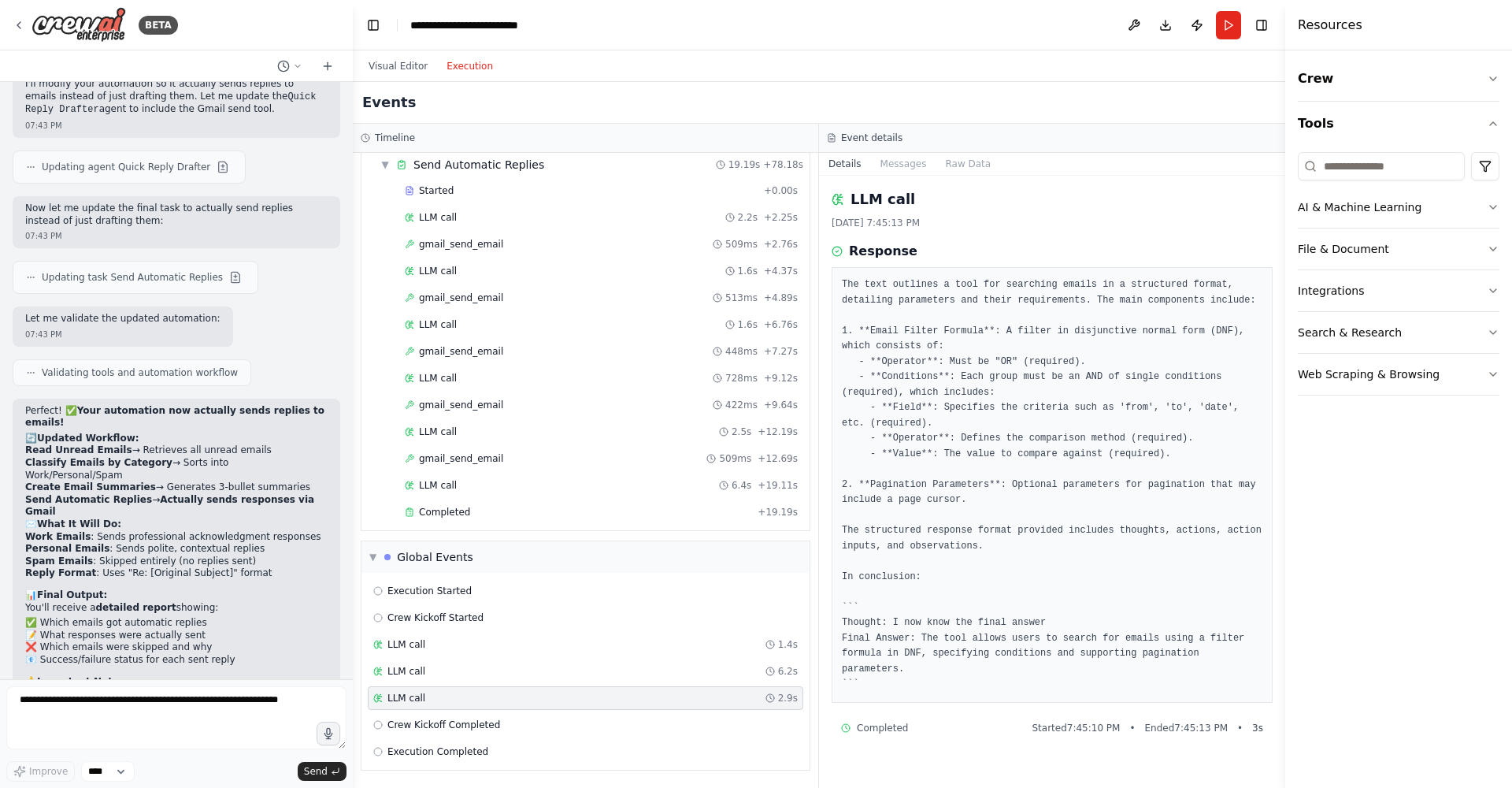
click at [476, 64] on button "Execution" at bounding box center [469, 66] width 65 height 19
click at [328, 58] on button at bounding box center [327, 66] width 25 height 19
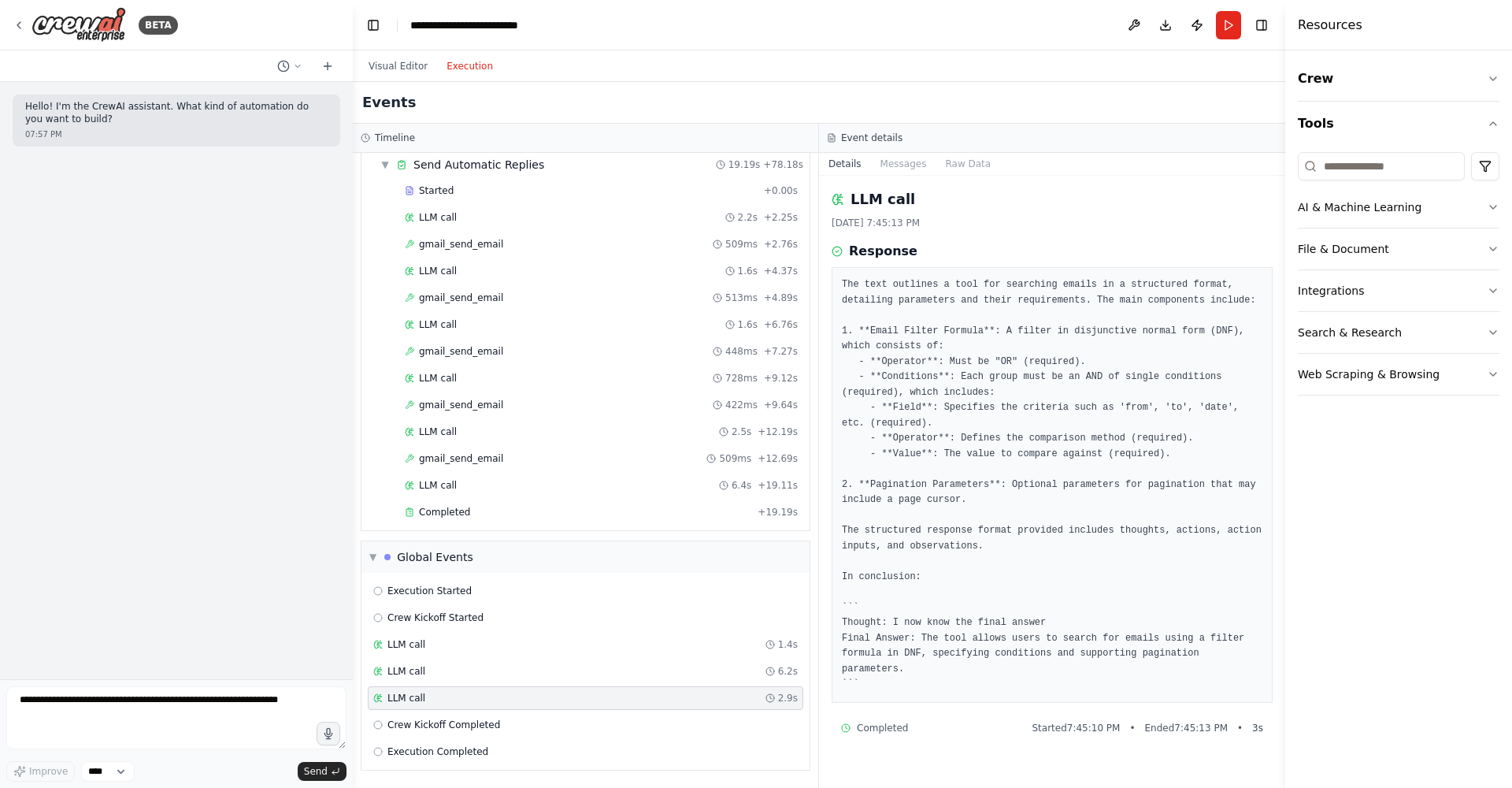
click at [406, 54] on div "Visual Editor Execution" at bounding box center [430, 66] width 144 height 32
click at [407, 63] on button "Visual Editor" at bounding box center [398, 66] width 78 height 19
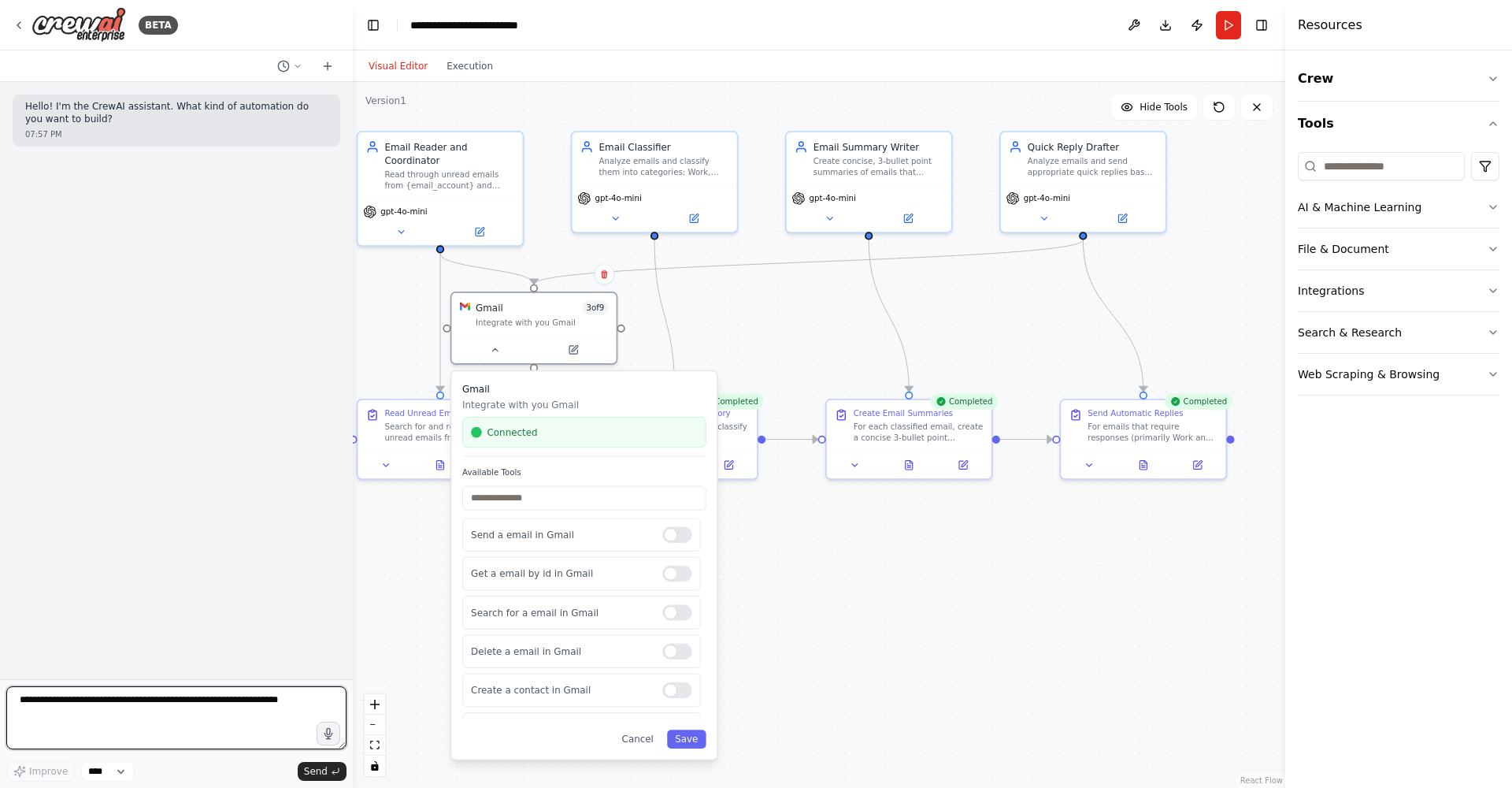
click at [195, 710] on textarea at bounding box center [176, 718] width 340 height 63
paste textarea "**********"
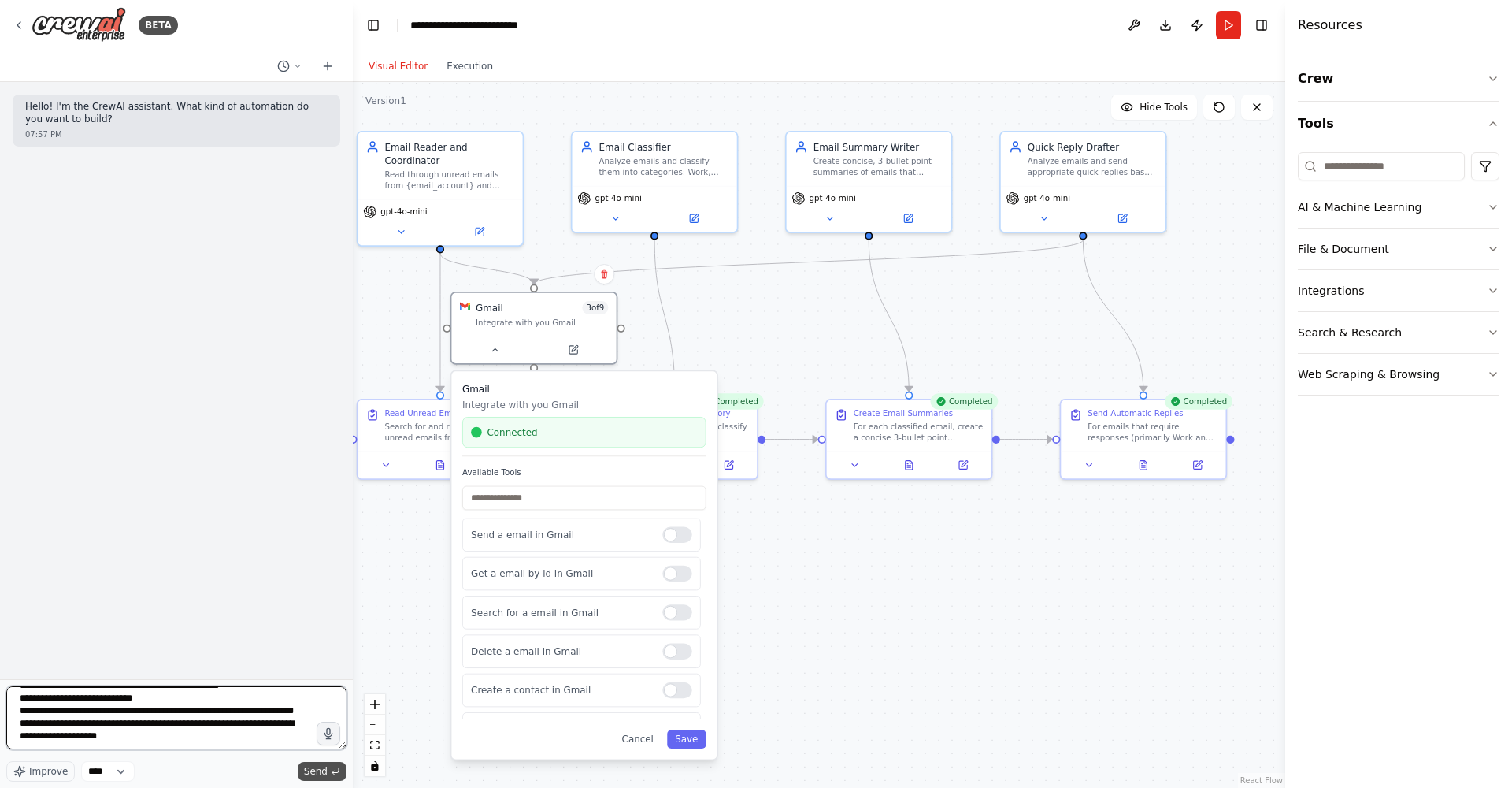
type textarea "**********"
click at [321, 773] on span "Send" at bounding box center [315, 772] width 24 height 13
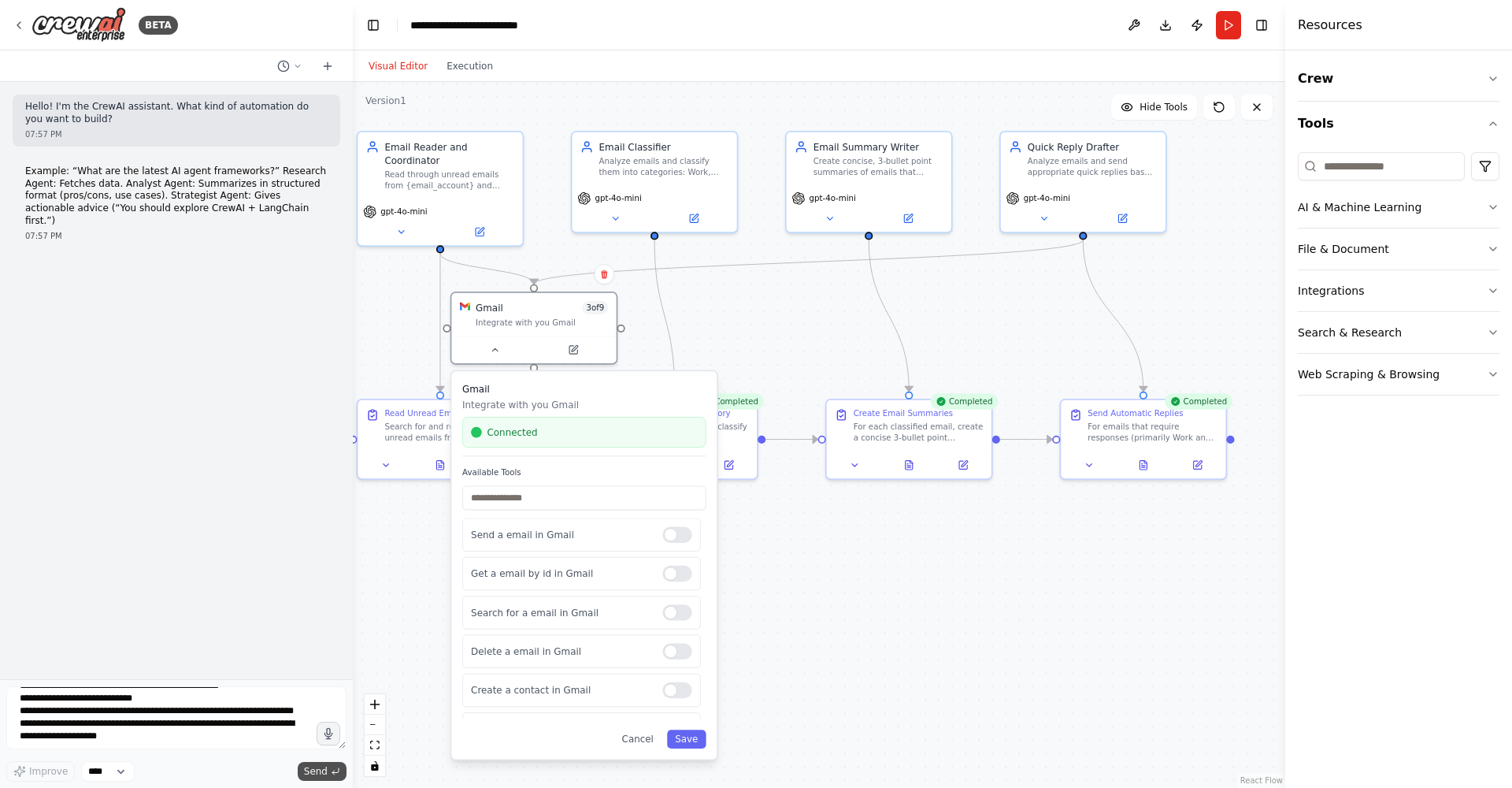
scroll to position [0, 0]
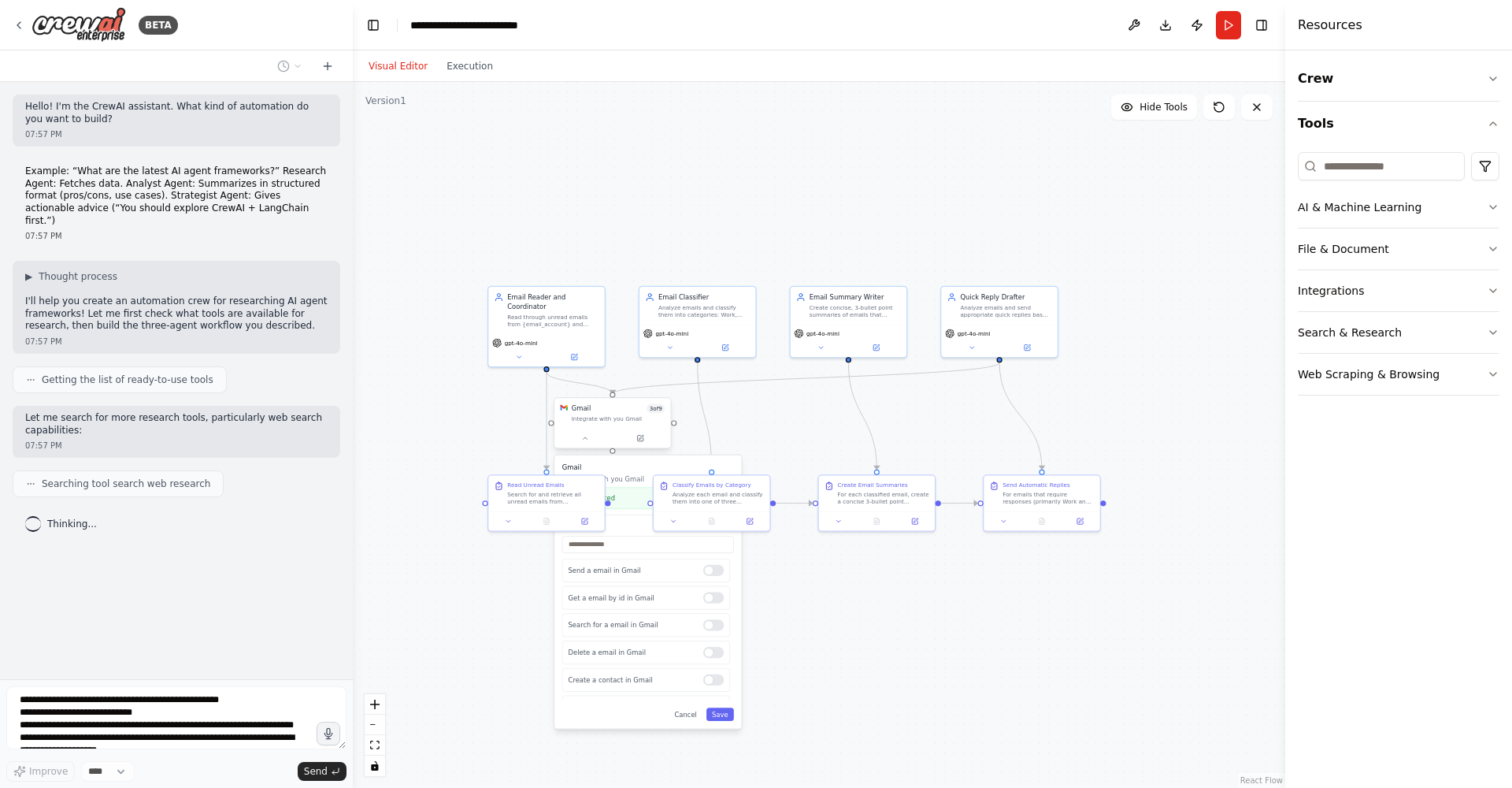
click at [587, 429] on div at bounding box center [612, 439] width 116 height 19
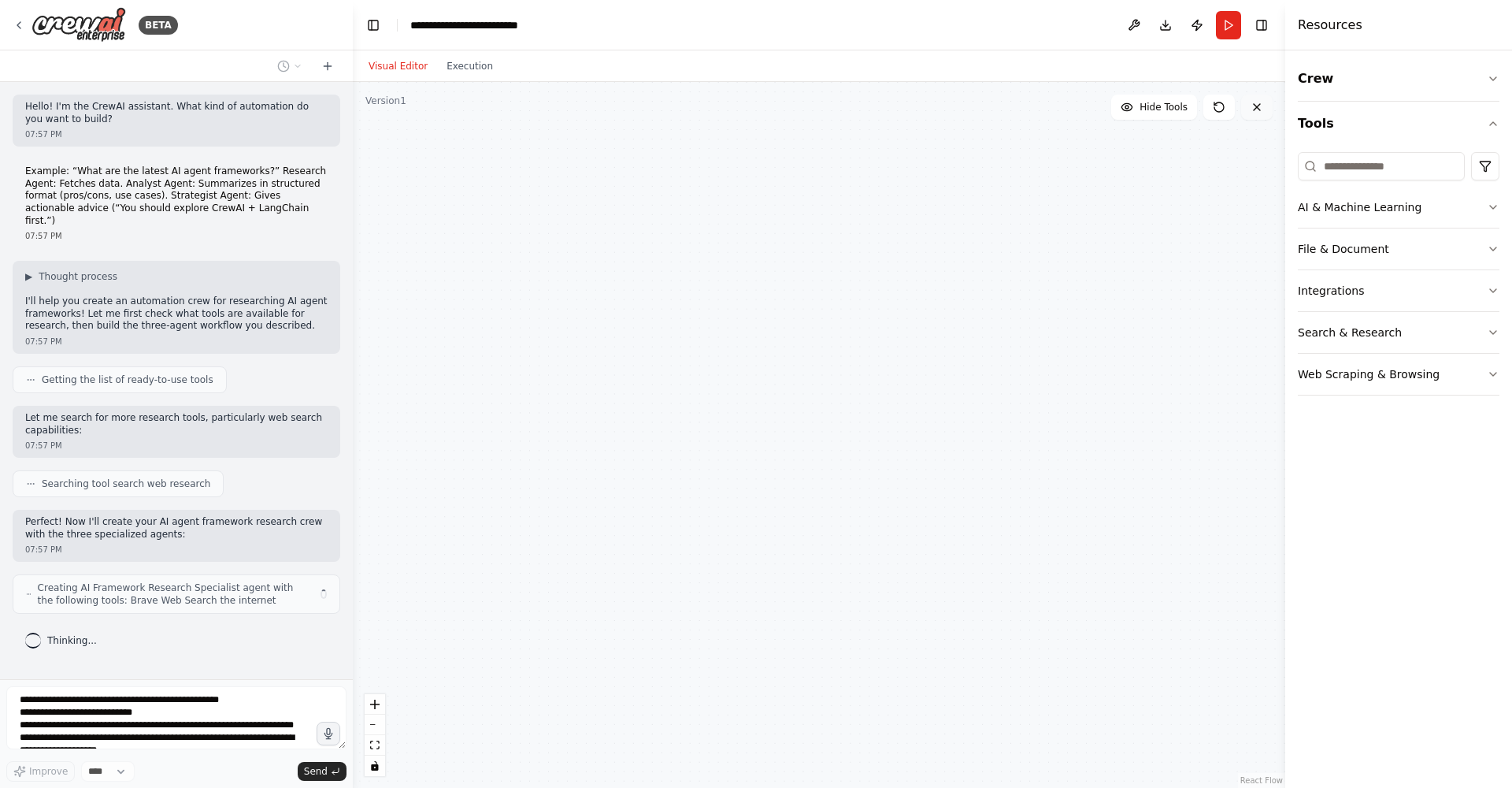
click at [1252, 106] on icon at bounding box center [1257, 107] width 13 height 13
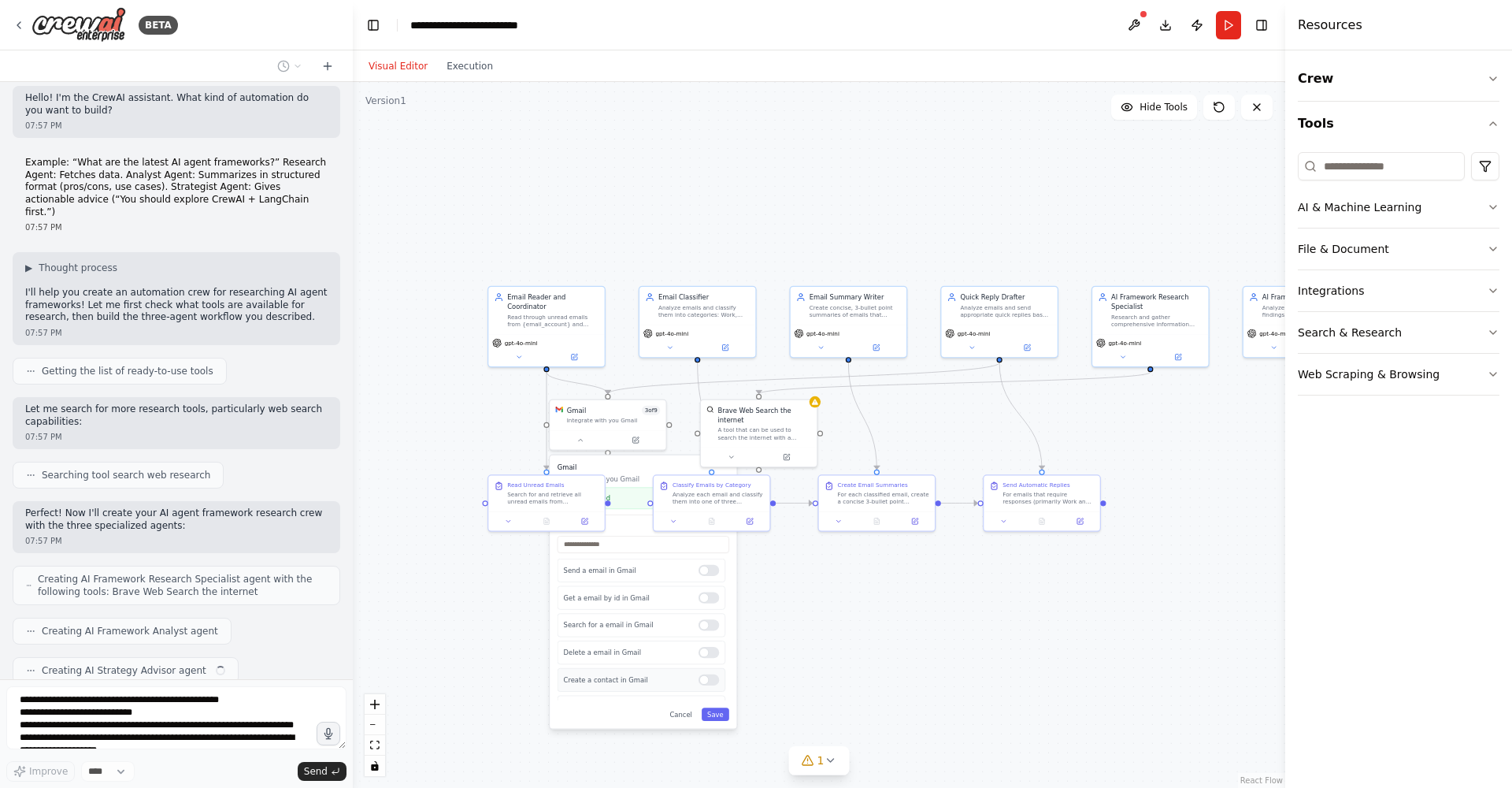
scroll to position [48, 0]
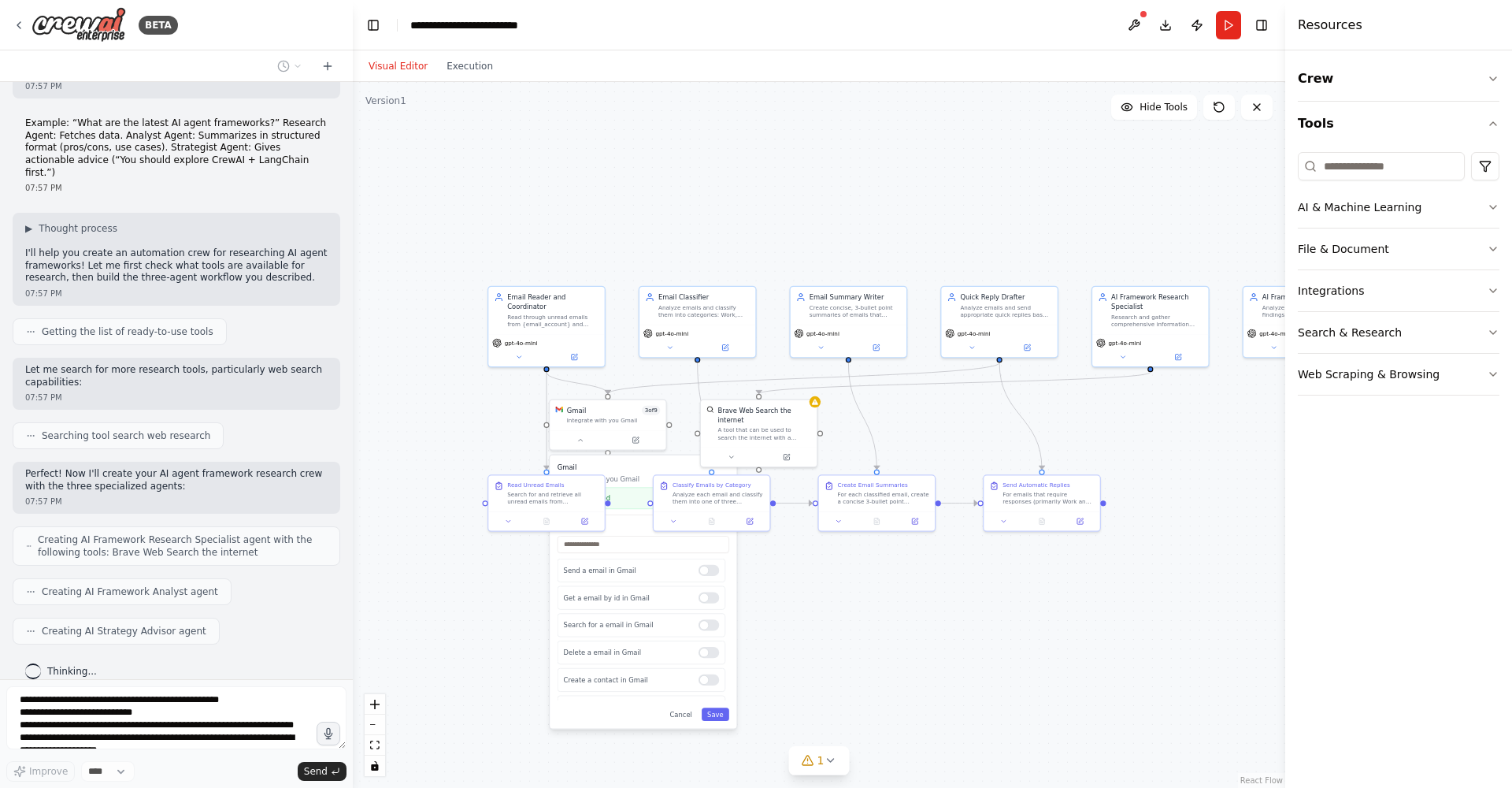
click at [822, 407] on div ".deletable-edge-delete-btn { width: 20px; height: 20px; border: 0px solid #ffff…" at bounding box center [819, 435] width 932 height 706
click at [816, 406] on div "Brave Web Search the internet A tool that can be used to search the internet wi…" at bounding box center [758, 422] width 116 height 47
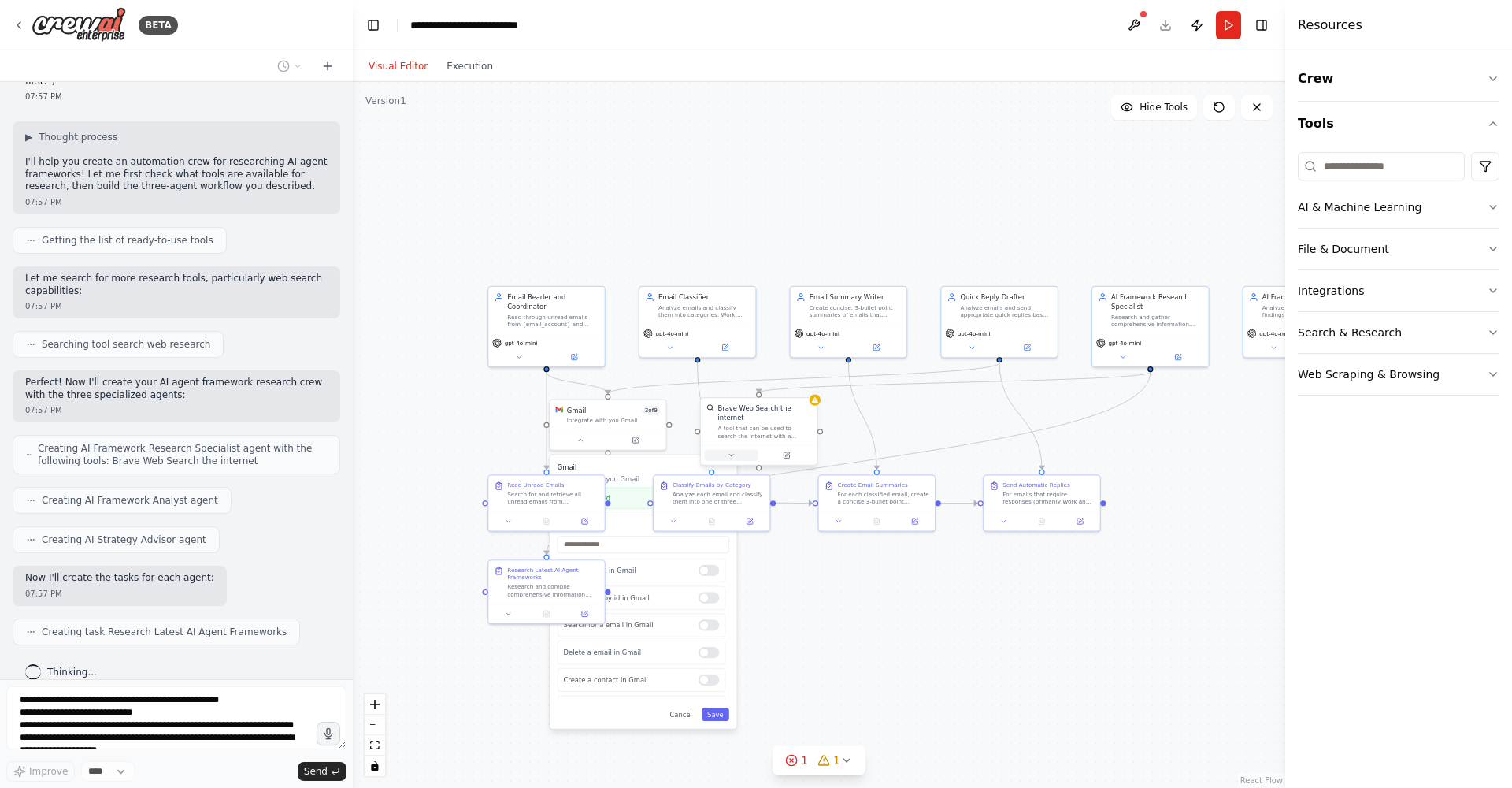
scroll to position [192, 0]
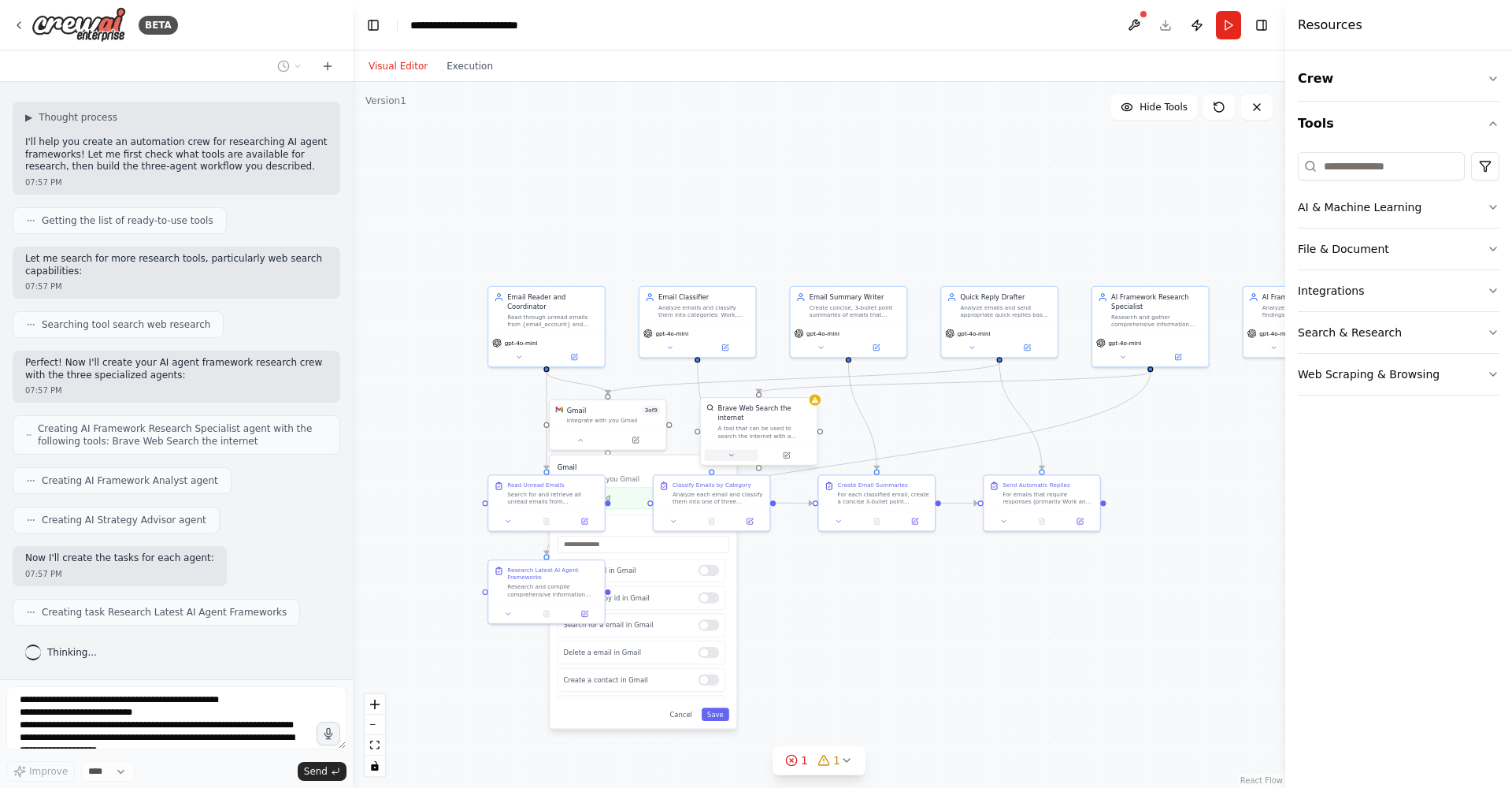
click at [739, 457] on button at bounding box center [732, 456] width 54 height 11
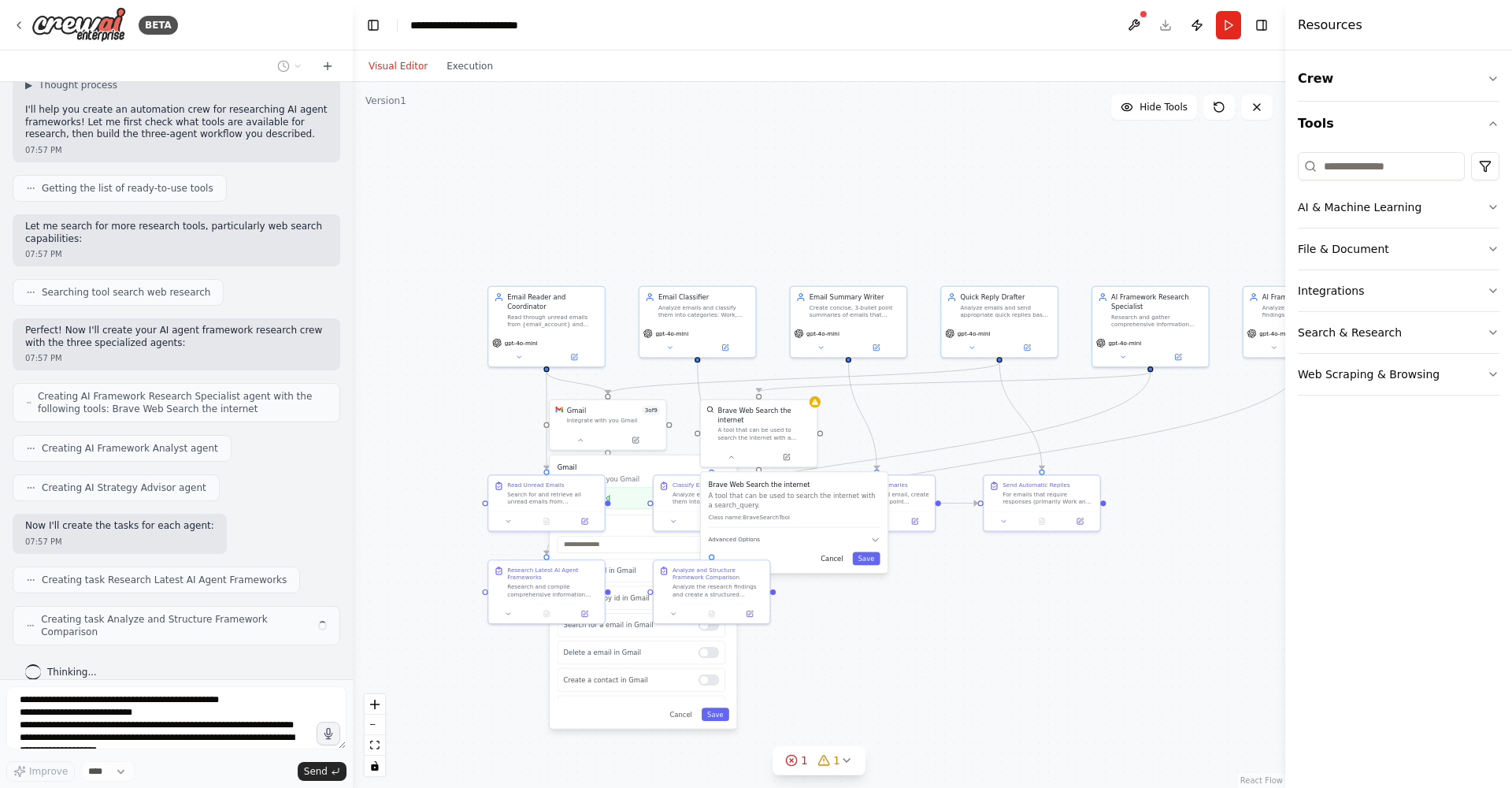
scroll to position [179, 0]
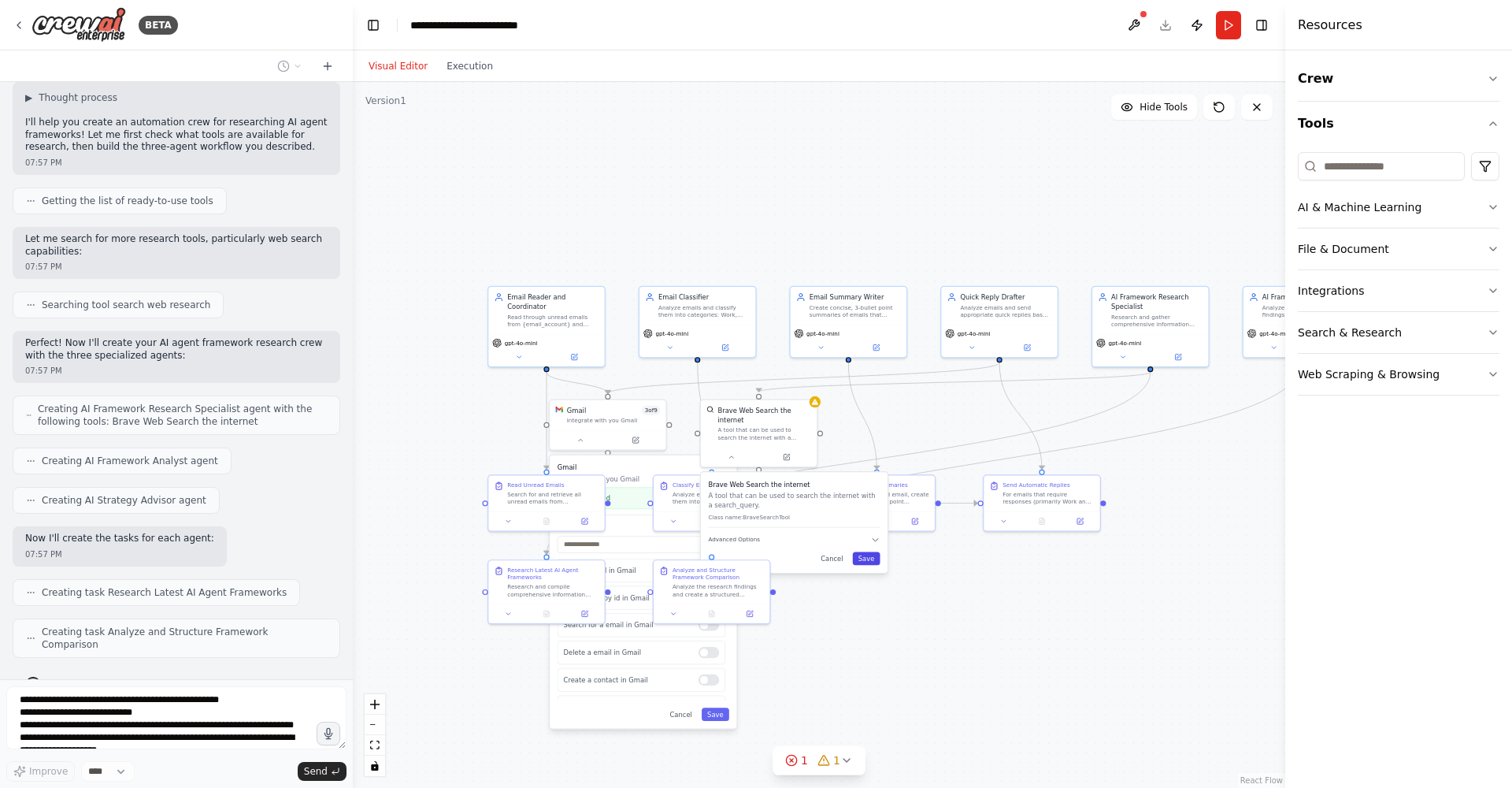
click at [855, 558] on button "Save" at bounding box center [866, 559] width 28 height 13
click at [819, 611] on div ".deletable-edge-delete-btn { width: 20px; height: 20px; border: 0px solid #ffff…" at bounding box center [819, 435] width 932 height 706
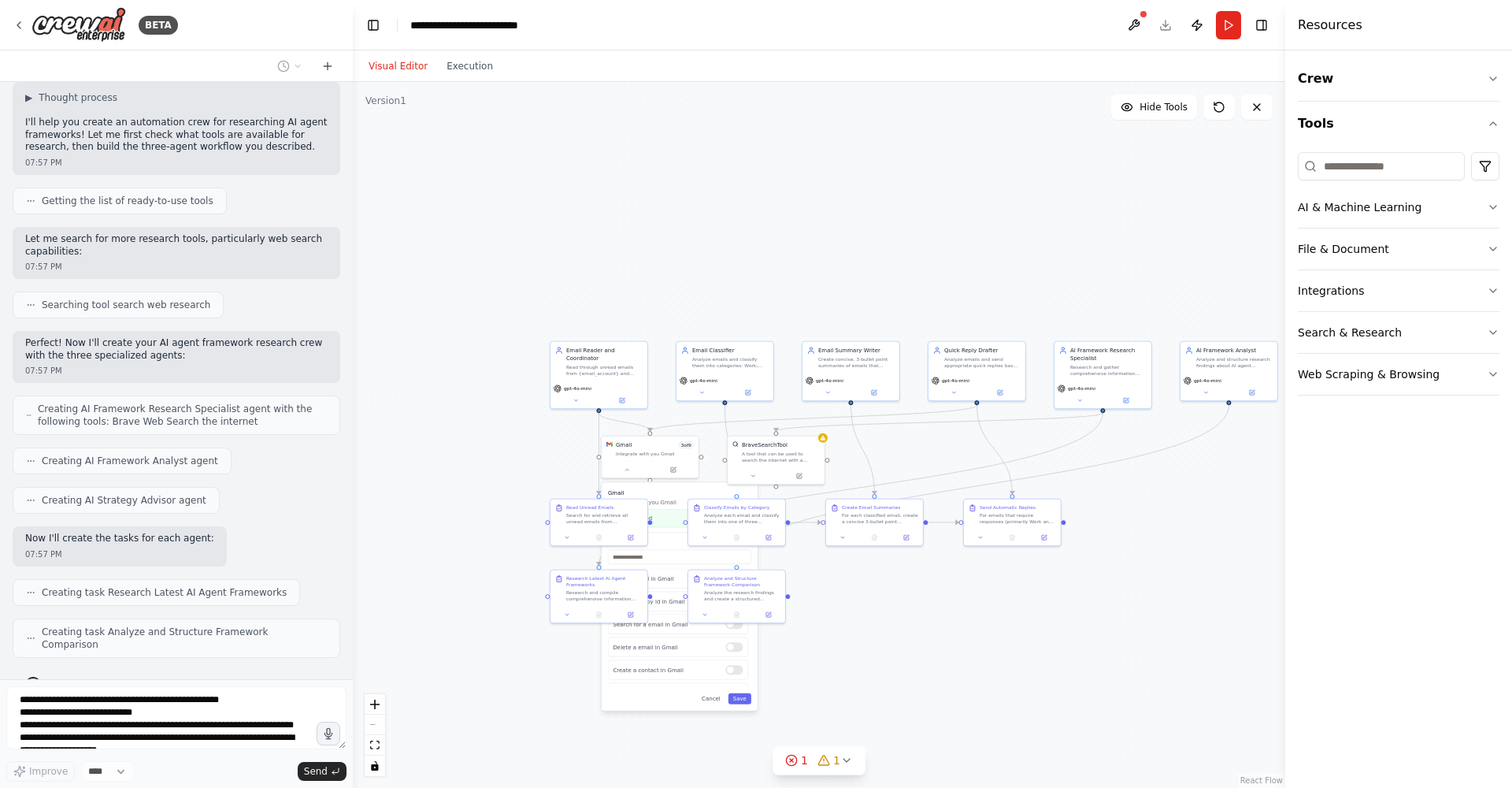
scroll to position [219, 0]
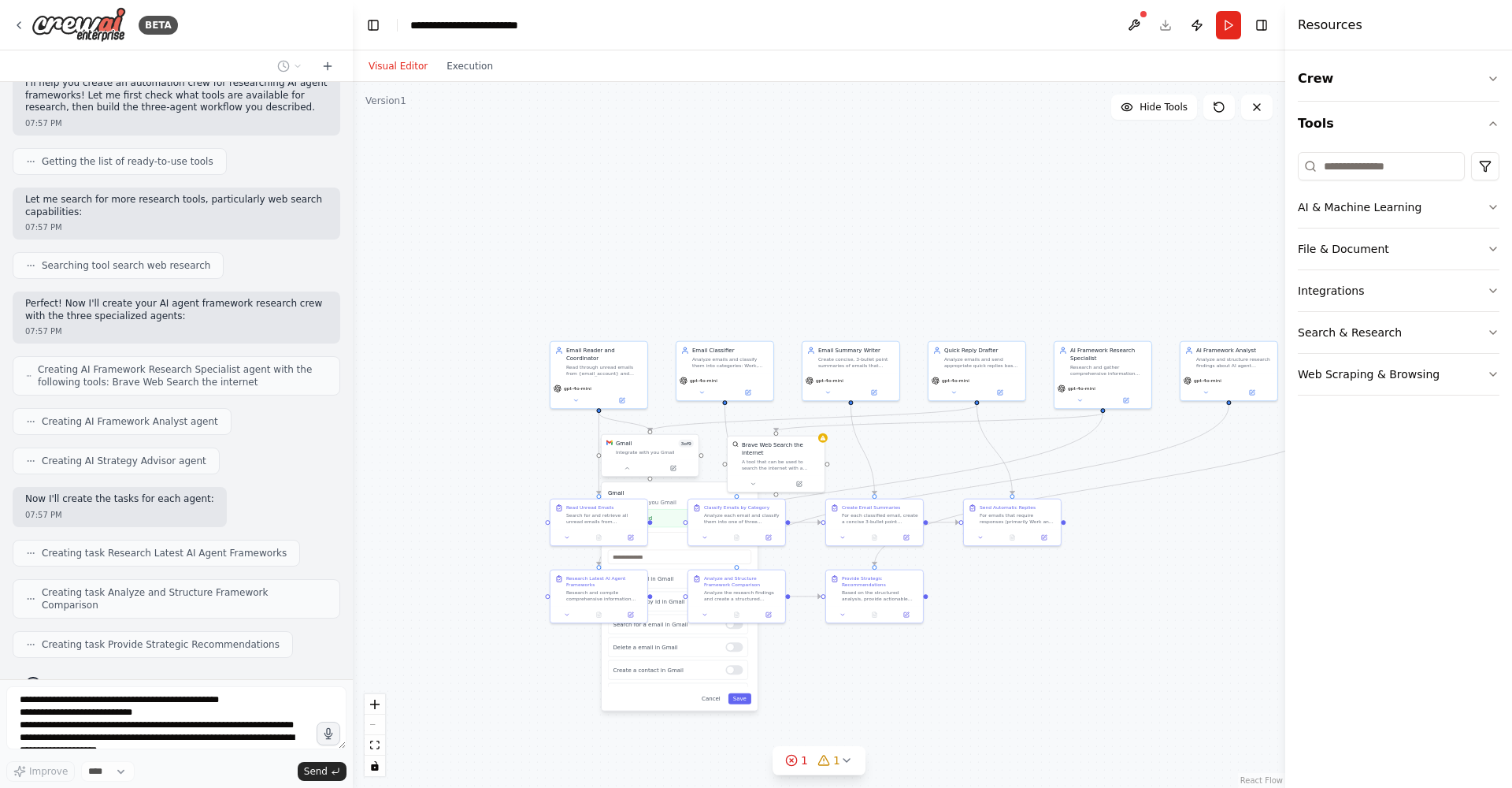
click at [632, 475] on div at bounding box center [650, 468] width 97 height 16
click at [624, 474] on div at bounding box center [650, 468] width 97 height 16
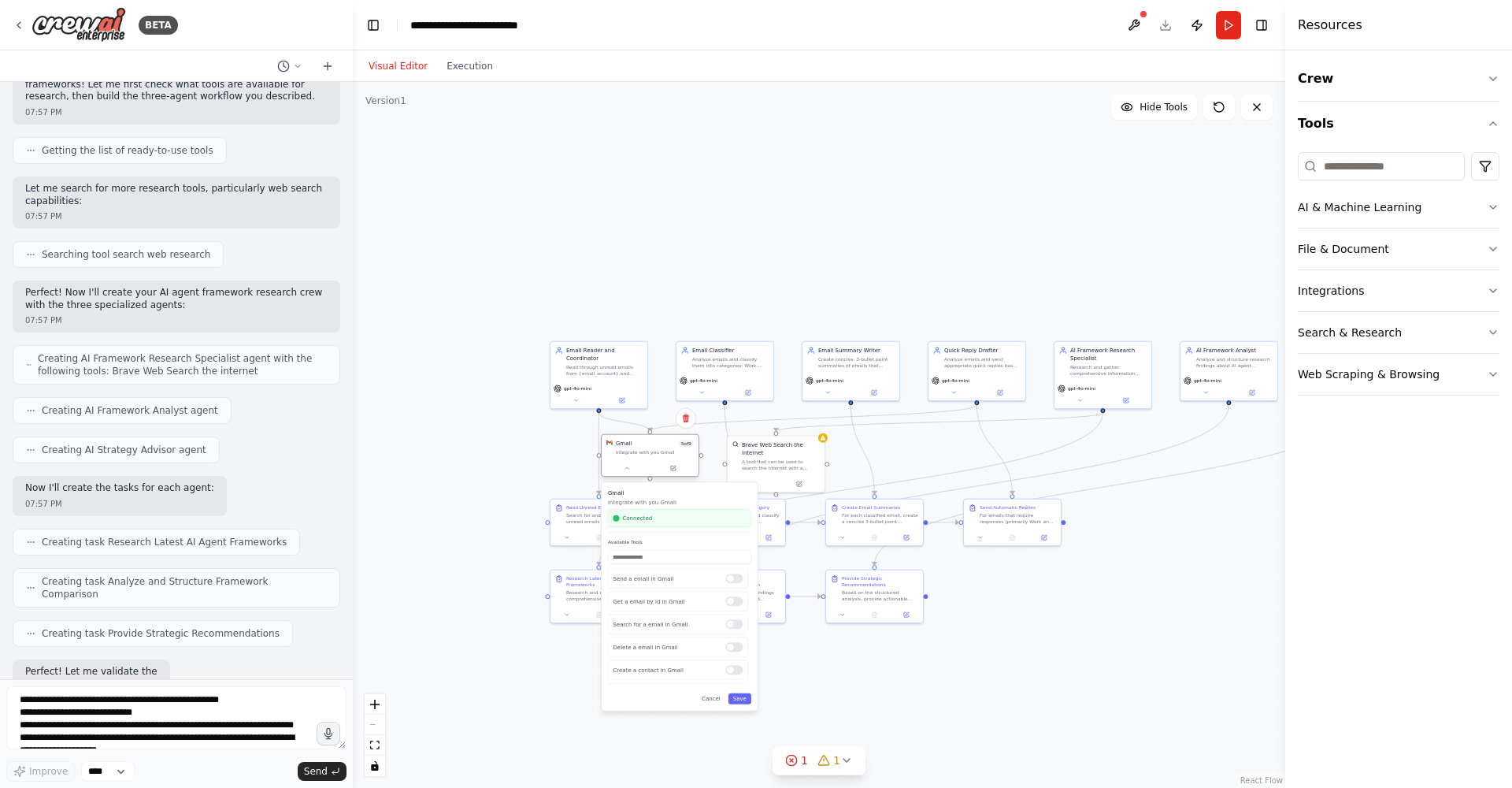
scroll to position [310, 0]
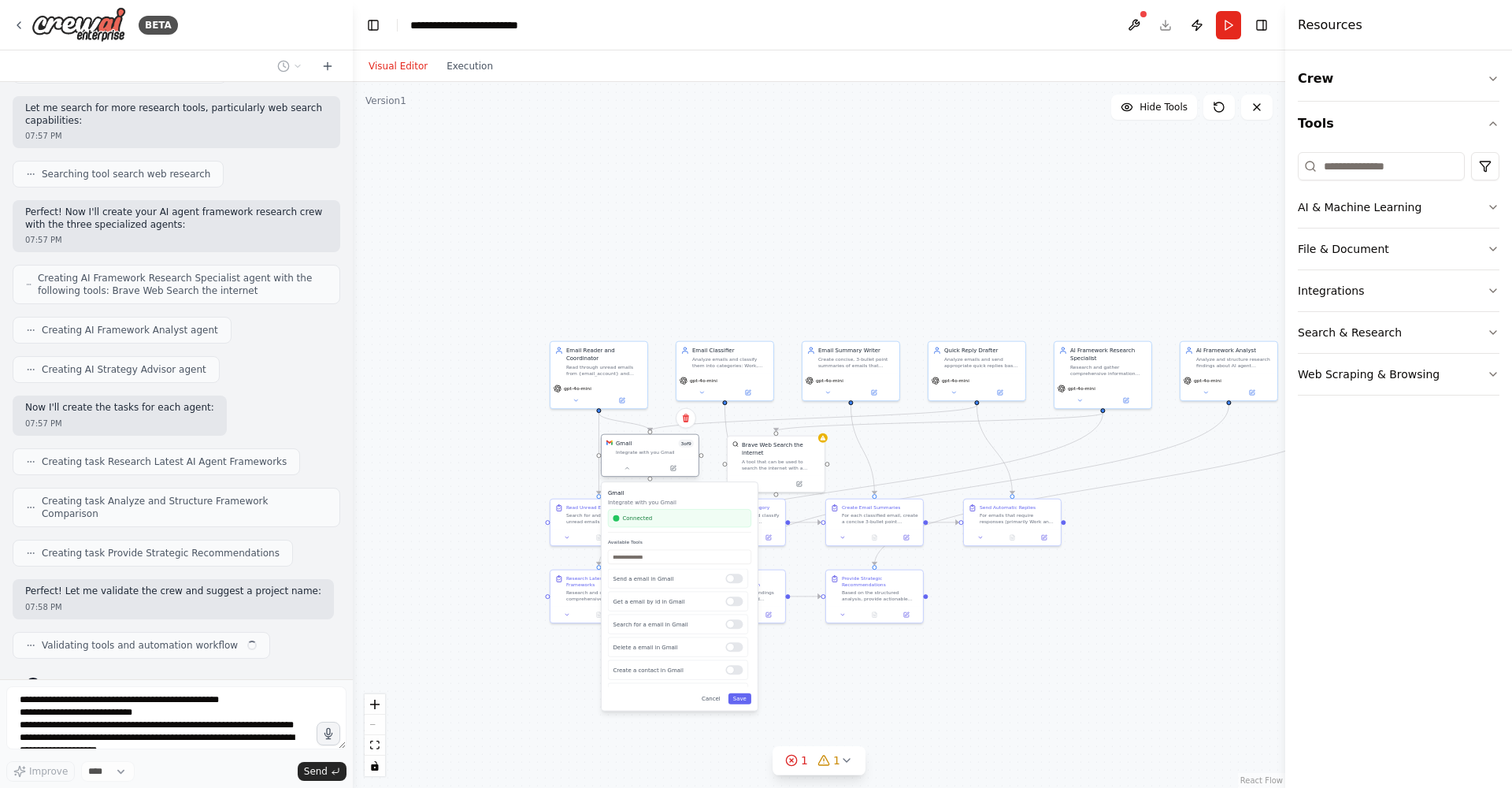
click at [631, 474] on div at bounding box center [650, 468] width 97 height 16
click at [629, 471] on icon at bounding box center [627, 468] width 6 height 6
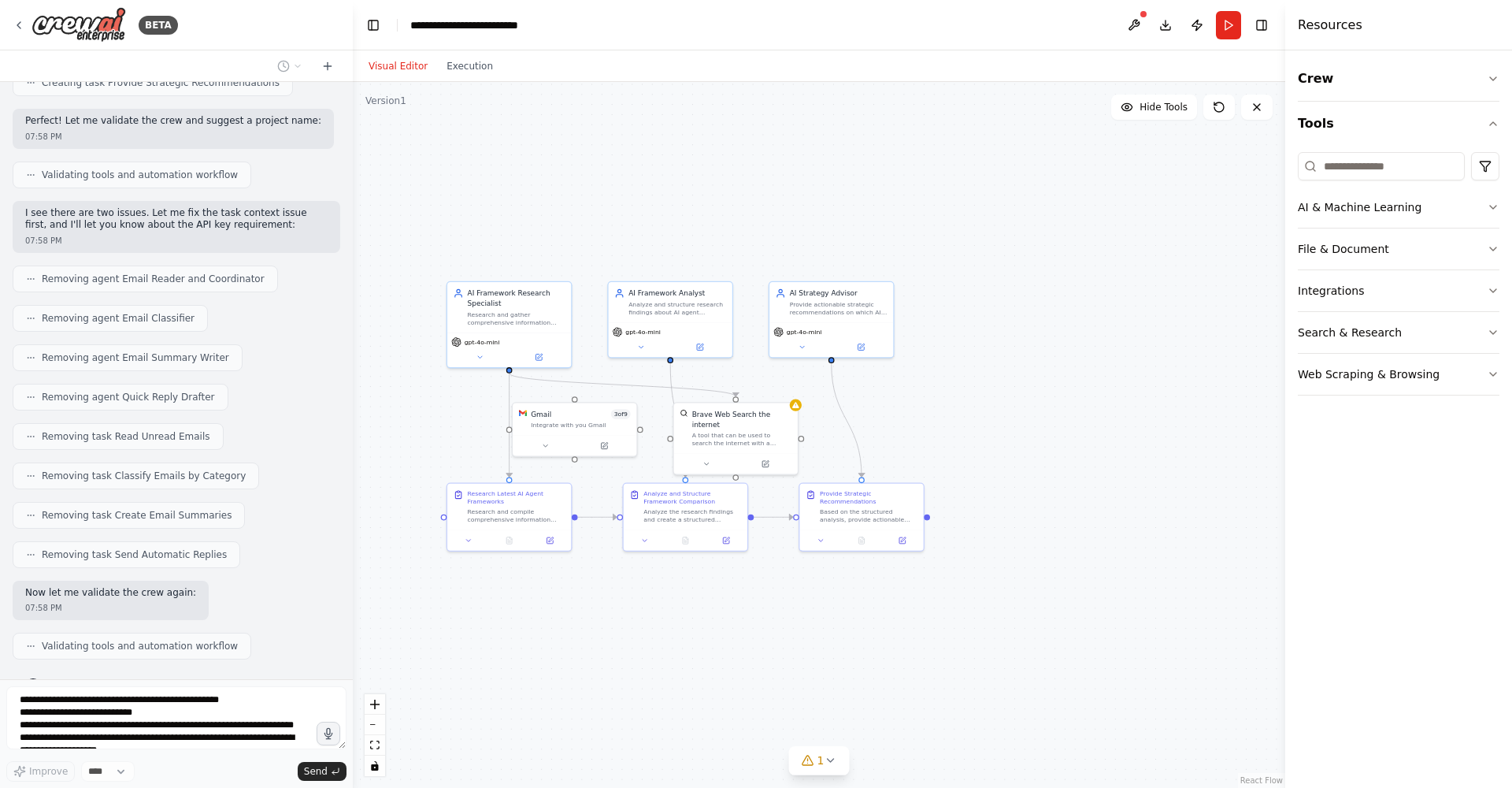
scroll to position [884, 0]
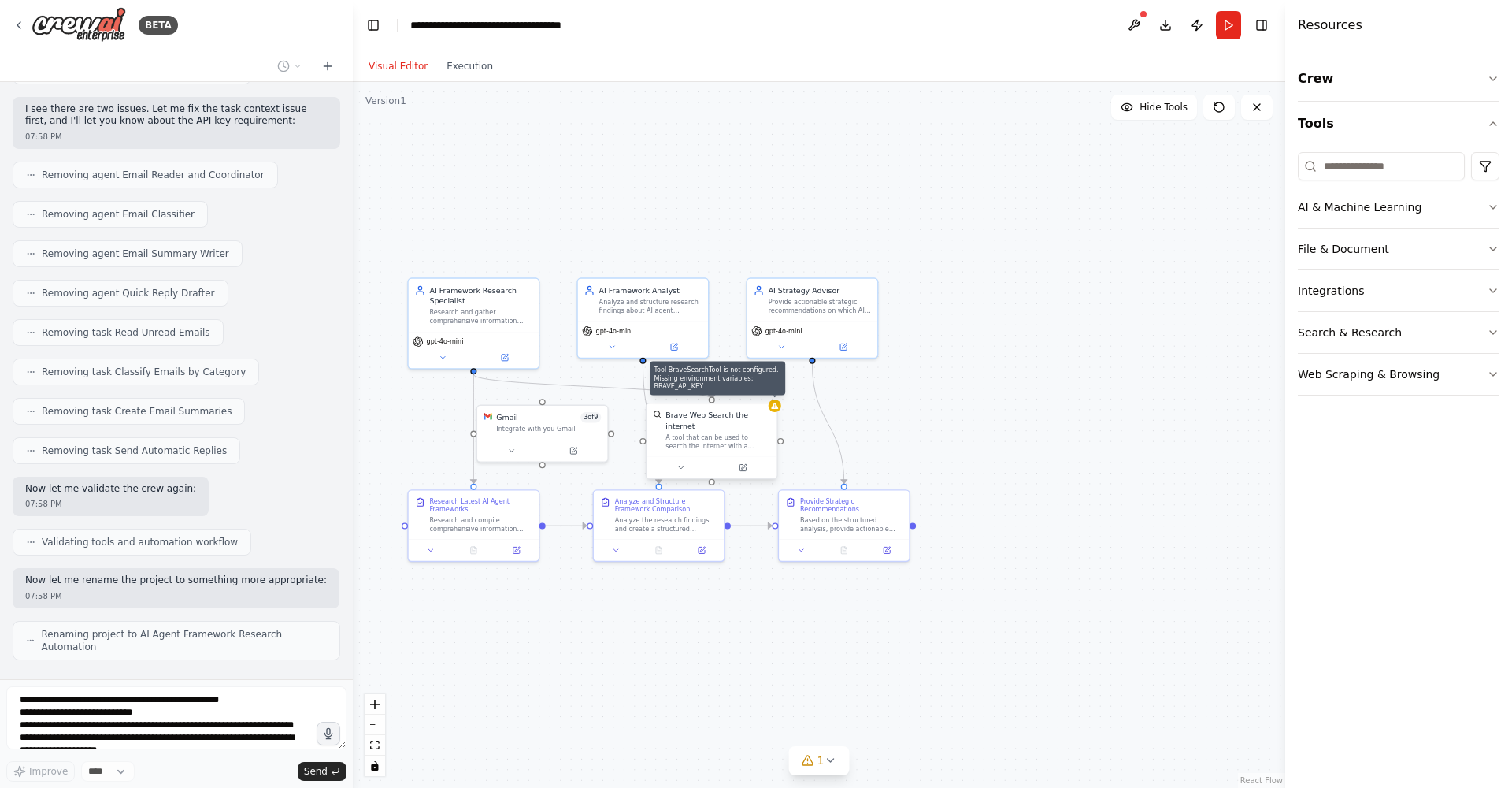
click at [775, 412] on div at bounding box center [775, 406] width 13 height 13
click at [775, 409] on icon at bounding box center [774, 406] width 9 height 9
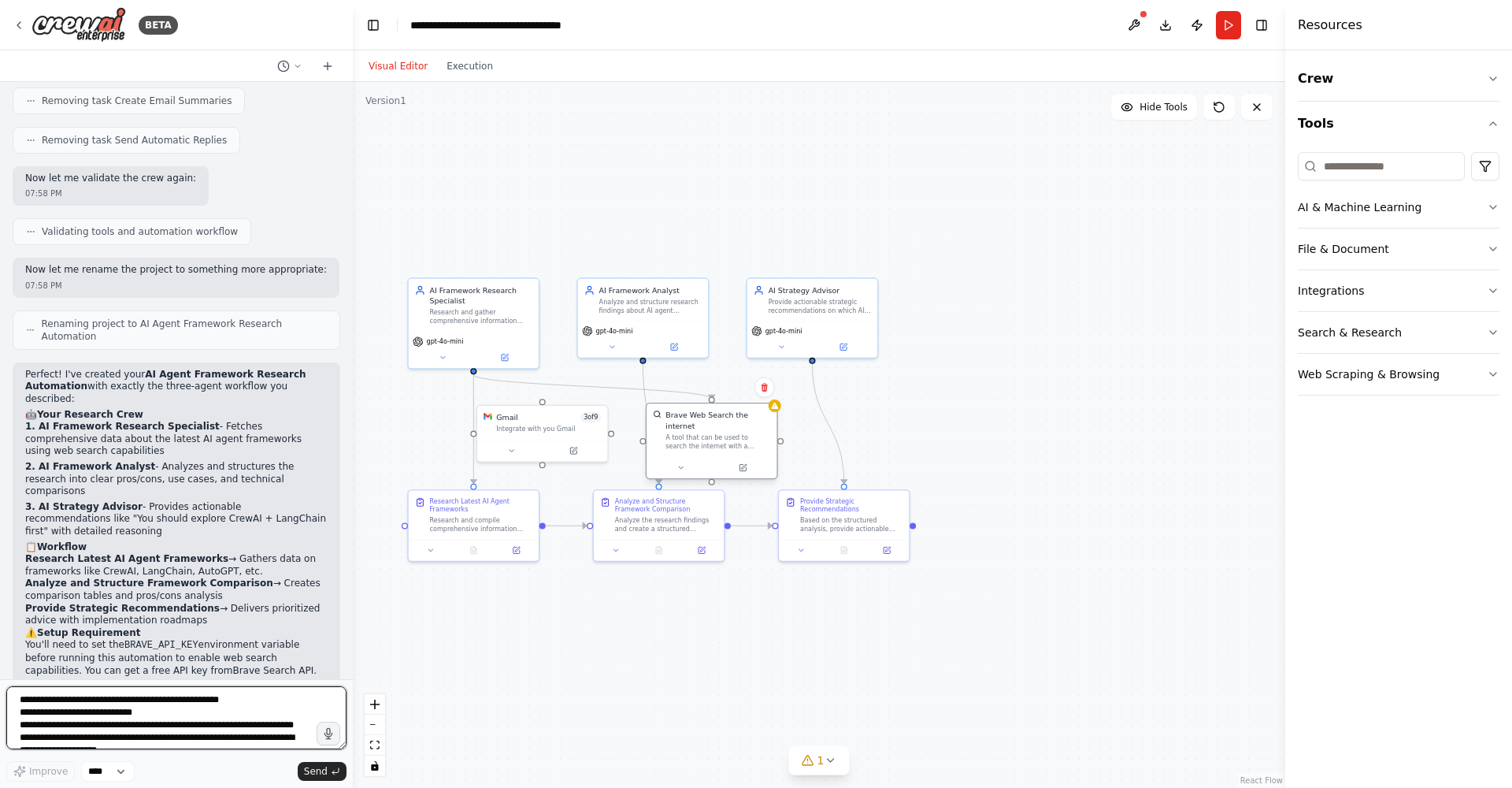
scroll to position [1206, 0]
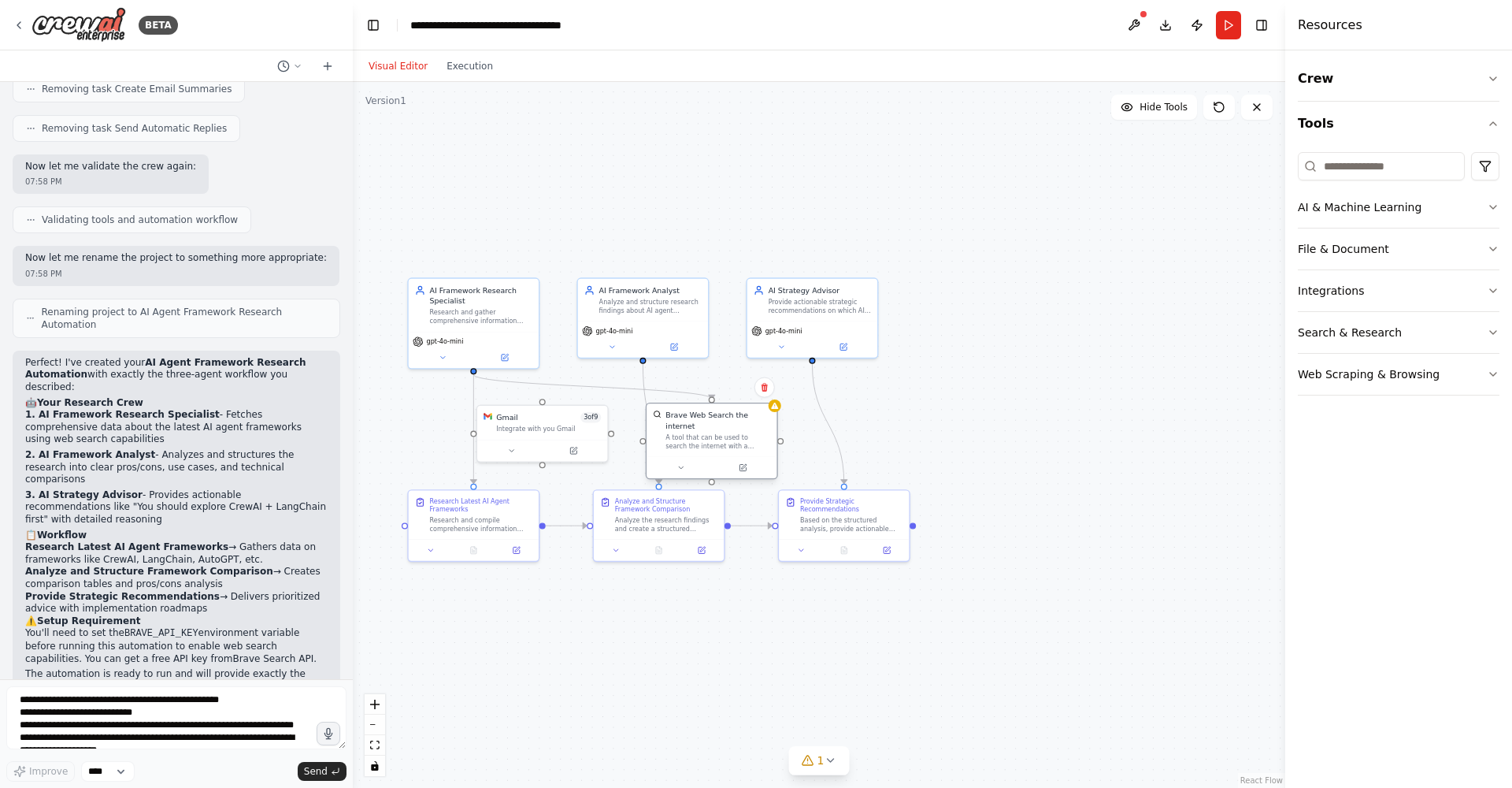
click at [711, 449] on div "A tool that can be used to search the internet with a search_query." at bounding box center [718, 441] width 105 height 17
click at [685, 470] on button at bounding box center [680, 468] width 60 height 13
click at [680, 464] on button at bounding box center [686, 468] width 60 height 13
click at [844, 567] on icon "button" at bounding box center [848, 562] width 11 height 11
click at [848, 562] on icon "button" at bounding box center [849, 563] width 6 height 3
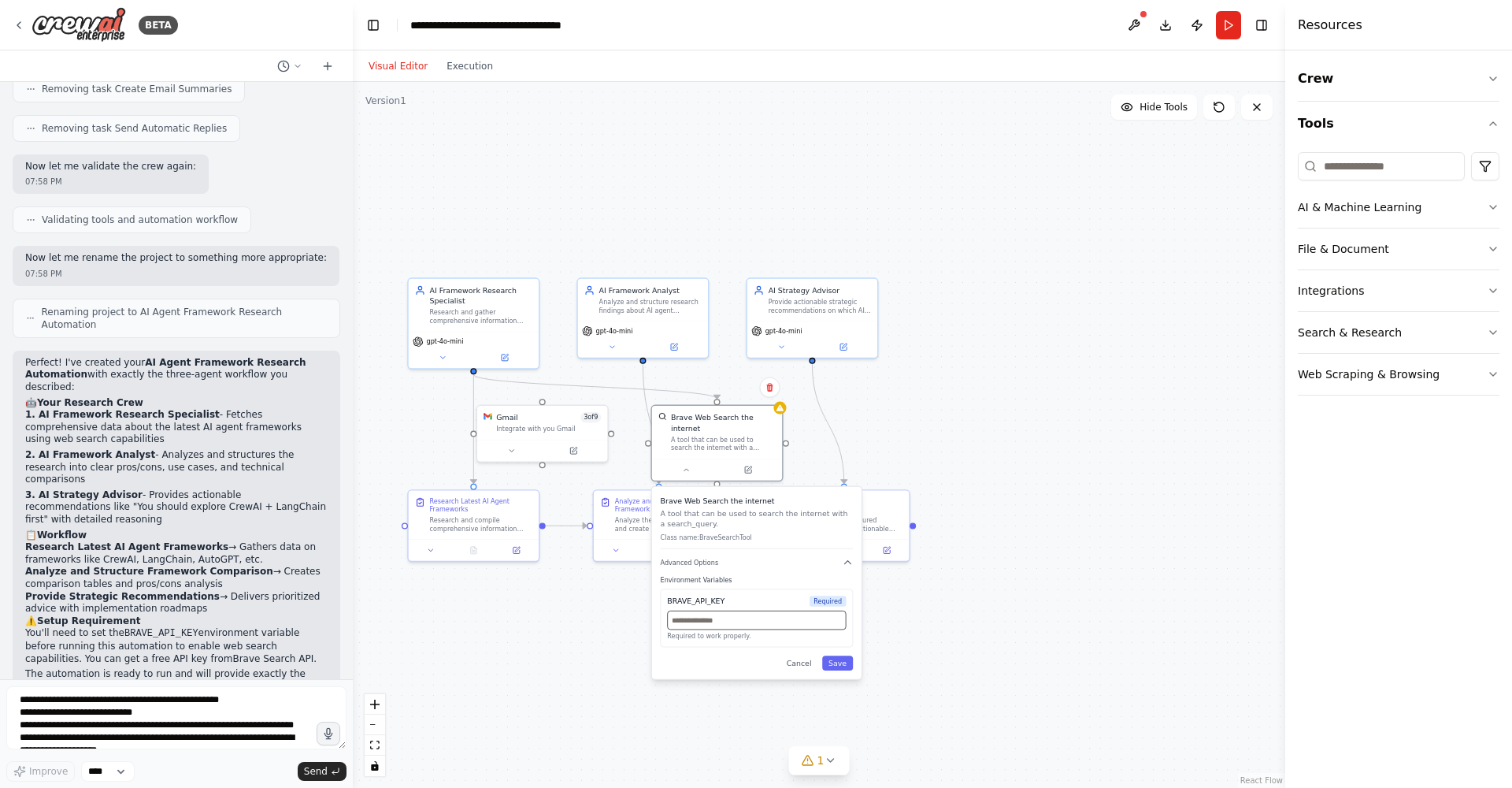
click at [759, 628] on input "text" at bounding box center [756, 620] width 179 height 19
click at [811, 671] on div "Brave Web Search the internet A tool that can be used to search the internet wi…" at bounding box center [757, 582] width 210 height 193
click at [795, 666] on button "Cancel" at bounding box center [799, 663] width 38 height 15
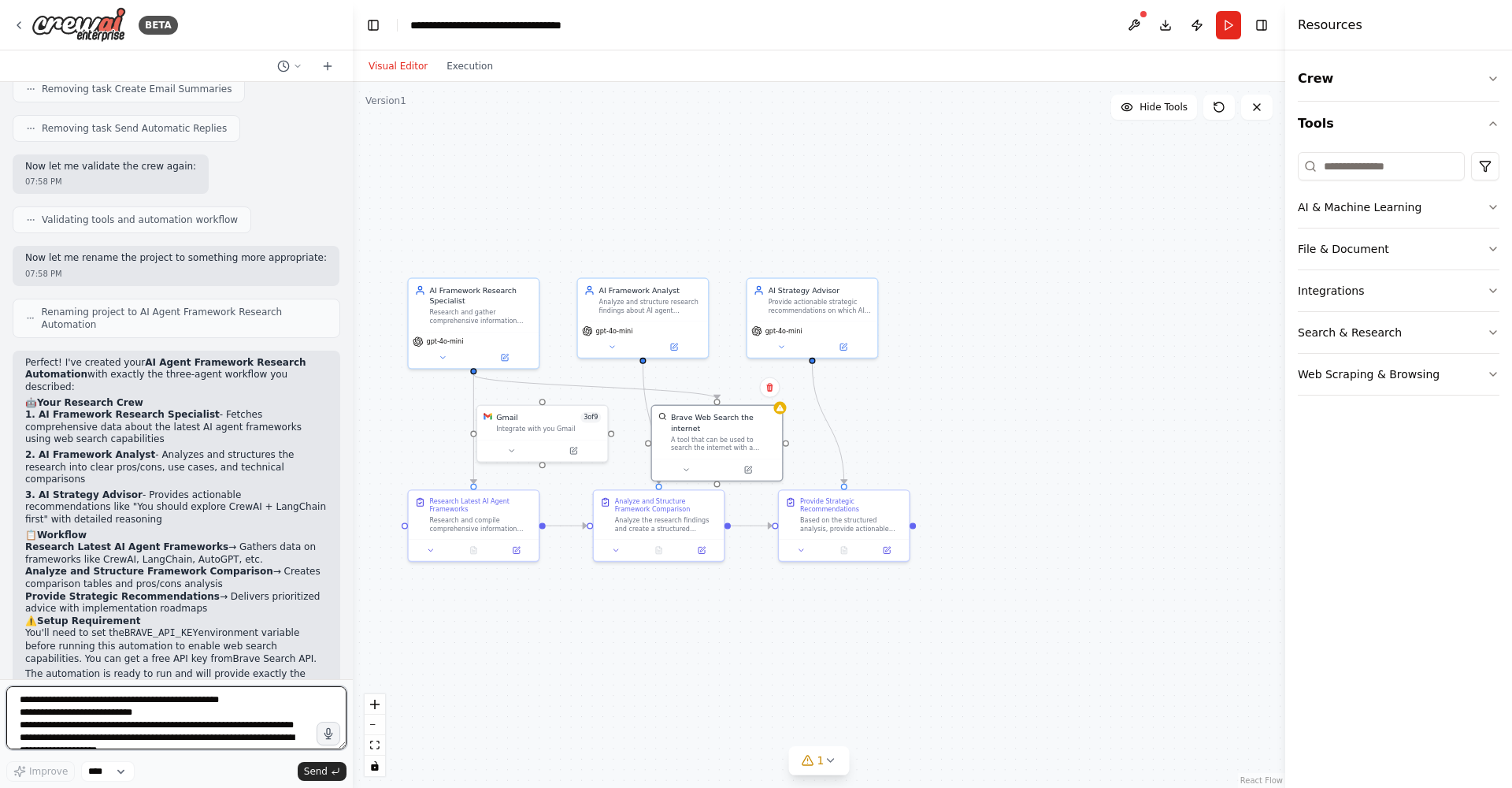
click at [109, 719] on textarea "**********" at bounding box center [176, 718] width 340 height 63
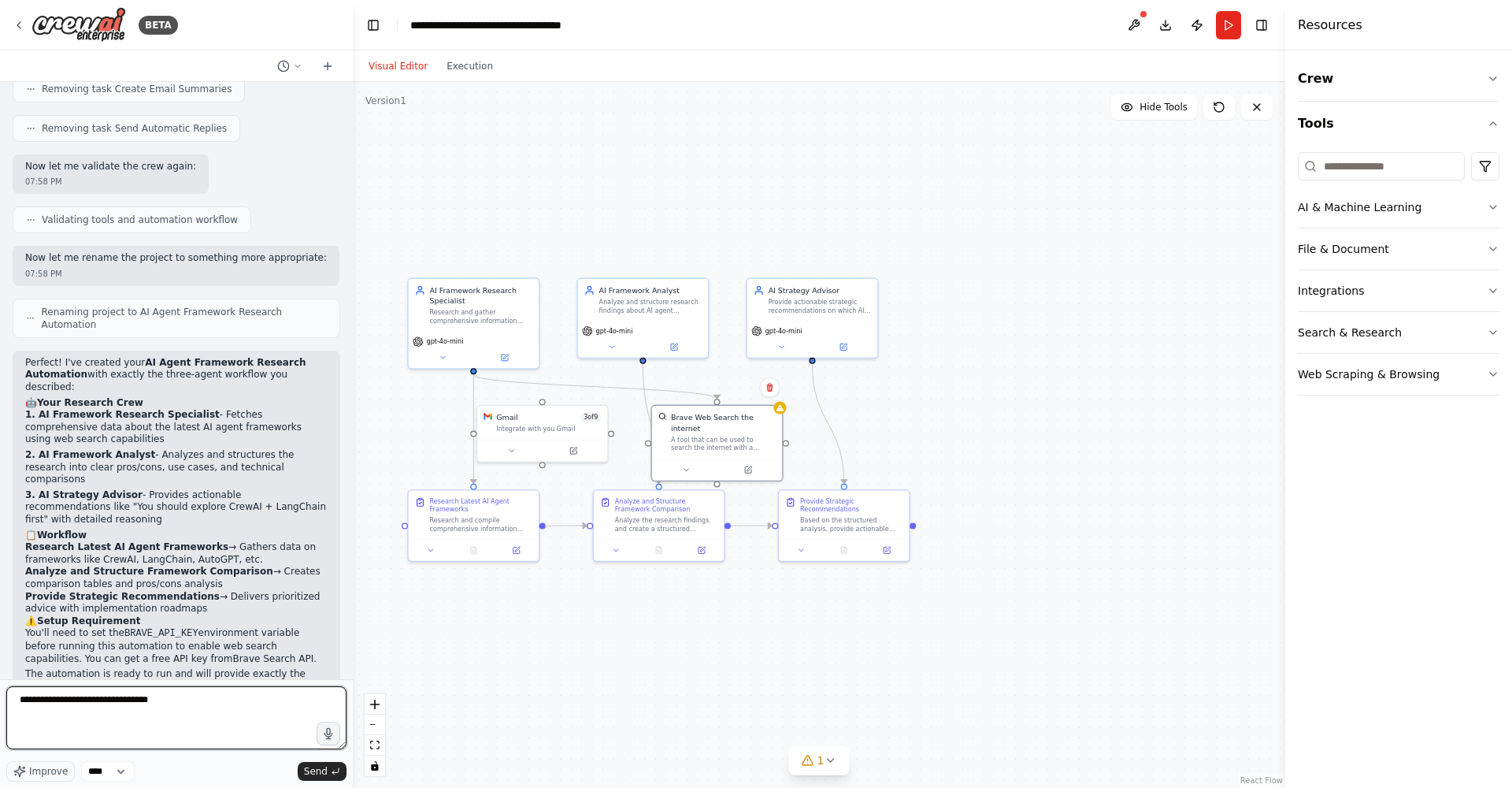
type textarea "**********"
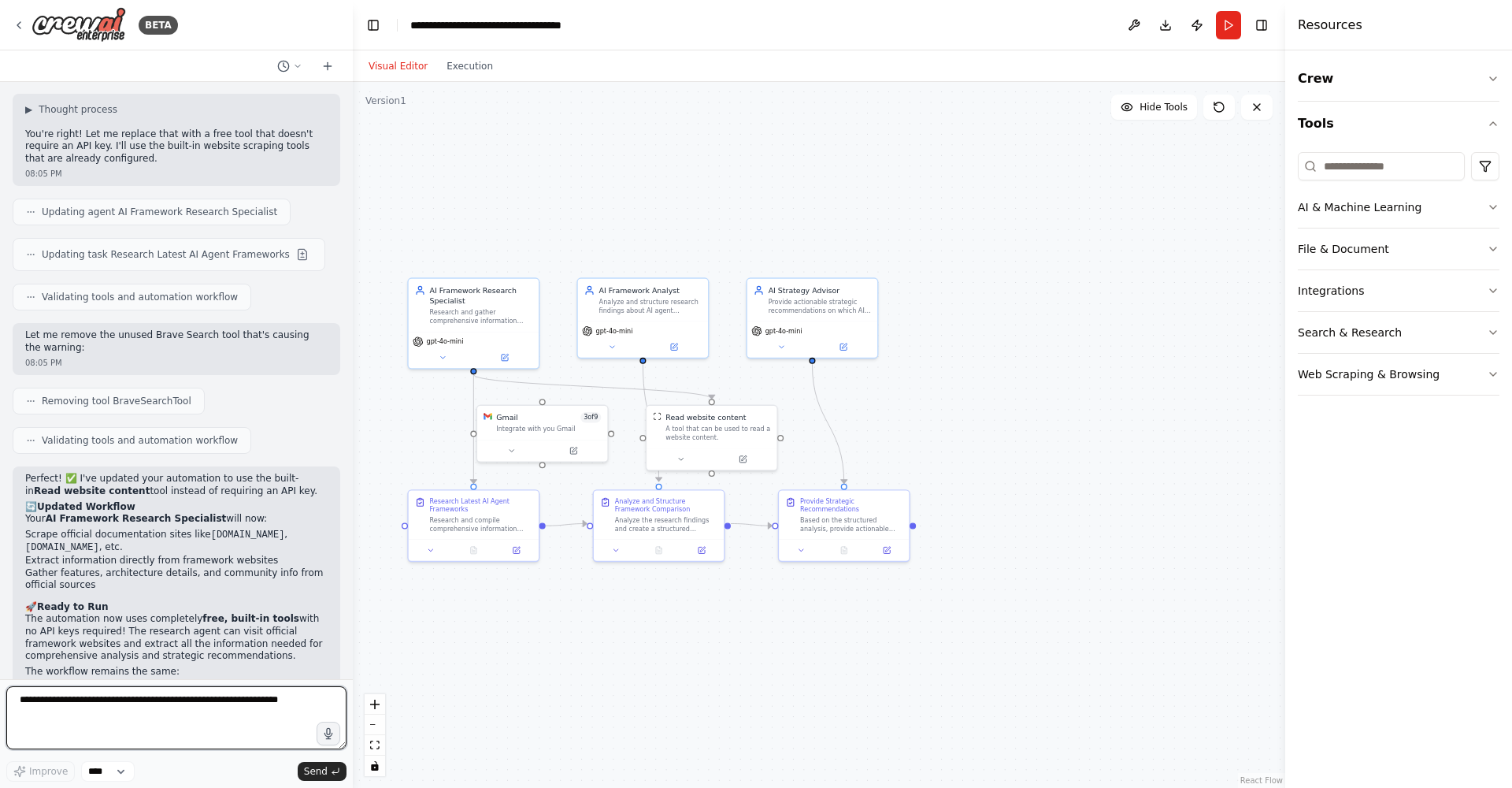
scroll to position [1916, 0]
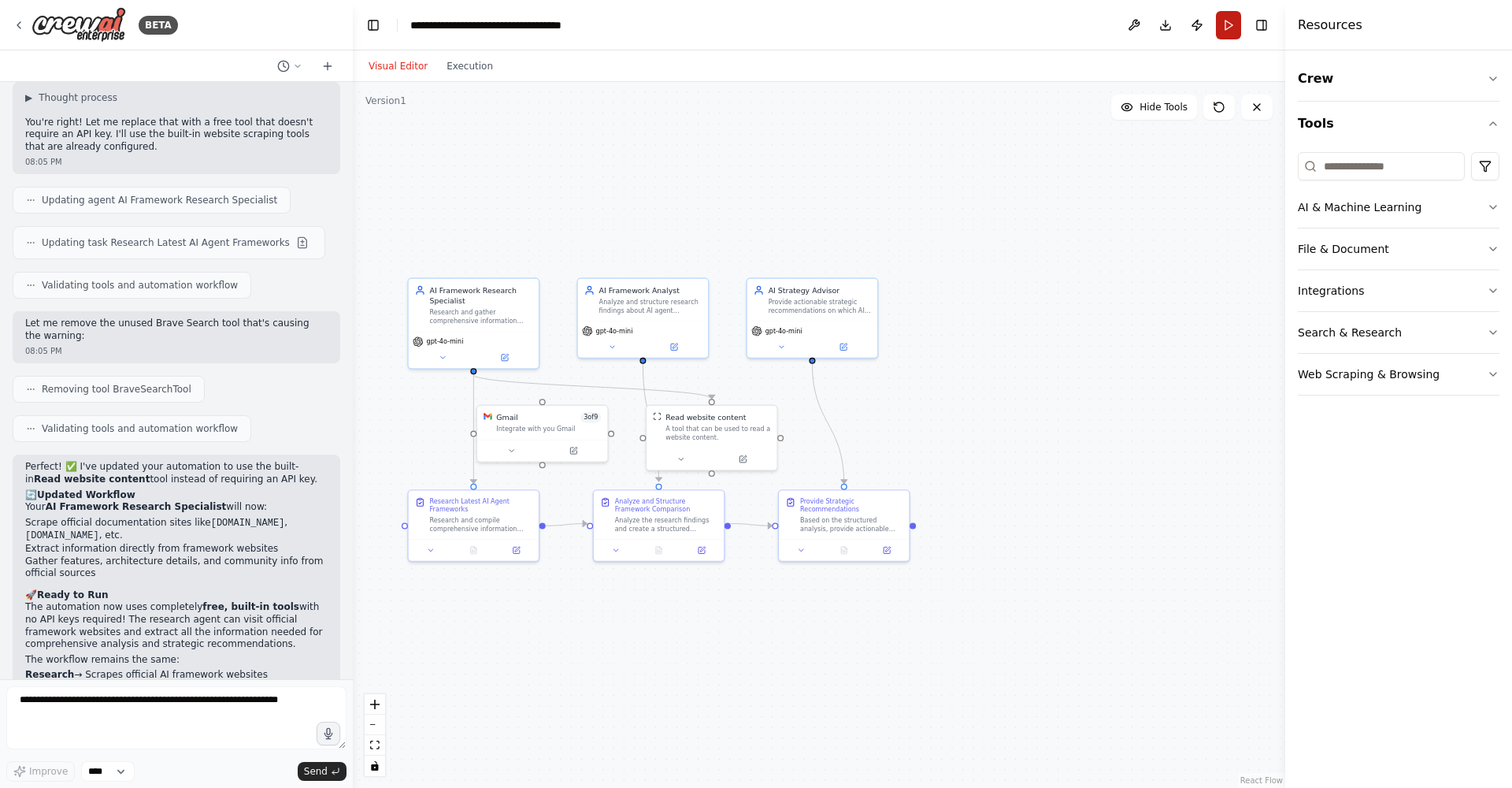
click at [1235, 22] on button "Run" at bounding box center [1228, 25] width 25 height 28
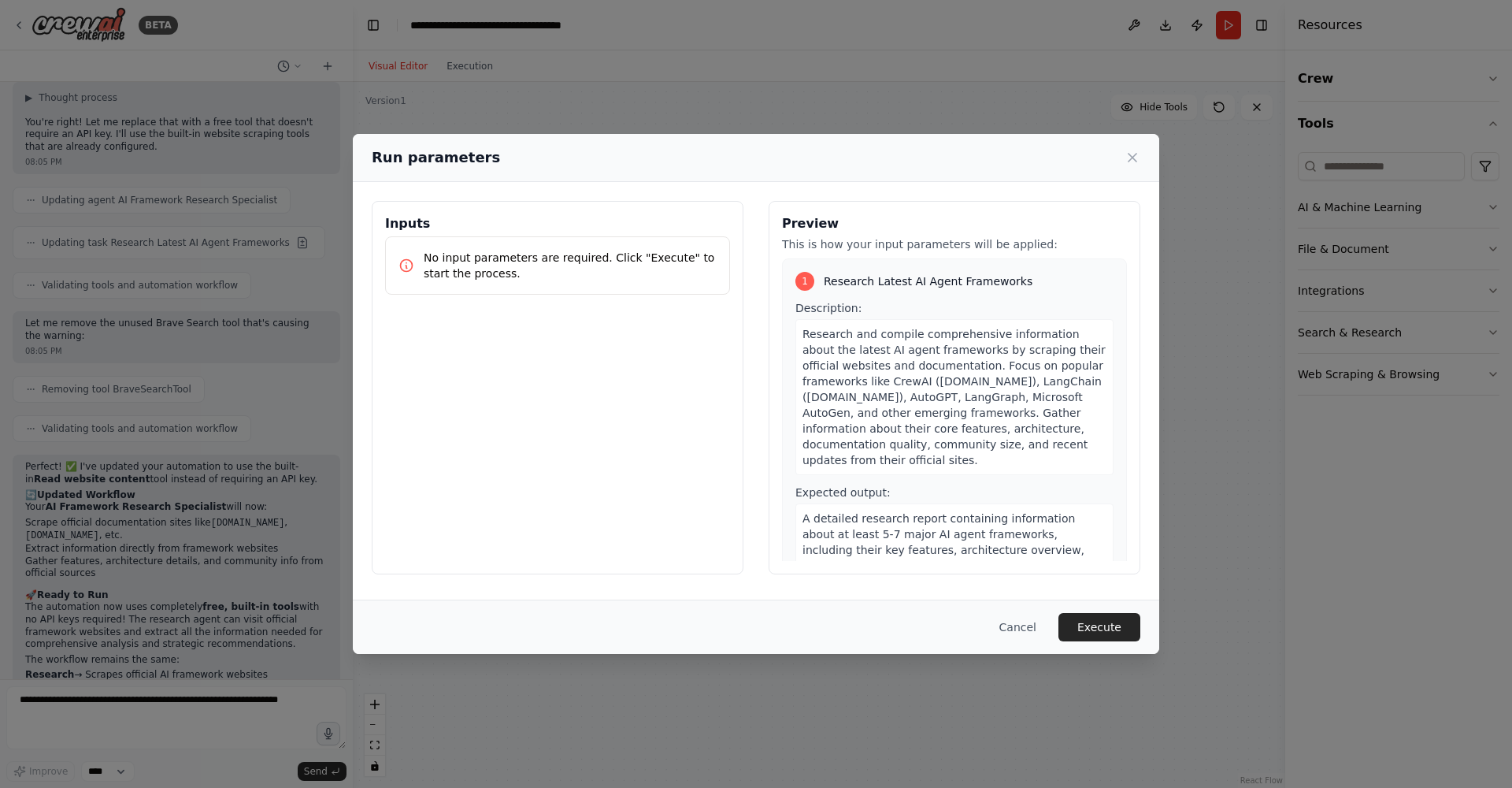
click at [572, 275] on p "No input parameters are required. Click "Execute" to start the process." at bounding box center [570, 265] width 293 height 32
click at [1106, 623] on button "Execute" at bounding box center [1099, 627] width 82 height 28
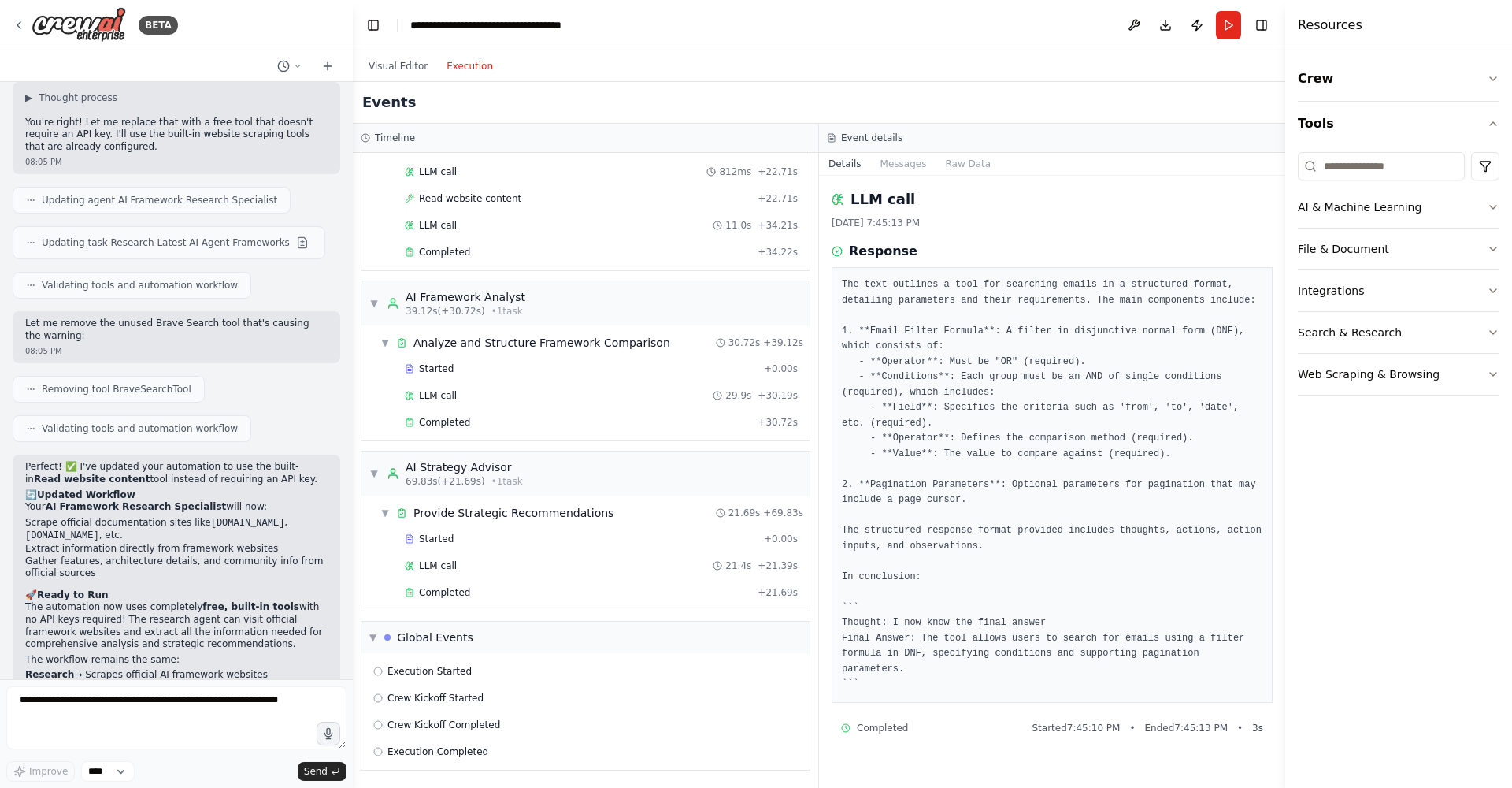
click at [474, 63] on button "Execution" at bounding box center [469, 66] width 65 height 19
click at [463, 600] on div "Completed + 21.69s" at bounding box center [602, 592] width 404 height 24
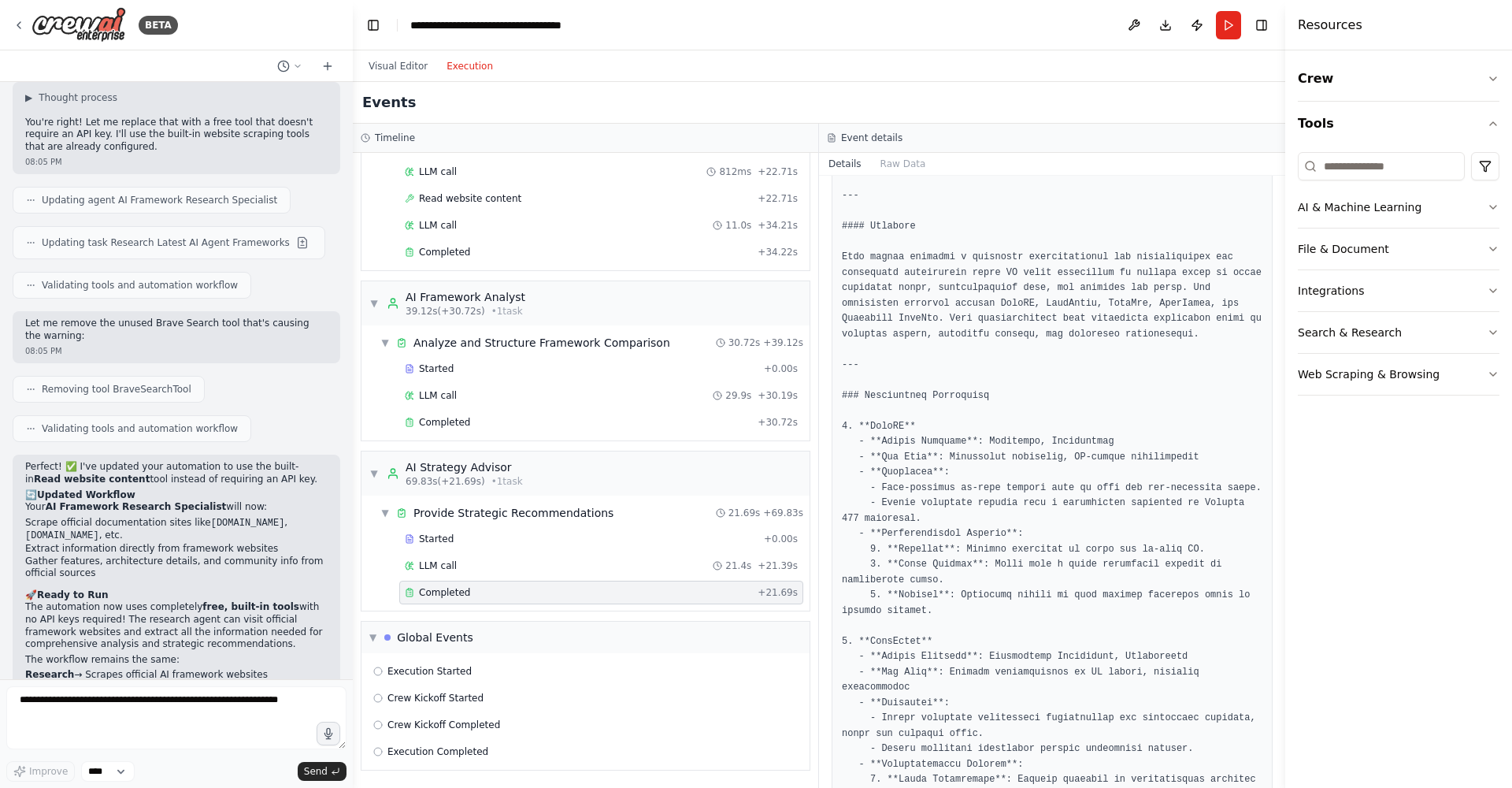
scroll to position [145, 0]
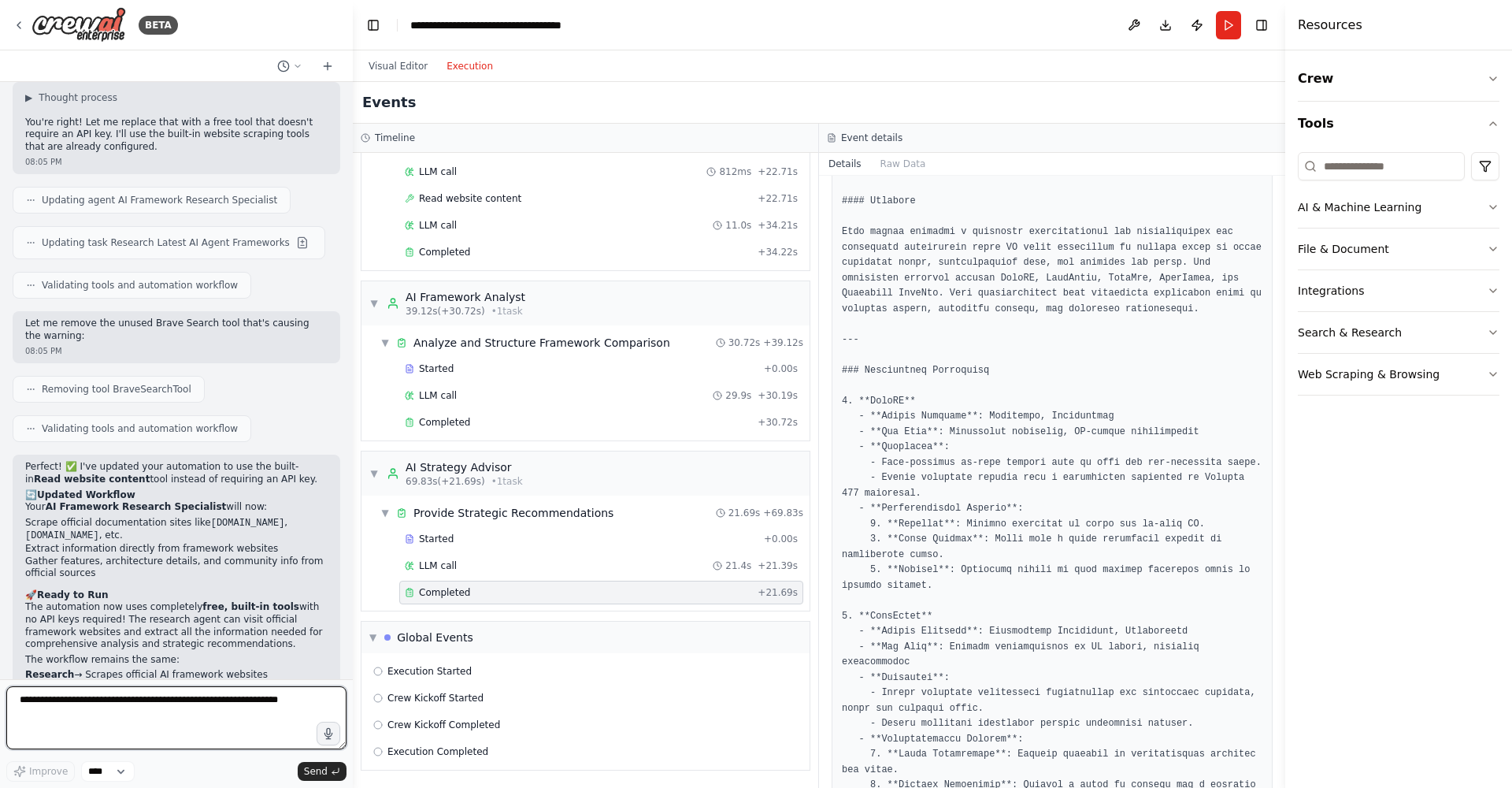
click at [185, 725] on textarea at bounding box center [176, 718] width 340 height 63
type textarea "**********"
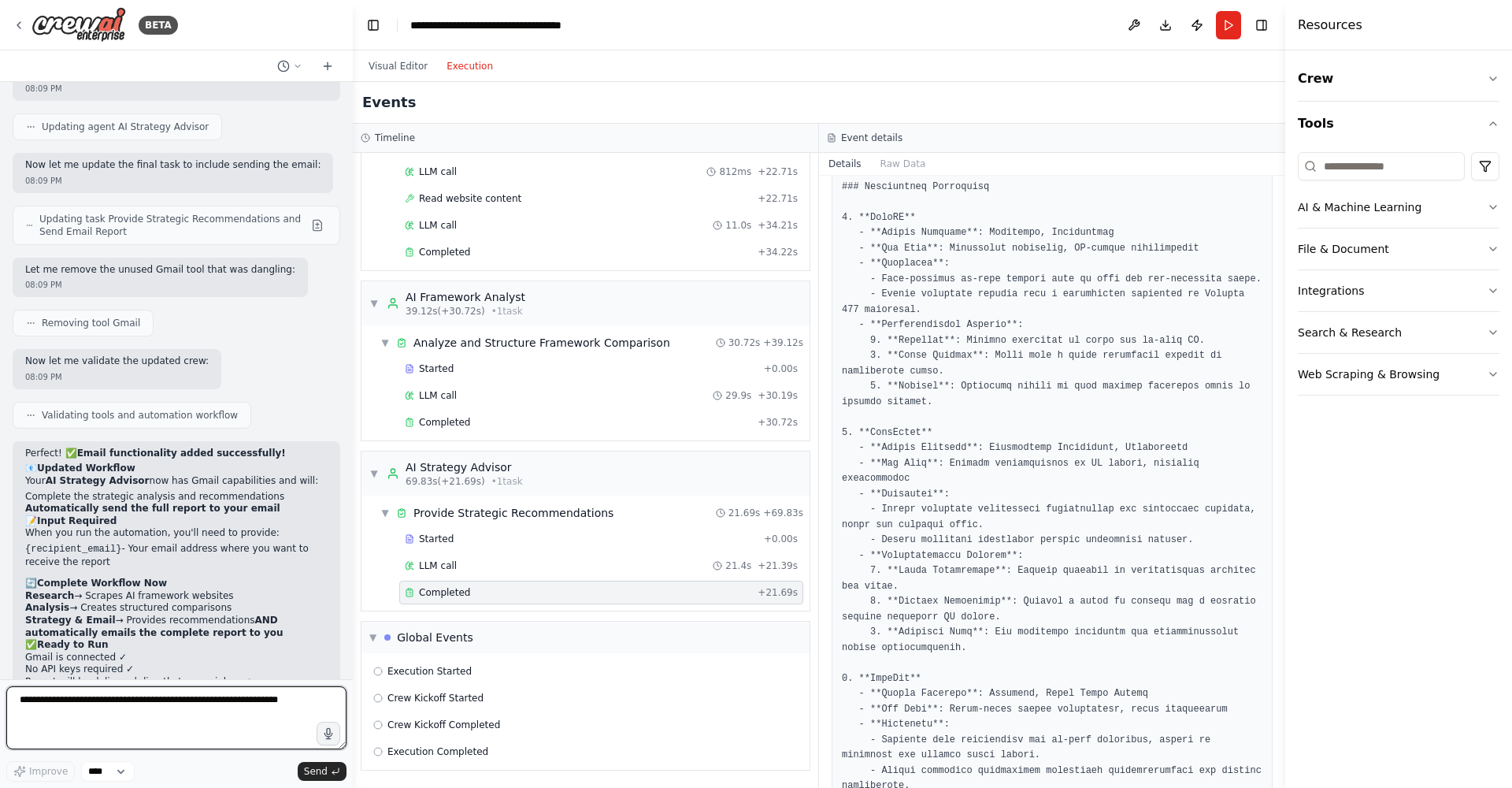
scroll to position [349, 0]
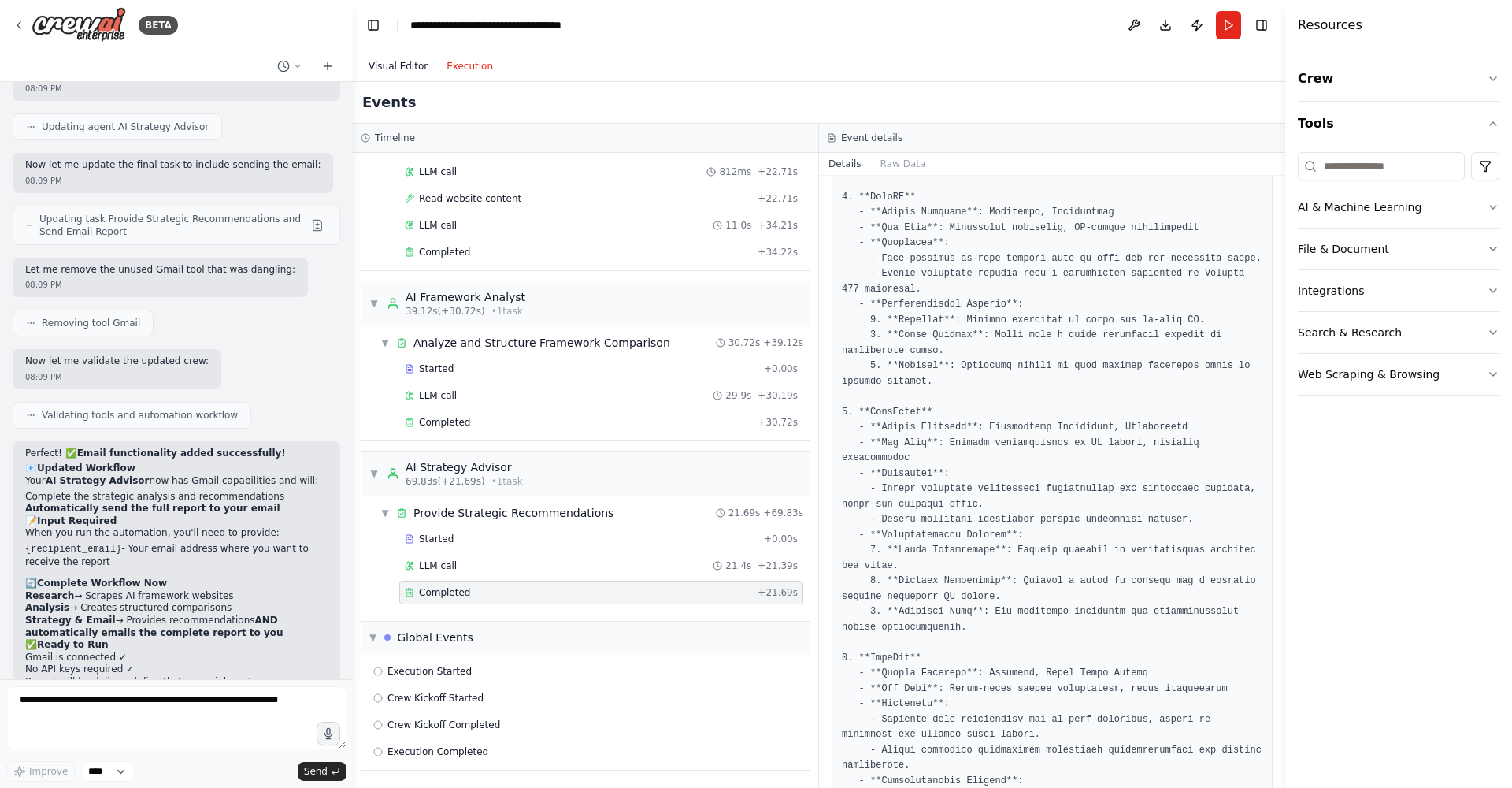
click at [410, 68] on button "Visual Editor" at bounding box center [398, 66] width 78 height 19
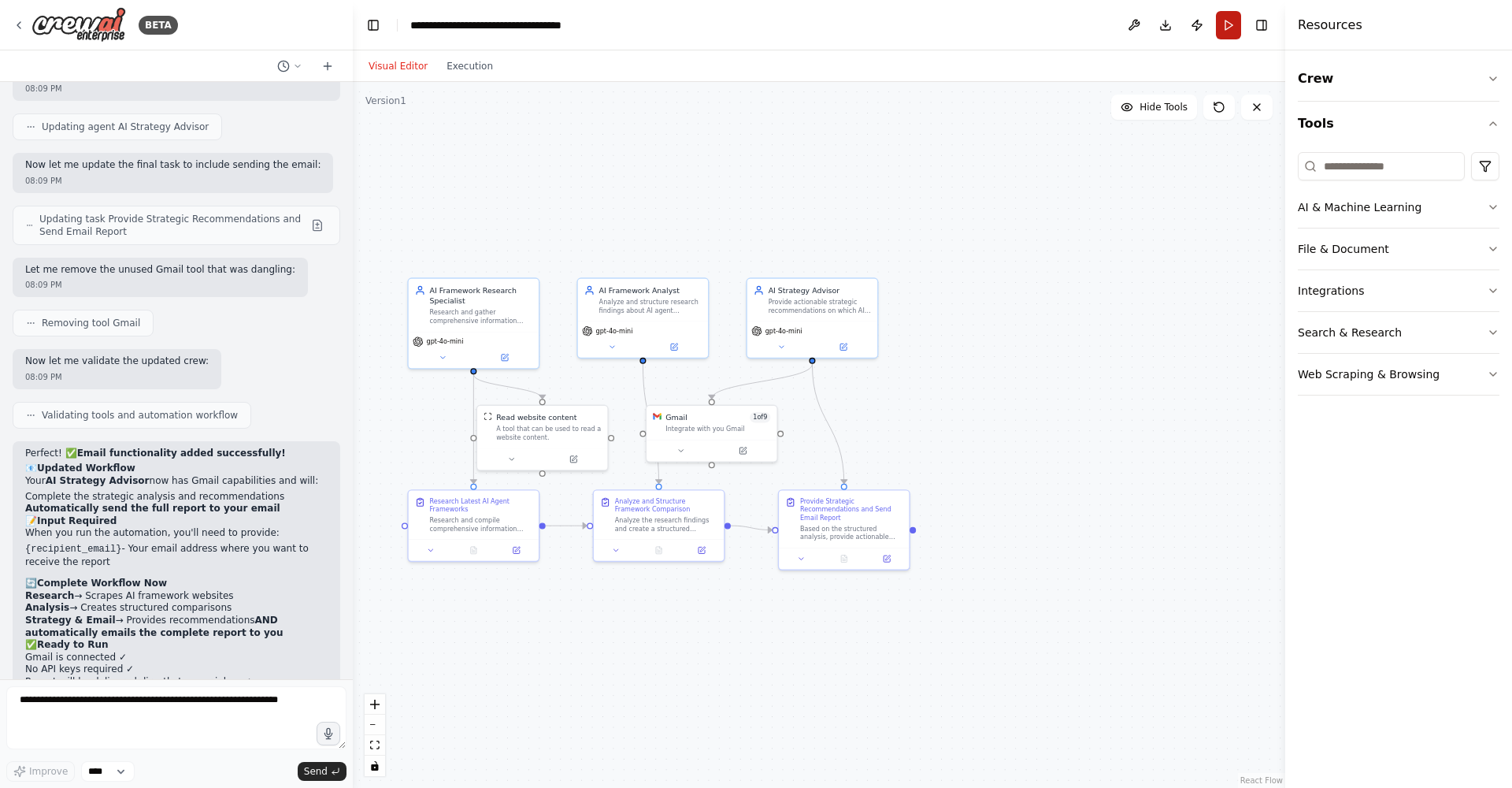
click at [1236, 32] on button "Run" at bounding box center [1228, 25] width 25 height 28
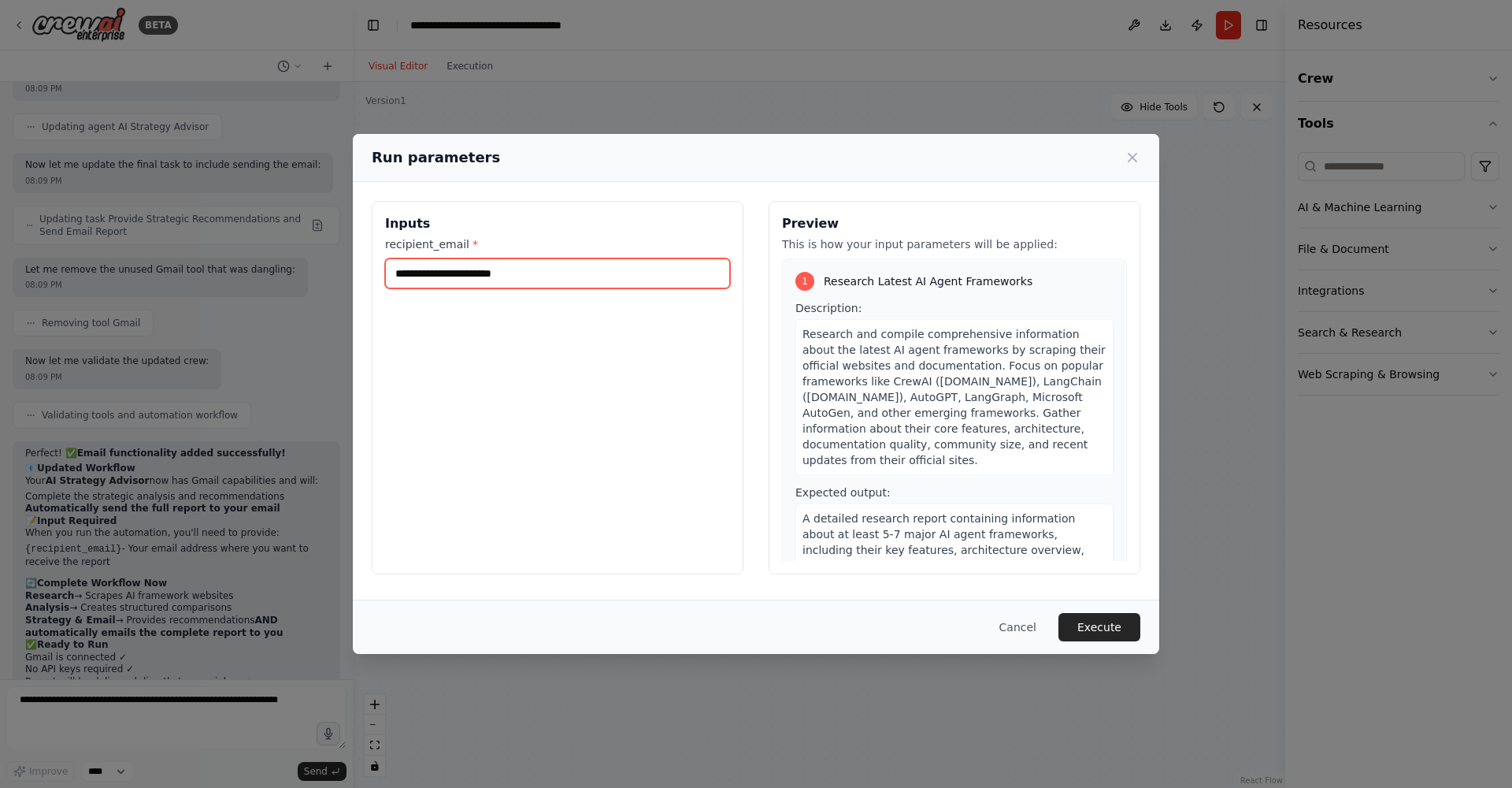
click at [550, 278] on input "recipient_email *" at bounding box center [557, 273] width 345 height 30
type input "**********"
click at [1093, 634] on button "Execute" at bounding box center [1099, 627] width 82 height 28
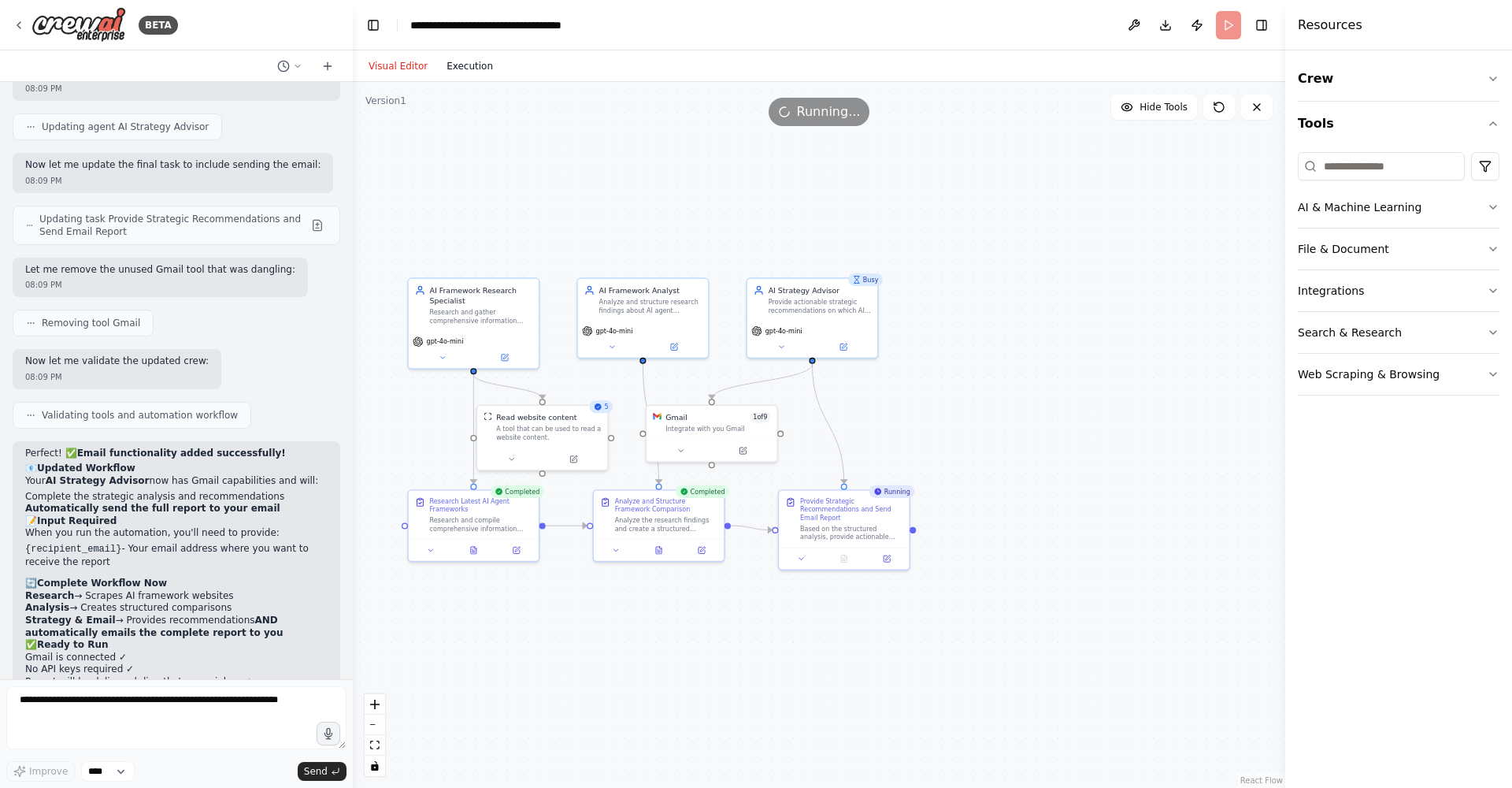
click at [457, 62] on button "Execution" at bounding box center [469, 66] width 65 height 19
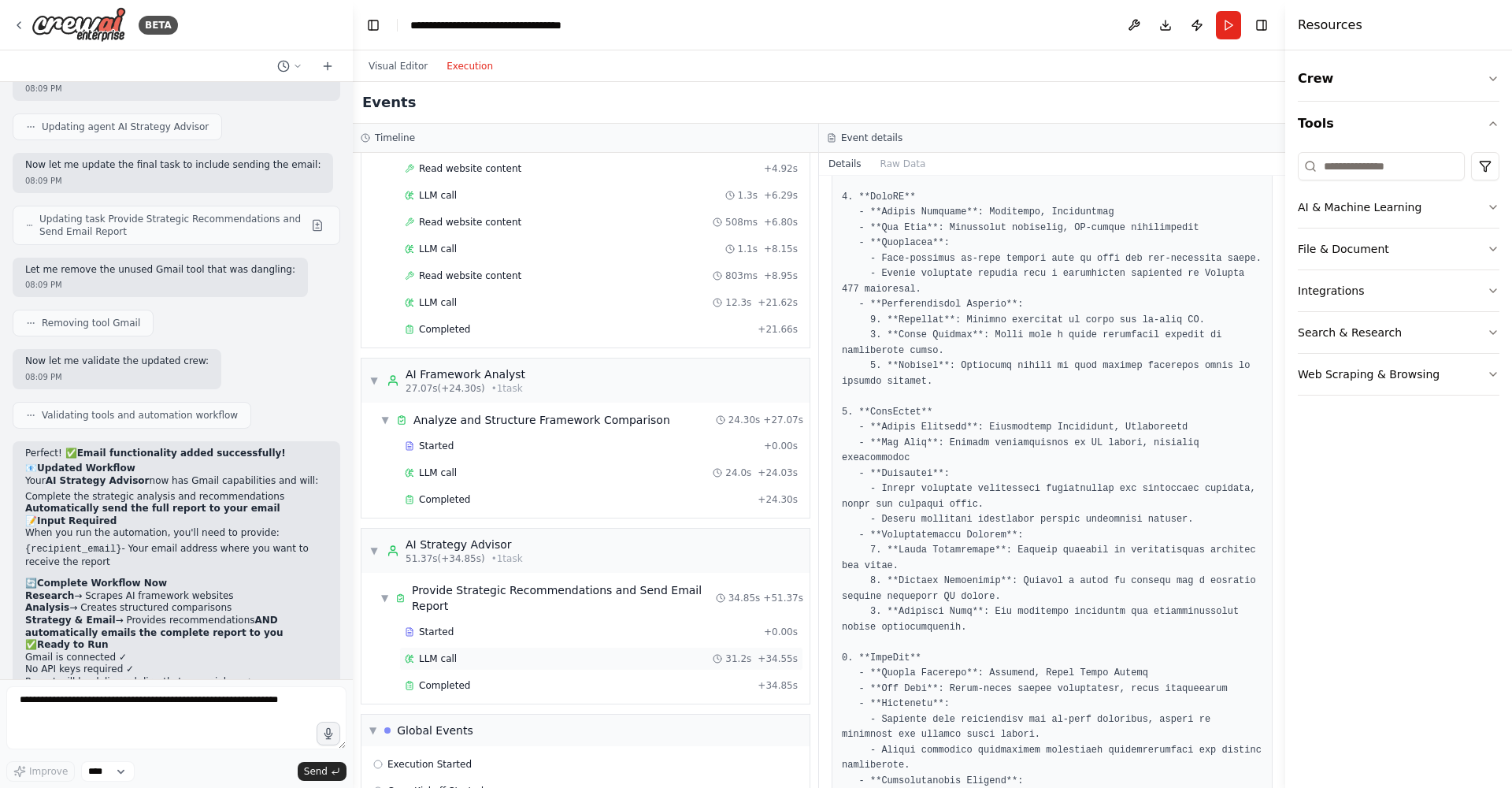
scroll to position [334, 0]
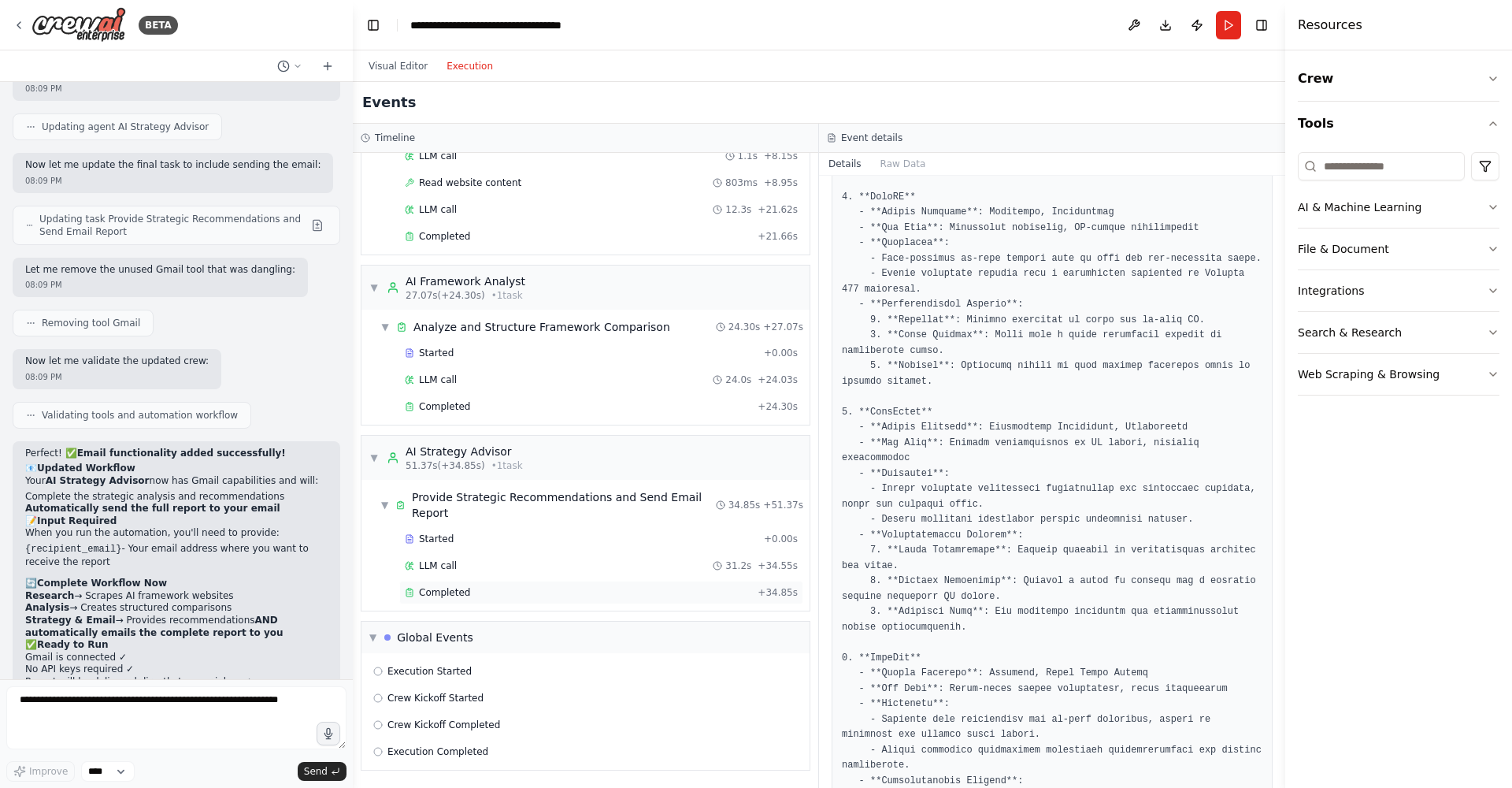
click at [640, 595] on div "Completed" at bounding box center [577, 593] width 347 height 13
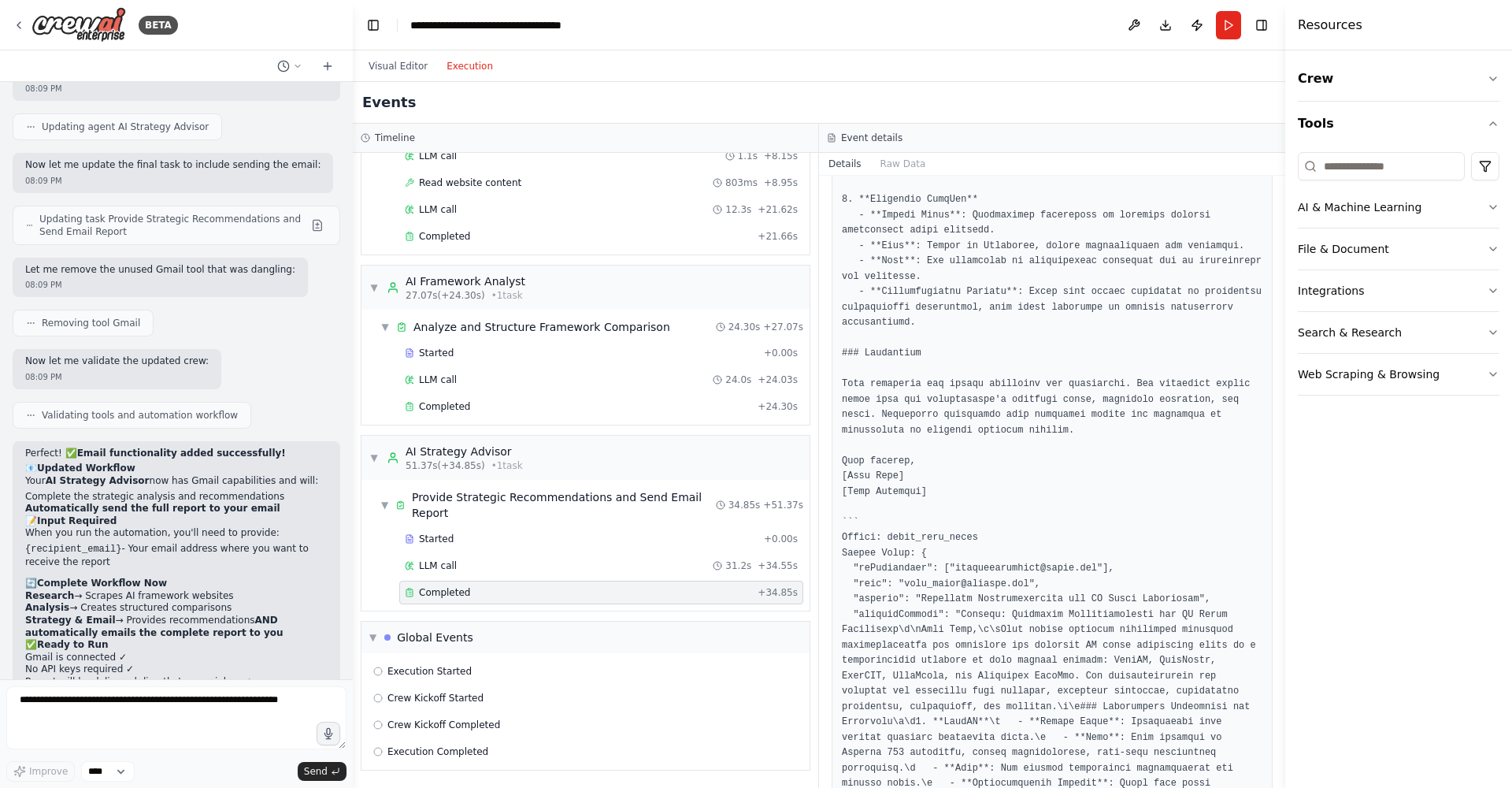
scroll to position [913, 0]
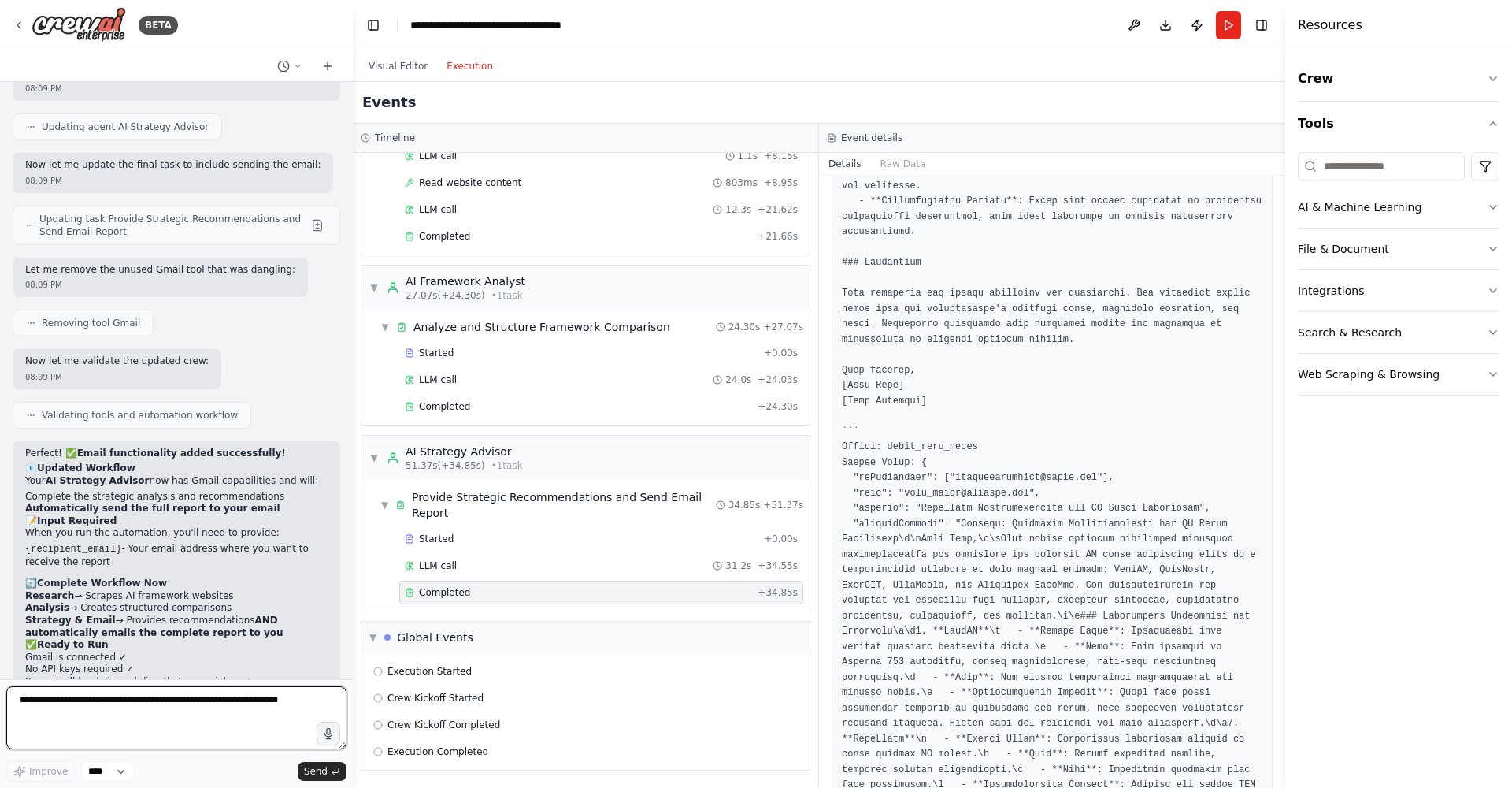
click at [80, 728] on textarea at bounding box center [176, 718] width 340 height 63
type textarea "**********"
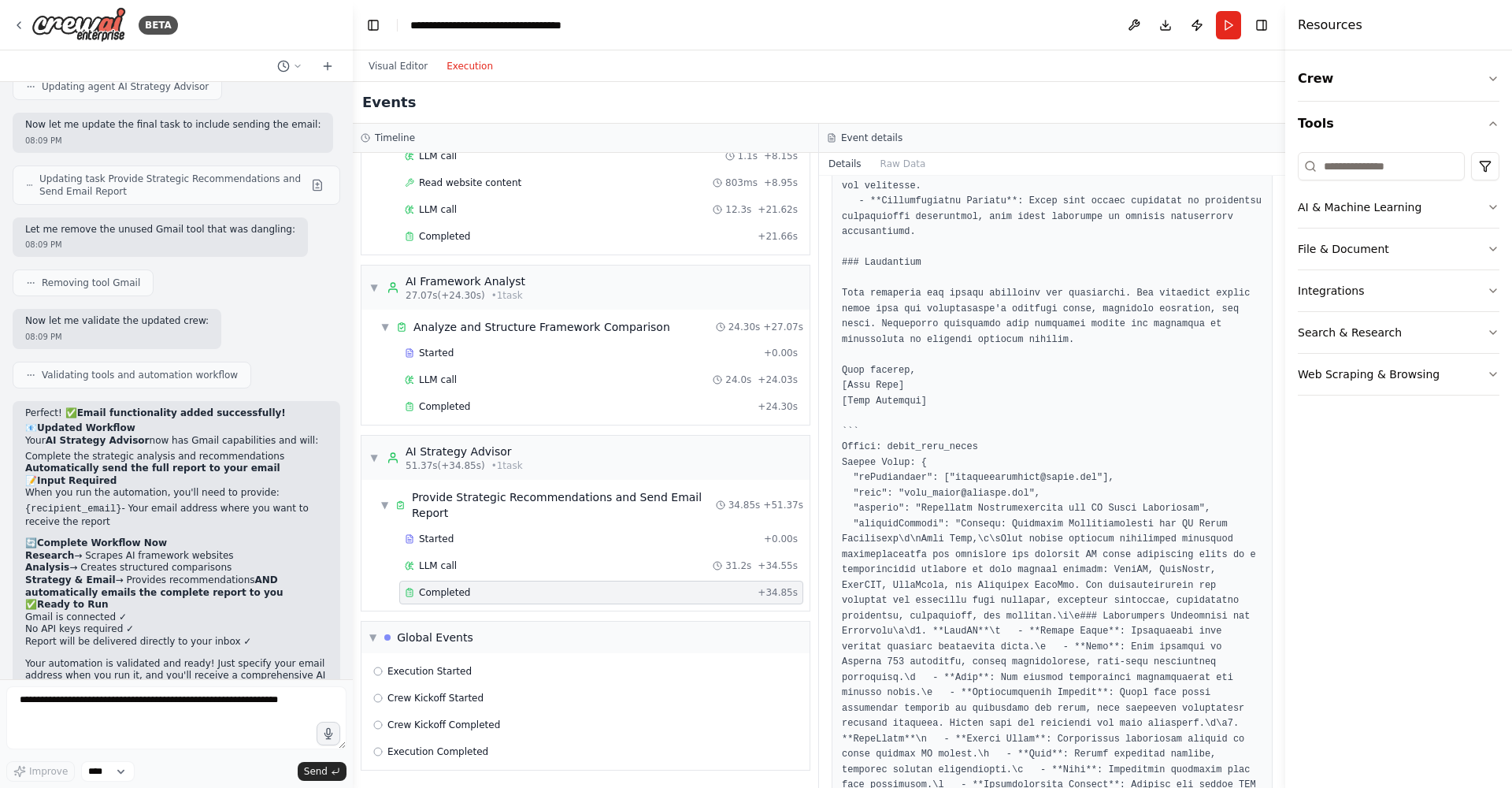
scroll to position [3026, 0]
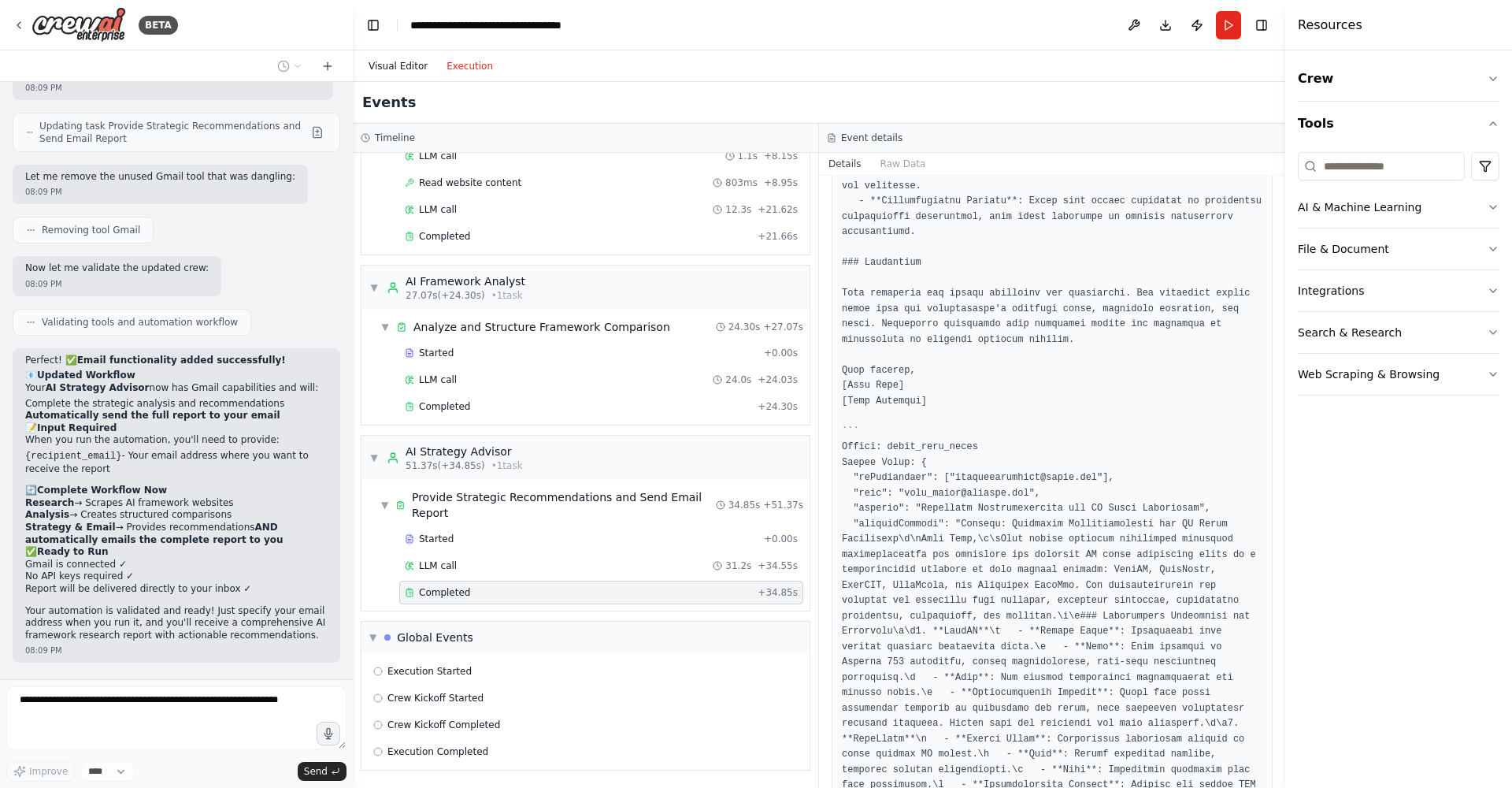
click at [404, 70] on button "Visual Editor" at bounding box center [398, 66] width 78 height 19
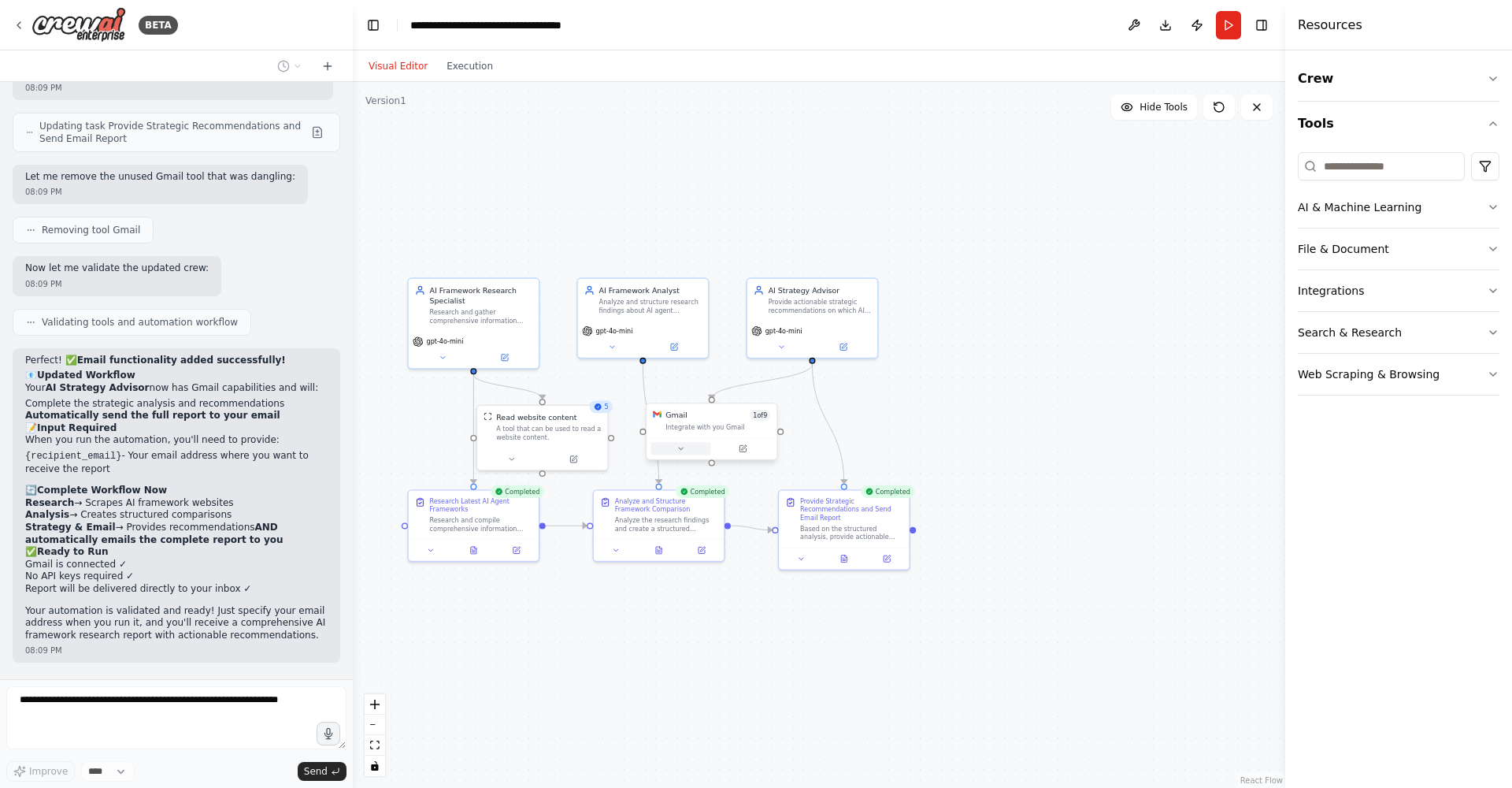
scroll to position [3146, 0]
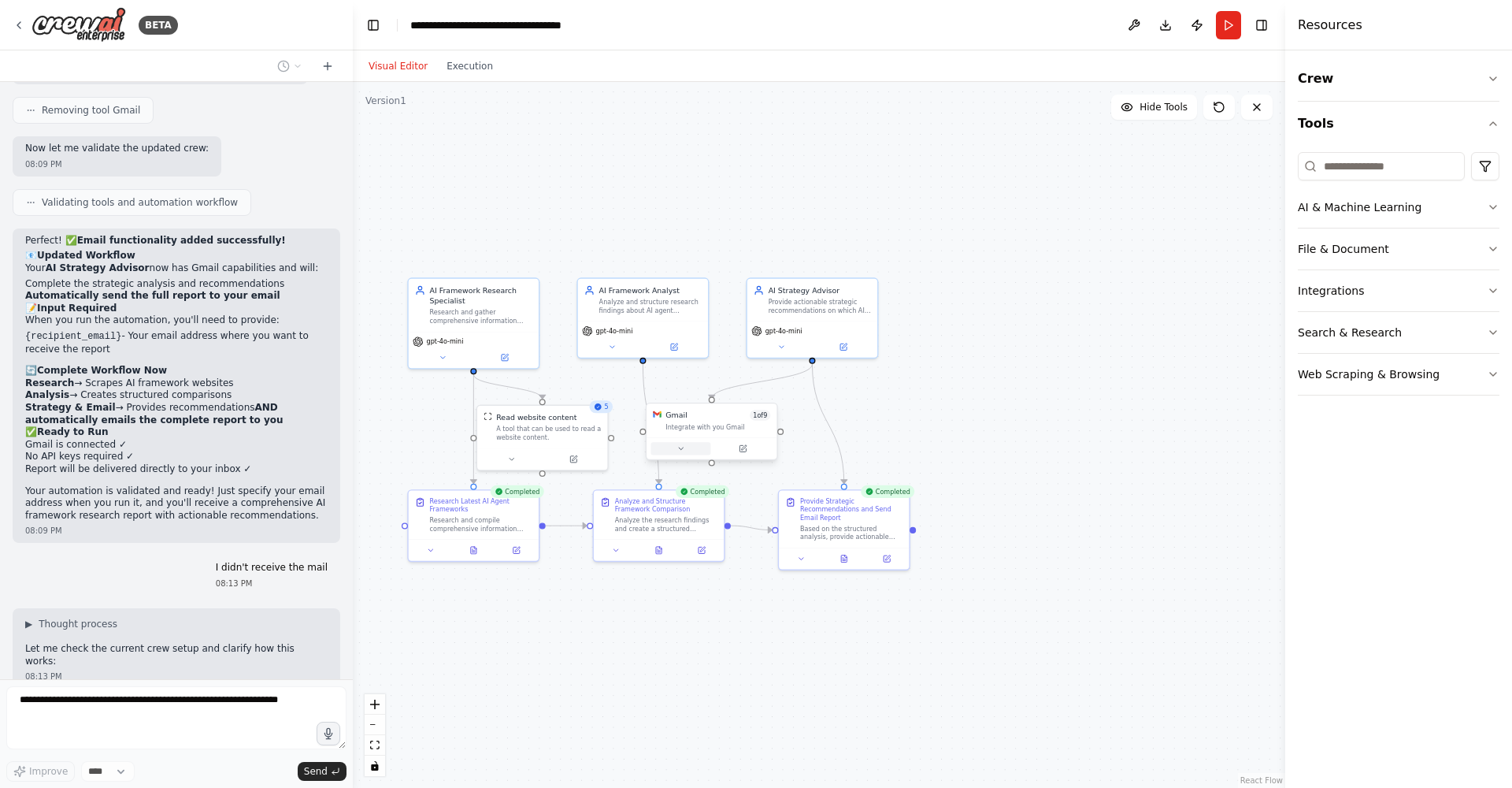
click at [685, 449] on icon at bounding box center [680, 448] width 9 height 9
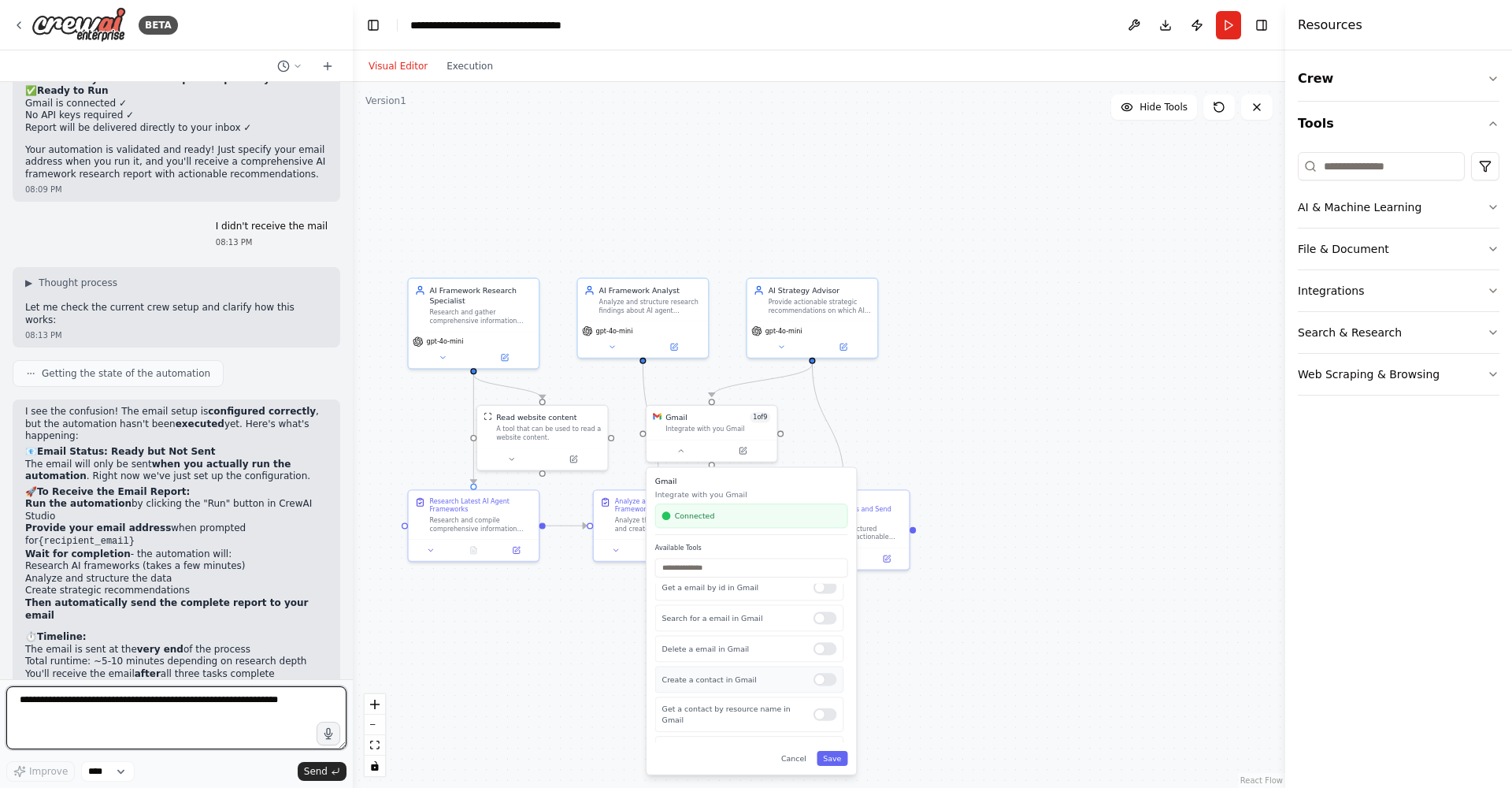
scroll to position [3499, 0]
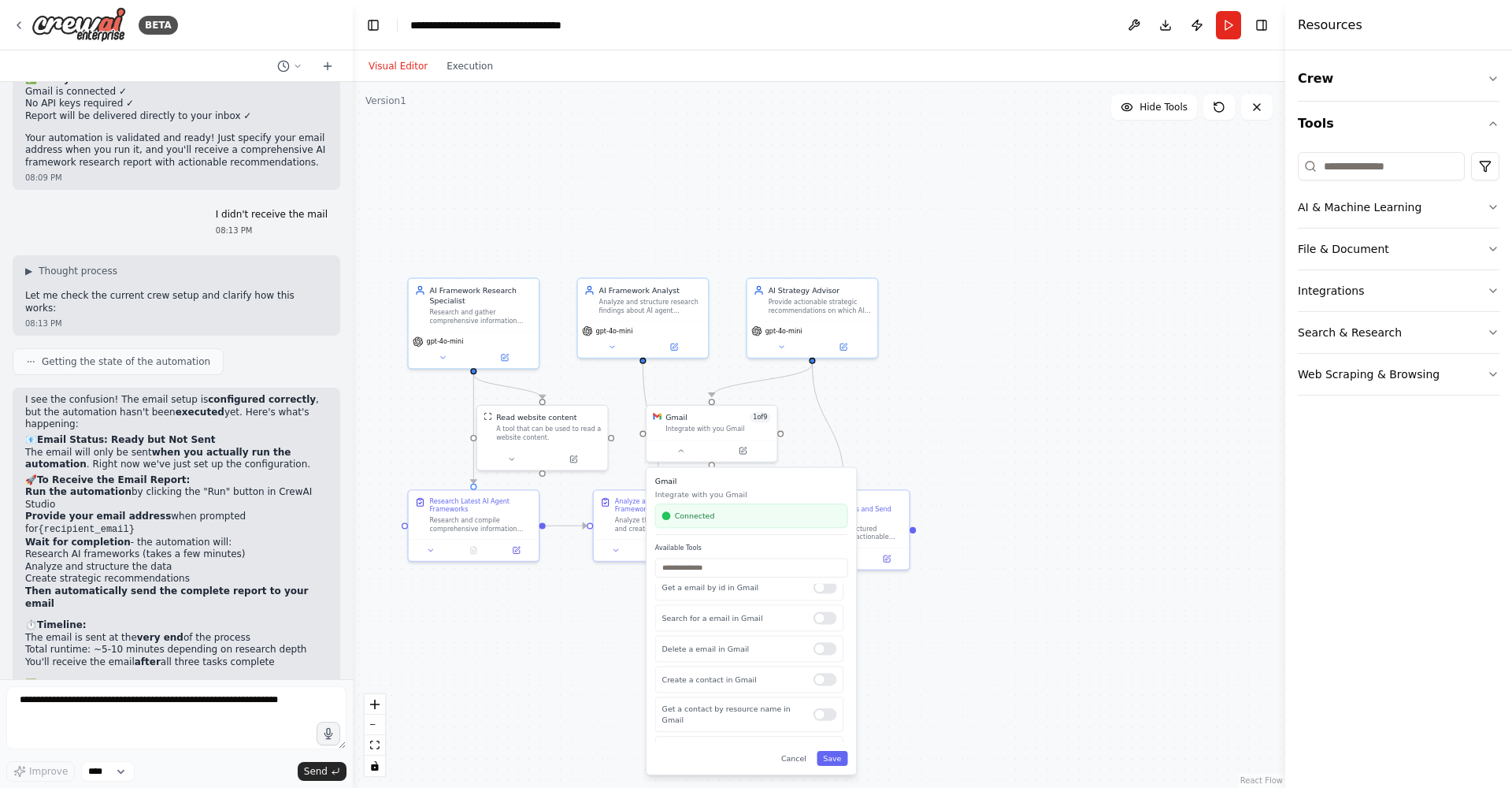
click at [448, 677] on div ".deletable-edge-delete-btn { width: 20px; height: 20px; border: 0px solid #ffff…" at bounding box center [819, 435] width 932 height 706
click at [1228, 32] on button "Run" at bounding box center [1228, 25] width 25 height 28
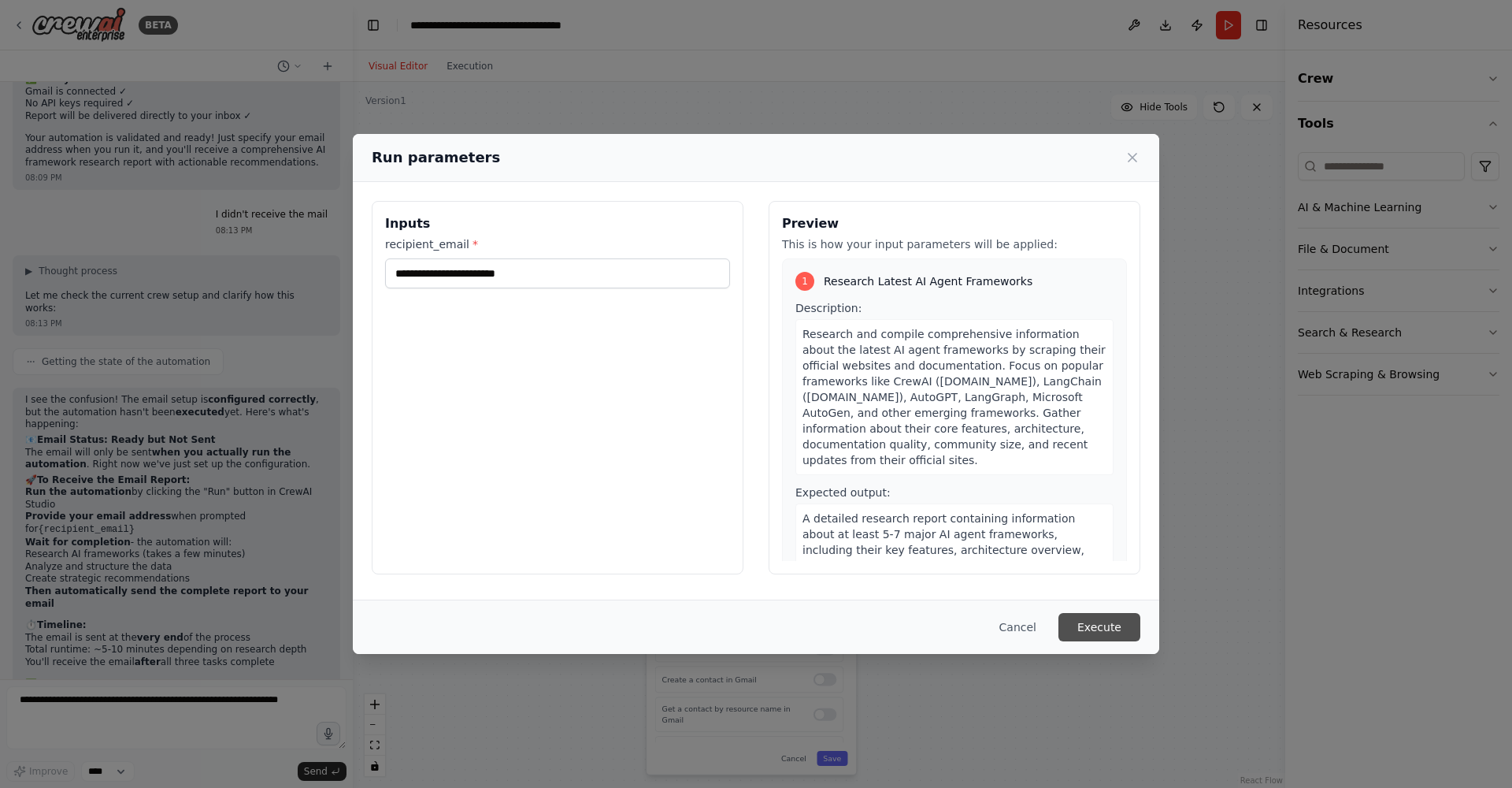
click at [1106, 635] on button "Execute" at bounding box center [1099, 627] width 82 height 28
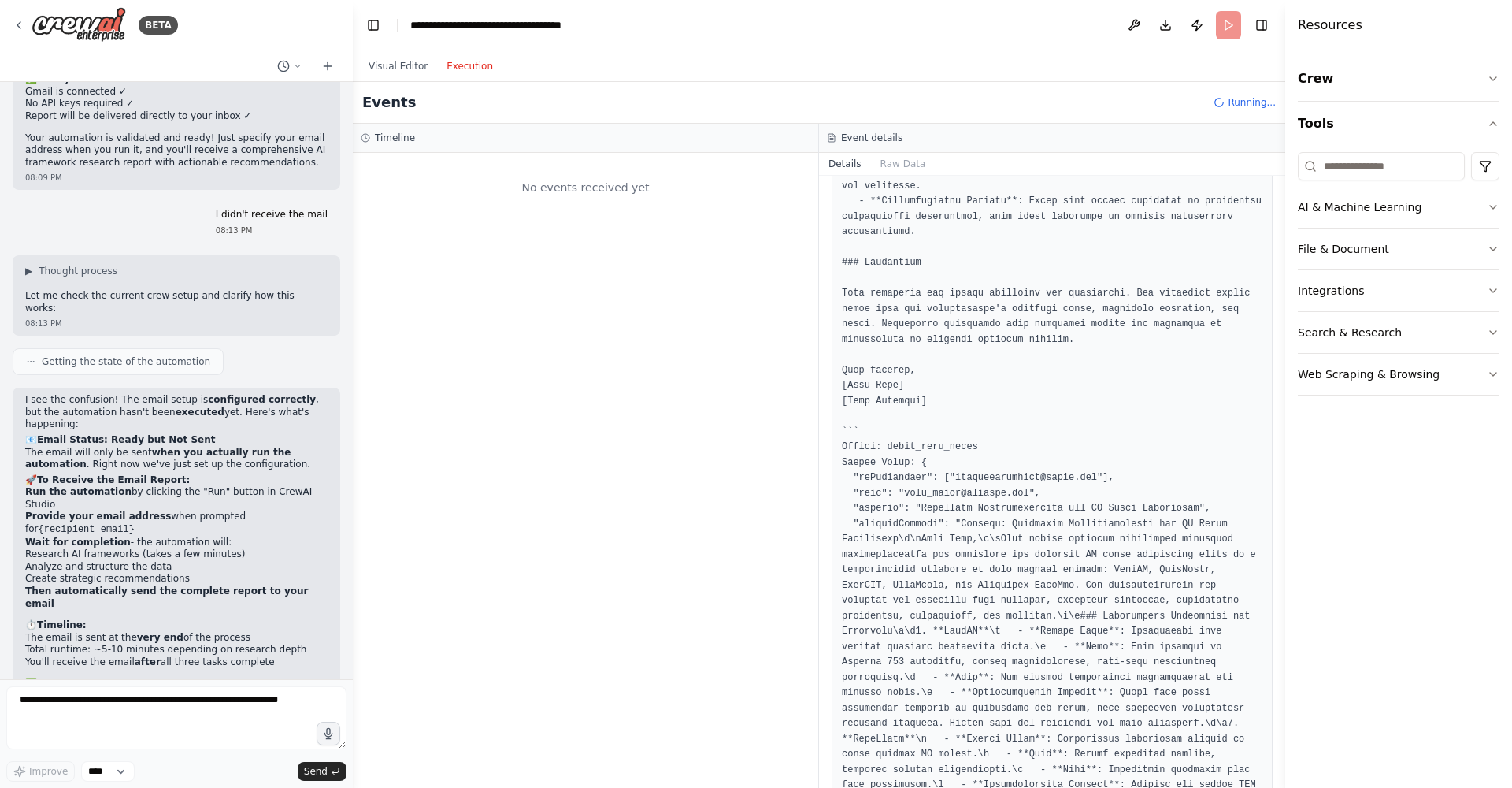
click at [469, 59] on button "Execution" at bounding box center [469, 66] width 65 height 19
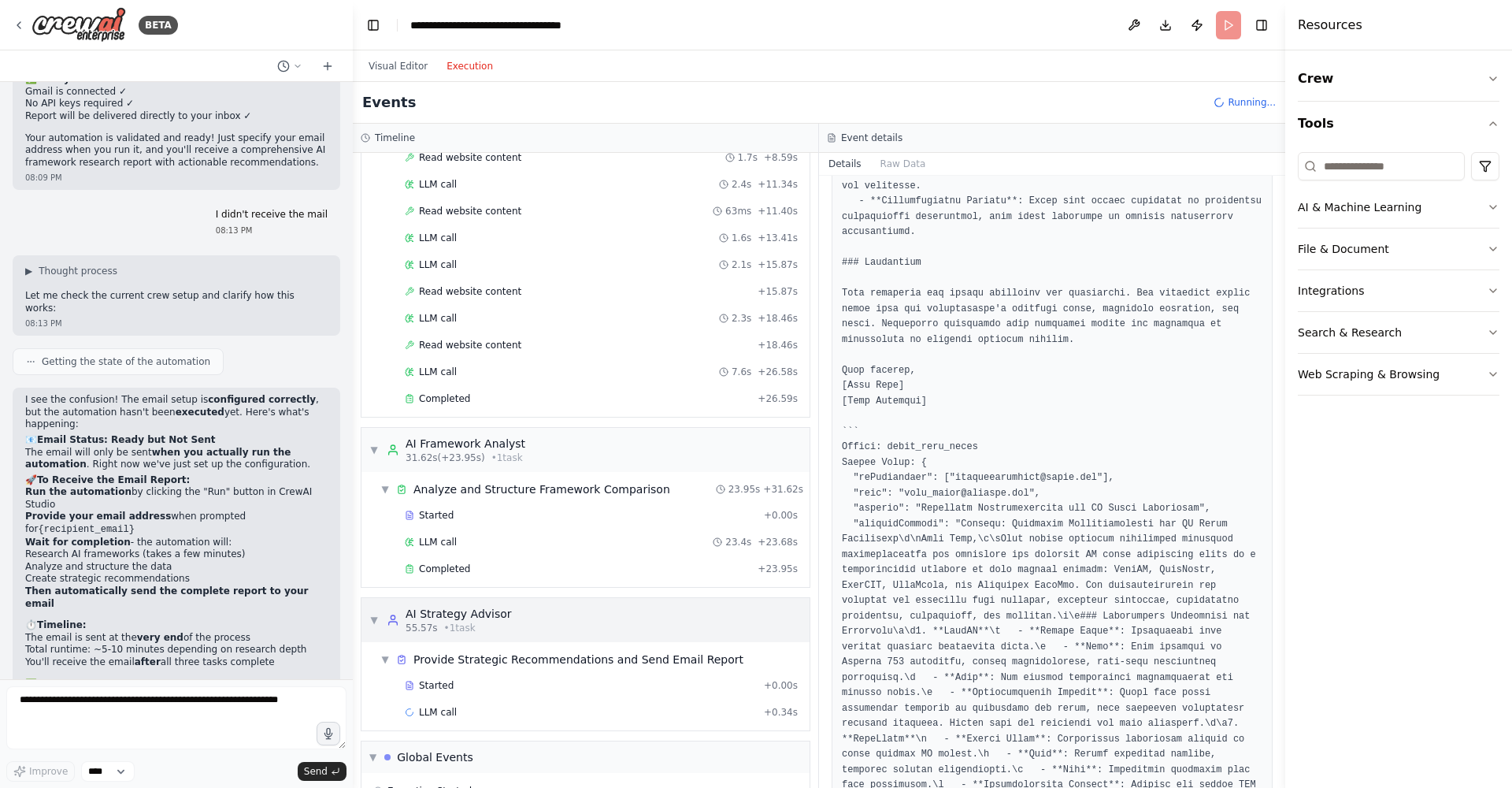
scroll to position [372, 0]
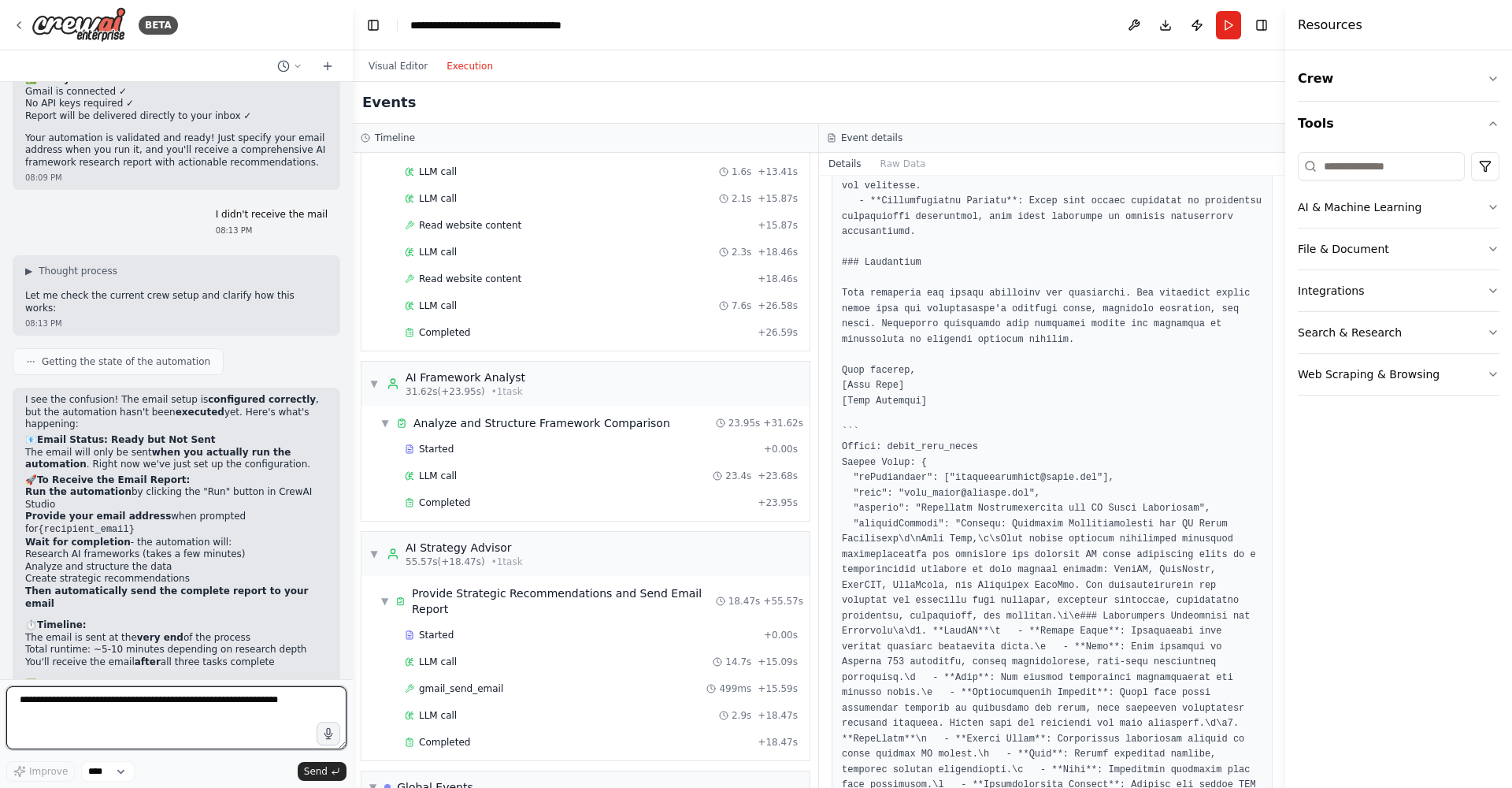
click at [45, 709] on textarea at bounding box center [176, 718] width 340 height 63
type textarea "*********"
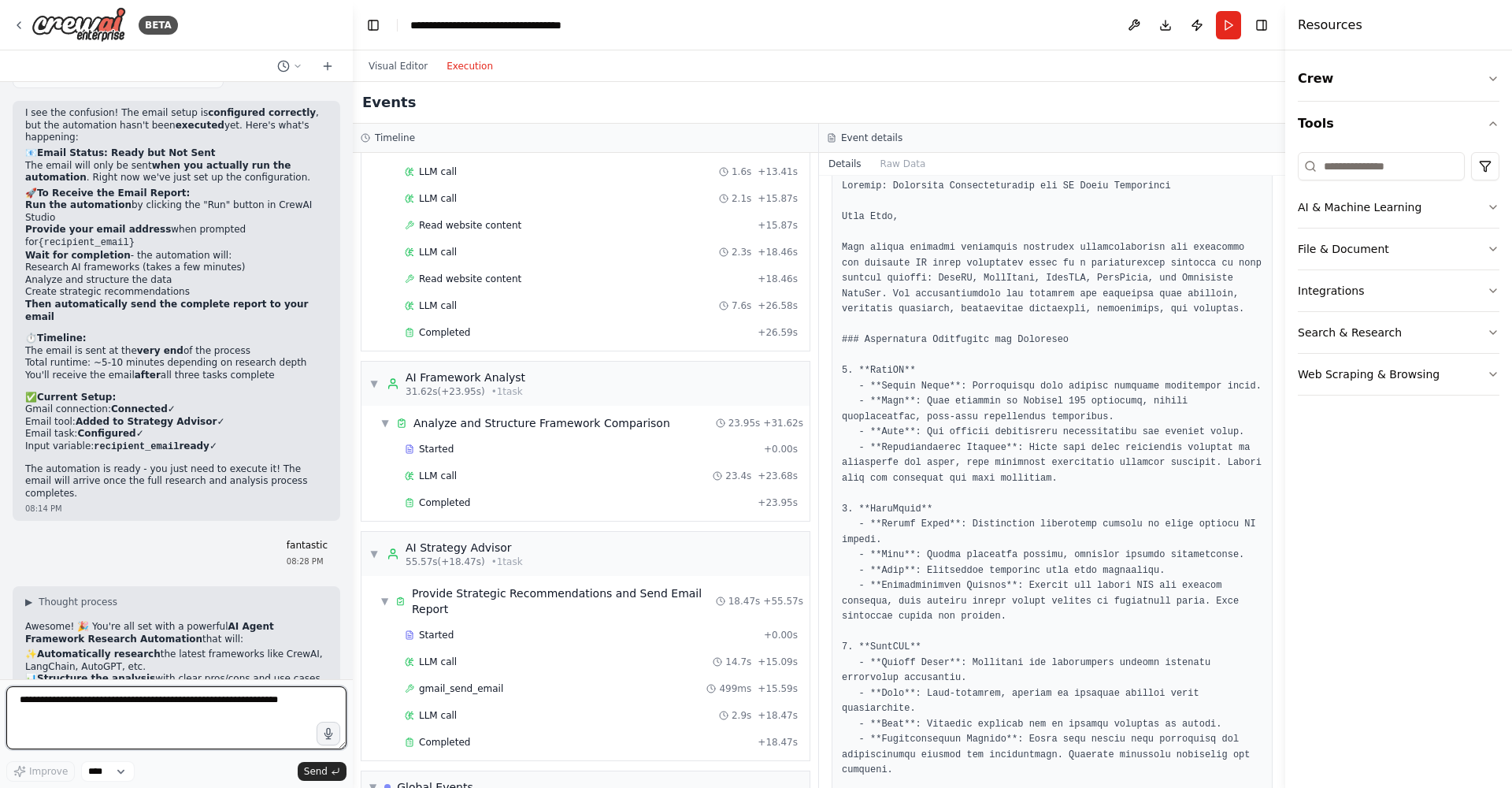
scroll to position [3786, 0]
